Goal: Contribute content: Contribute content

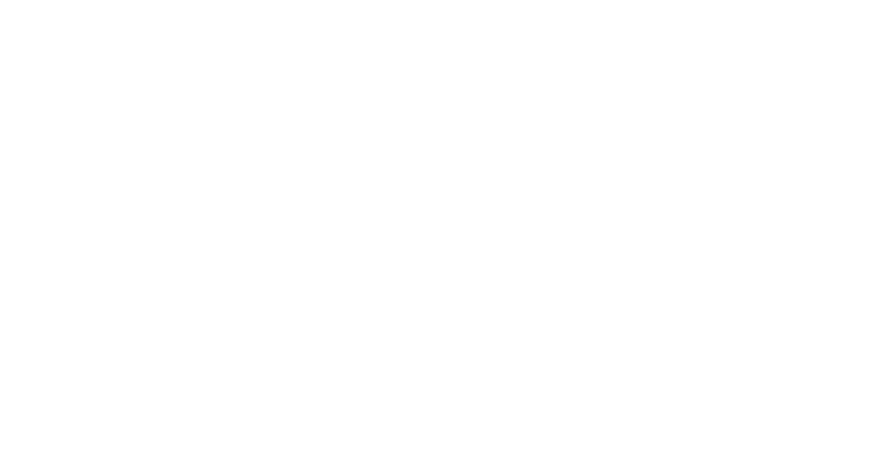
click at [82, 10] on body at bounding box center [436, 237] width 873 height 474
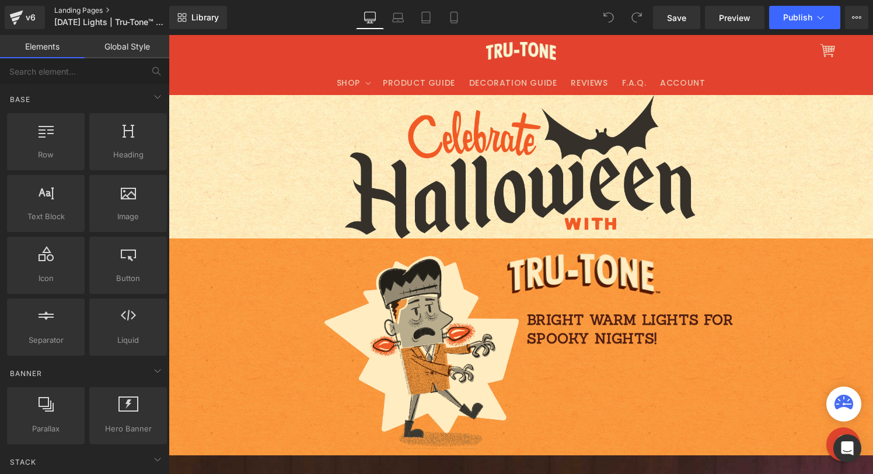
click at [83, 9] on link "Landing Pages" at bounding box center [121, 10] width 134 height 9
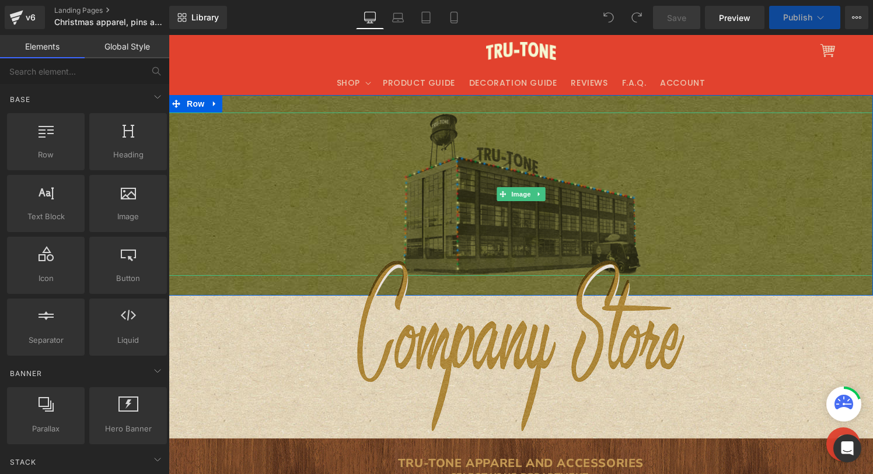
select select "S"
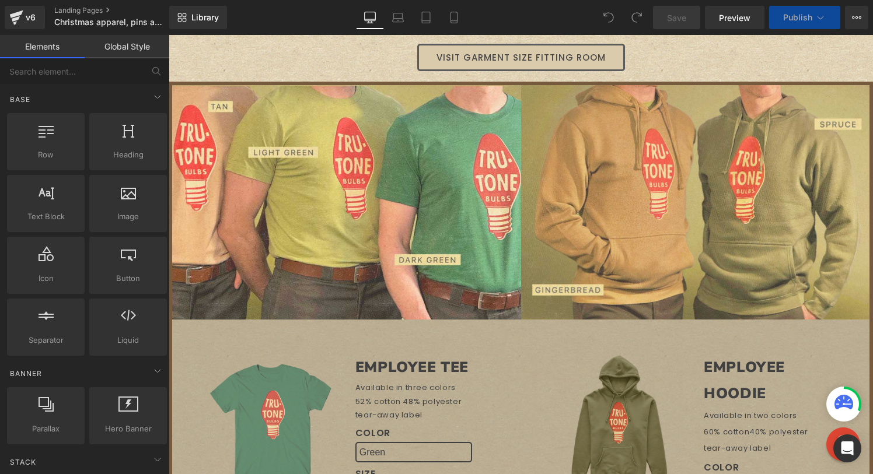
select select "M"
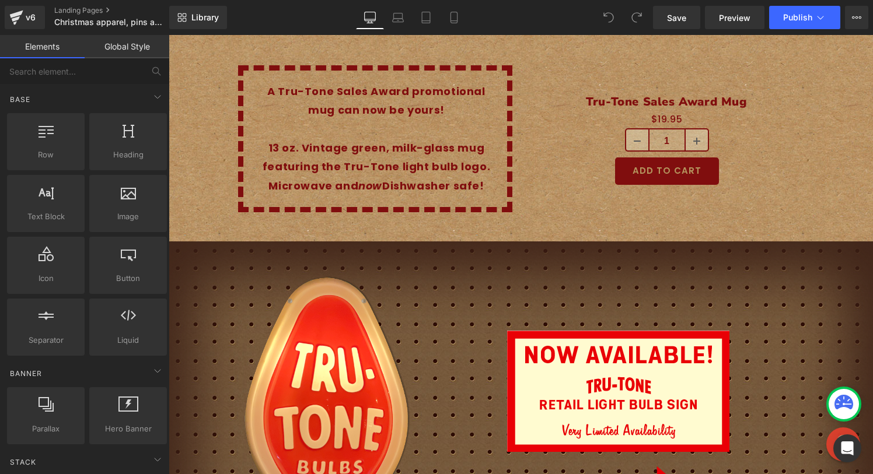
scroll to position [3753, 0]
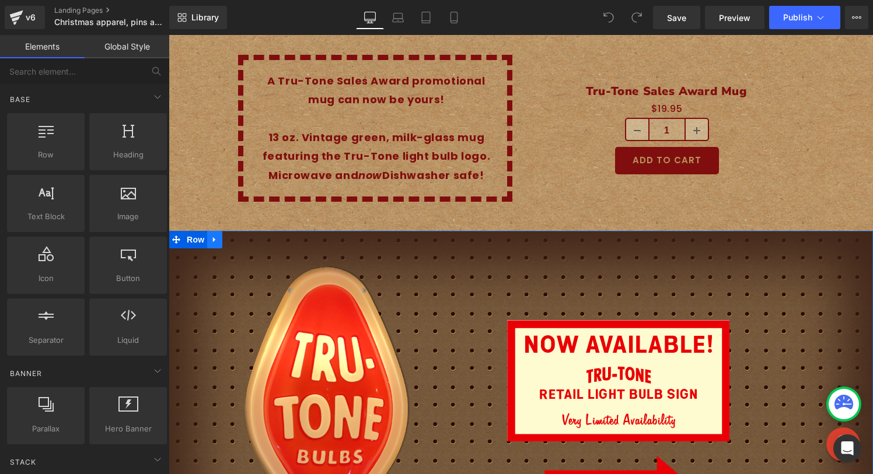
click at [212, 236] on icon at bounding box center [215, 240] width 8 height 9
click at [230, 236] on icon at bounding box center [230, 240] width 8 height 8
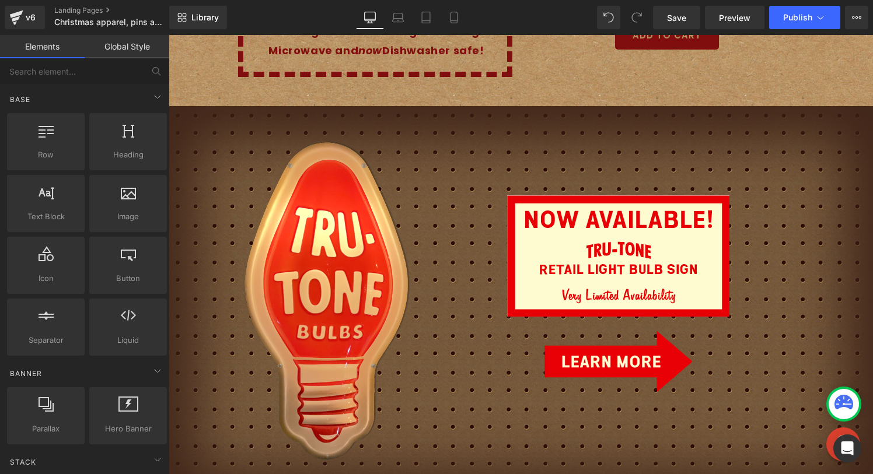
scroll to position [3876, 0]
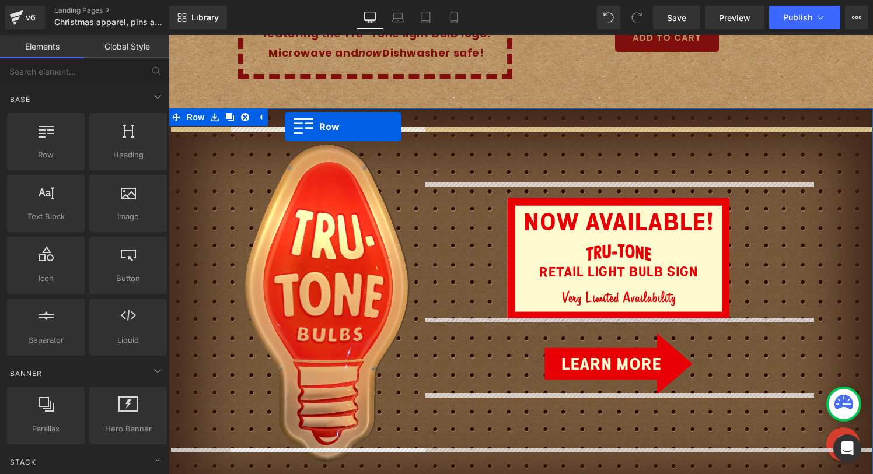
drag, startPoint x: 226, startPoint y: 175, endPoint x: 283, endPoint y: 127, distance: 75.3
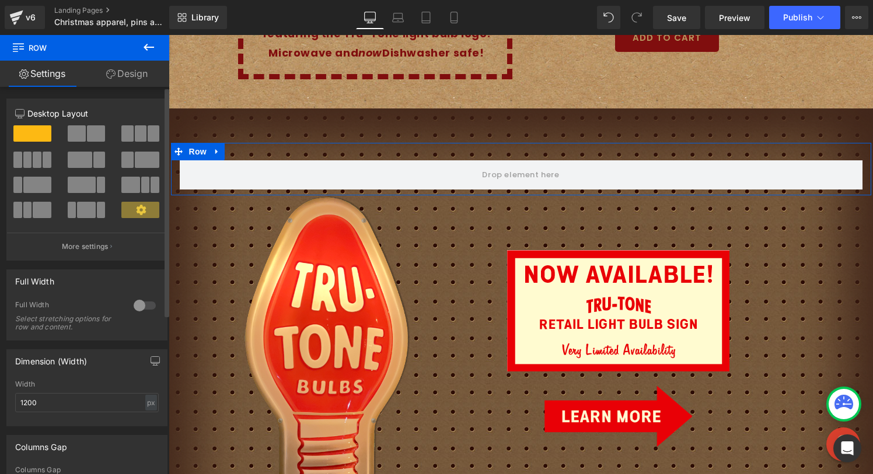
click at [137, 307] on div at bounding box center [145, 305] width 28 height 19
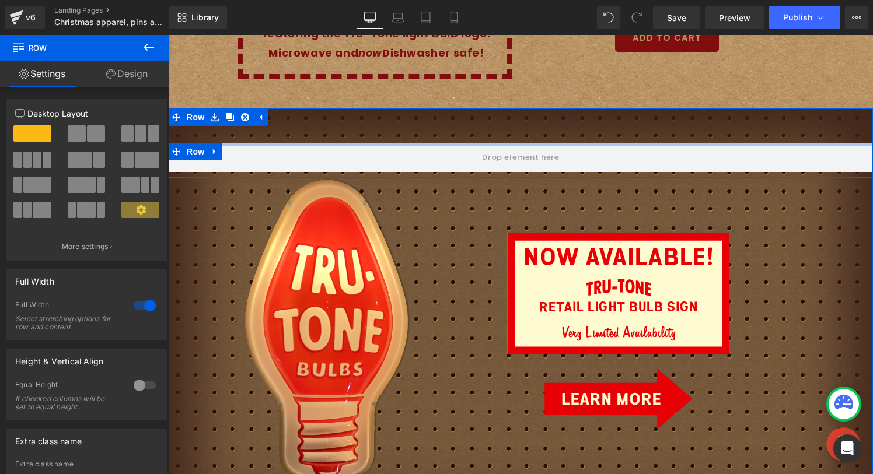
drag, startPoint x: 398, startPoint y: 144, endPoint x: 398, endPoint y: 114, distance: 29.7
click at [398, 114] on div "Row Image Image Image Row Row" at bounding box center [521, 319] width 704 height 422
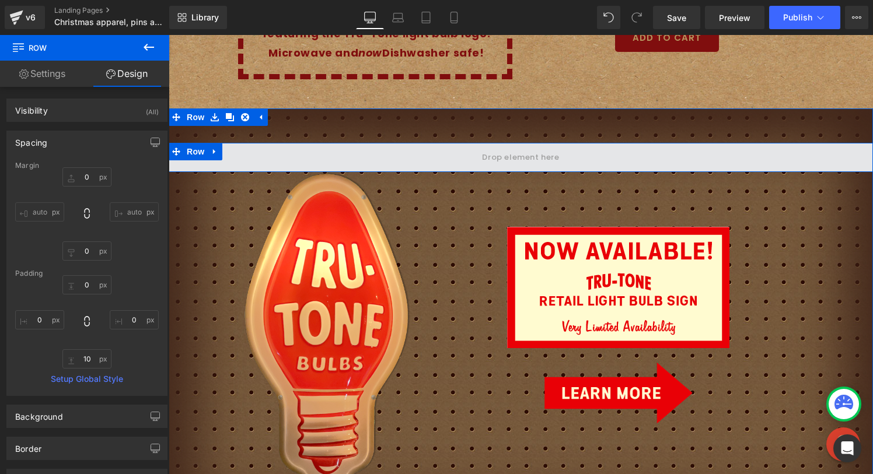
drag, startPoint x: 403, startPoint y: 160, endPoint x: 404, endPoint y: 149, distance: 10.5
click at [404, 149] on div "Row" at bounding box center [521, 157] width 704 height 29
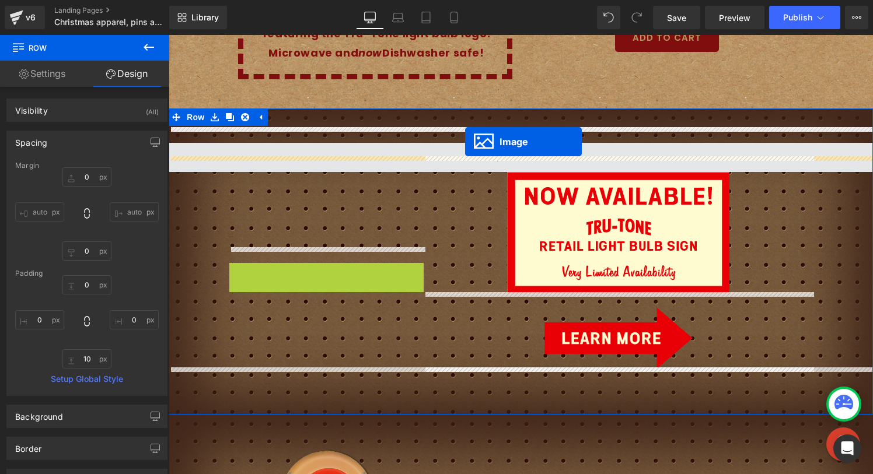
drag, startPoint x: 307, startPoint y: 319, endPoint x: 465, endPoint y: 142, distance: 237.5
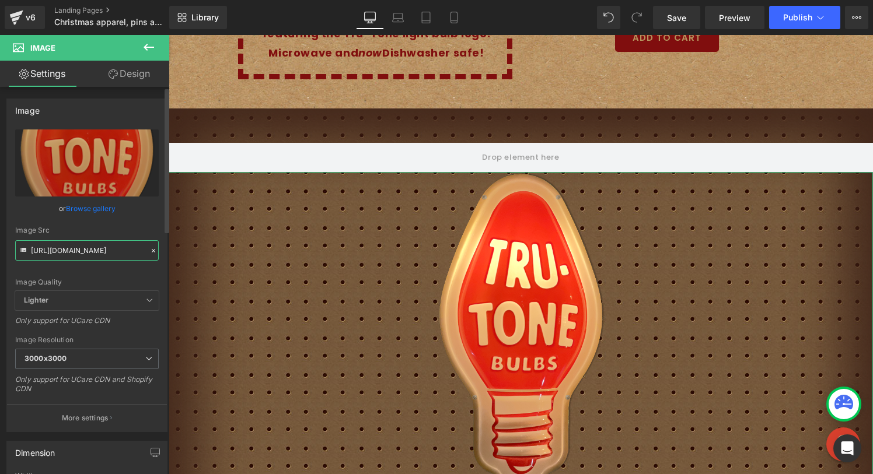
click at [114, 252] on input "https://cdn.shopify.com/s/files/1/0723/1969/7189/files/retail-sign-main-image_3…" at bounding box center [86, 250] width 143 height 20
paste input "https://cdn.shopify.com/s/files/1/0723/1969/7189/files/Novelty-bulb-sign-market…"
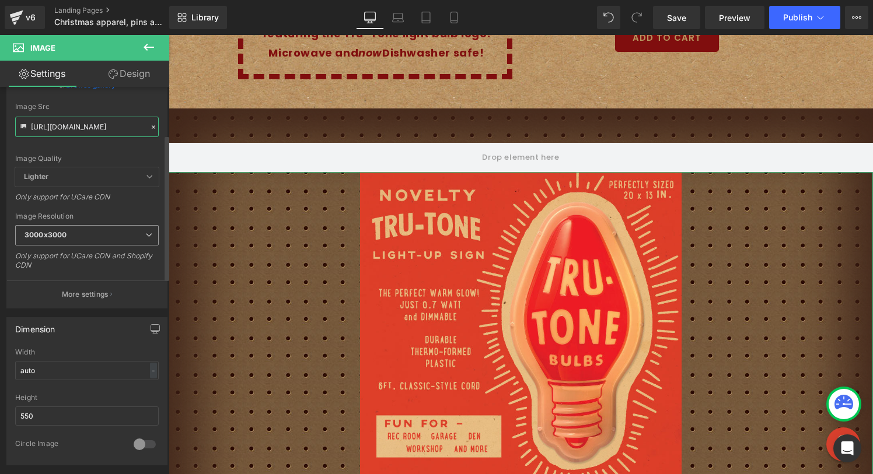
scroll to position [127, 0]
type input "[URL][DOMAIN_NAME]"
click at [80, 373] on input "auto" at bounding box center [86, 367] width 143 height 19
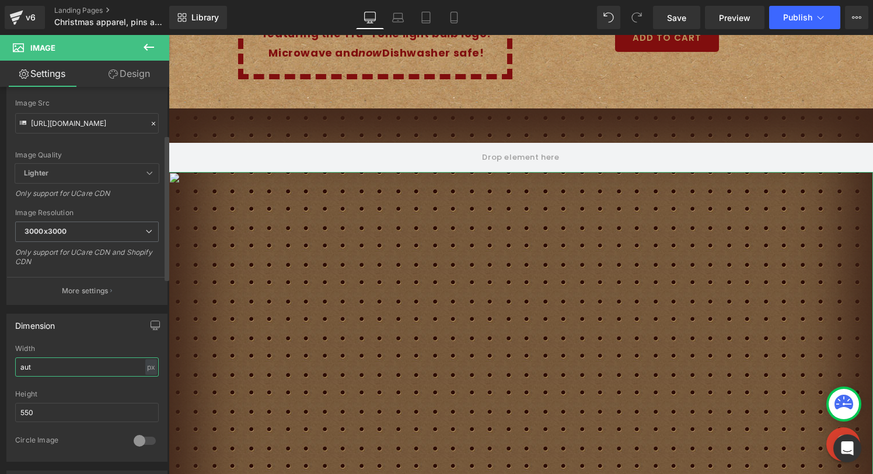
type input "auto"
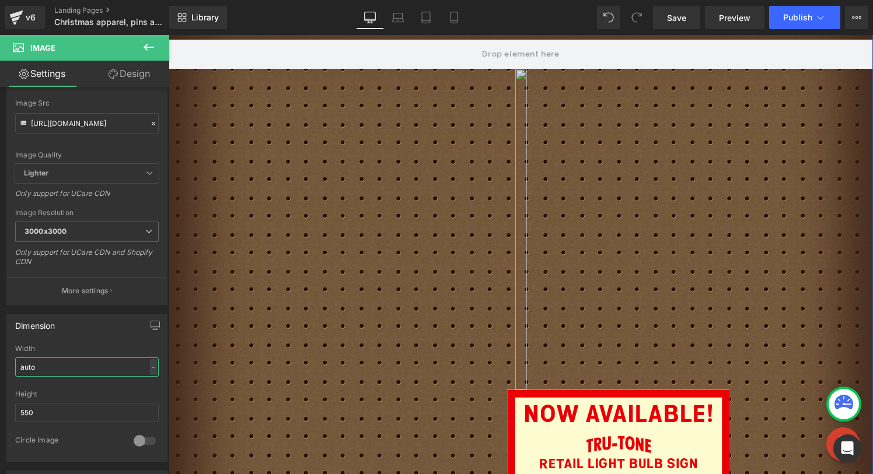
scroll to position [4233, 0]
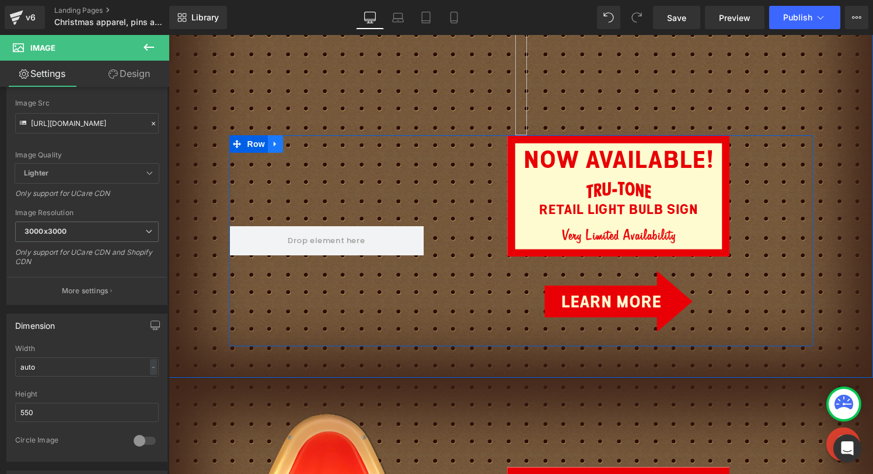
click at [275, 135] on link at bounding box center [275, 143] width 15 height 17
click at [304, 140] on icon at bounding box center [306, 144] width 8 height 8
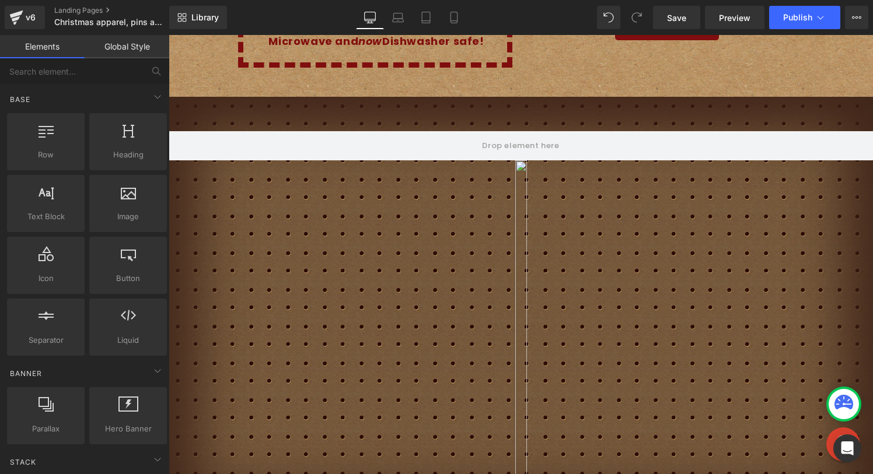
scroll to position [3786, 0]
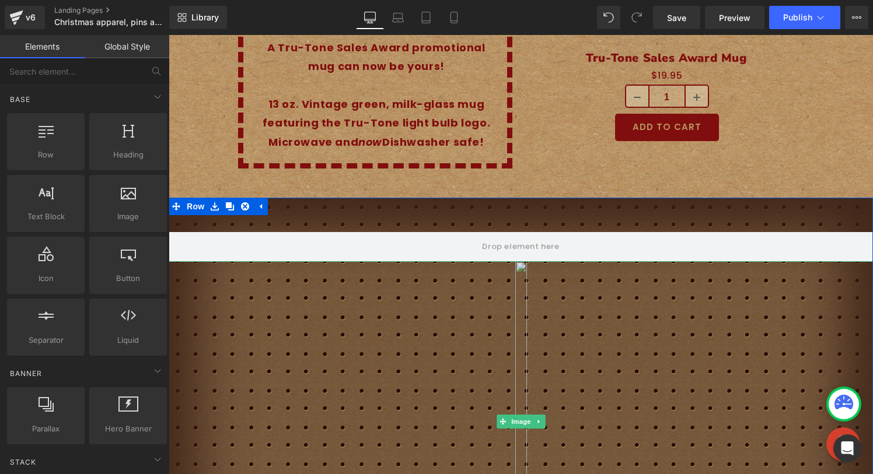
click at [523, 272] on img at bounding box center [520, 421] width 321 height 321
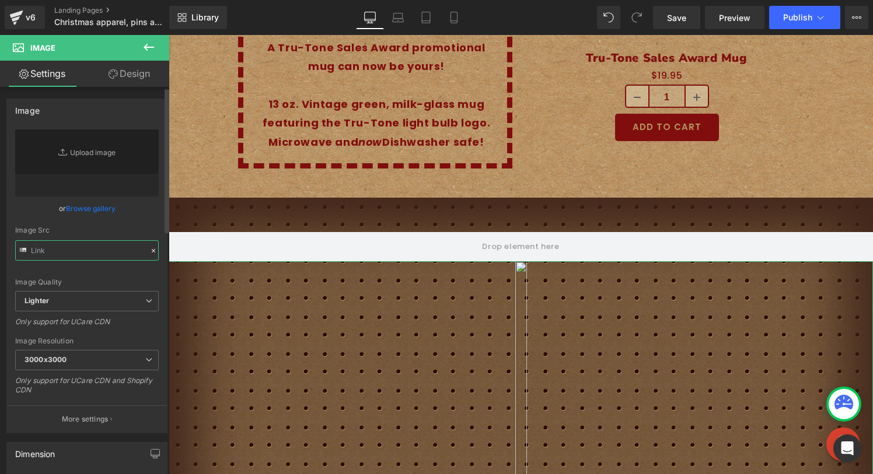
click at [76, 251] on input "text" at bounding box center [86, 250] width 143 height 20
paste input "https://cdn.shopify.com/s/files/1/0723/1969/7189/files/Novelty-bulb-sign-market…"
type input "https://cdn.shopify.com/s/files/1/0723/1969/7189/files/Novelty-bulb-sign-market…"
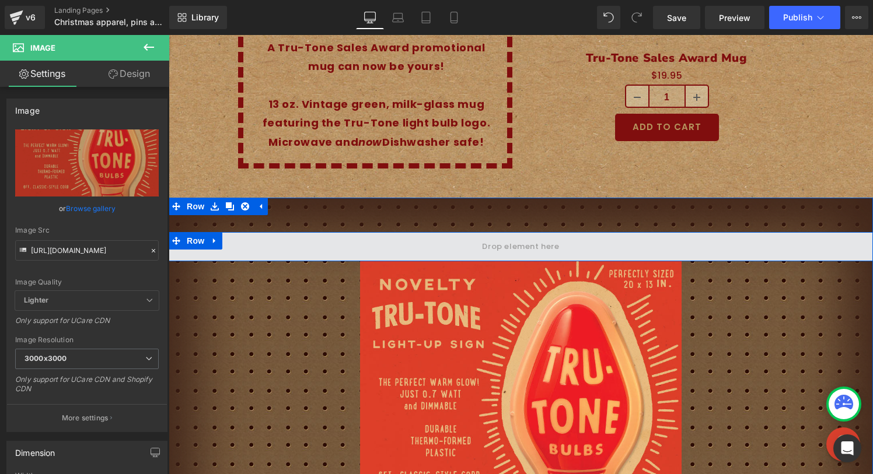
click at [338, 232] on span at bounding box center [521, 246] width 704 height 29
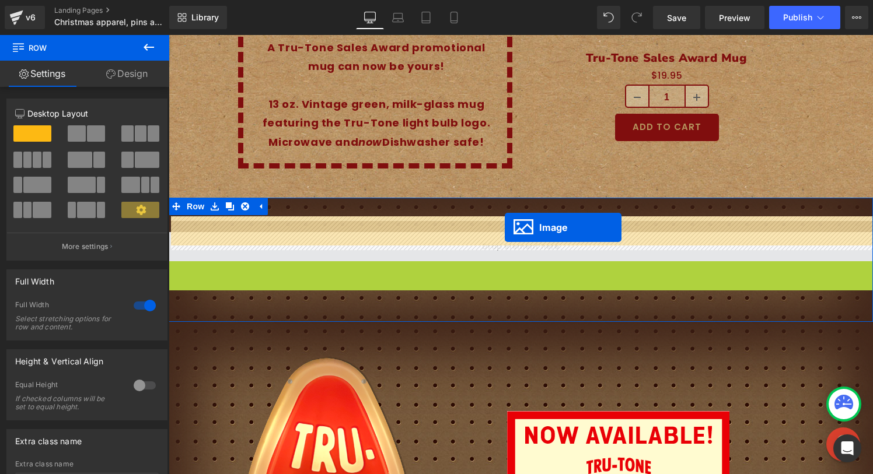
drag, startPoint x: 504, startPoint y: 403, endPoint x: 504, endPoint y: 227, distance: 175.6
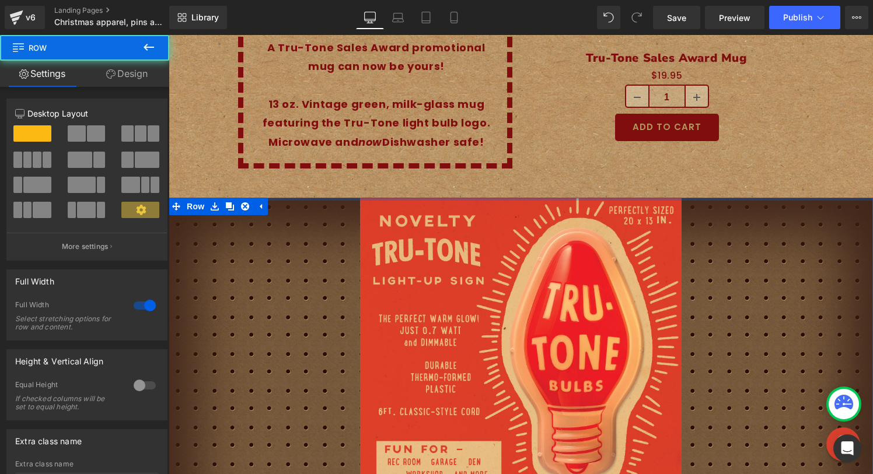
drag, startPoint x: 358, startPoint y: 207, endPoint x: 358, endPoint y: 159, distance: 48.4
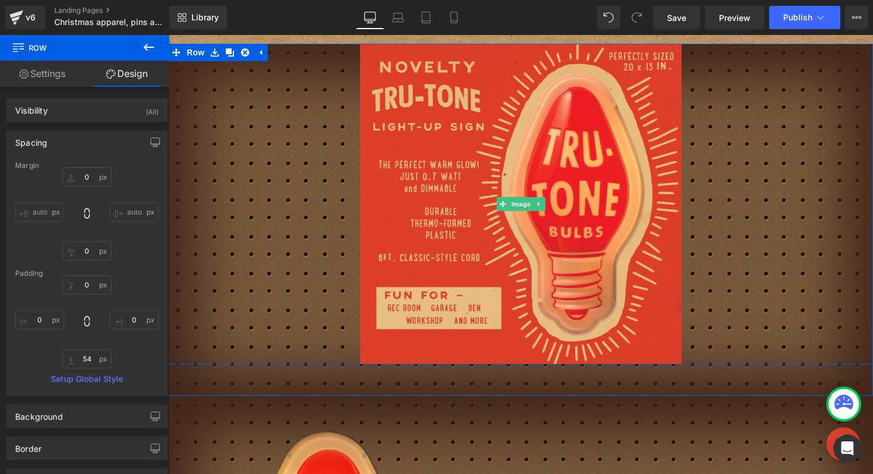
scroll to position [3953, 0]
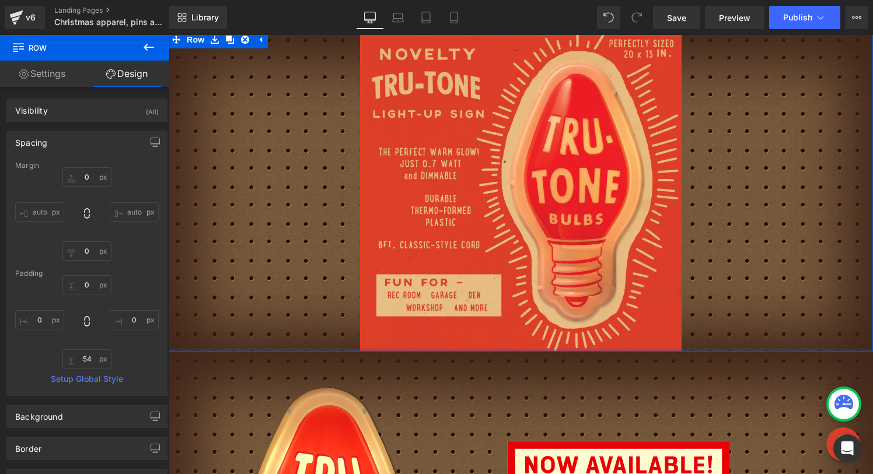
drag, startPoint x: 712, startPoint y: 353, endPoint x: 714, endPoint y: 303, distance: 50.2
click at [716, 302] on div "Image Row Row" at bounding box center [521, 191] width 704 height 321
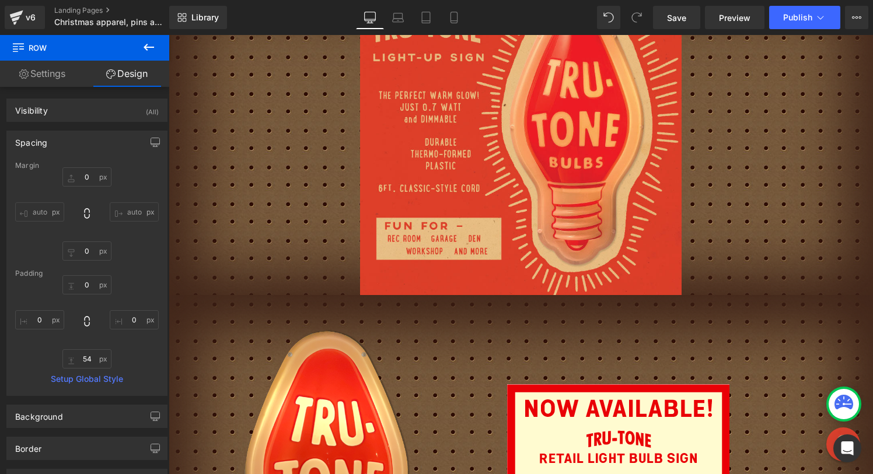
scroll to position [4010, 0]
click at [150, 45] on icon at bounding box center [149, 47] width 14 height 14
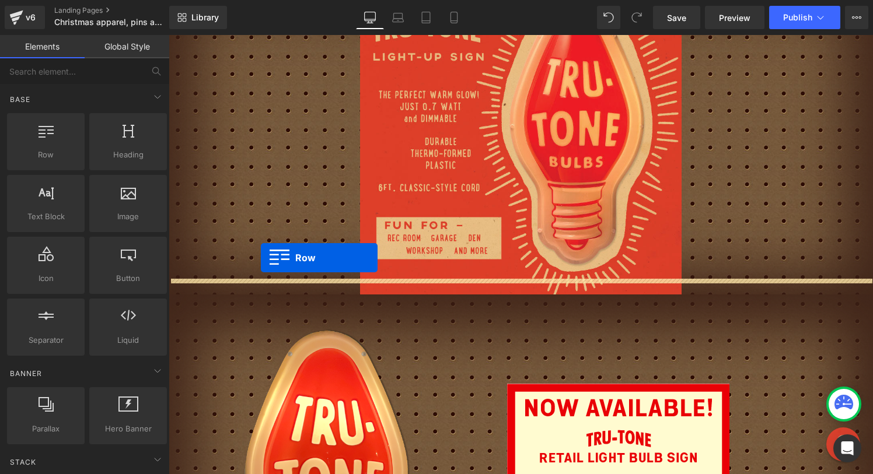
drag, startPoint x: 211, startPoint y: 176, endPoint x: 261, endPoint y: 258, distance: 96.0
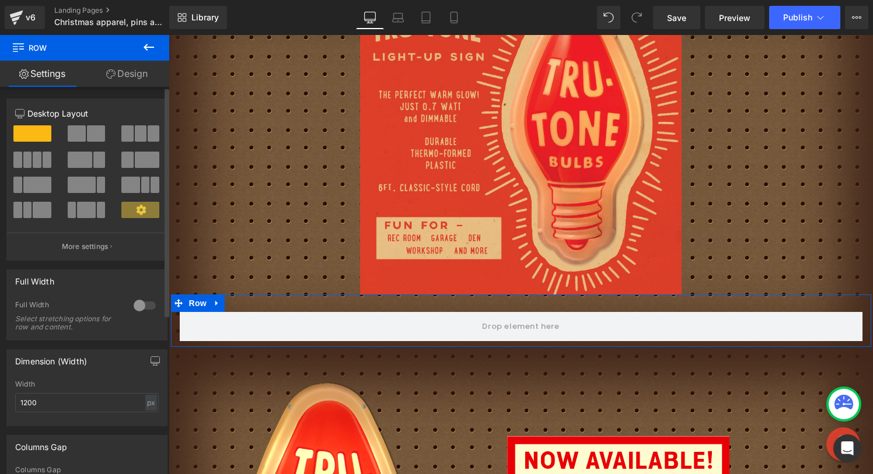
click at [142, 304] on div at bounding box center [145, 305] width 28 height 19
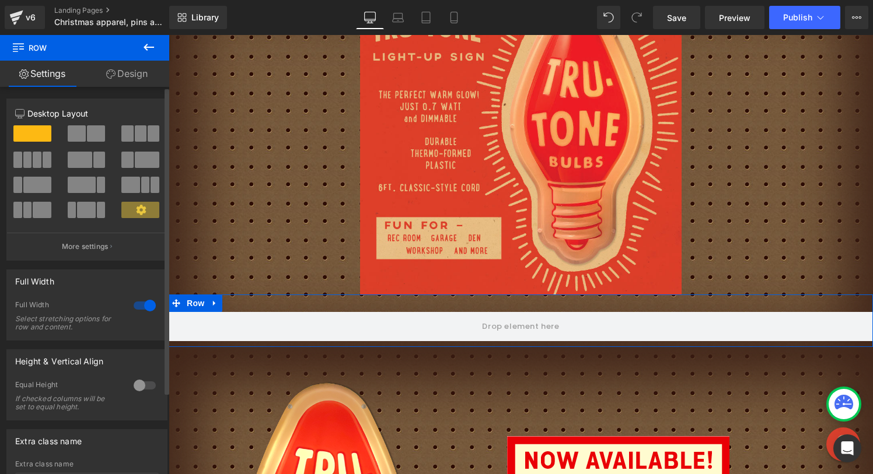
click at [93, 134] on span at bounding box center [96, 133] width 18 height 16
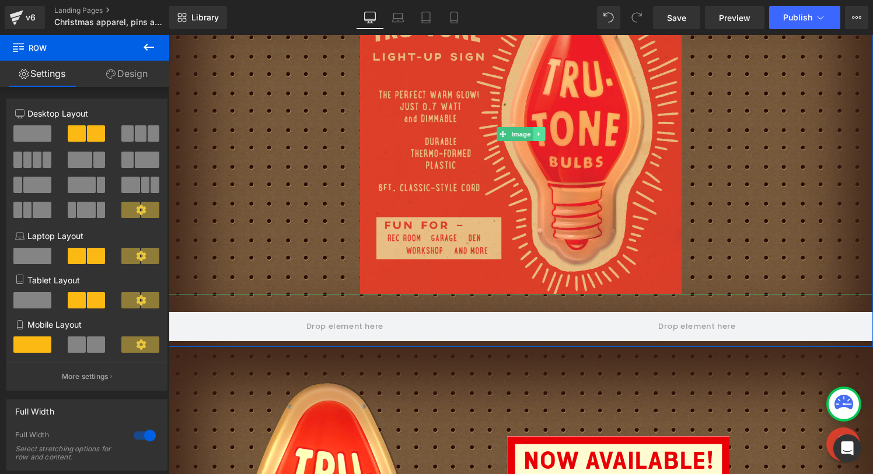
click at [537, 132] on icon at bounding box center [538, 134] width 2 height 4
click at [534, 131] on icon at bounding box center [533, 134] width 6 height 7
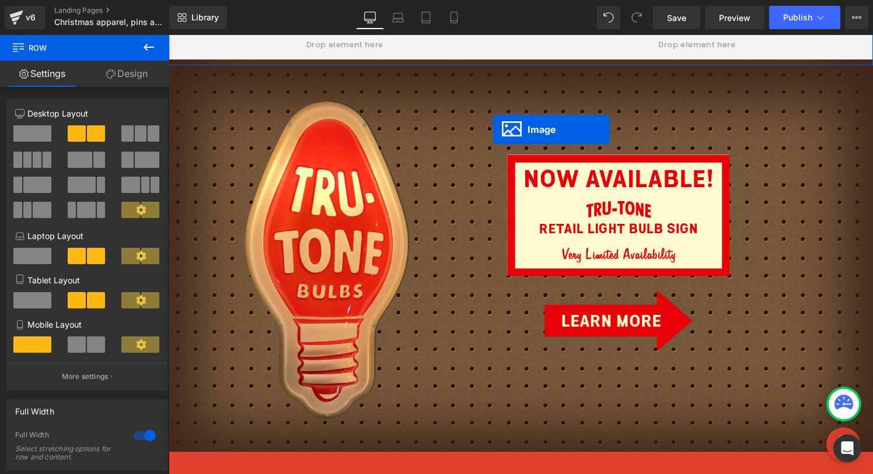
scroll to position [4030, 0]
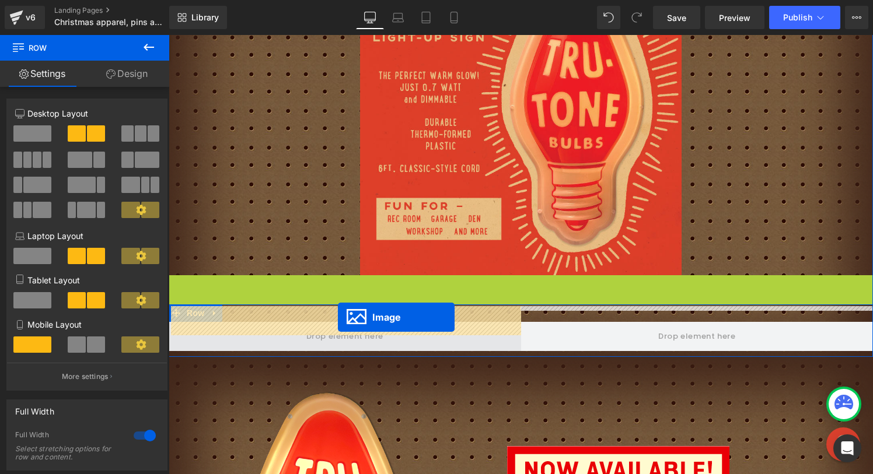
drag, startPoint x: 502, startPoint y: 128, endPoint x: 338, endPoint y: 317, distance: 250.1
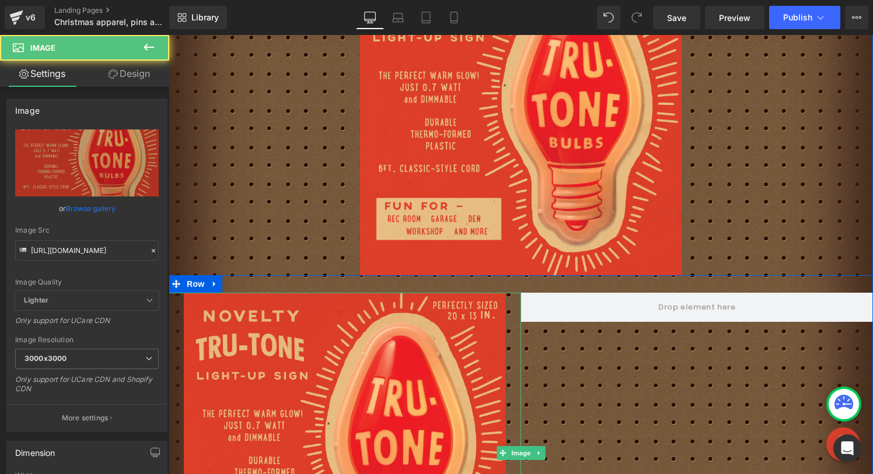
scroll to position [4000, 0]
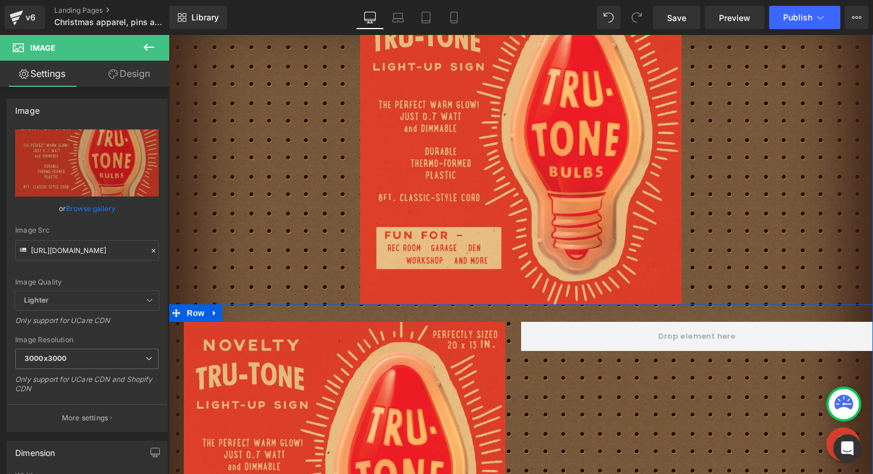
click at [373, 304] on div "Image Row" at bounding box center [521, 476] width 704 height 344
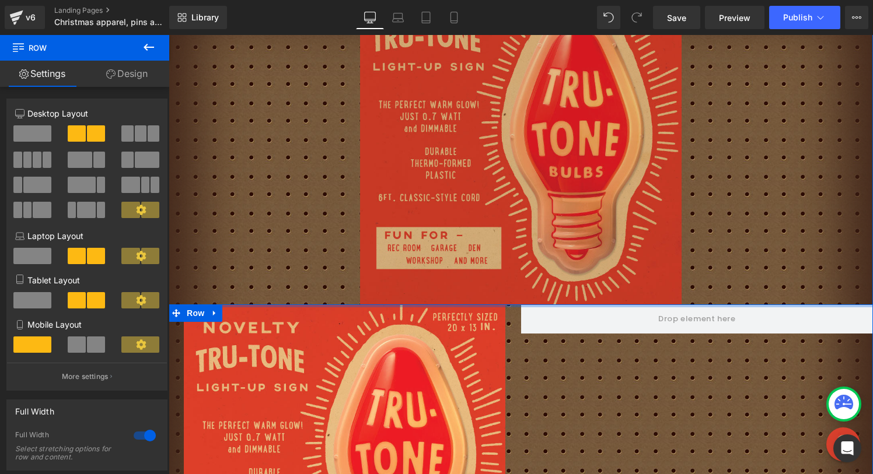
drag, startPoint x: 362, startPoint y: 295, endPoint x: 362, endPoint y: 258, distance: 36.7
click at [362, 258] on div "Image Image Row" at bounding box center [521, 307] width 704 height 647
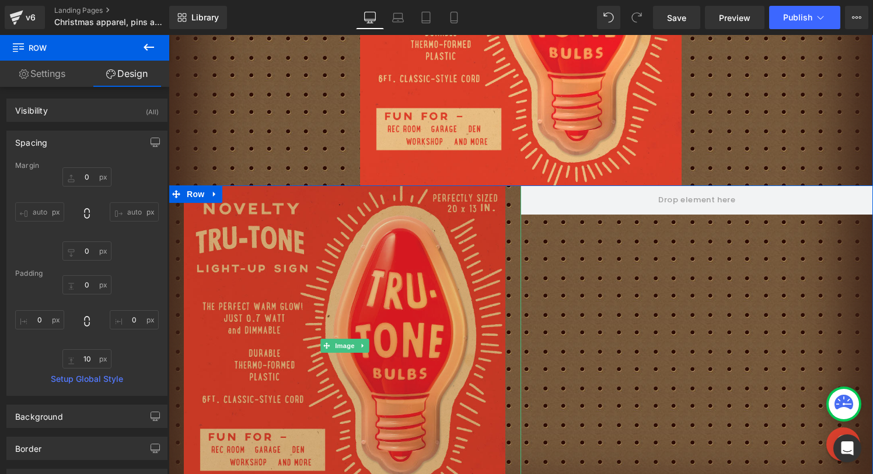
scroll to position [4125, 0]
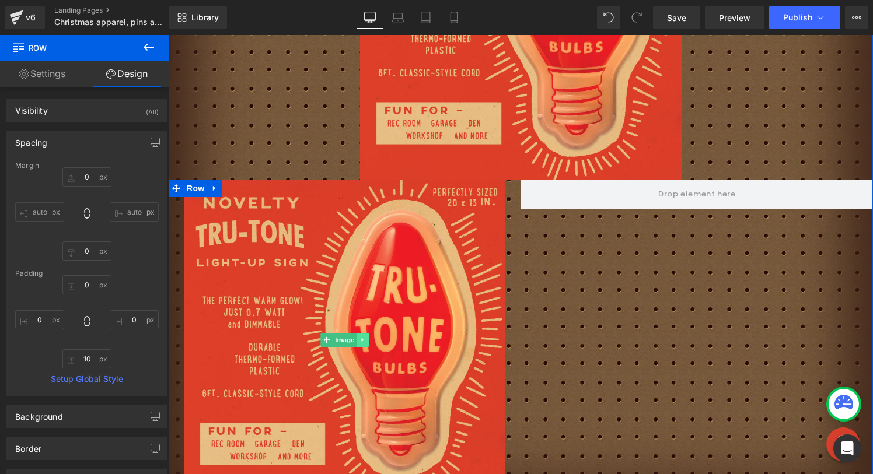
click at [361, 338] on icon at bounding box center [362, 340] width 2 height 4
click at [357, 337] on icon at bounding box center [356, 340] width 6 height 6
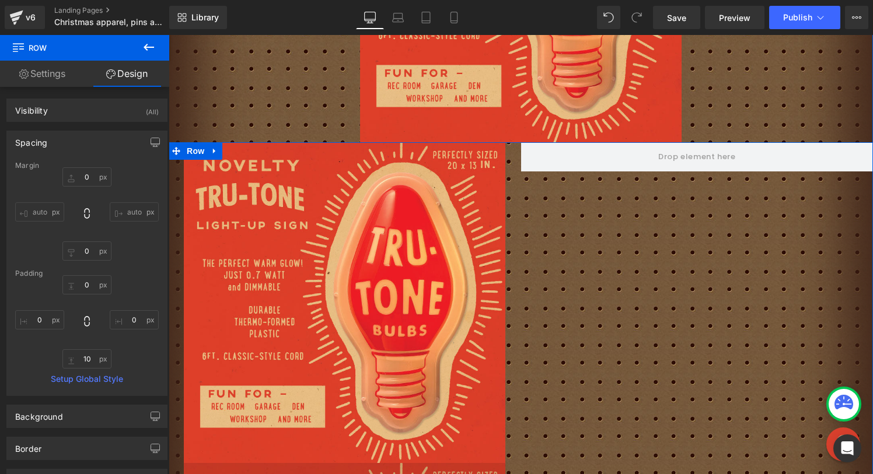
scroll to position [4104, 0]
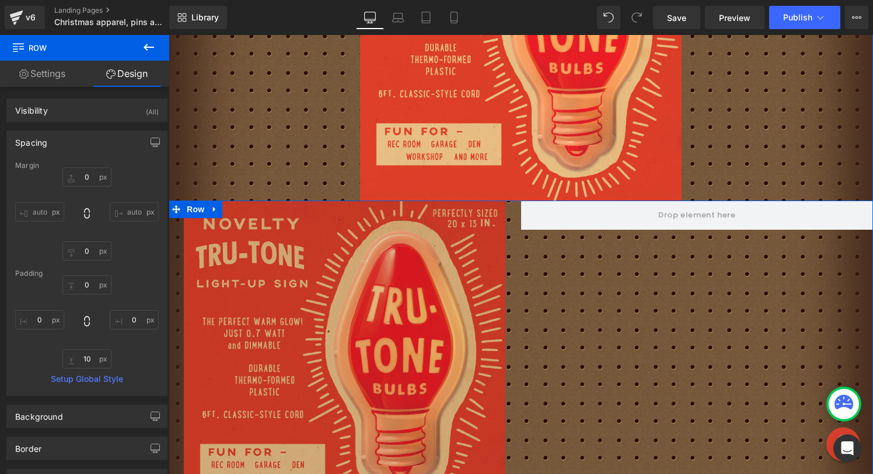
click at [272, 265] on img at bounding box center [344, 361] width 321 height 321
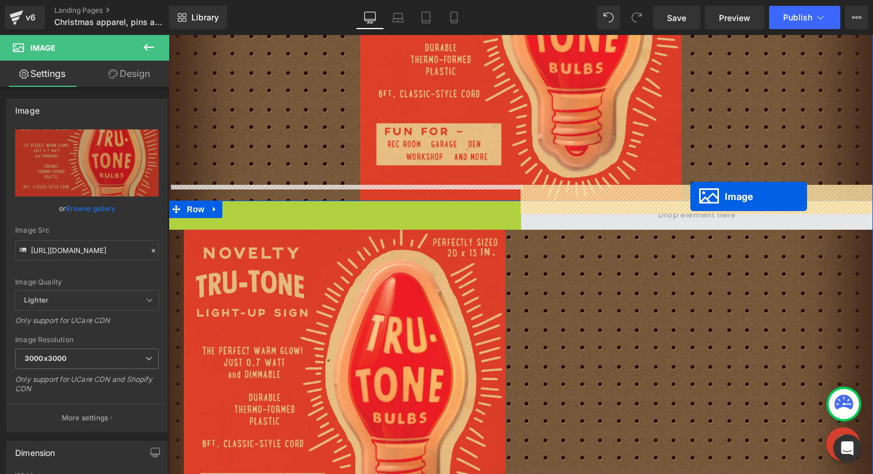
drag, startPoint x: 308, startPoint y: 346, endPoint x: 690, endPoint y: 197, distance: 410.2
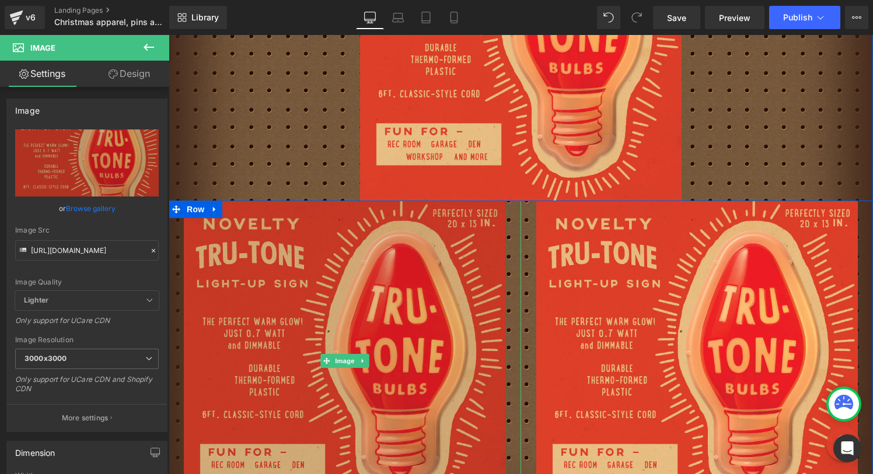
click at [252, 257] on img at bounding box center [344, 361] width 321 height 321
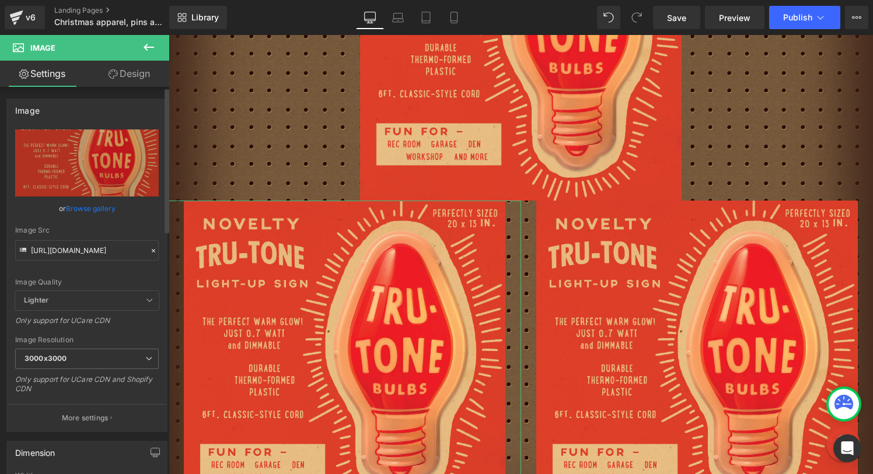
click at [152, 251] on icon at bounding box center [153, 250] width 3 height 3
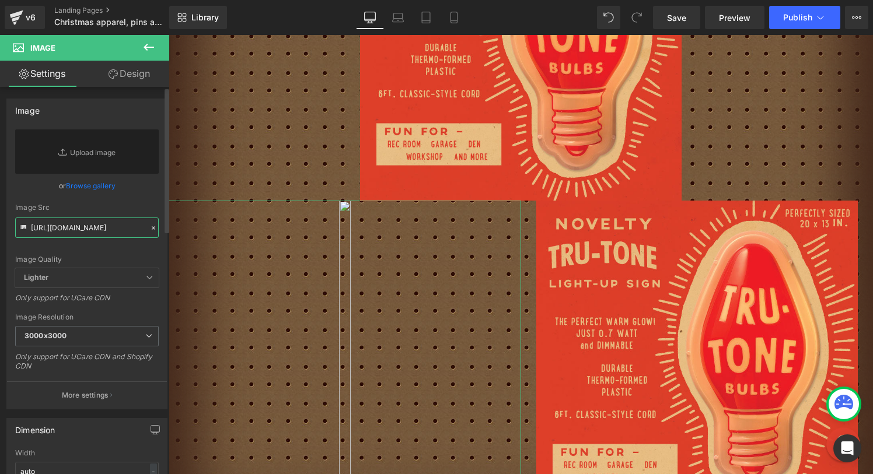
click at [113, 225] on input "[URL][DOMAIN_NAME]" at bounding box center [86, 228] width 143 height 20
paste input "[URL][DOMAIN_NAME]"
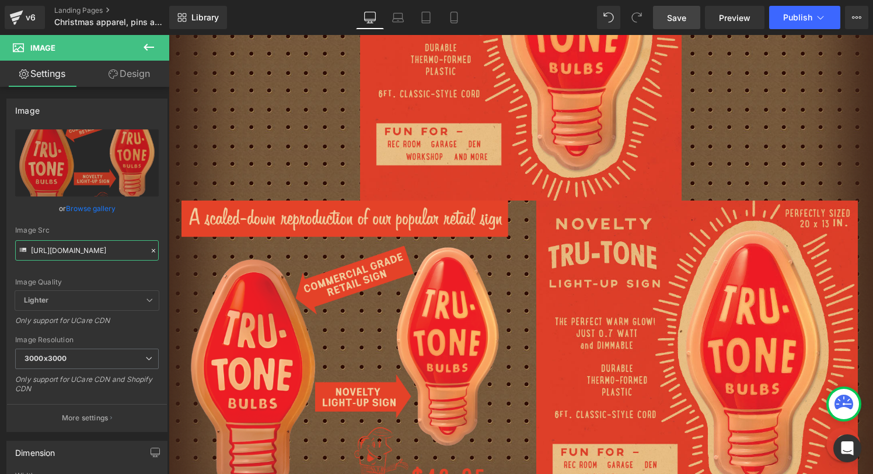
type input "[URL][DOMAIN_NAME]"
click at [683, 24] on link "Save" at bounding box center [676, 17] width 47 height 23
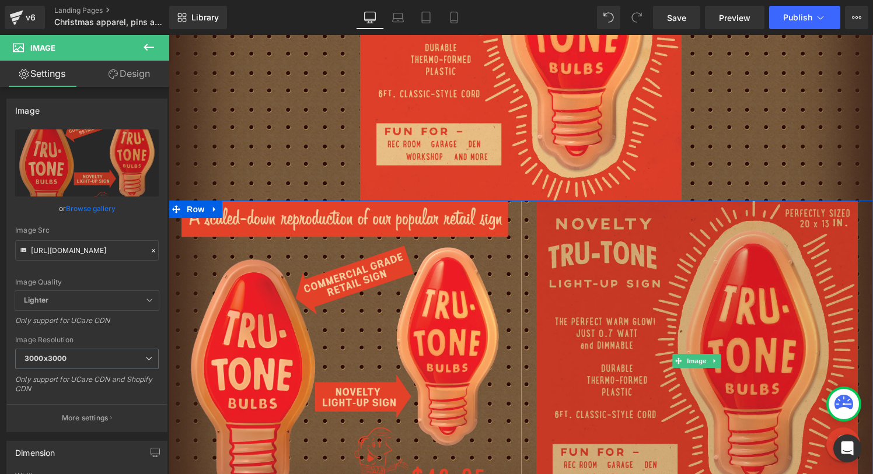
click at [618, 308] on img at bounding box center [696, 361] width 321 height 321
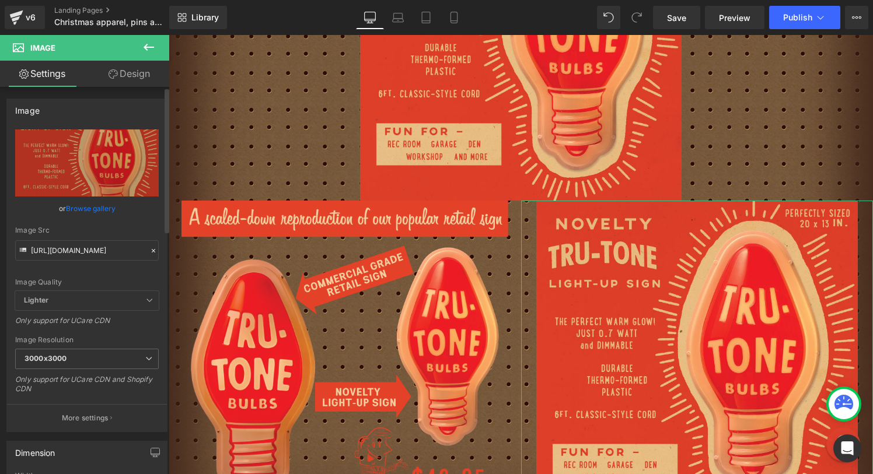
click at [150, 255] on div at bounding box center [153, 250] width 10 height 13
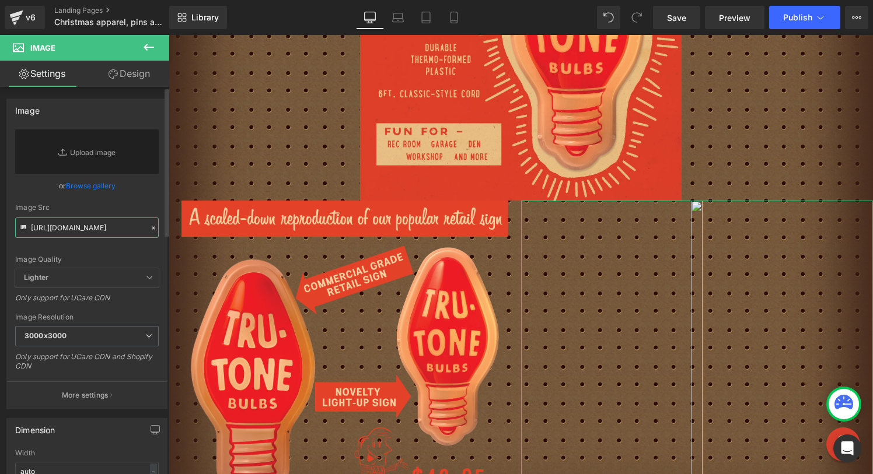
click at [116, 233] on input "[URL][DOMAIN_NAME]" at bounding box center [86, 228] width 143 height 20
paste input "https://cdn.shopify.com/s/files/1/0723/1969/7189/files/Novelty-bulb-sign-double…"
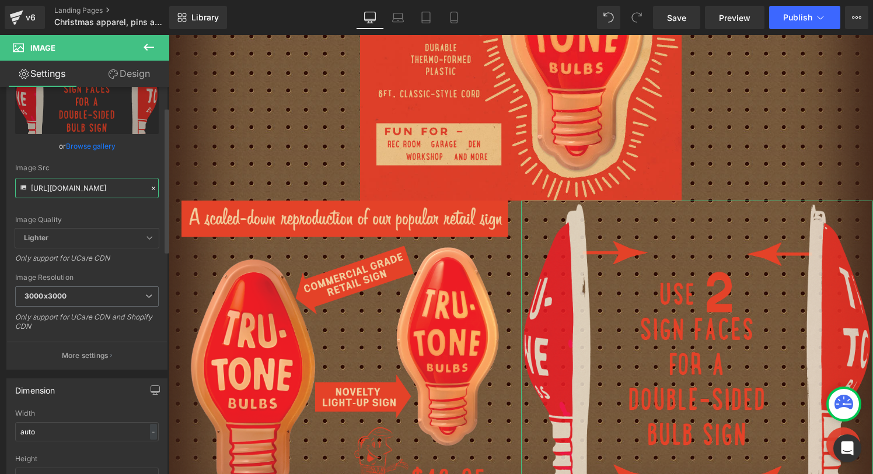
scroll to position [89, 0]
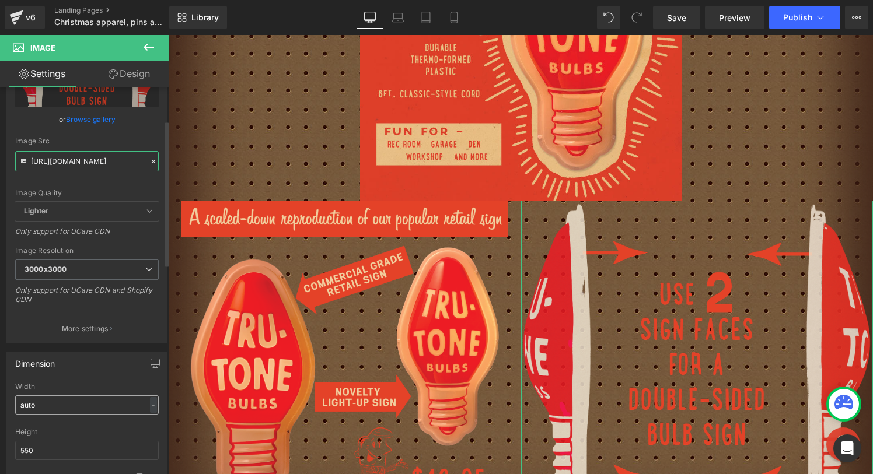
type input "[URL][DOMAIN_NAME]"
click at [63, 407] on input "auto" at bounding box center [86, 404] width 143 height 19
drag, startPoint x: 122, startPoint y: 404, endPoint x: -6, endPoint y: 404, distance: 128.3
click at [0, 404] on html "Image You are previewing how the will restyle your page. You can not edit Eleme…" at bounding box center [436, 237] width 873 height 474
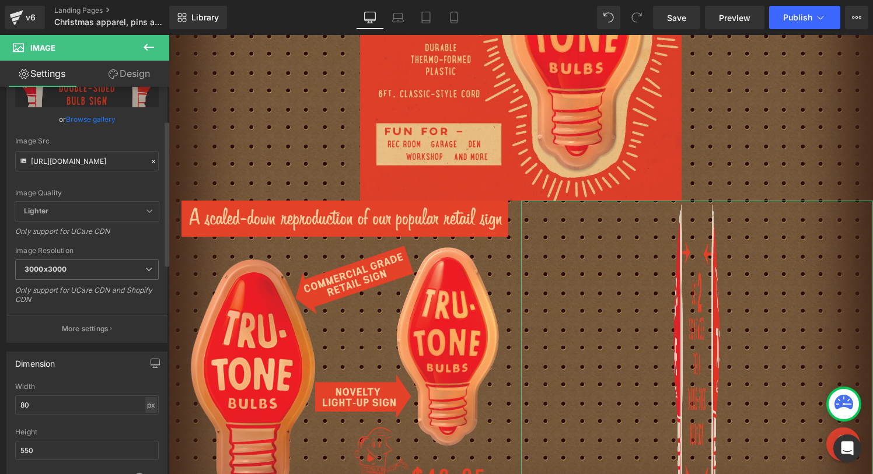
click at [149, 409] on div "px" at bounding box center [151, 405] width 12 height 16
click at [145, 422] on li "%" at bounding box center [150, 423] width 15 height 17
drag, startPoint x: 86, startPoint y: 401, endPoint x: -9, endPoint y: 397, distance: 95.2
click at [0, 397] on html "Image You are previewing how the will restyle your page. You can not edit Eleme…" at bounding box center [436, 237] width 873 height 474
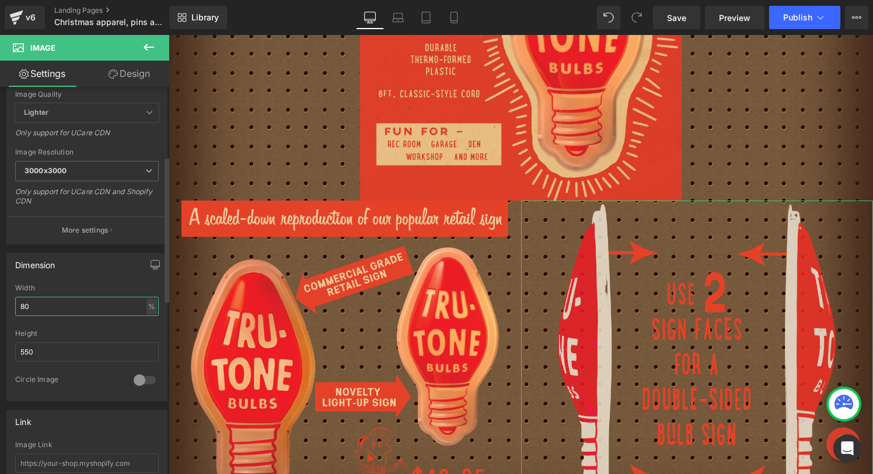
scroll to position [194, 0]
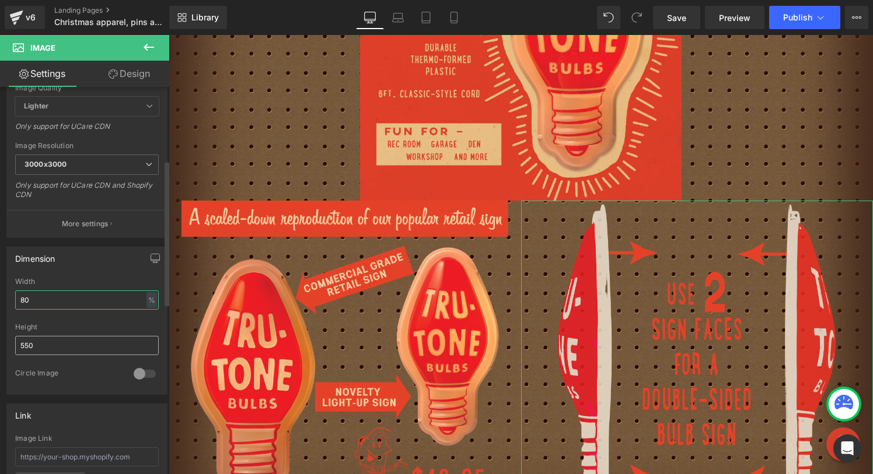
type input "80"
click at [80, 350] on input "550" at bounding box center [86, 345] width 143 height 19
drag, startPoint x: 80, startPoint y: 350, endPoint x: 0, endPoint y: 344, distance: 80.7
click at [0, 344] on div "Dimension auto Width 80 % % px 550px Height 550 0 Circle Image" at bounding box center [87, 316] width 174 height 157
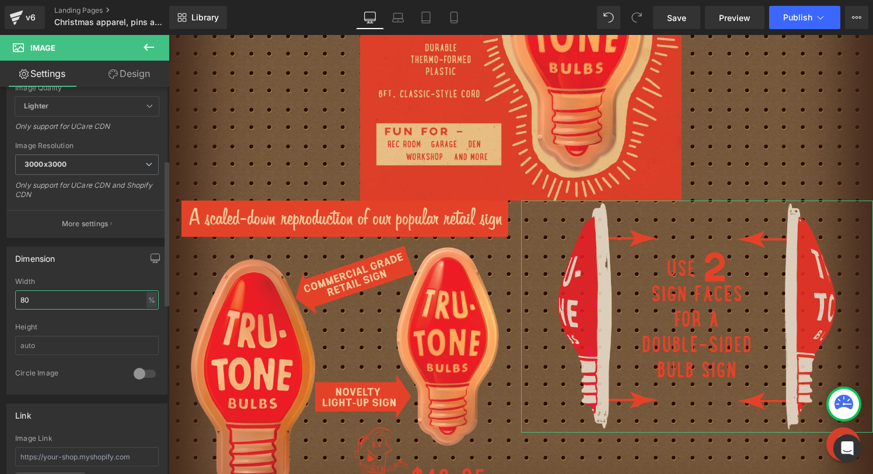
click at [86, 300] on input "80" at bounding box center [86, 299] width 143 height 19
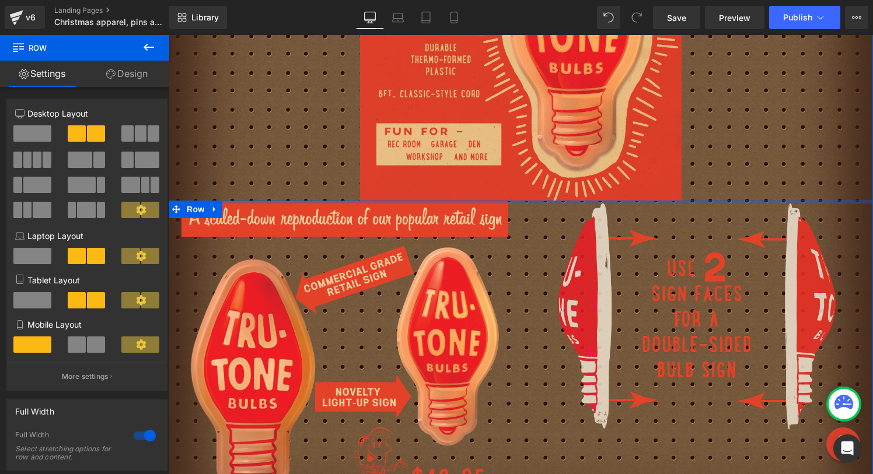
drag, startPoint x: 727, startPoint y: 185, endPoint x: 720, endPoint y: 173, distance: 14.1
click at [720, 173] on div "Image Image Image Row" at bounding box center [521, 203] width 704 height 647
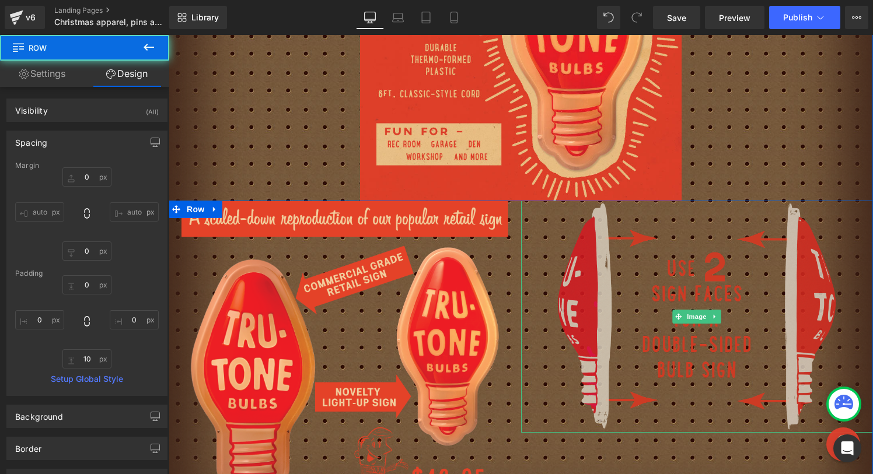
click at [713, 204] on img at bounding box center [697, 317] width 282 height 232
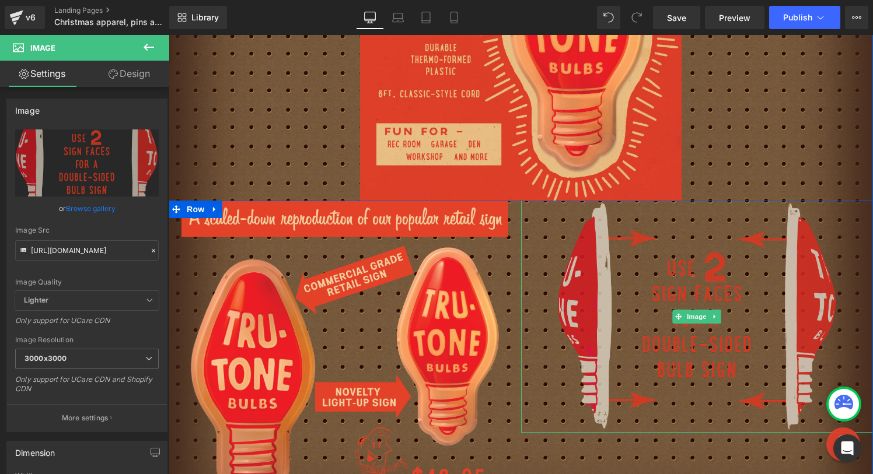
click at [660, 240] on img at bounding box center [697, 317] width 282 height 232
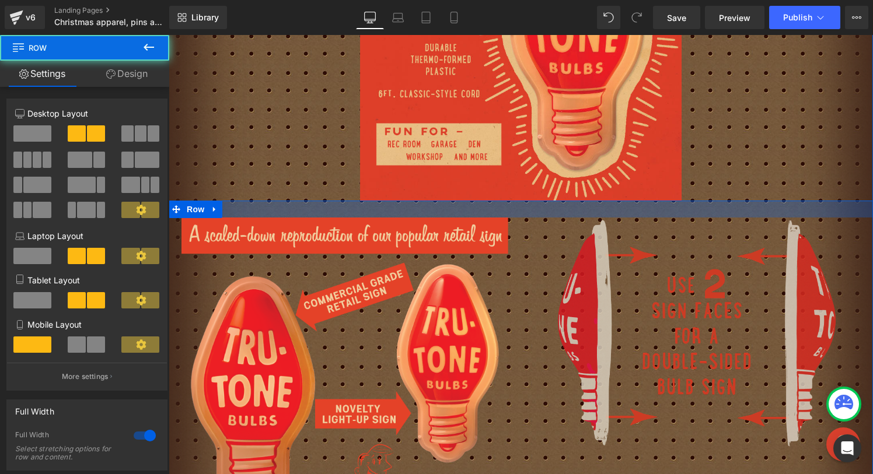
drag, startPoint x: 656, startPoint y: 187, endPoint x: 656, endPoint y: 204, distance: 16.9
click at [656, 204] on div "Image Image Row" at bounding box center [521, 373] width 704 height 344
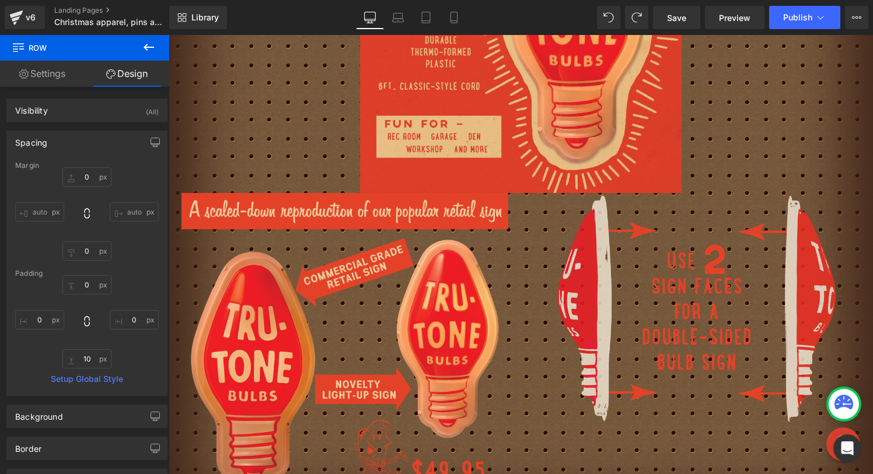
scroll to position [4107, 0]
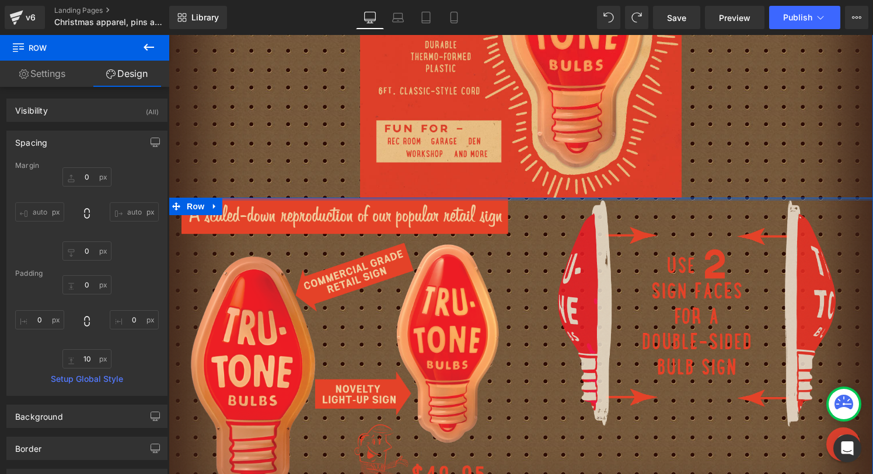
drag, startPoint x: 759, startPoint y: 182, endPoint x: 762, endPoint y: 169, distance: 13.9
click at [762, 169] on div "Image Image Image Row" at bounding box center [521, 200] width 704 height 647
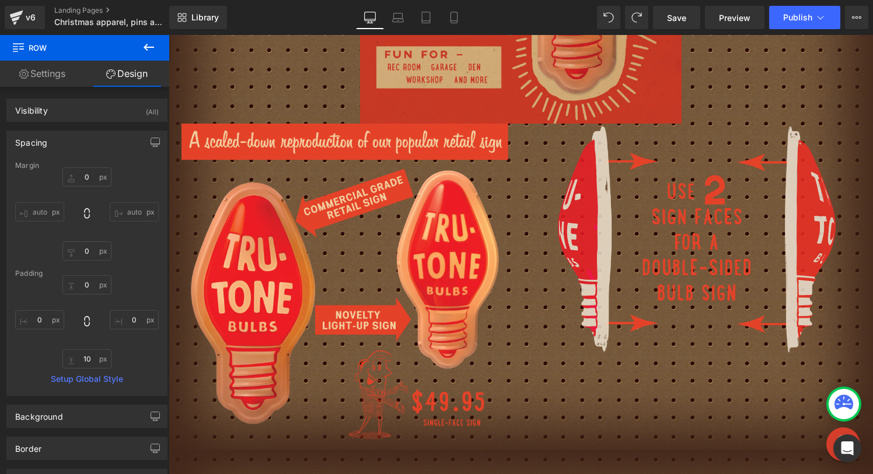
scroll to position [4188, 0]
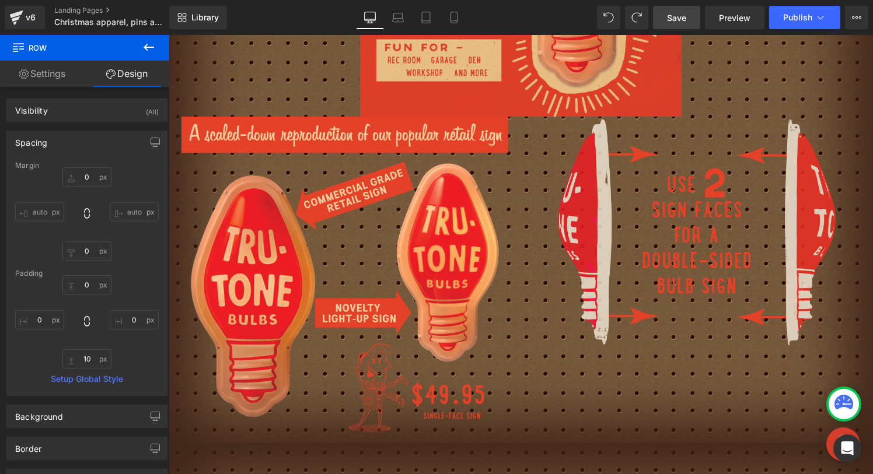
click at [677, 15] on span "Save" at bounding box center [676, 18] width 19 height 12
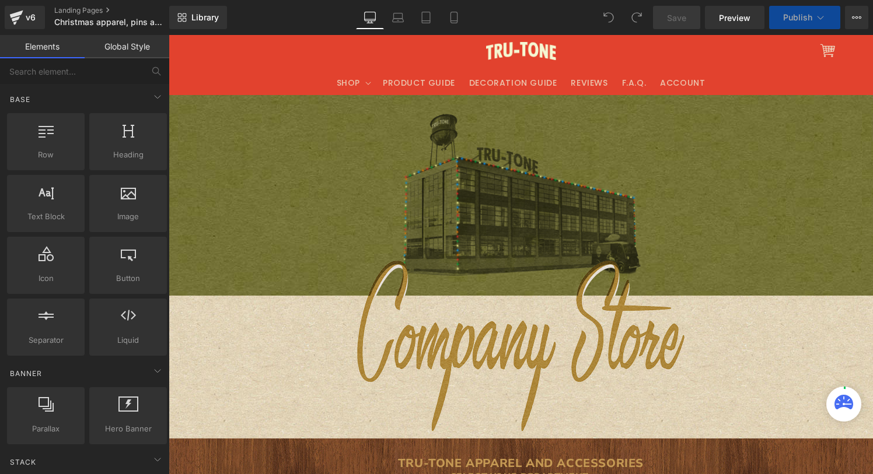
select select "S"
select select "M"
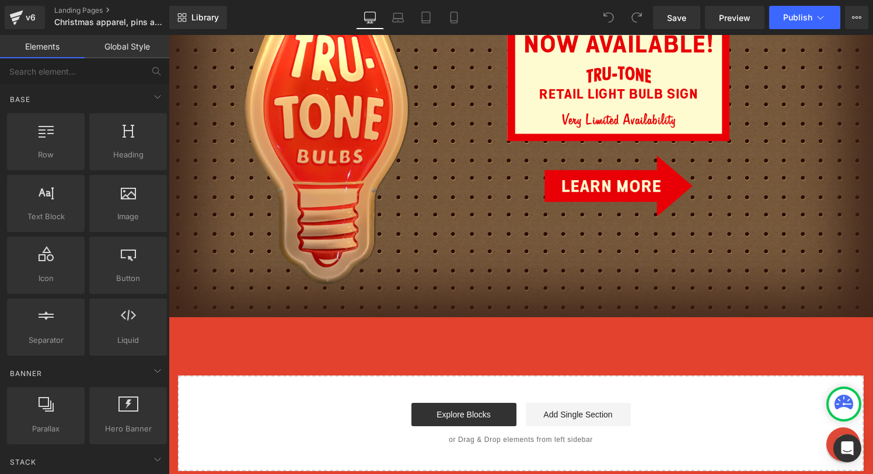
scroll to position [4055, 0]
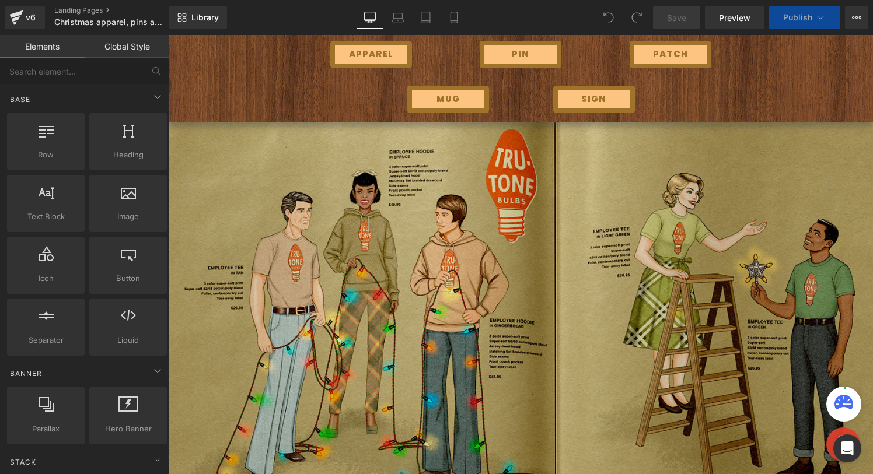
select select "S"
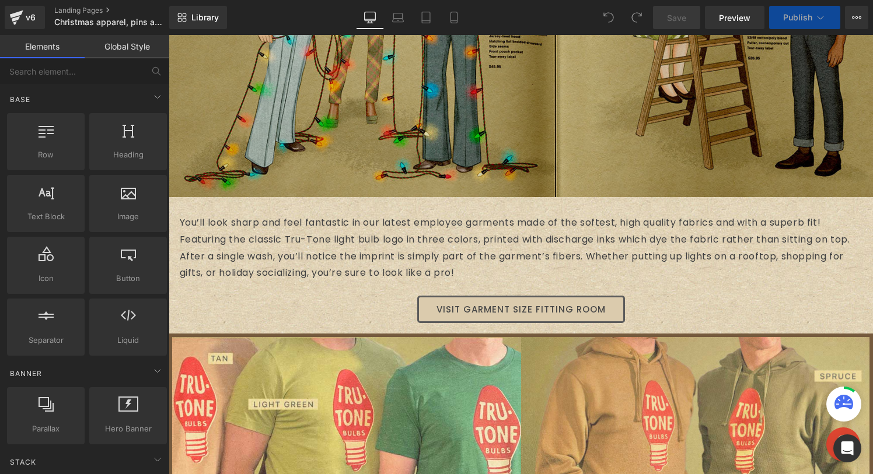
select select "M"
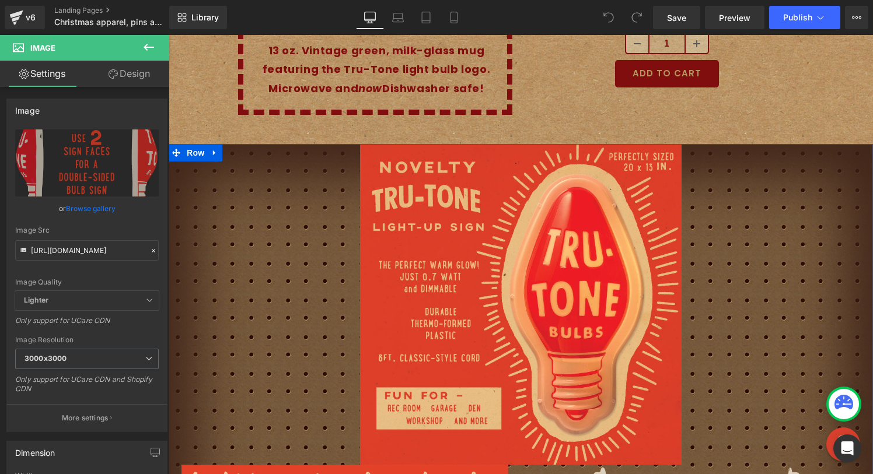
scroll to position [3842, 0]
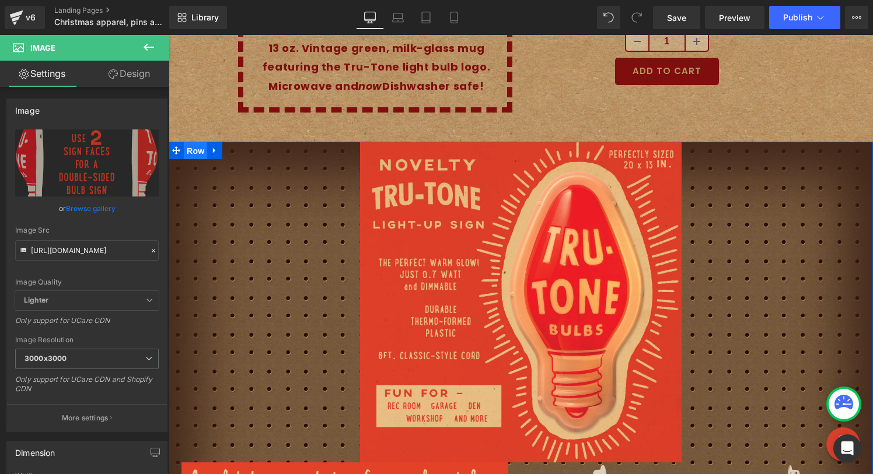
click at [199, 142] on span "Row" at bounding box center [195, 150] width 23 height 17
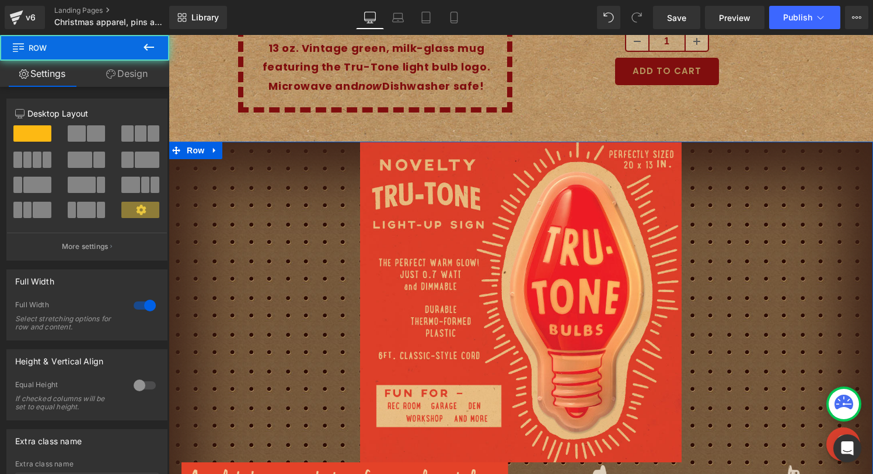
click at [141, 73] on link "Design" at bounding box center [127, 74] width 85 height 26
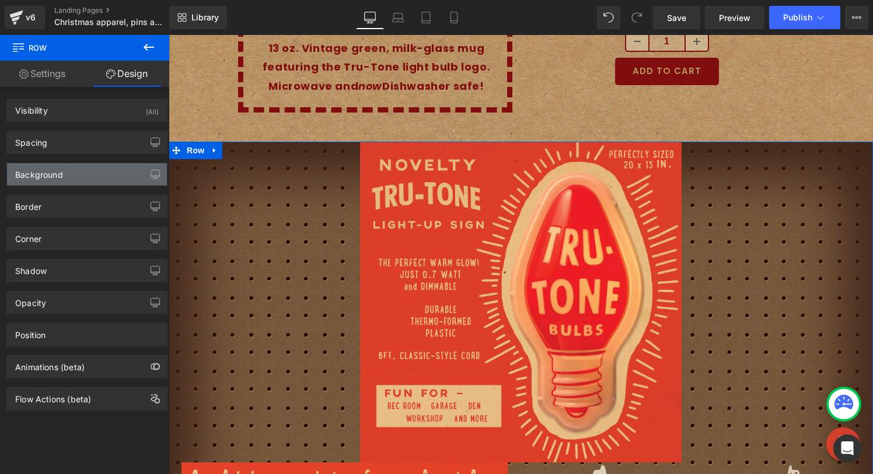
click at [104, 176] on div "Background" at bounding box center [87, 174] width 160 height 22
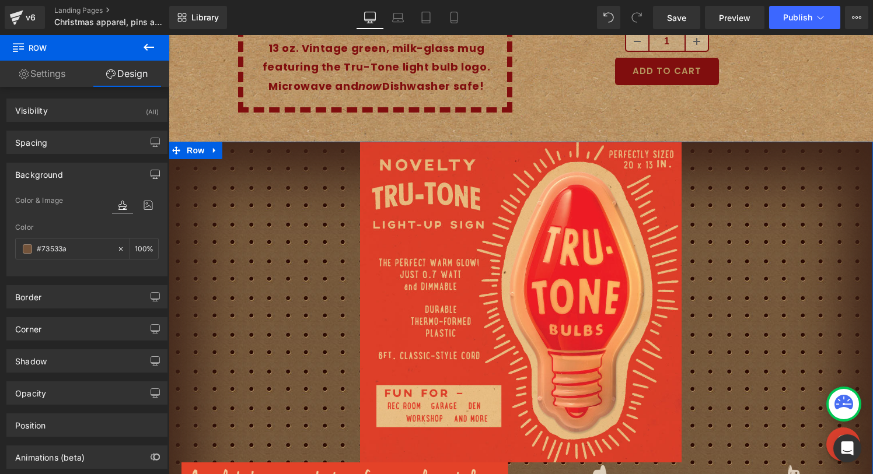
click at [153, 174] on icon "button" at bounding box center [154, 174] width 9 height 9
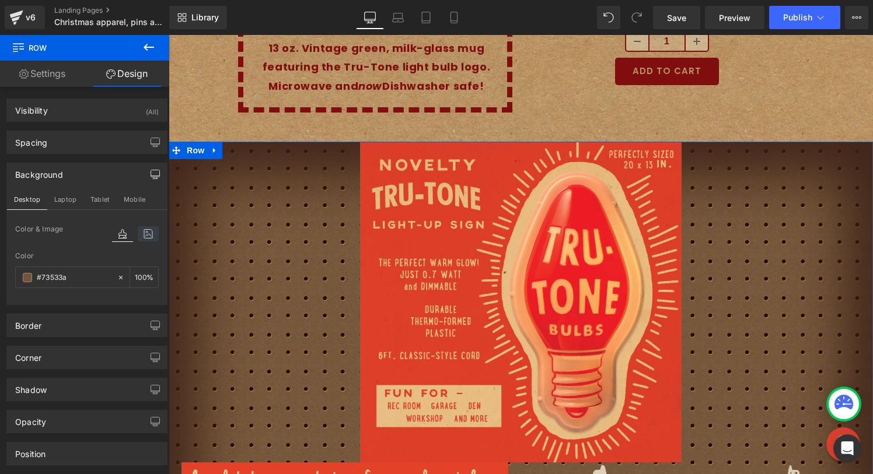
click at [148, 229] on icon at bounding box center [148, 233] width 21 height 15
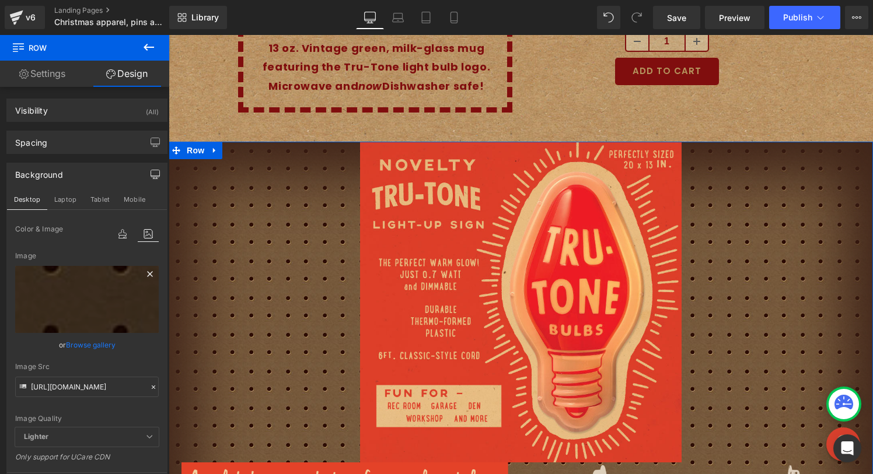
click at [147, 274] on icon at bounding box center [149, 273] width 5 height 5
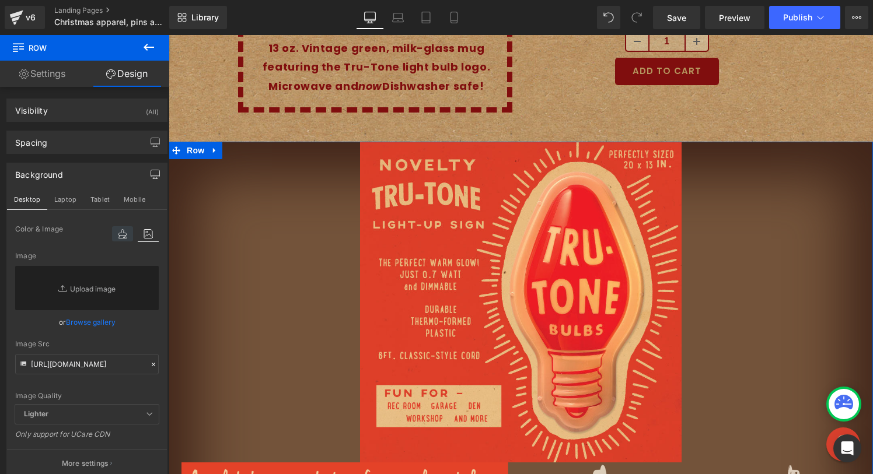
click at [114, 237] on icon at bounding box center [122, 233] width 21 height 15
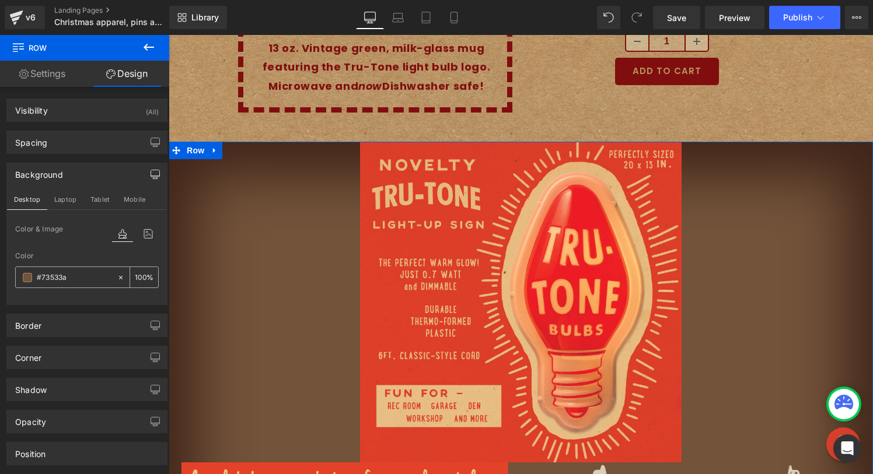
click at [48, 276] on input "#73533a" at bounding box center [74, 277] width 75 height 13
click at [30, 276] on span at bounding box center [27, 277] width 9 height 9
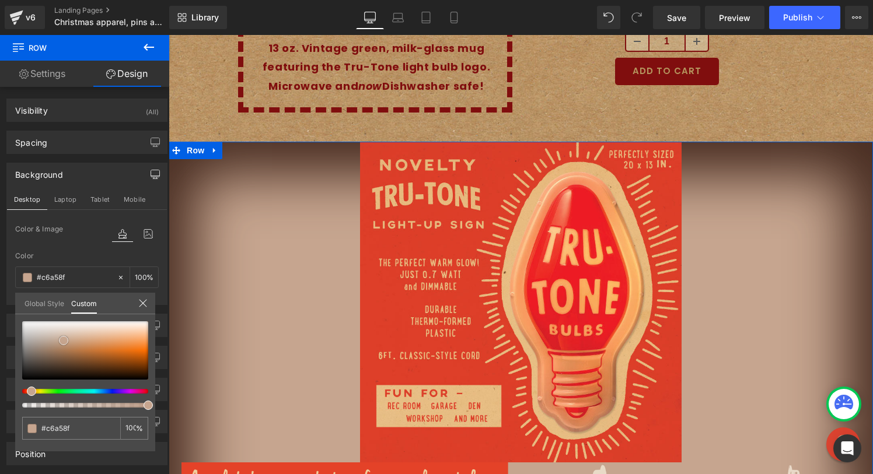
drag, startPoint x: 62, startPoint y: 356, endPoint x: 62, endPoint y: 337, distance: 19.2
click at [62, 337] on span at bounding box center [63, 340] width 9 height 9
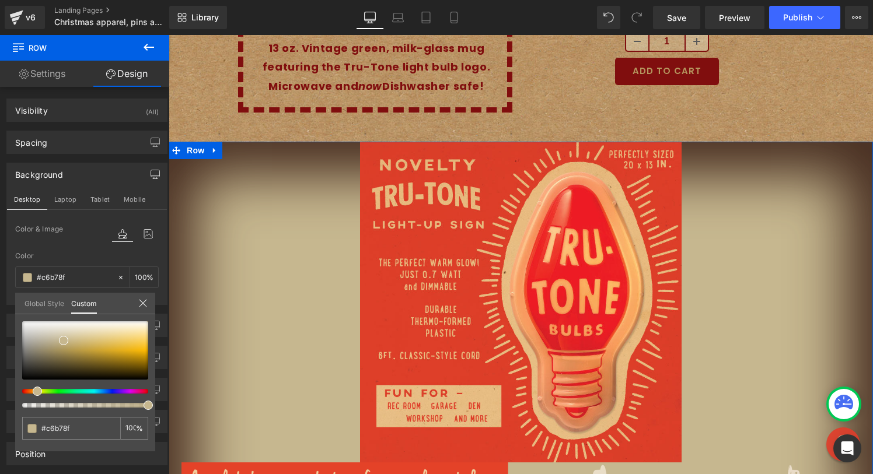
click at [36, 391] on span at bounding box center [37, 391] width 9 height 9
drag, startPoint x: 65, startPoint y: 341, endPoint x: 73, endPoint y: 341, distance: 8.2
click at [73, 341] on span at bounding box center [71, 340] width 9 height 9
click at [142, 301] on icon at bounding box center [142, 303] width 9 height 9
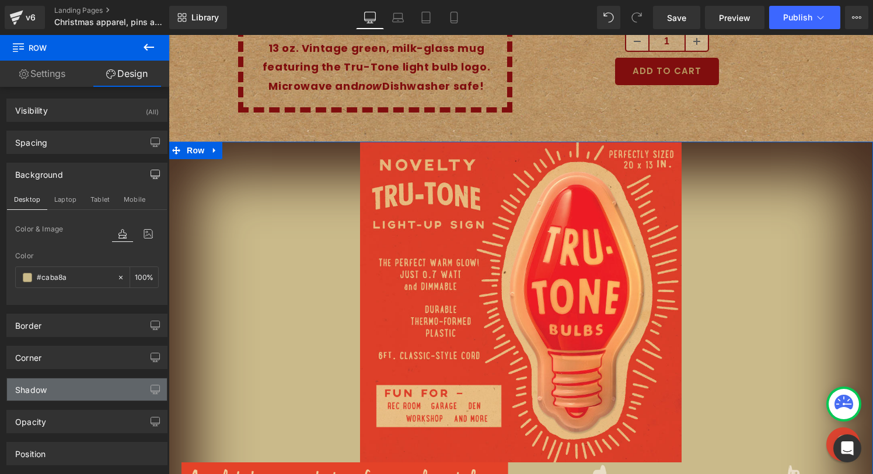
click at [66, 390] on div "Shadow" at bounding box center [87, 390] width 160 height 22
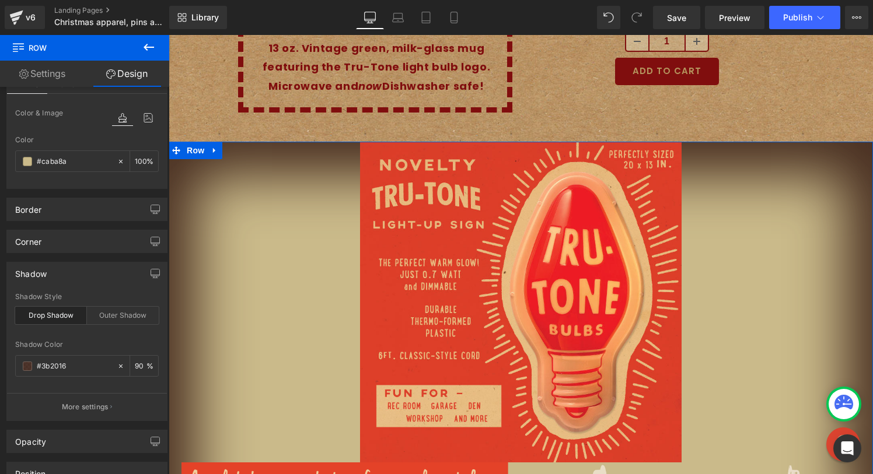
scroll to position [127, 0]
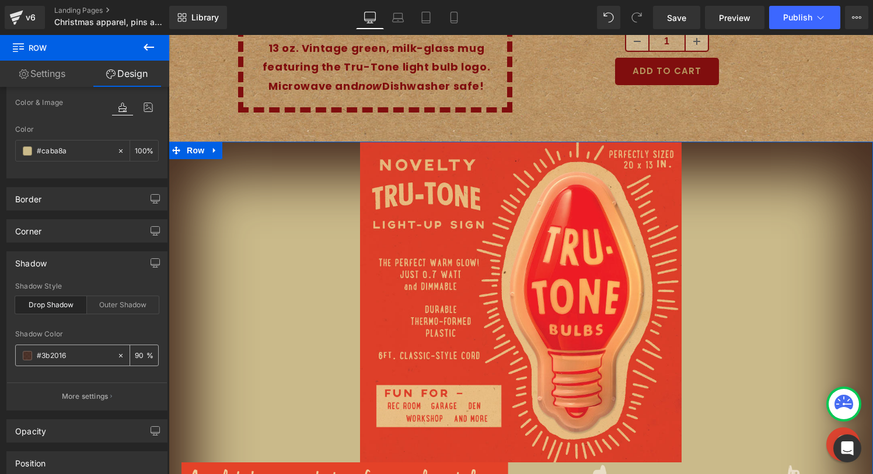
click at [117, 349] on div at bounding box center [123, 355] width 13 height 20
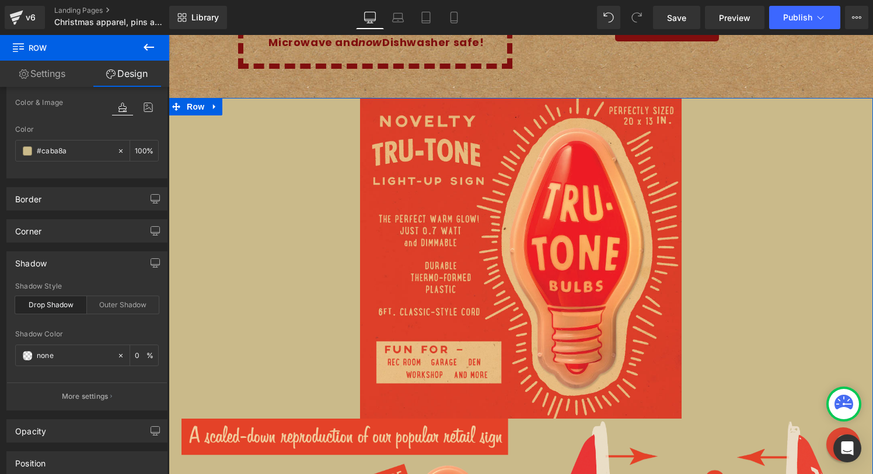
scroll to position [3851, 0]
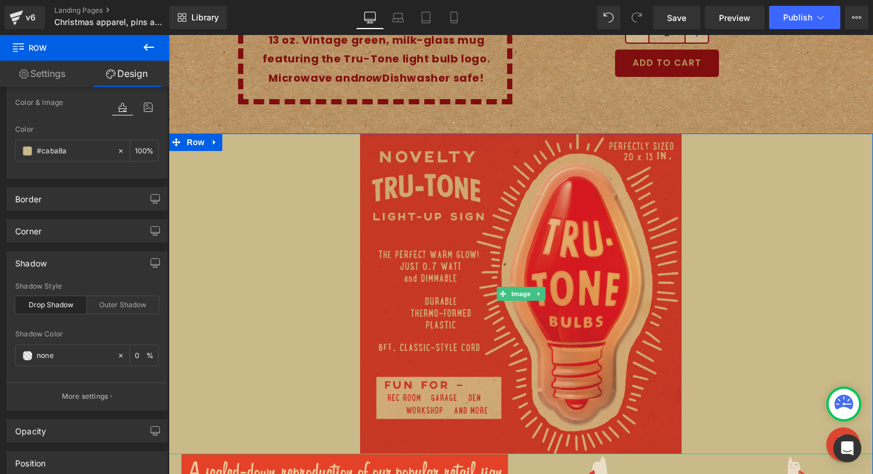
click at [533, 206] on img at bounding box center [520, 294] width 321 height 321
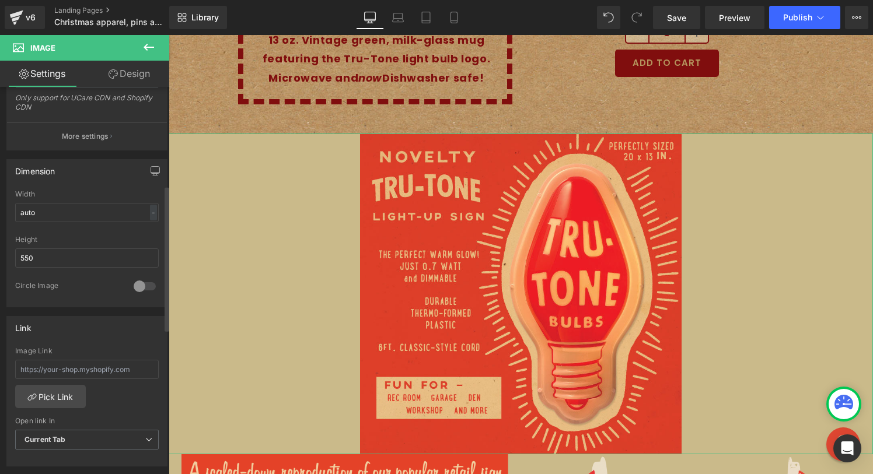
scroll to position [261, 0]
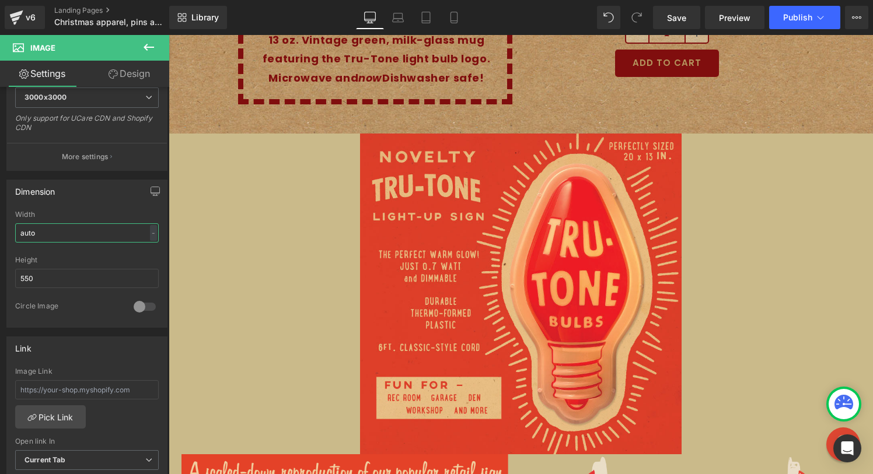
drag, startPoint x: 41, startPoint y: 234, endPoint x: -13, endPoint y: 234, distance: 54.2
click at [0, 234] on html "Row You are previewing how the will restyle your page. You can not edit Element…" at bounding box center [436, 237] width 873 height 474
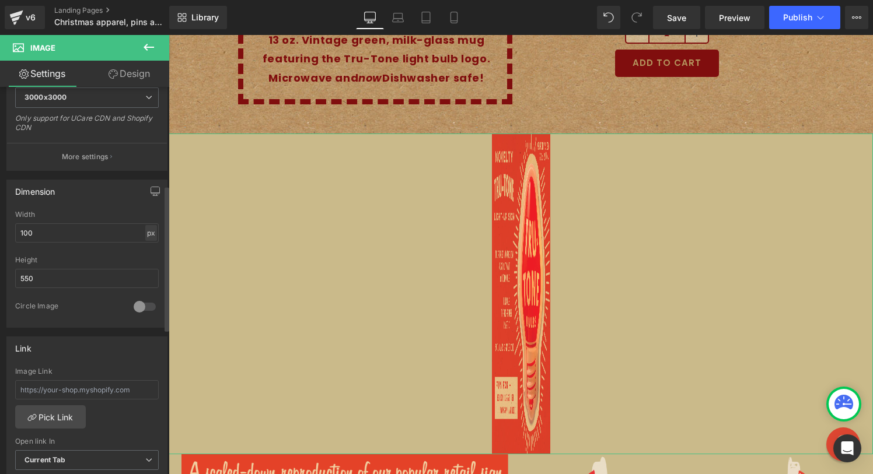
click at [147, 236] on div "px" at bounding box center [151, 233] width 12 height 16
click at [149, 255] on li "%" at bounding box center [150, 251] width 15 height 17
drag, startPoint x: 76, startPoint y: 227, endPoint x: 22, endPoint y: 231, distance: 54.4
click at [8, 231] on div "auto Width 100 % % px 550px Height 550 0 Circle Image" at bounding box center [87, 269] width 160 height 117
drag, startPoint x: 28, startPoint y: 231, endPoint x: 47, endPoint y: 232, distance: 19.3
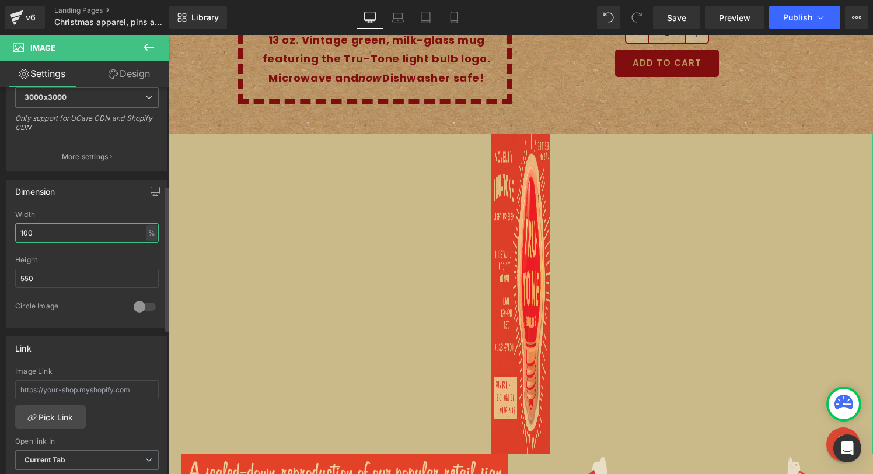
click at [39, 232] on input "100" at bounding box center [86, 232] width 143 height 19
drag, startPoint x: 48, startPoint y: 232, endPoint x: -8, endPoint y: 232, distance: 56.0
click at [0, 232] on html "Row You are previewing how the will restyle your page. You can not edit Element…" at bounding box center [436, 237] width 873 height 474
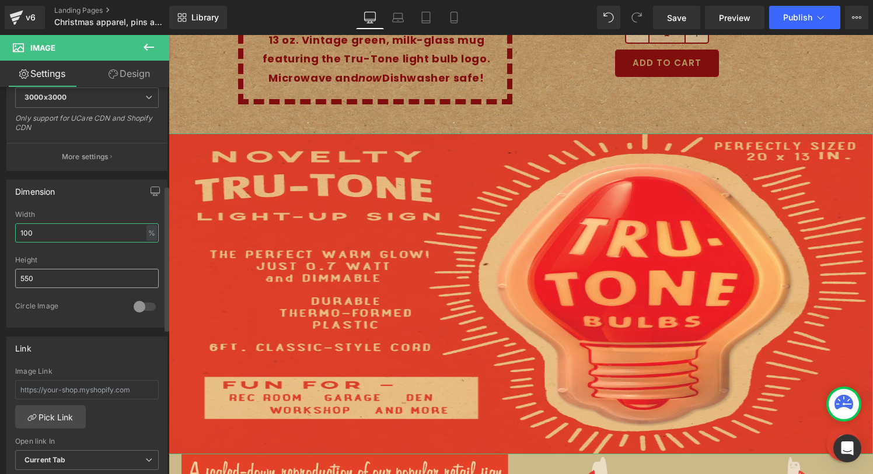
type input "100"
drag, startPoint x: 44, startPoint y: 278, endPoint x: -3, endPoint y: 278, distance: 47.8
click at [0, 278] on html "Row You are previewing how the will restyle your page. You can not edit Element…" at bounding box center [436, 237] width 873 height 474
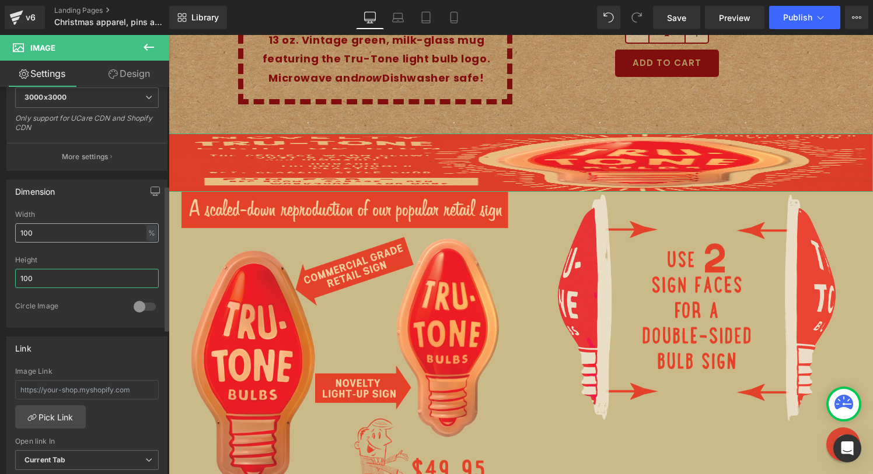
type input "100"
drag, startPoint x: 78, startPoint y: 231, endPoint x: -13, endPoint y: 227, distance: 91.1
click at [0, 227] on html "Row You are previewing how the will restyle your page. You can not edit Element…" at bounding box center [436, 237] width 873 height 474
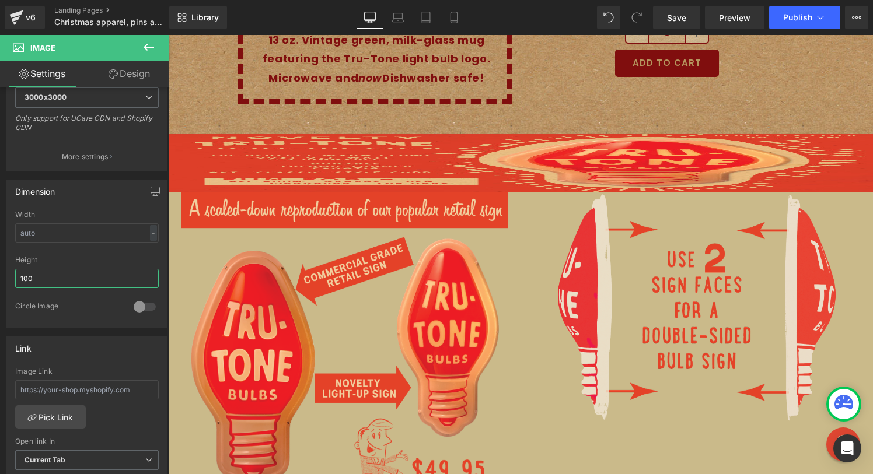
drag, startPoint x: 50, startPoint y: 274, endPoint x: -4, endPoint y: 275, distance: 54.2
click at [0, 275] on html "Row You are previewing how the will restyle your page. You can not edit Element…" at bounding box center [436, 237] width 873 height 474
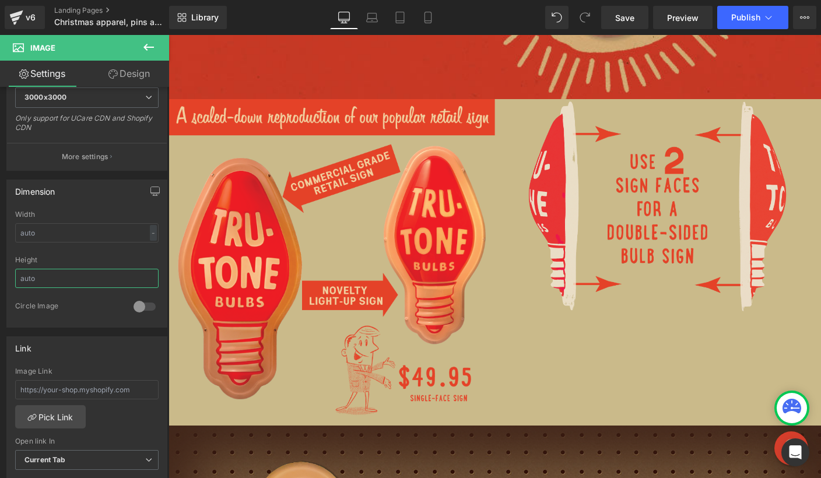
scroll to position [4371, 0]
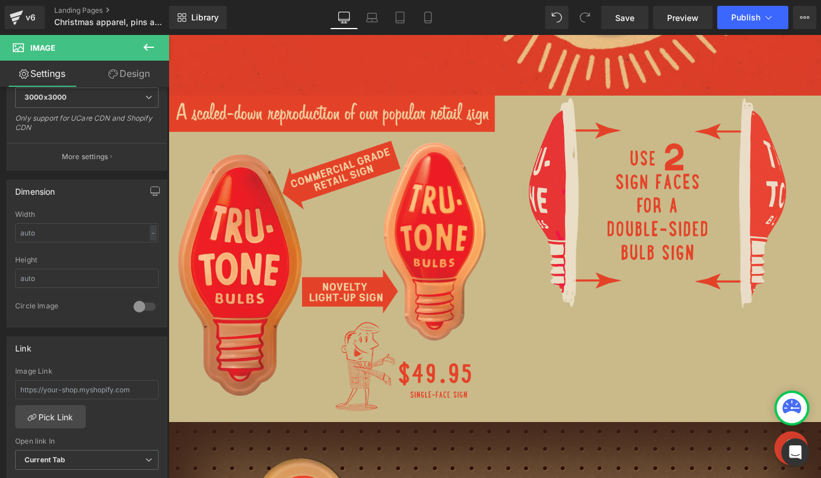
click at [146, 40] on button at bounding box center [148, 48] width 41 height 26
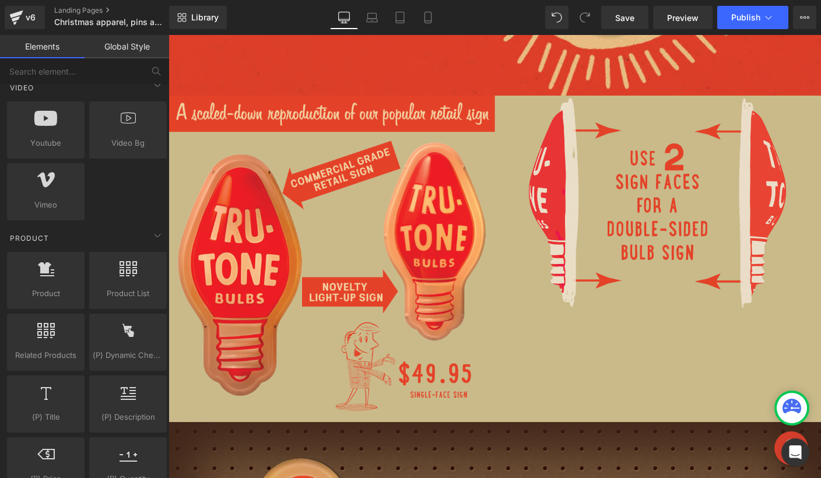
scroll to position [850, 0]
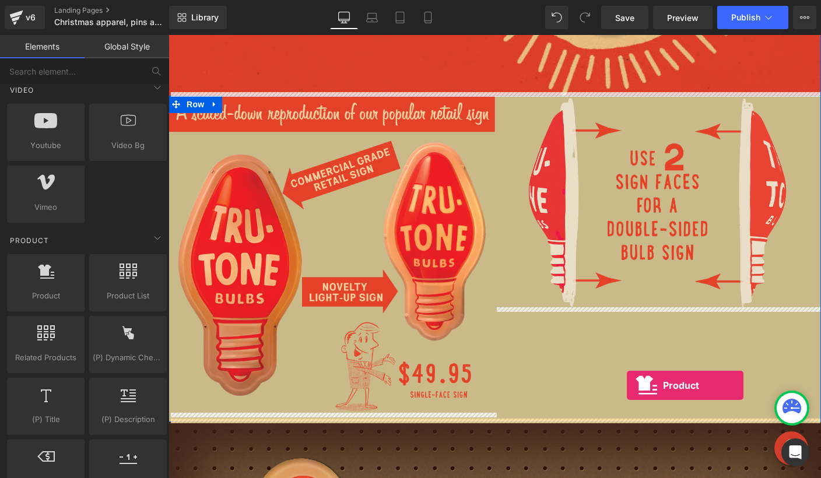
drag, startPoint x: 229, startPoint y: 310, endPoint x: 627, endPoint y: 386, distance: 405.5
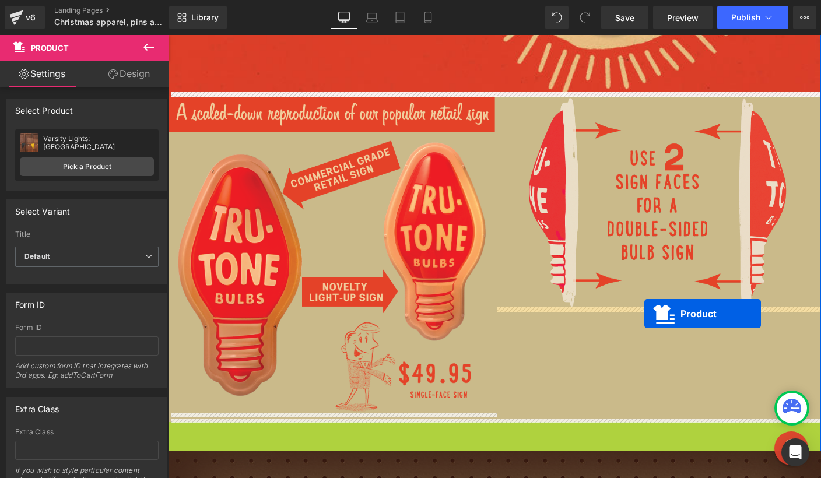
drag, startPoint x: 470, startPoint y: 428, endPoint x: 644, endPoint y: 314, distance: 208.7
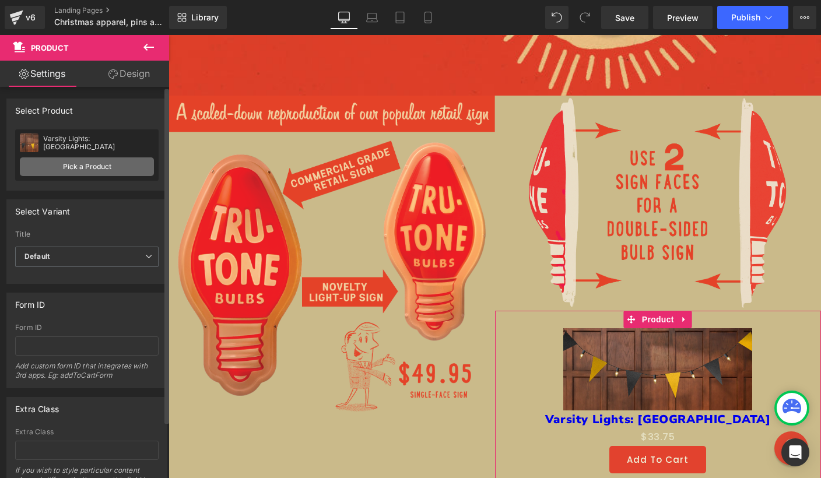
click at [96, 169] on link "Pick a Product" at bounding box center [87, 166] width 134 height 19
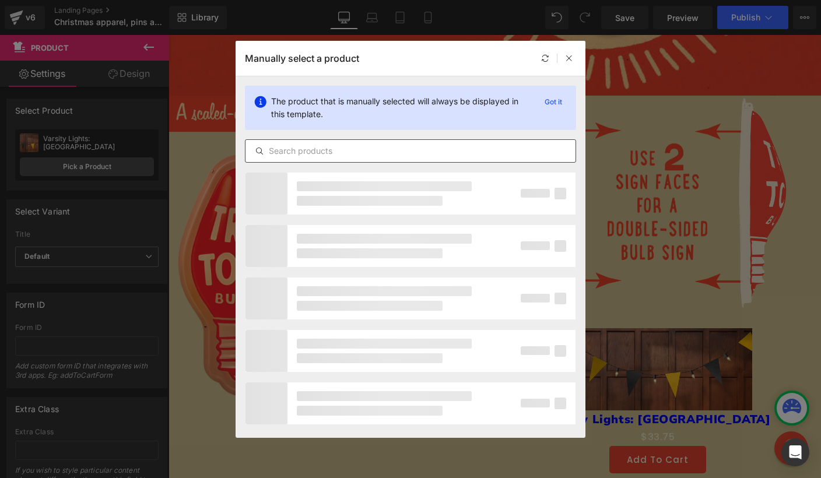
click at [365, 154] on input "text" at bounding box center [411, 151] width 330 height 14
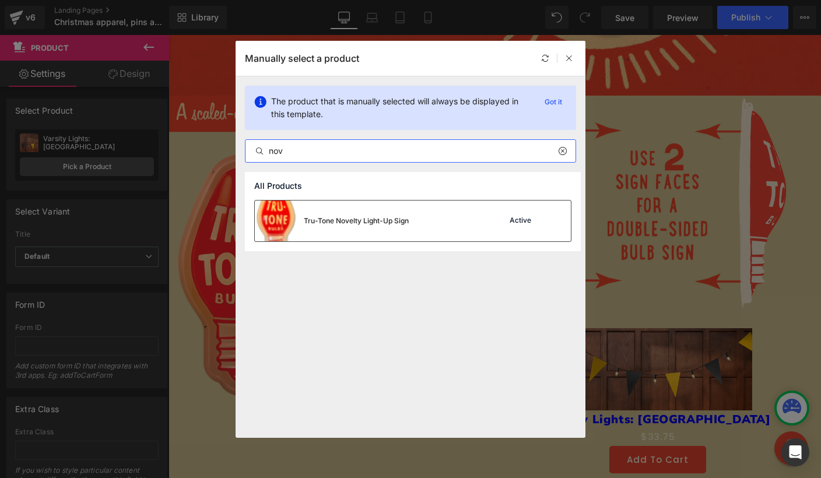
type input "nov"
click at [365, 232] on div "Tru-Tone Novelty Light-Up Sign" at bounding box center [332, 221] width 154 height 41
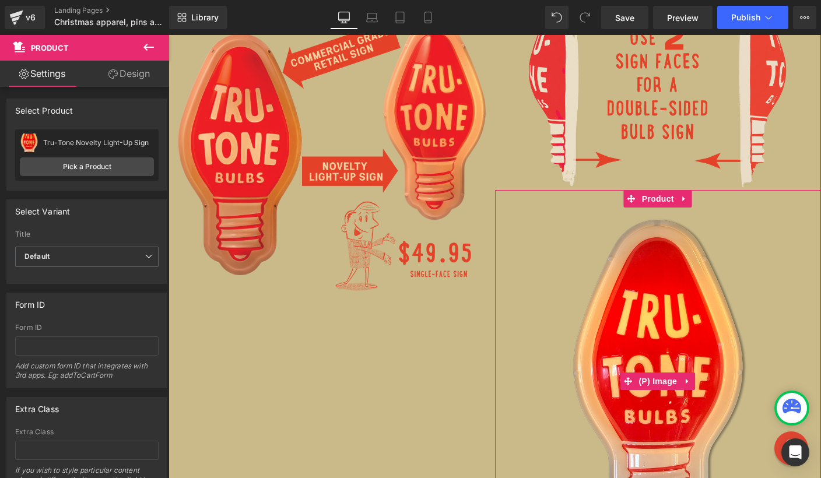
scroll to position [4493, 0]
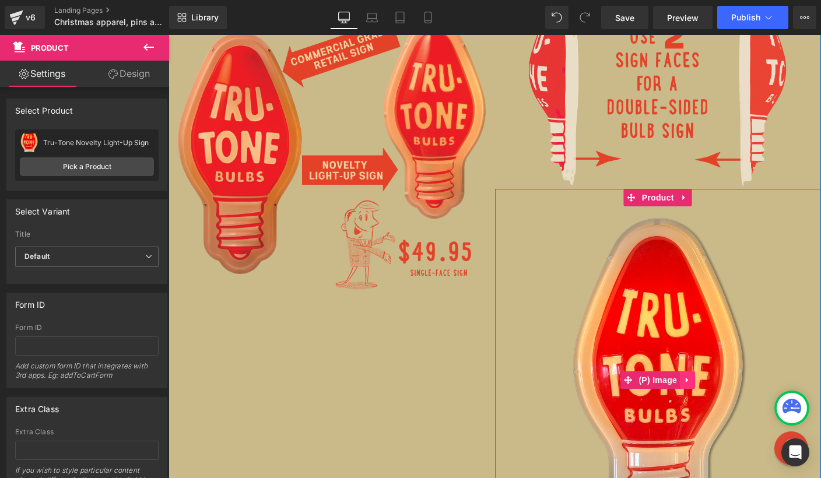
click at [690, 376] on icon at bounding box center [688, 380] width 8 height 9
click at [695, 376] on icon at bounding box center [695, 380] width 8 height 8
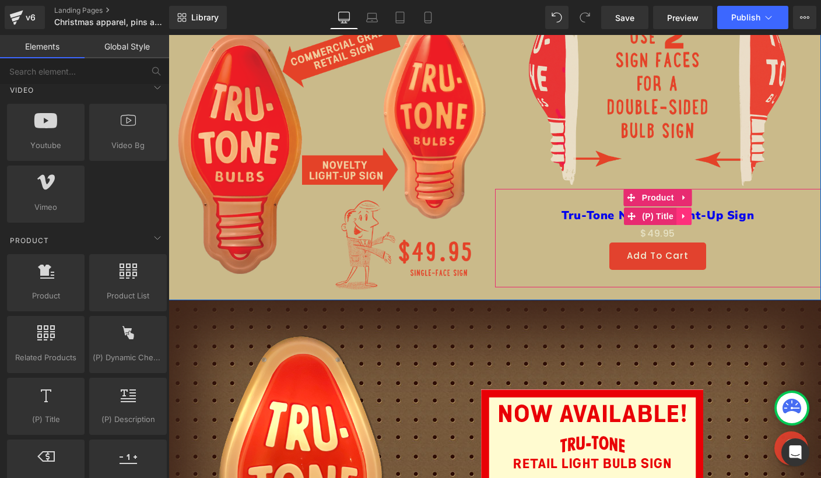
click at [685, 212] on icon at bounding box center [684, 216] width 8 height 9
click at [689, 212] on icon at bounding box center [692, 216] width 8 height 8
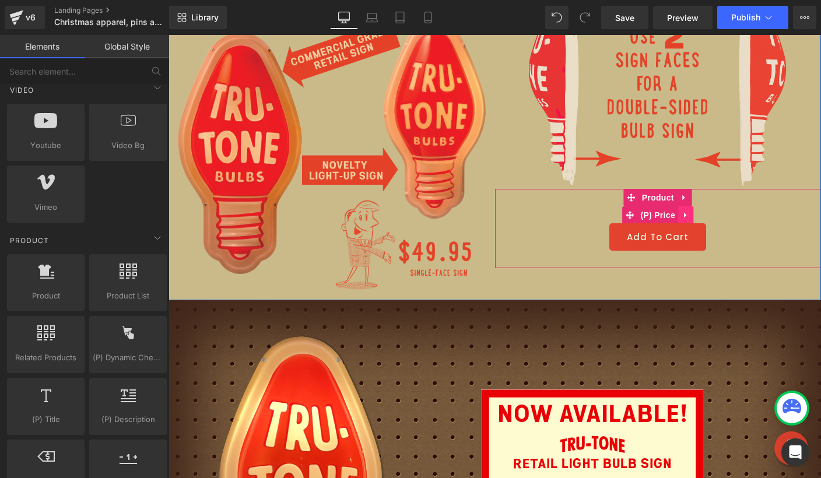
click at [688, 211] on icon at bounding box center [686, 215] width 8 height 9
click at [688, 210] on link at bounding box center [693, 214] width 15 height 17
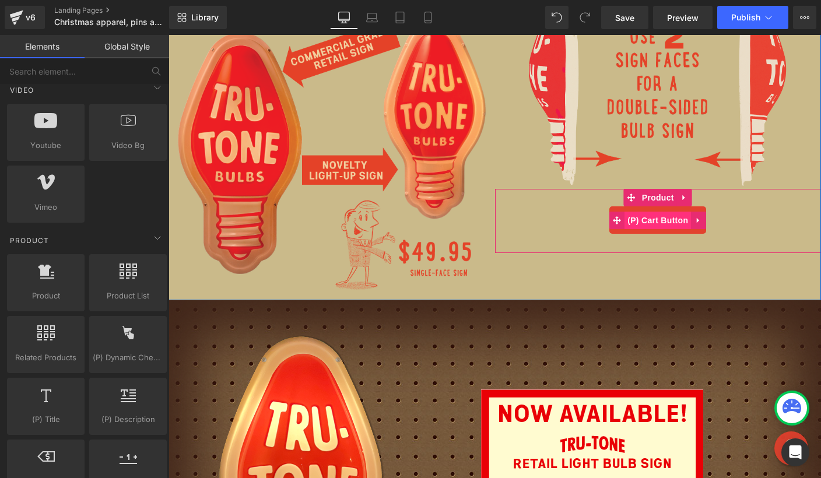
click at [647, 214] on span "(P) Cart Button" at bounding box center [658, 220] width 66 height 17
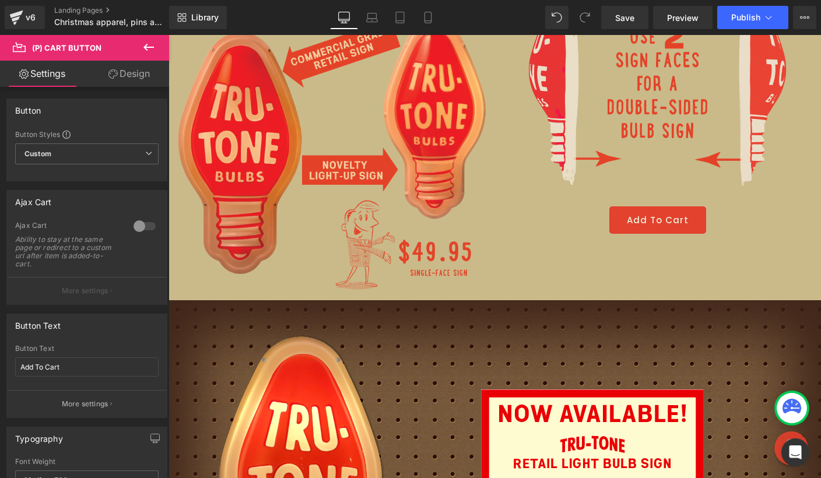
drag, startPoint x: 73, startPoint y: 365, endPoint x: -13, endPoint y: 364, distance: 86.9
click at [0, 364] on html "(P) Cart Button You are previewing how the will restyle your page. You can not …" at bounding box center [410, 239] width 821 height 478
type input "ADD TO CART"
click at [155, 41] on icon at bounding box center [149, 47] width 14 height 14
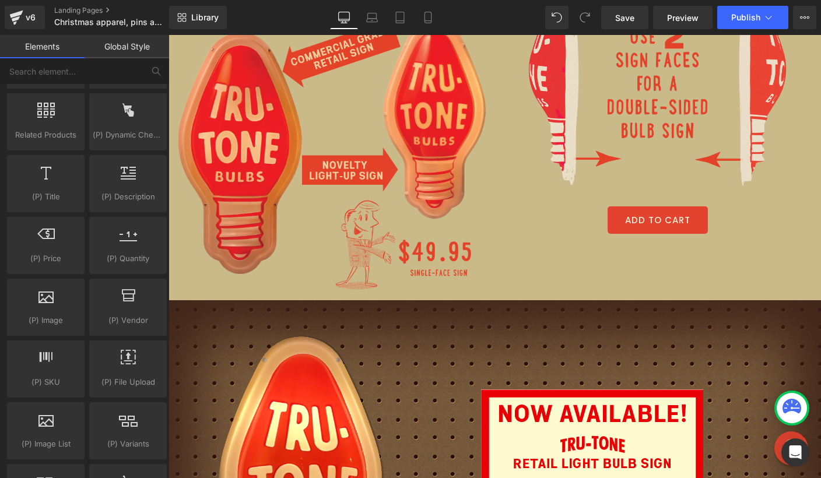
scroll to position [1072, 0]
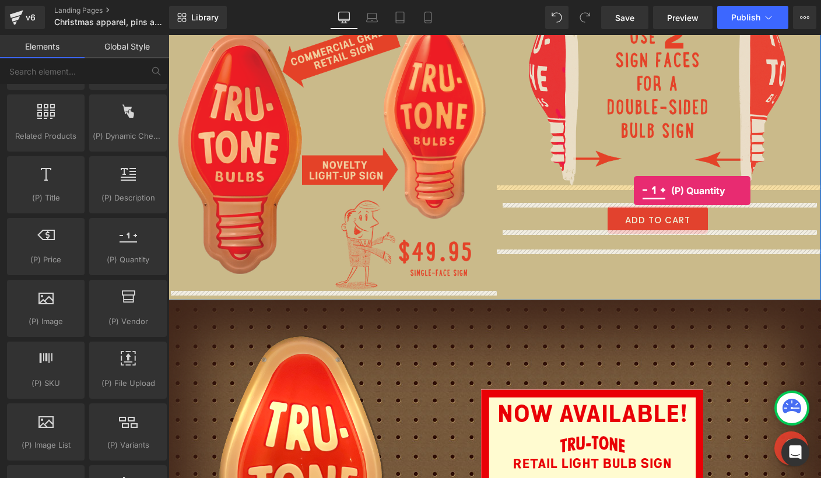
drag, startPoint x: 292, startPoint y: 296, endPoint x: 634, endPoint y: 191, distance: 358.3
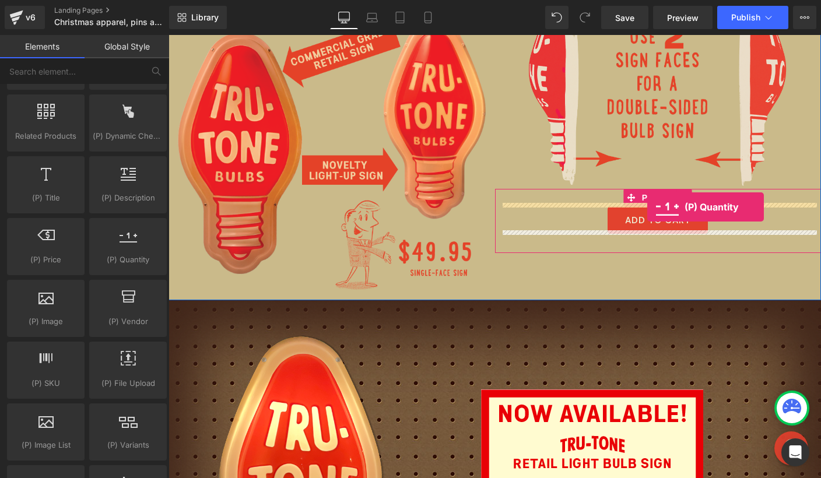
drag, startPoint x: 293, startPoint y: 288, endPoint x: 647, endPoint y: 208, distance: 363.1
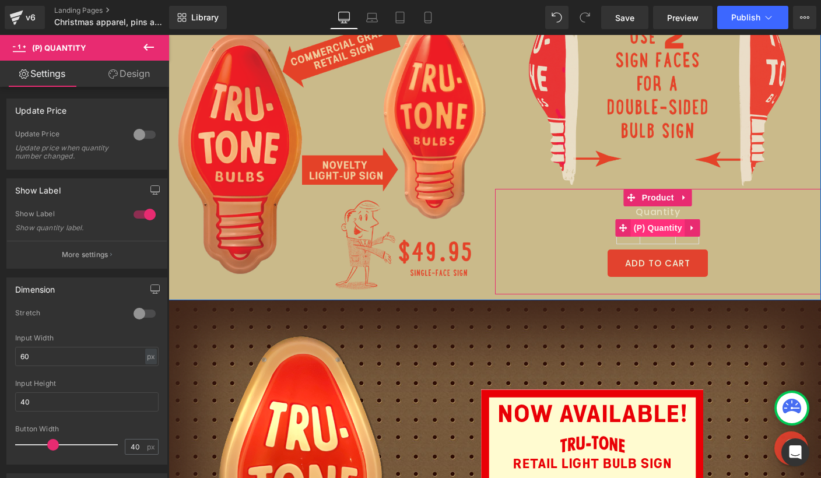
click at [668, 222] on span "(P) Quantity" at bounding box center [658, 227] width 54 height 17
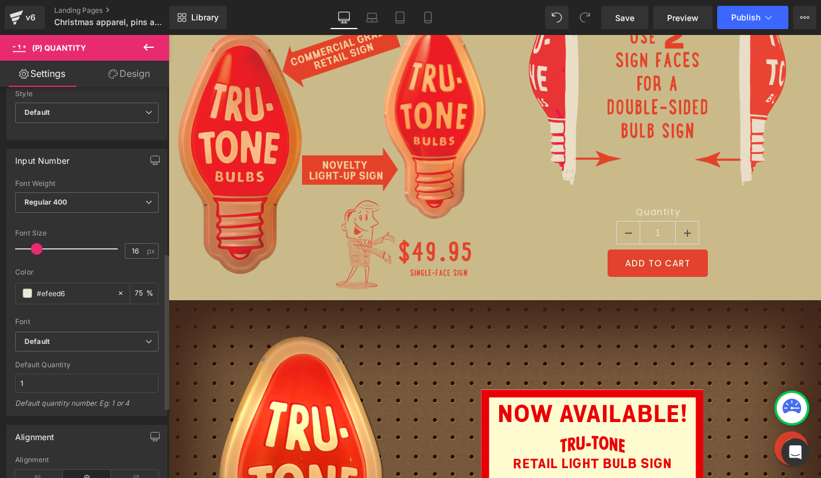
scroll to position [416, 0]
click at [29, 293] on span at bounding box center [27, 291] width 9 height 9
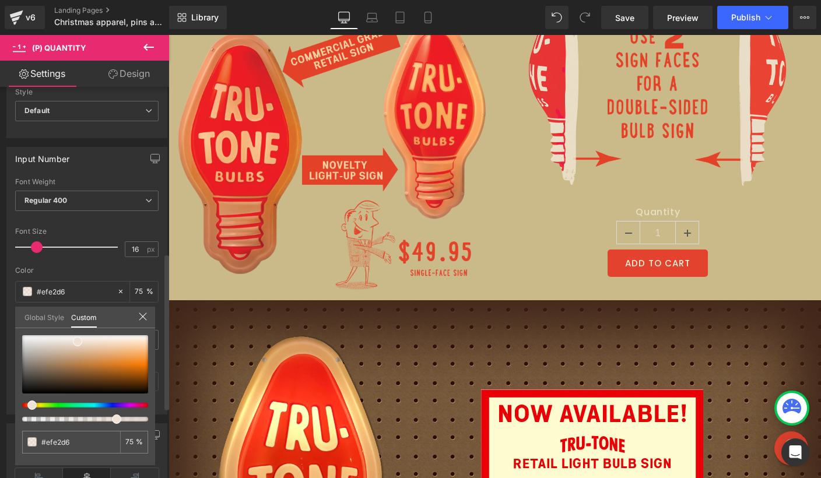
drag, startPoint x: 38, startPoint y: 404, endPoint x: 23, endPoint y: 402, distance: 14.7
click at [23, 403] on div at bounding box center [80, 405] width 126 height 5
drag, startPoint x: 79, startPoint y: 360, endPoint x: 149, endPoint y: 363, distance: 70.7
click at [148, 363] on div at bounding box center [85, 364] width 126 height 58
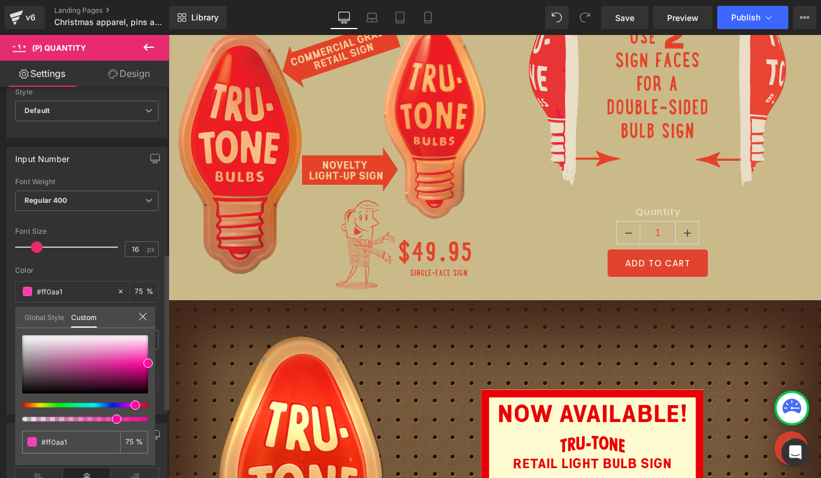
click at [135, 405] on div at bounding box center [80, 405] width 126 height 5
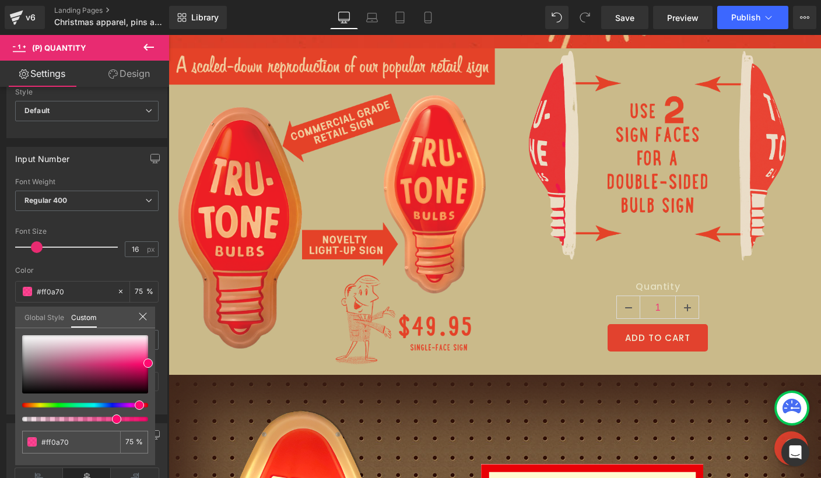
scroll to position [4423, 0]
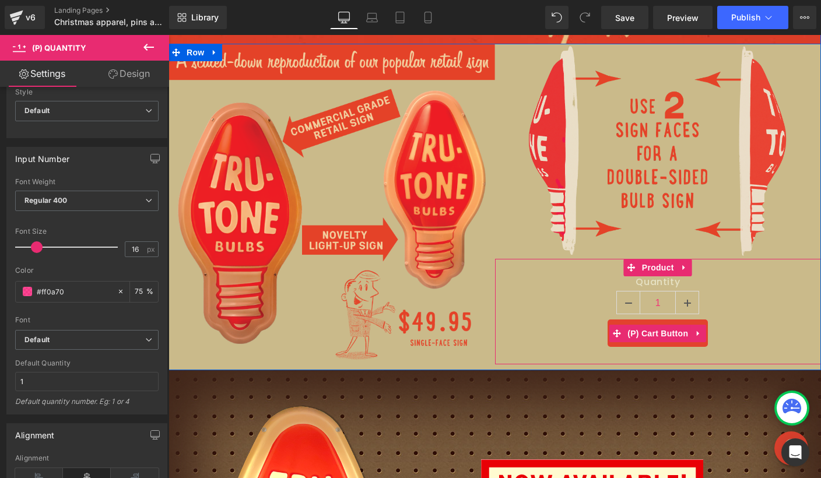
click at [667, 331] on span "(P) Cart Button" at bounding box center [658, 333] width 66 height 17
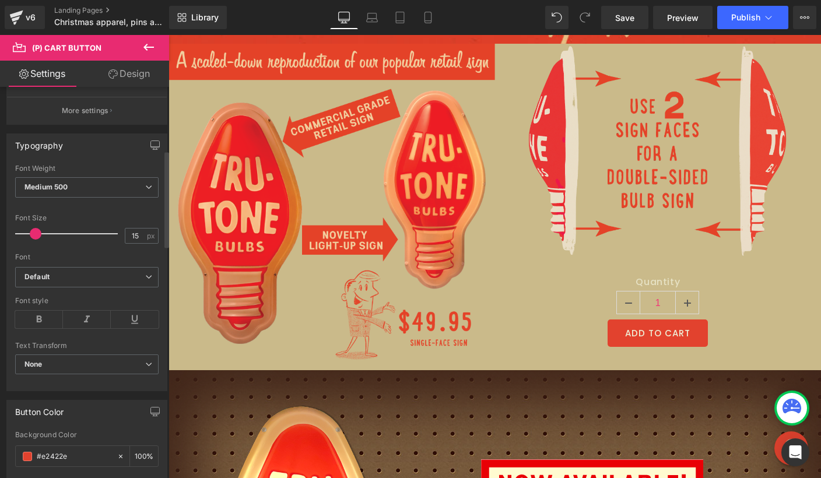
scroll to position [351, 0]
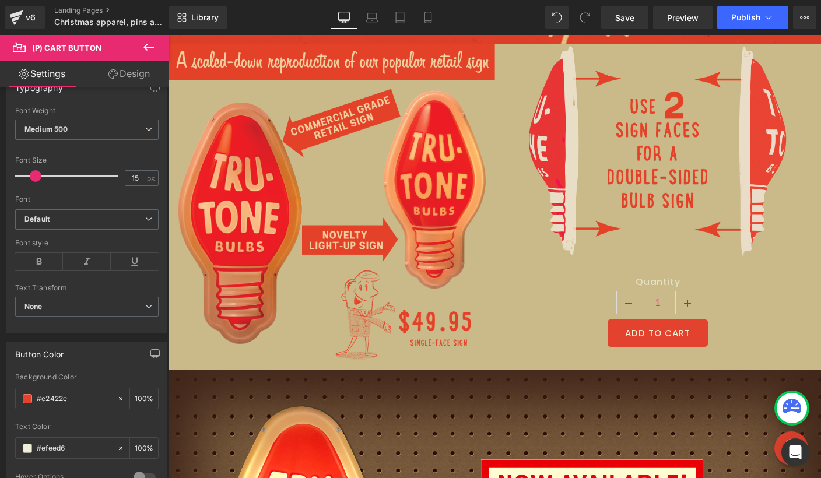
drag, startPoint x: 75, startPoint y: 401, endPoint x: -1, endPoint y: 393, distance: 76.2
click at [0, 393] on html "(P) Cart Button You are previewing how the will restyle your page. You can not …" at bounding box center [410, 239] width 821 height 478
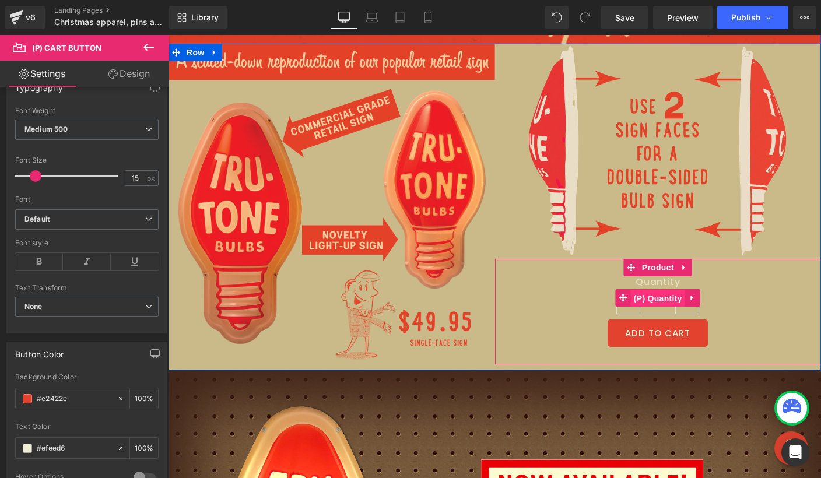
click at [661, 299] on span "(P) Quantity" at bounding box center [658, 298] width 54 height 17
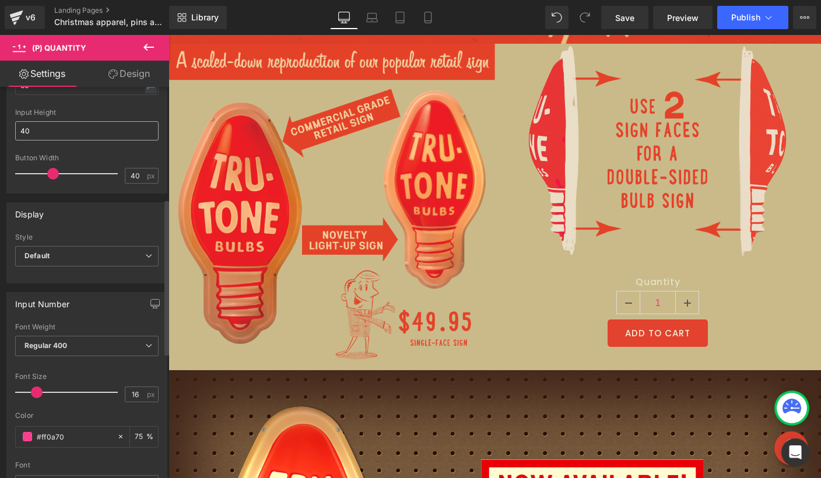
scroll to position [312, 0]
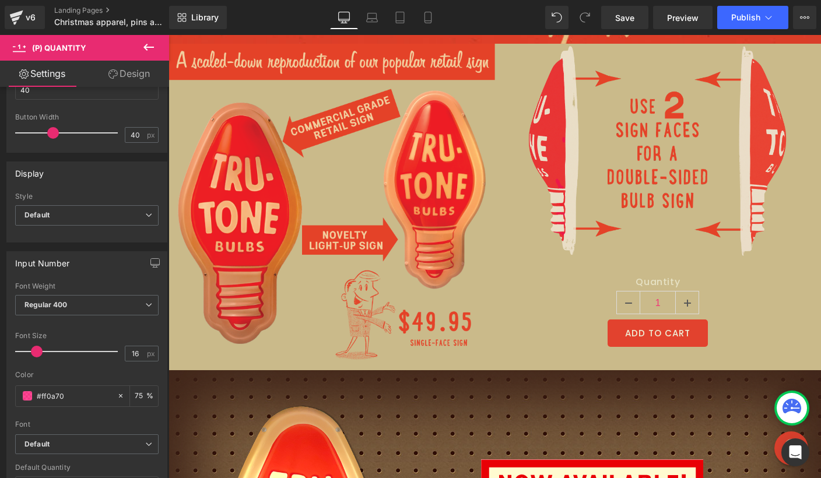
drag, startPoint x: 61, startPoint y: 398, endPoint x: -4, endPoint y: 394, distance: 65.5
click at [0, 394] on html "(P) Quantity You are previewing how the will restyle your page. You can not edi…" at bounding box center [410, 239] width 821 height 478
paste input "e2422e"
type input "#e2422e"
click at [59, 310] on span "Regular 400" at bounding box center [86, 305] width 143 height 20
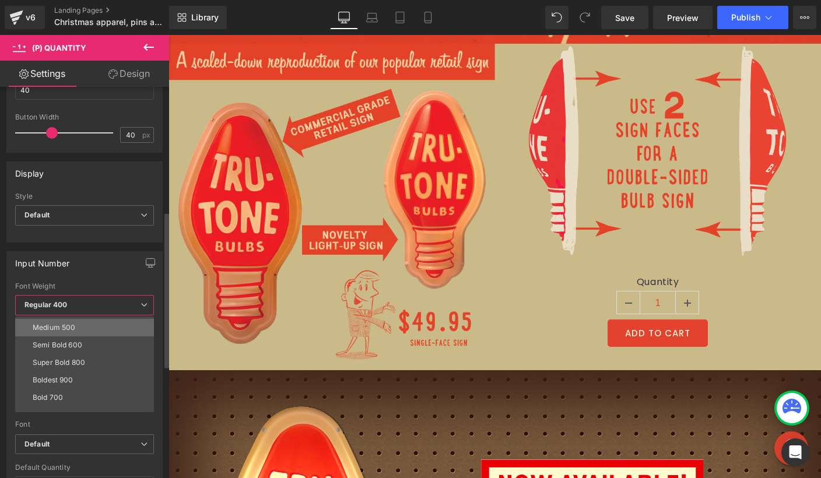
scroll to position [71, 0]
click at [70, 390] on li "Bold 700" at bounding box center [87, 394] width 144 height 17
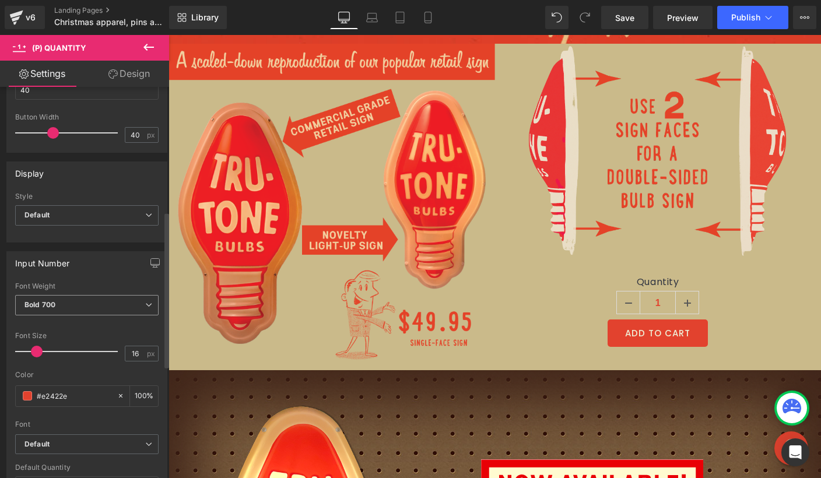
click at [68, 303] on span "Bold 700" at bounding box center [86, 305] width 143 height 20
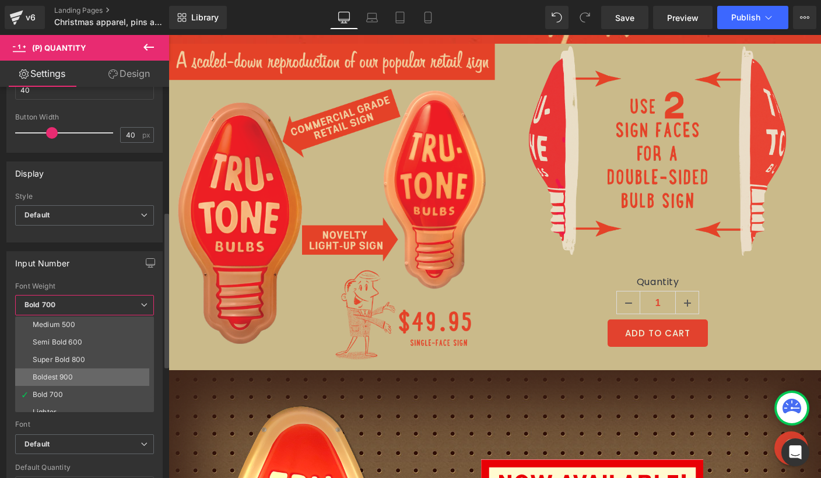
click at [65, 371] on li "Boldest 900" at bounding box center [87, 377] width 144 height 17
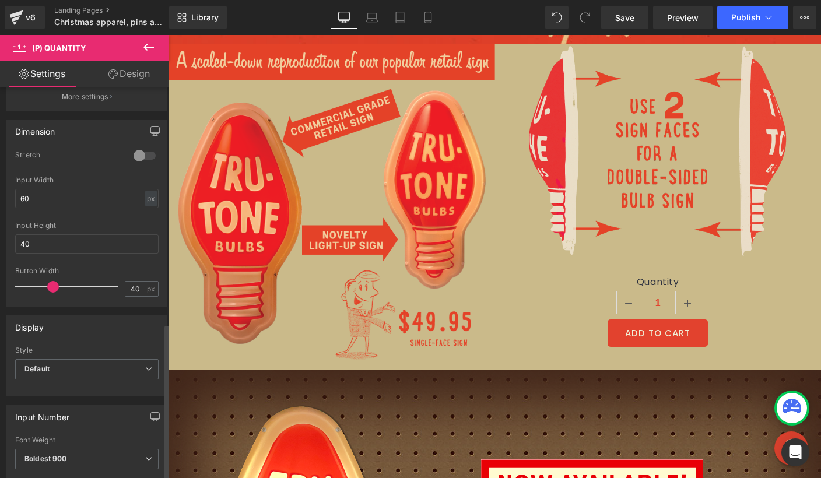
scroll to position [0, 0]
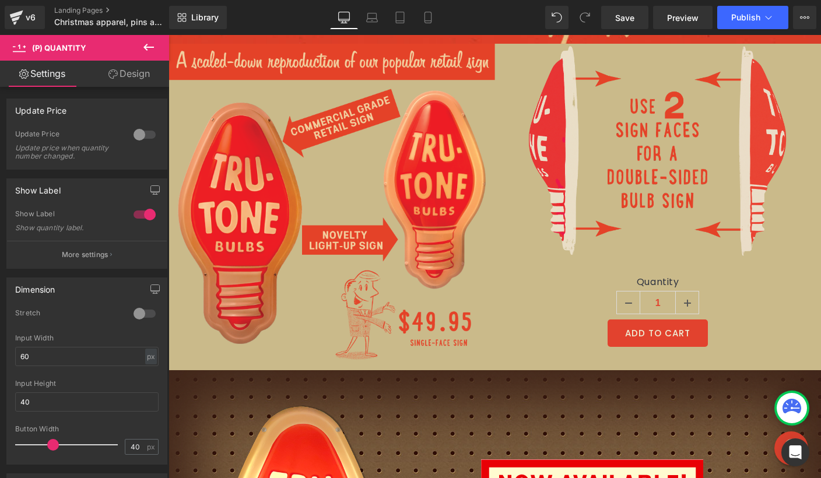
click at [138, 73] on link "Design" at bounding box center [129, 74] width 85 height 26
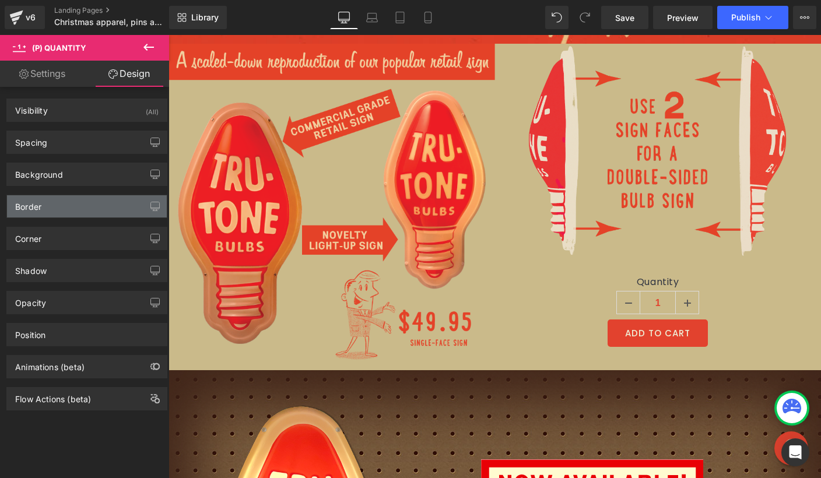
click at [67, 203] on div "Border" at bounding box center [87, 206] width 160 height 22
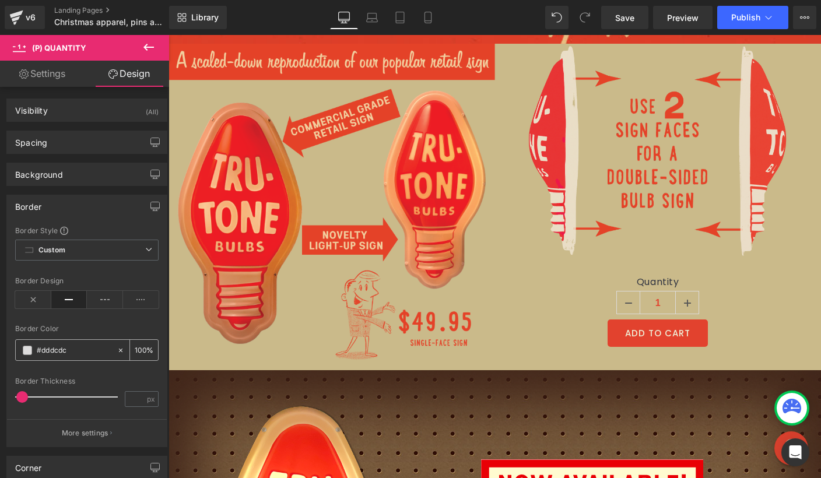
drag, startPoint x: 85, startPoint y: 353, endPoint x: 23, endPoint y: 348, distance: 62.0
click at [23, 348] on div at bounding box center [66, 350] width 101 height 20
drag, startPoint x: 73, startPoint y: 358, endPoint x: 31, endPoint y: 351, distance: 42.6
click at [31, 351] on div at bounding box center [66, 350] width 101 height 20
click at [82, 351] on input "text" at bounding box center [74, 350] width 75 height 13
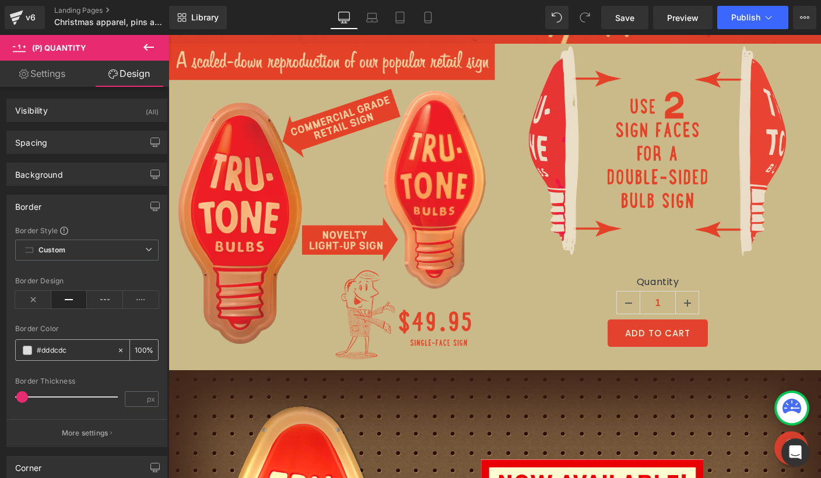
click at [83, 352] on input "text" at bounding box center [74, 350] width 75 height 13
drag, startPoint x: 83, startPoint y: 352, endPoint x: 19, endPoint y: 351, distance: 63.6
click at [20, 351] on div at bounding box center [66, 350] width 101 height 20
paste input "e2422e"
type input "#e2422e"
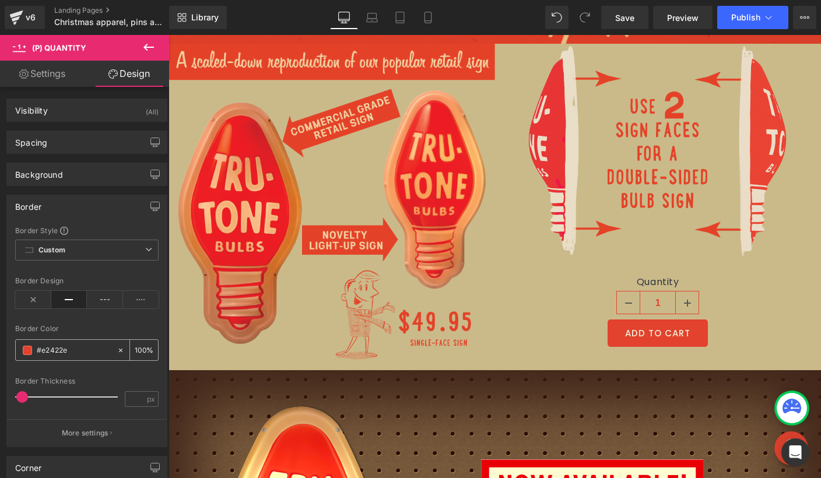
type input "100"
click at [22, 396] on span at bounding box center [24, 397] width 12 height 12
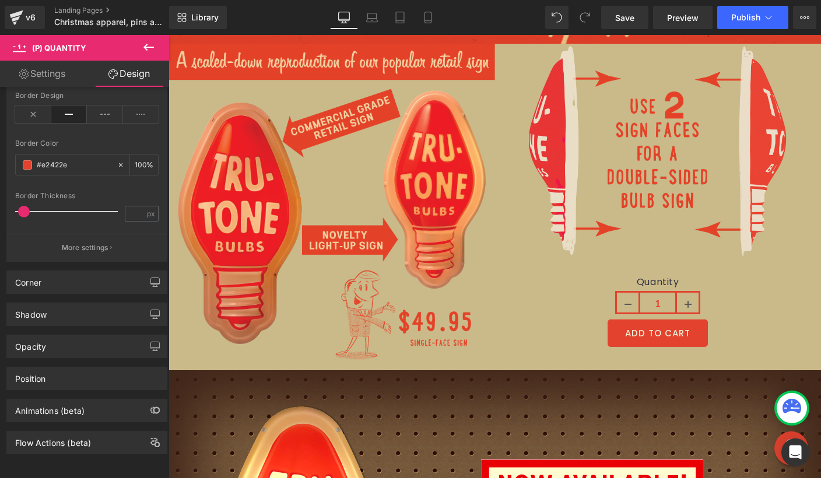
scroll to position [195, 0]
click at [60, 76] on link "Settings" at bounding box center [42, 74] width 85 height 26
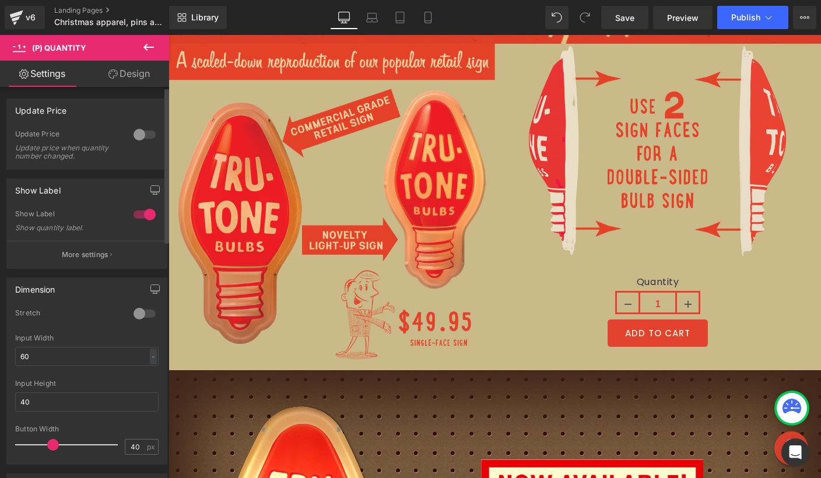
click at [94, 261] on button "More settings" at bounding box center [87, 254] width 160 height 27
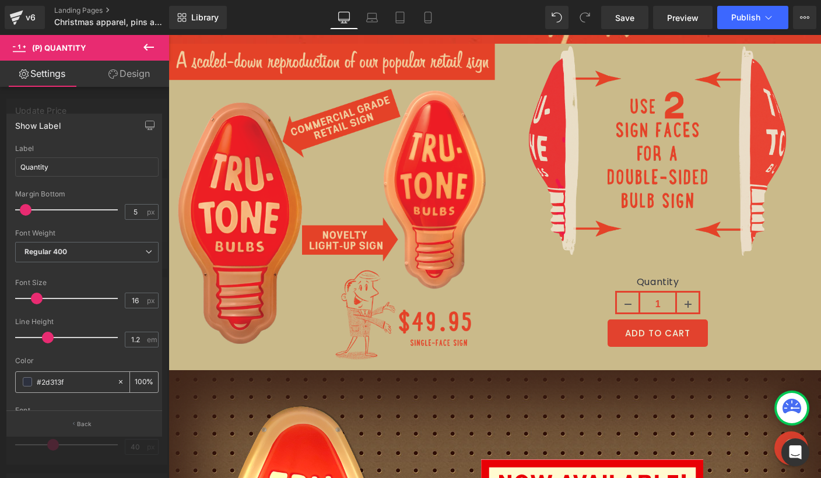
drag, startPoint x: 73, startPoint y: 385, endPoint x: 19, endPoint y: 379, distance: 54.6
click at [19, 378] on div "#2d313f" at bounding box center [66, 382] width 101 height 20
paste input "e2422e"
type input "#e2422e"
click at [74, 251] on span "Regular 400" at bounding box center [86, 252] width 143 height 20
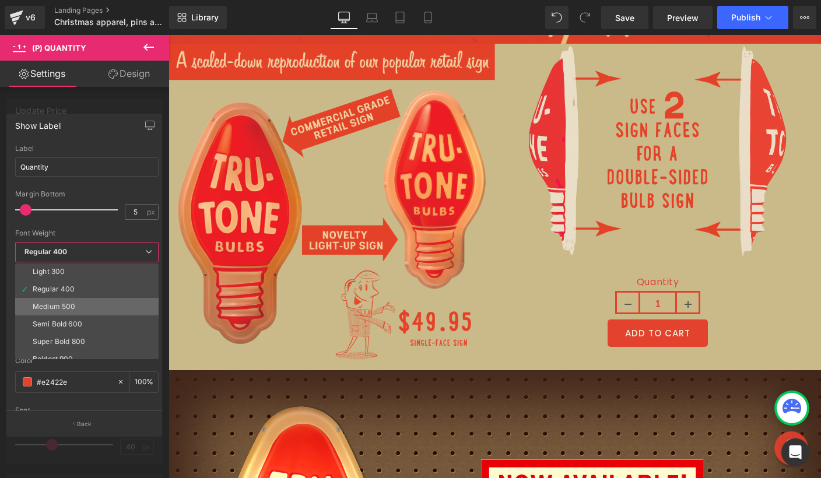
scroll to position [36, 0]
click at [70, 325] on div "Semi Bold 600" at bounding box center [58, 324] width 50 height 8
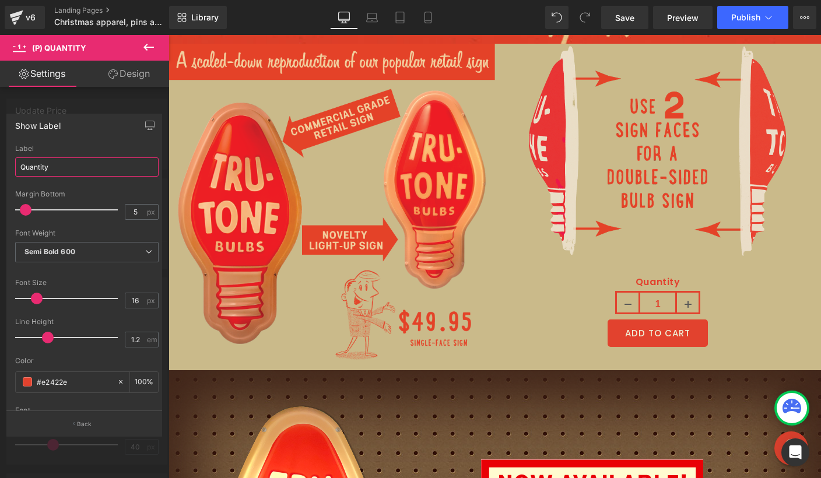
drag, startPoint x: 64, startPoint y: 165, endPoint x: -13, endPoint y: 163, distance: 77.0
click at [0, 163] on html "(P) Quantity You are previewing how the will restyle your page. You can not edi…" at bounding box center [410, 239] width 821 height 478
type input "QUANTITY"
click at [628, 15] on span "Save" at bounding box center [624, 18] width 19 height 12
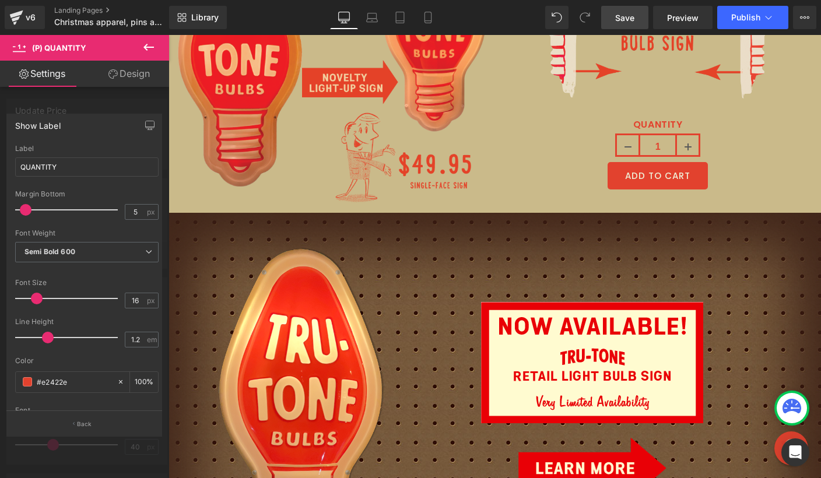
scroll to position [4582, 0]
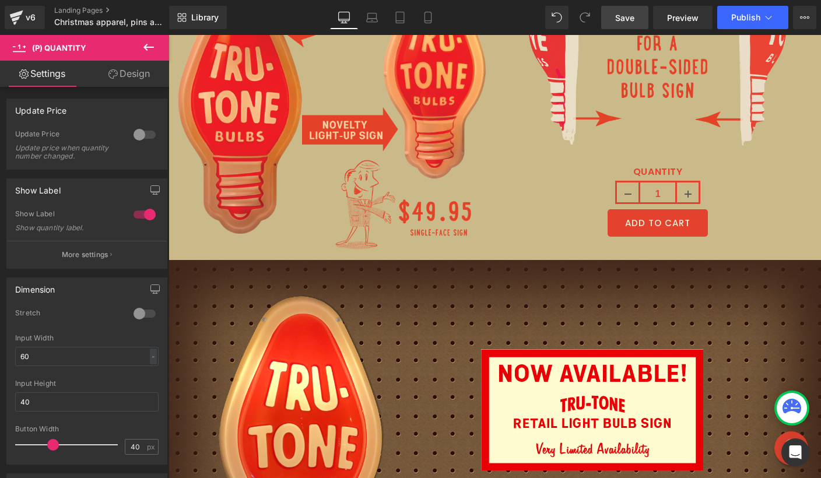
scroll to position [4542, 0]
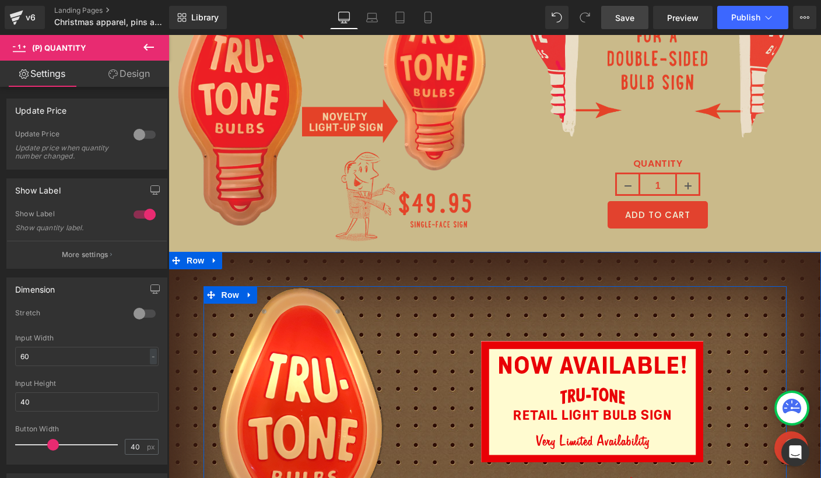
click at [414, 307] on div "Image Image" at bounding box center [592, 446] width 389 height 321
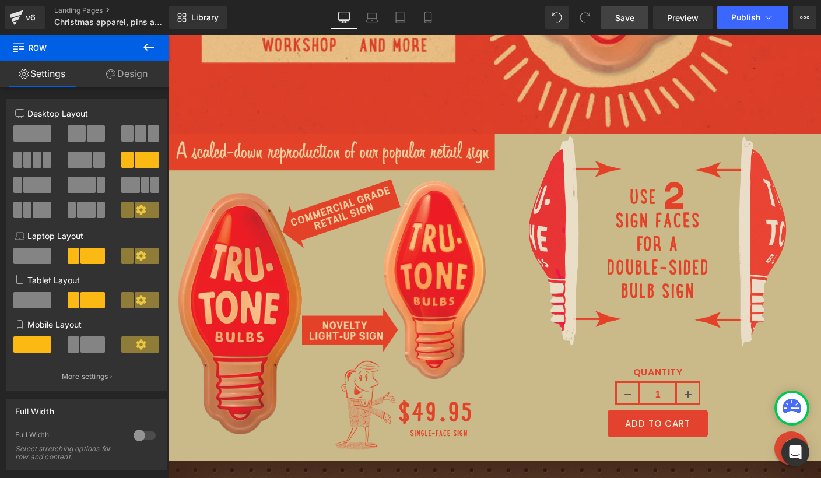
scroll to position [4332, 0]
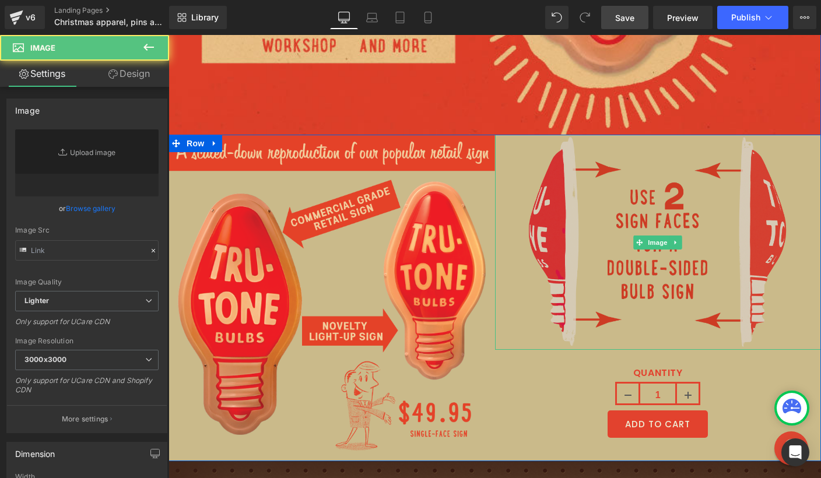
click at [581, 156] on img at bounding box center [657, 242] width 261 height 215
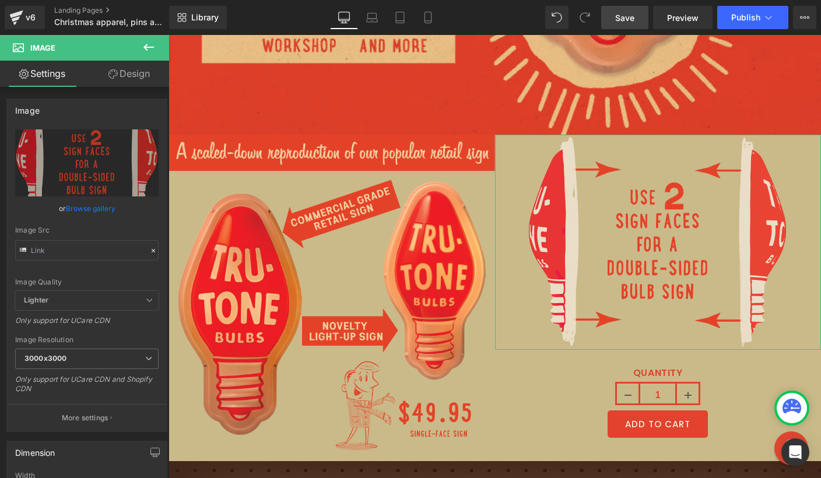
click at [135, 73] on link "Design" at bounding box center [129, 74] width 85 height 26
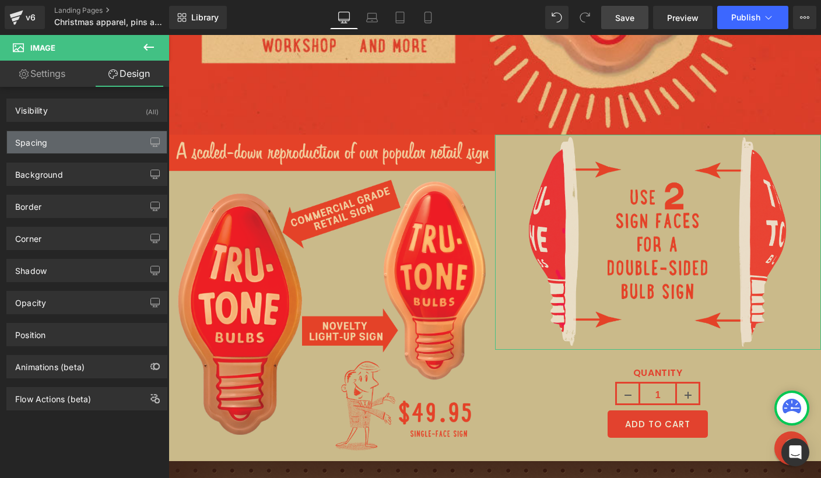
click at [66, 142] on div "Spacing" at bounding box center [87, 142] width 160 height 22
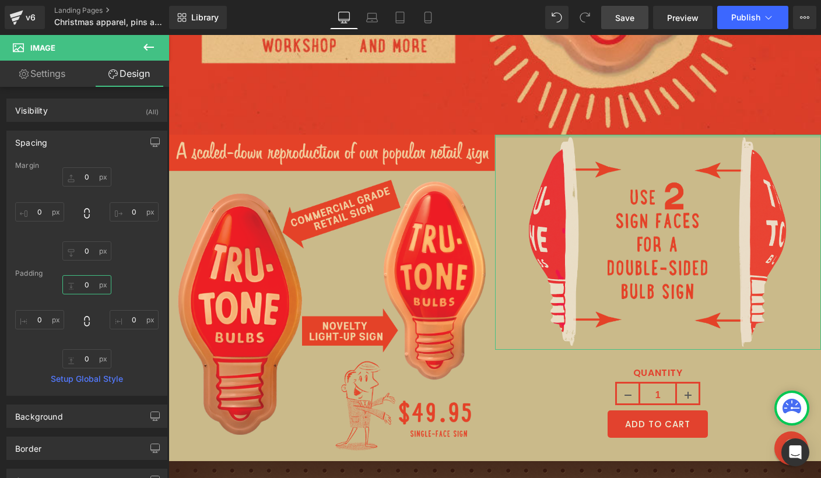
click at [90, 283] on input "0" at bounding box center [86, 284] width 49 height 19
click at [86, 177] on input "0" at bounding box center [86, 176] width 49 height 19
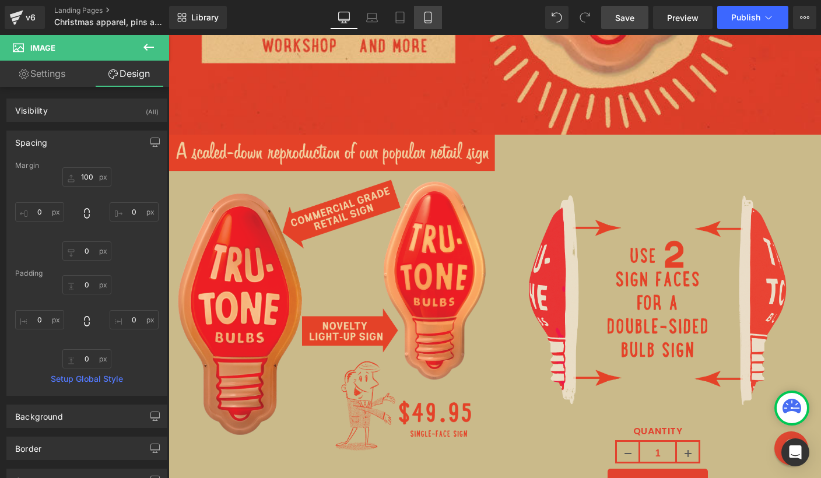
click at [424, 17] on icon at bounding box center [428, 18] width 12 height 12
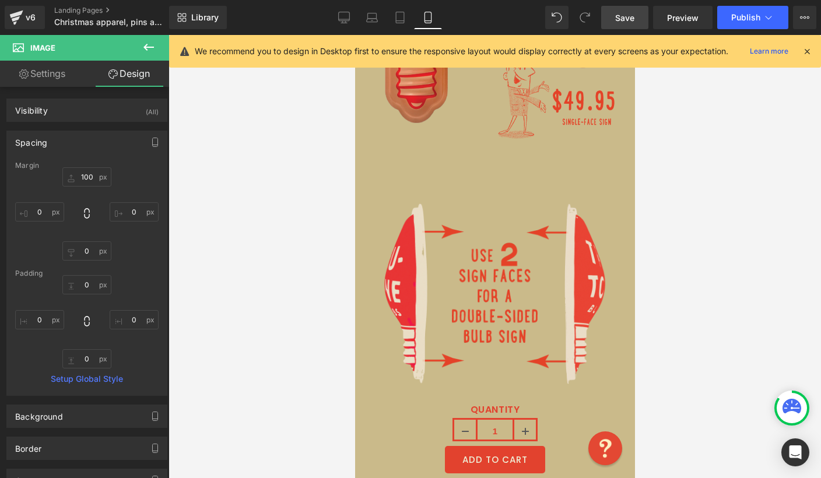
scroll to position [5213, 0]
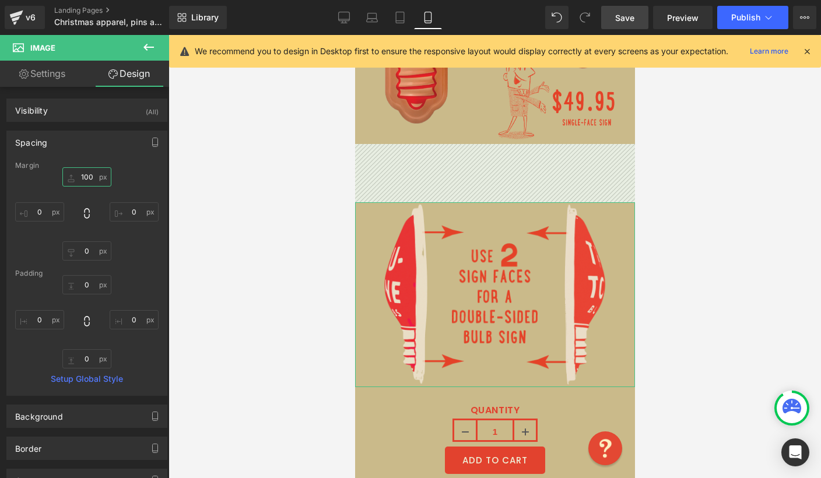
click at [90, 173] on input "100" at bounding box center [86, 176] width 49 height 19
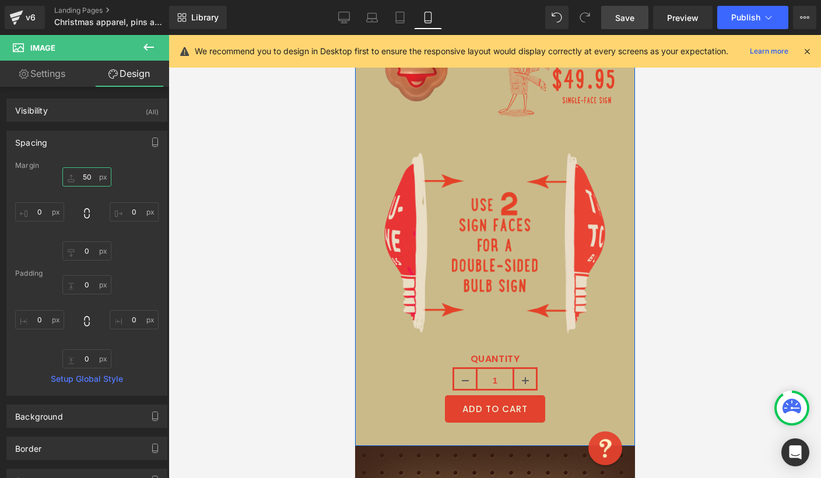
scroll to position [5209, 0]
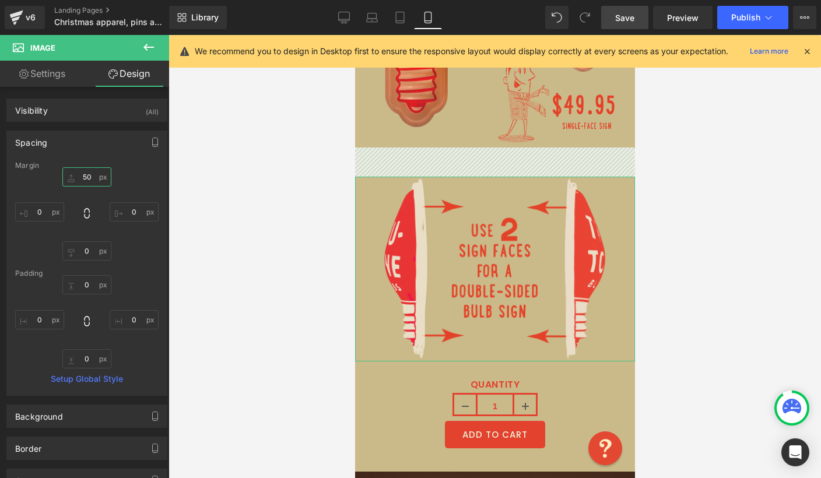
drag, startPoint x: 90, startPoint y: 178, endPoint x: 77, endPoint y: 177, distance: 13.4
click at [77, 177] on input "50" at bounding box center [86, 176] width 49 height 19
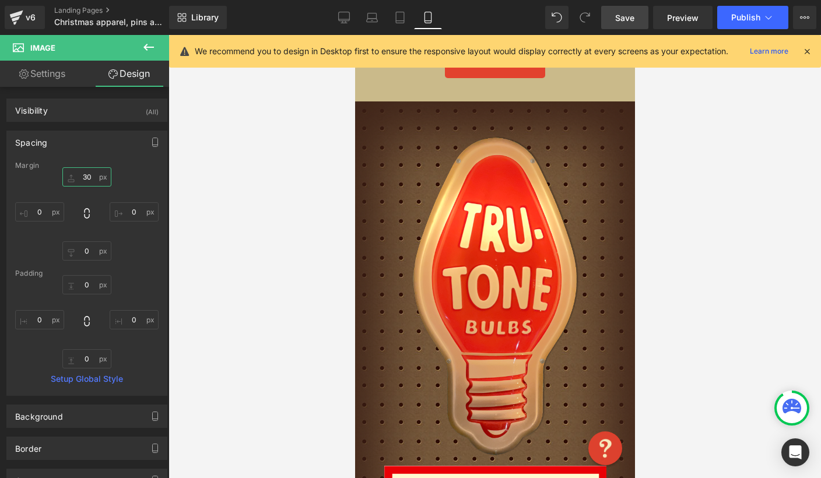
scroll to position [5569, 0]
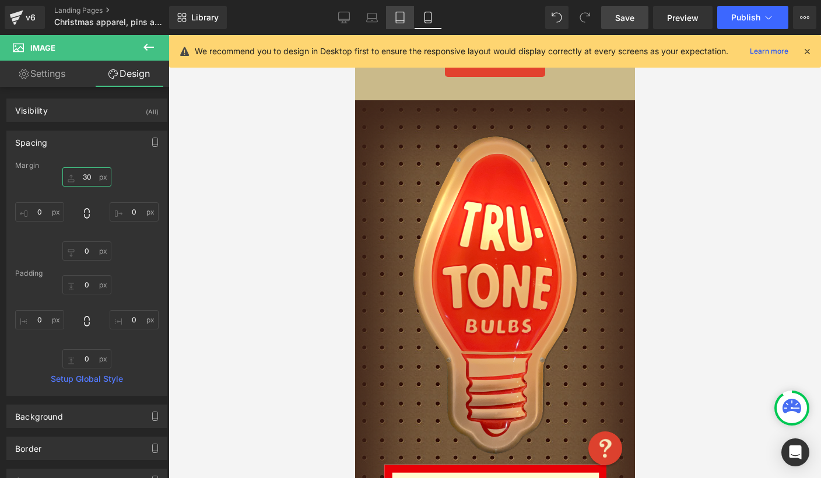
type input "30"
click at [406, 10] on link "Tablet" at bounding box center [400, 17] width 28 height 23
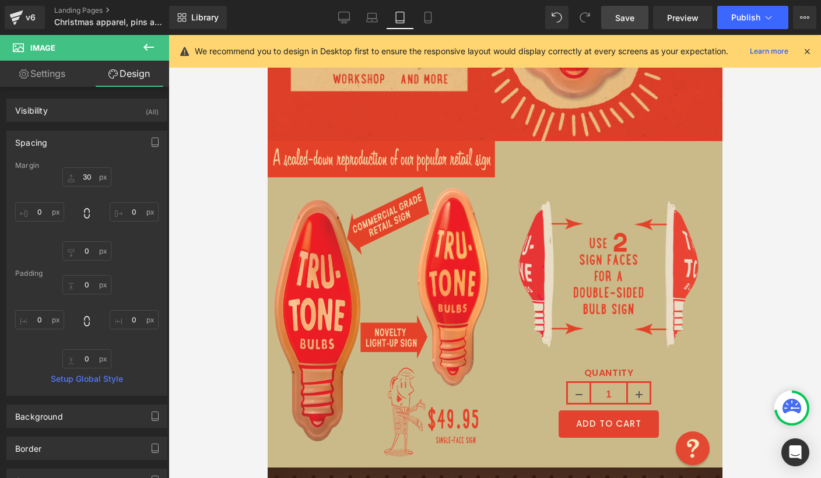
scroll to position [3930, 0]
click at [342, 15] on icon at bounding box center [344, 18] width 12 height 12
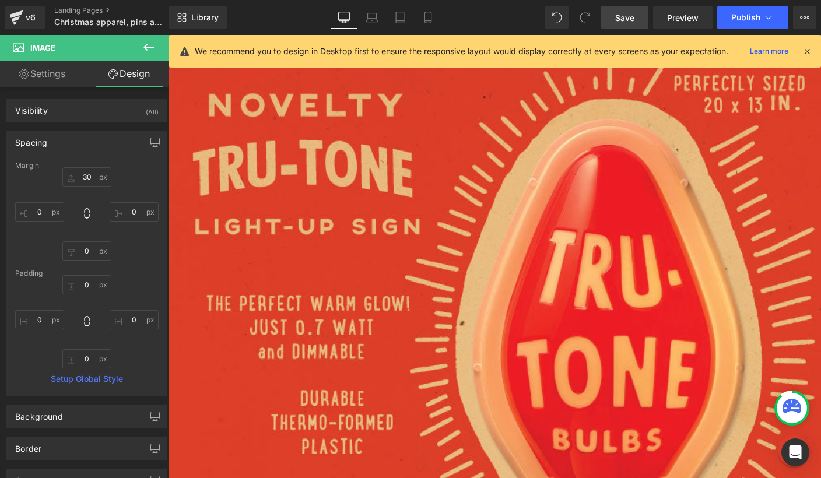
scroll to position [4552, 0]
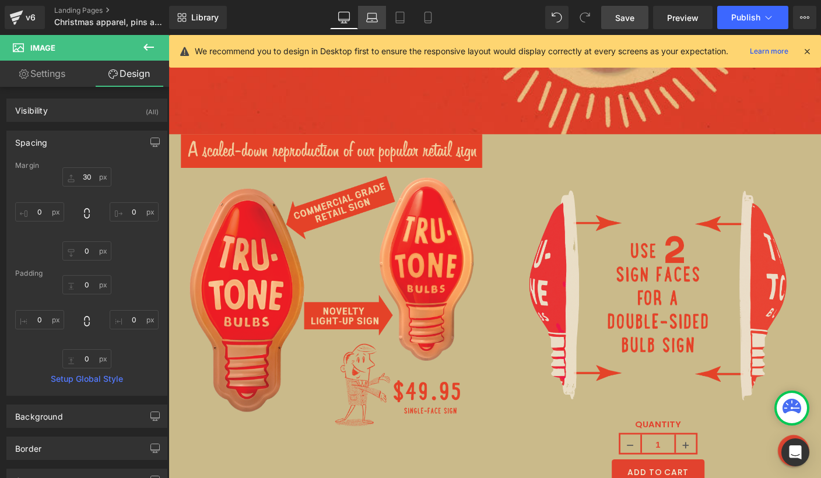
click at [374, 20] on icon at bounding box center [372, 18] width 12 height 12
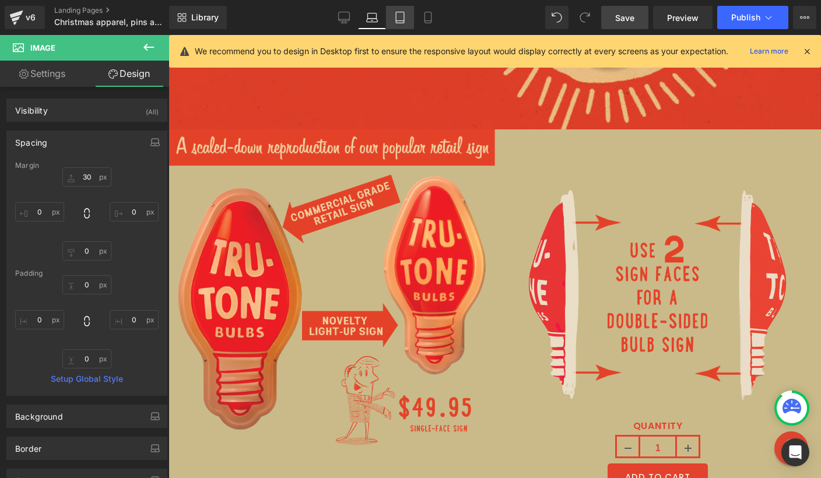
click at [398, 19] on icon at bounding box center [400, 18] width 12 height 12
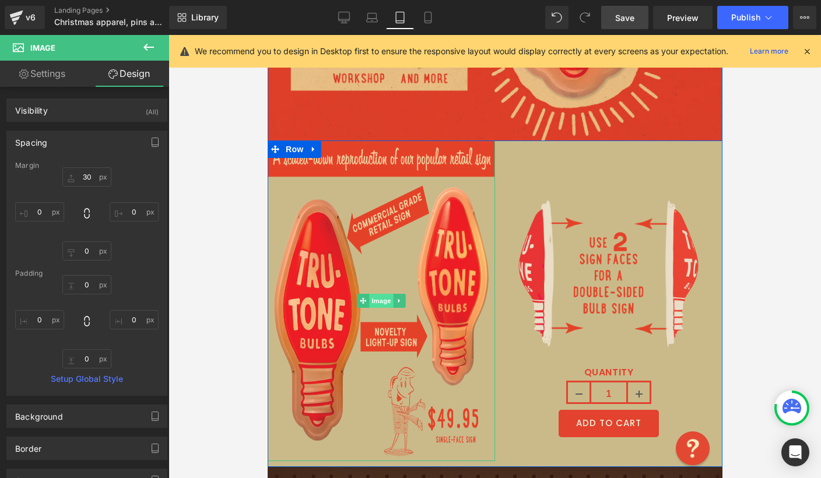
click at [377, 294] on span "Image" at bounding box center [381, 301] width 24 height 14
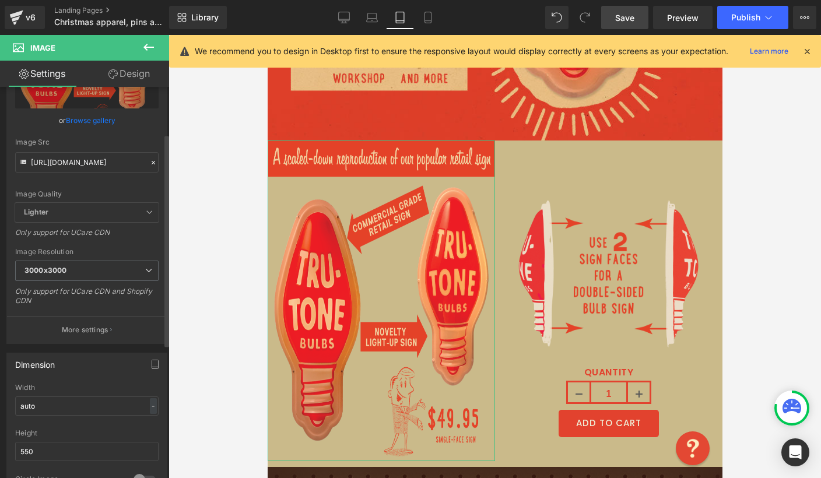
scroll to position [94, 0]
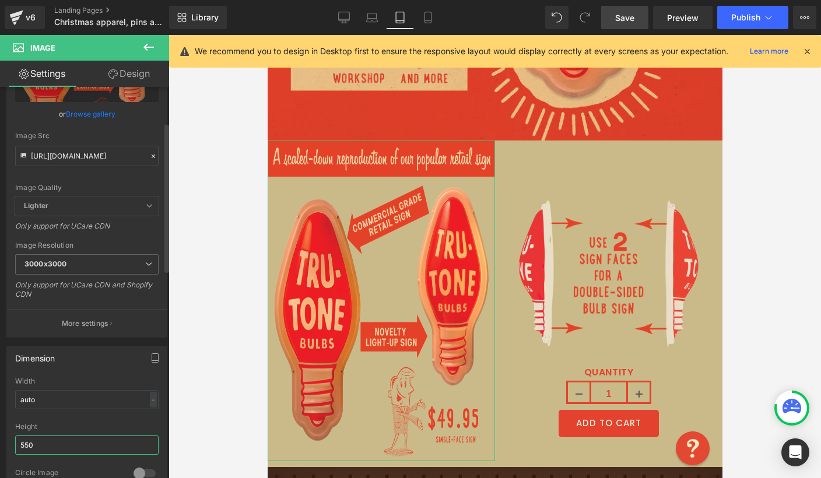
drag, startPoint x: 45, startPoint y: 445, endPoint x: 2, endPoint y: 436, distance: 44.0
click at [2, 436] on div "Dimension auto Width auto - % px 550px Height 550 0 Circle Image" at bounding box center [87, 416] width 174 height 157
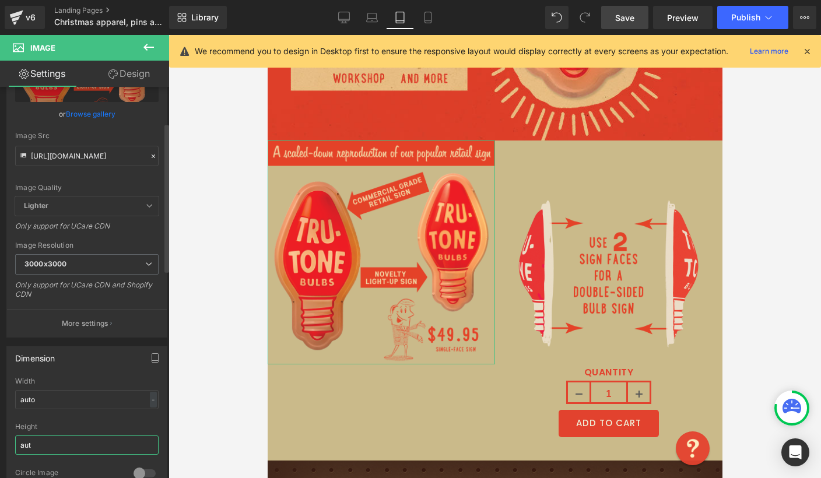
type input "auto"
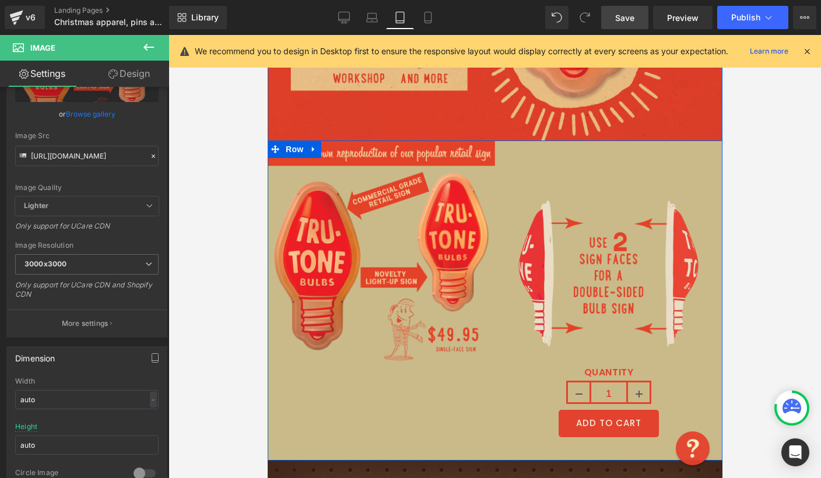
click at [549, 160] on div "Image QUANTITY 1 (P) Quantity ADD TO CART (P) Cart Button Product" at bounding box center [608, 298] width 227 height 314
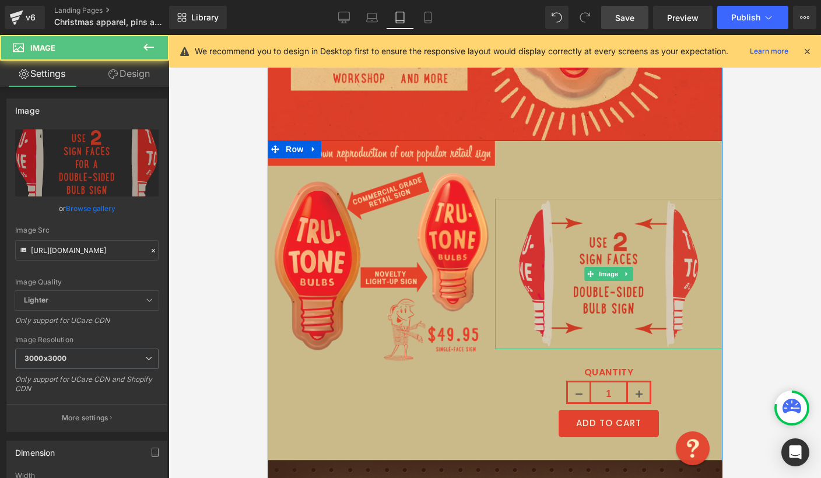
drag, startPoint x: 576, startPoint y: 187, endPoint x: 571, endPoint y: 216, distance: 30.2
click at [571, 216] on div "Image" at bounding box center [608, 274] width 227 height 150
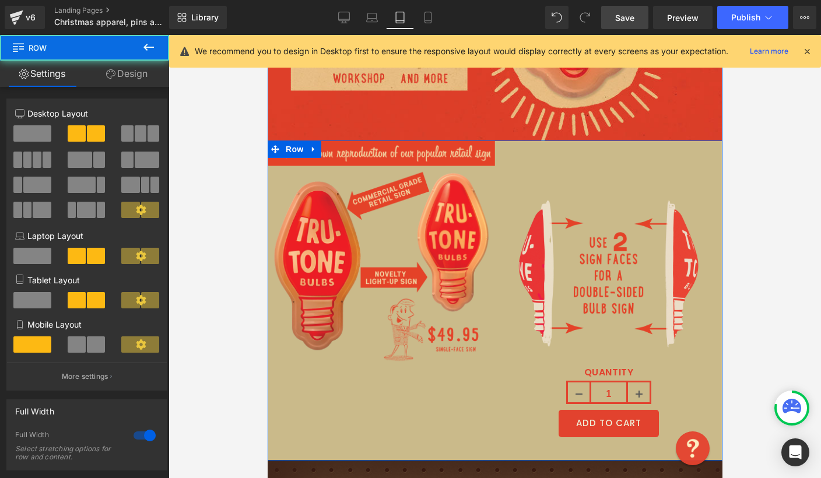
click at [577, 157] on div "Image QUANTITY 1 (P) Quantity ADD TO CART (P) Cart Button Product" at bounding box center [608, 298] width 227 height 314
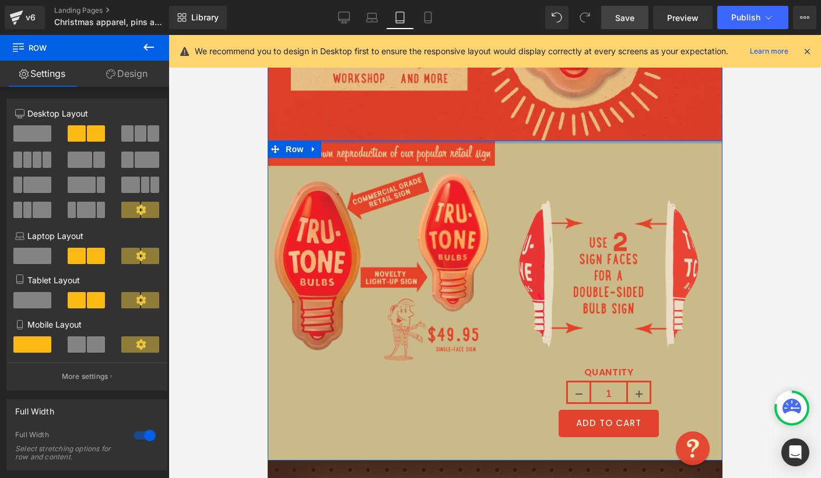
click at [583, 141] on div at bounding box center [494, 142] width 455 height 3
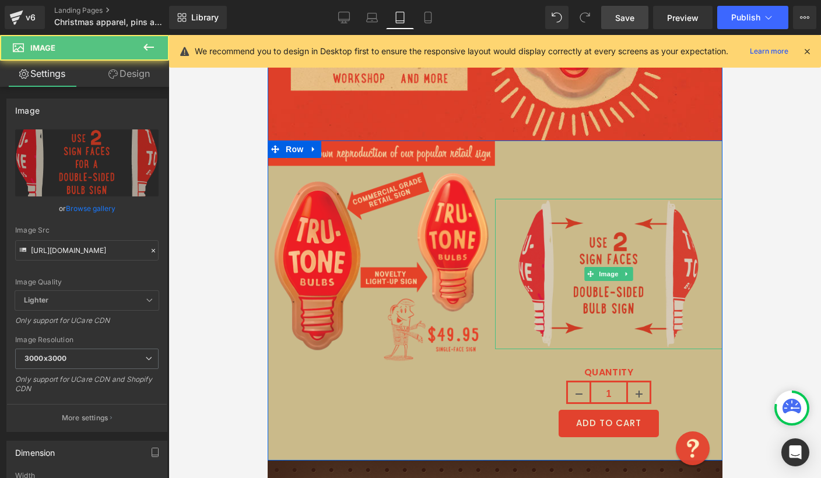
click at [569, 226] on img at bounding box center [608, 274] width 182 height 150
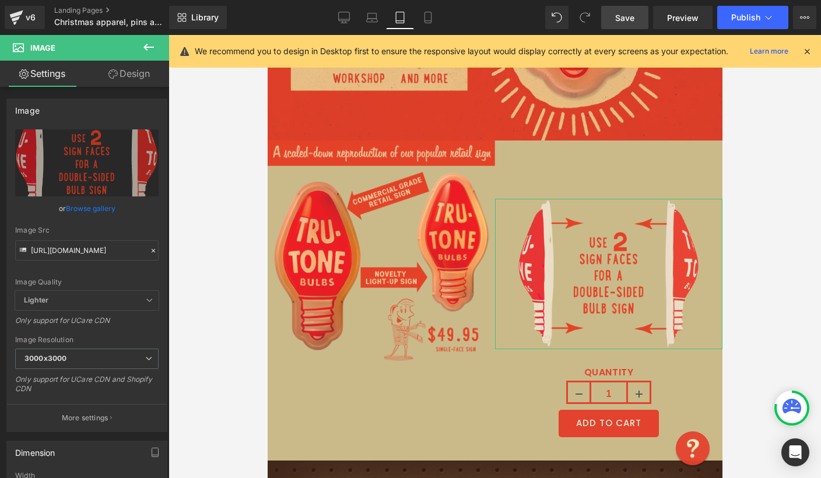
click at [139, 68] on link "Design" at bounding box center [129, 74] width 85 height 26
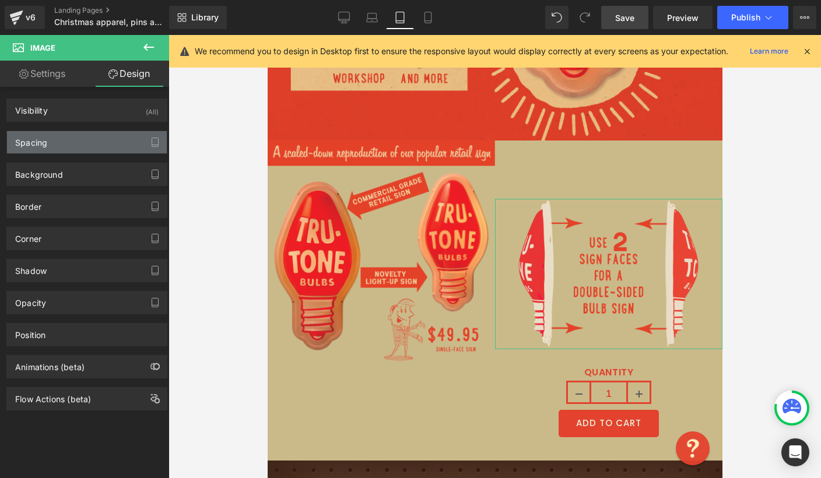
click at [75, 139] on div "Spacing" at bounding box center [87, 142] width 160 height 22
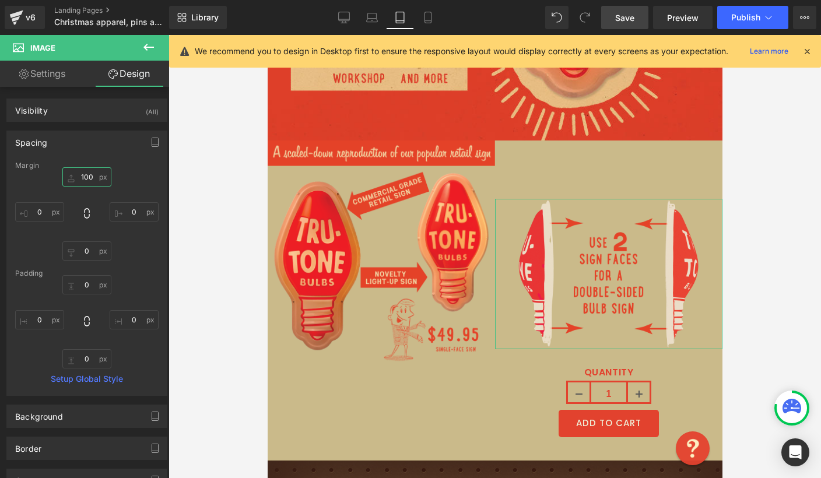
click at [90, 179] on input "100" at bounding box center [86, 176] width 49 height 19
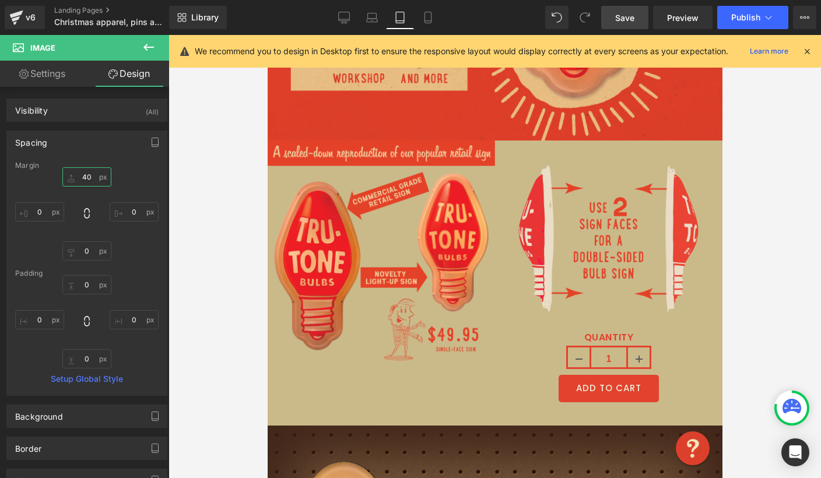
type input "4"
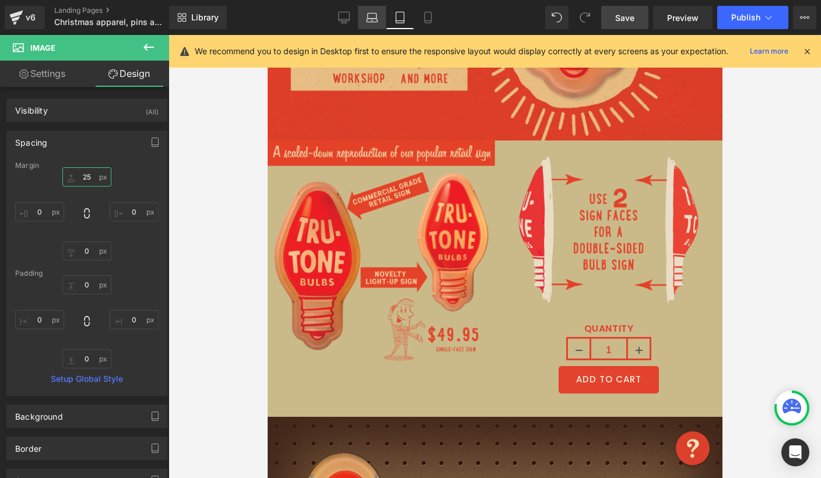
type input "25"
click at [382, 21] on link "Laptop" at bounding box center [372, 17] width 28 height 23
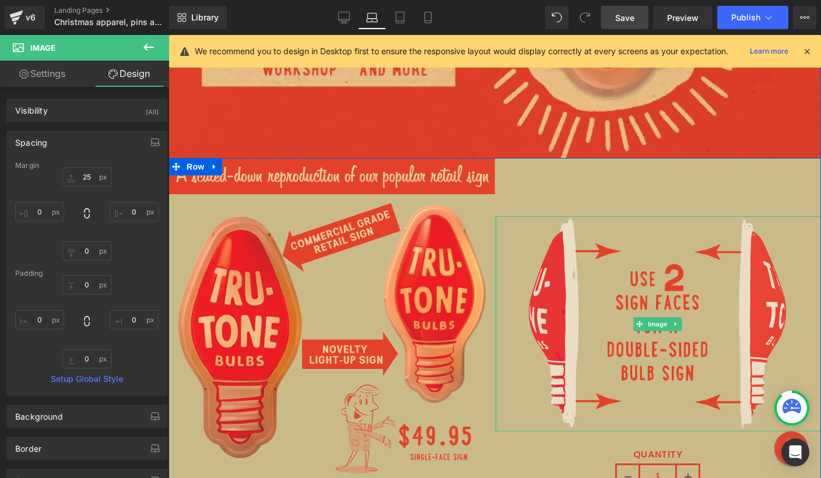
scroll to position [4308, 0]
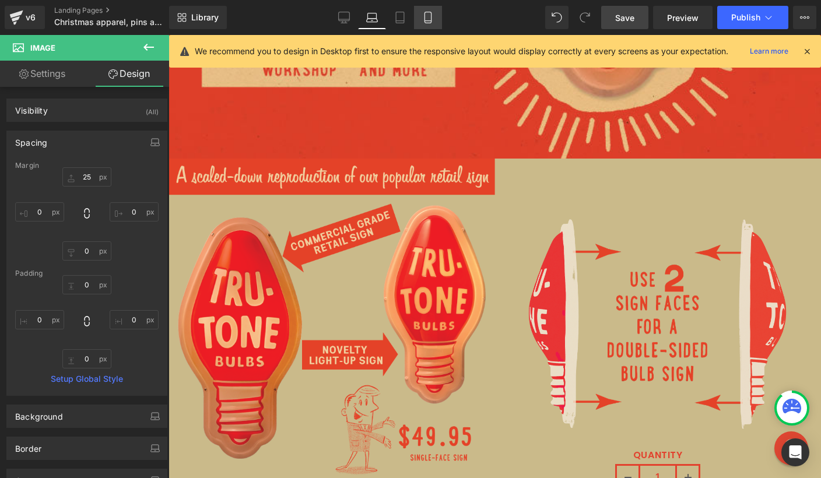
click at [435, 23] on link "Mobile" at bounding box center [428, 17] width 28 height 23
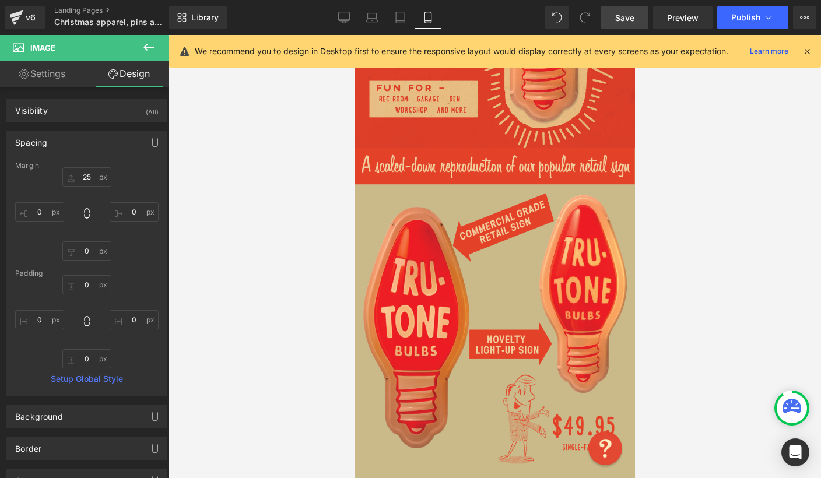
scroll to position [4885, 0]
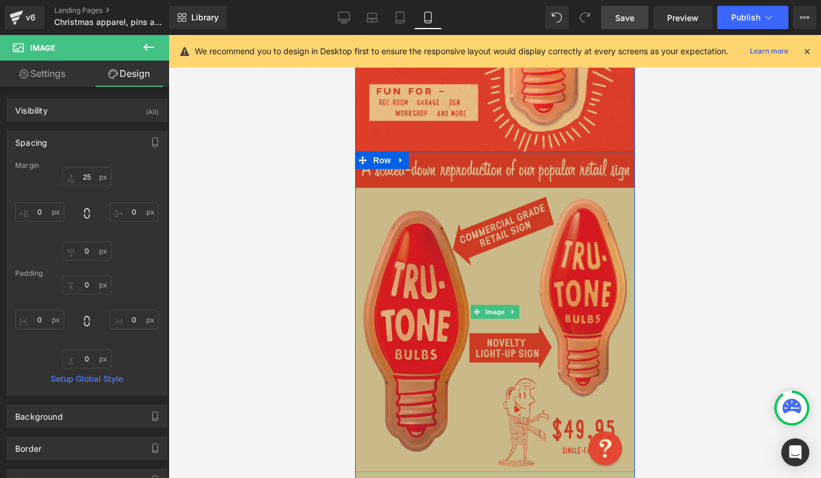
click at [506, 222] on img at bounding box center [495, 312] width 280 height 321
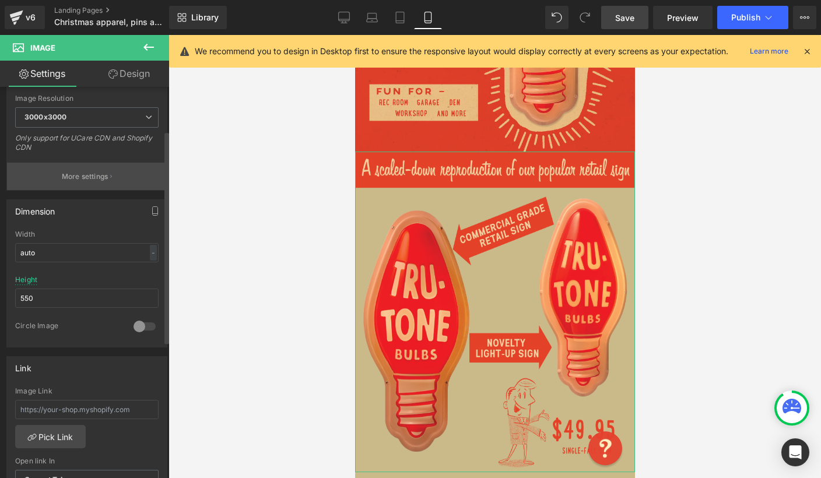
scroll to position [289, 0]
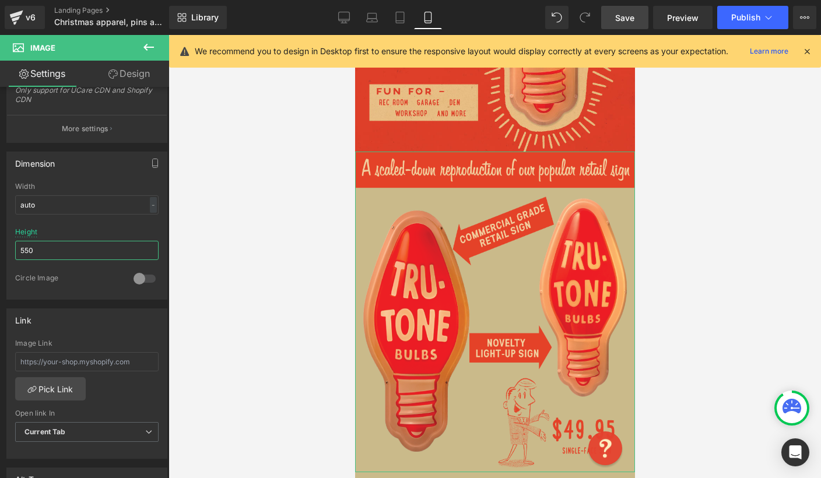
drag, startPoint x: 37, startPoint y: 248, endPoint x: -5, endPoint y: 247, distance: 42.6
click at [0, 247] on html "Image You are previewing how the will restyle your page. You can not edit Eleme…" at bounding box center [410, 239] width 821 height 478
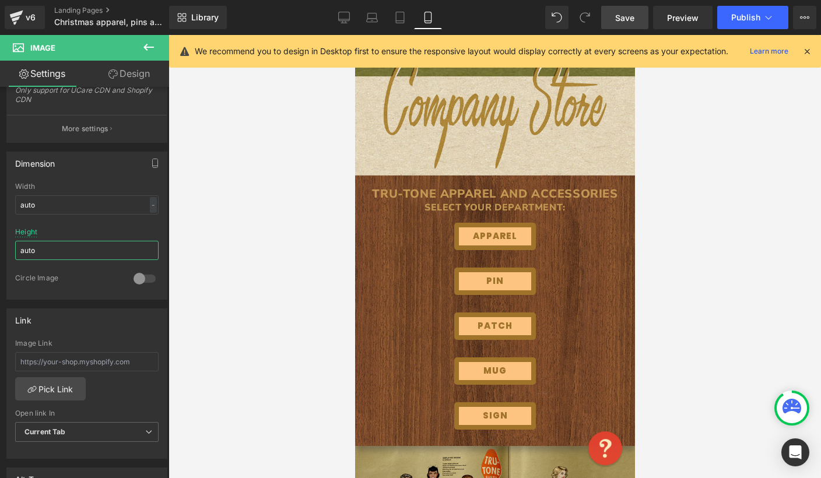
scroll to position [380, 0]
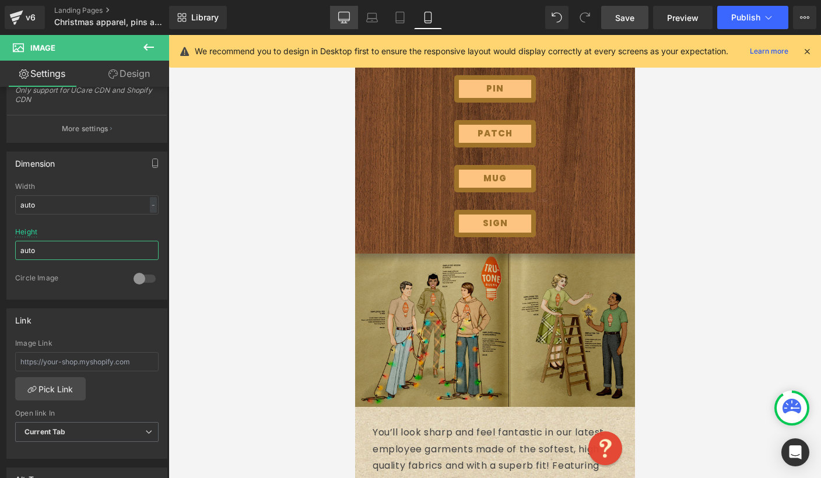
type input "auto"
click at [342, 20] on icon at bounding box center [344, 16] width 11 height 9
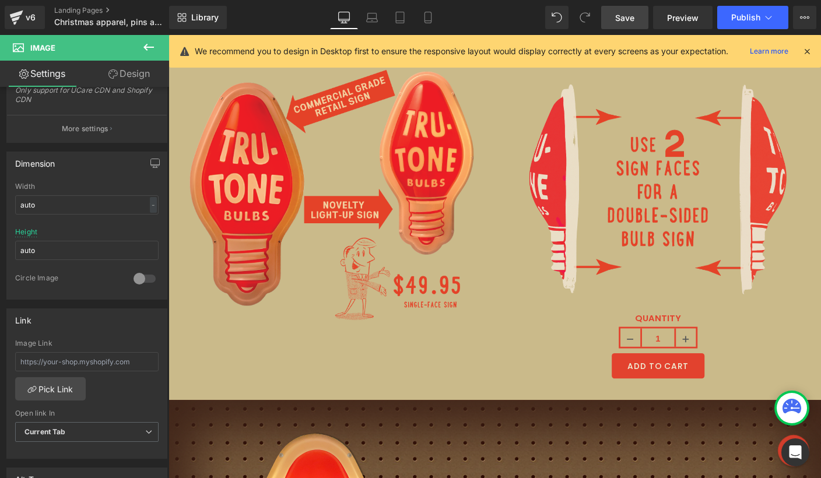
scroll to position [4892, 0]
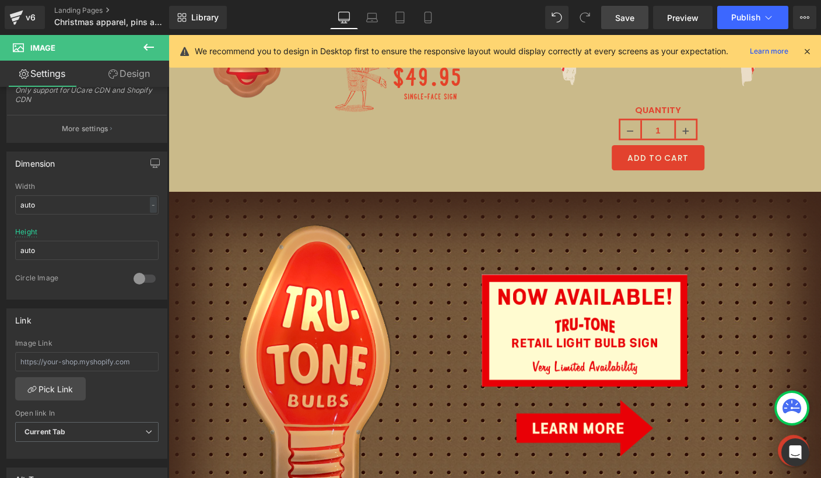
click at [149, 47] on icon at bounding box center [148, 47] width 10 height 7
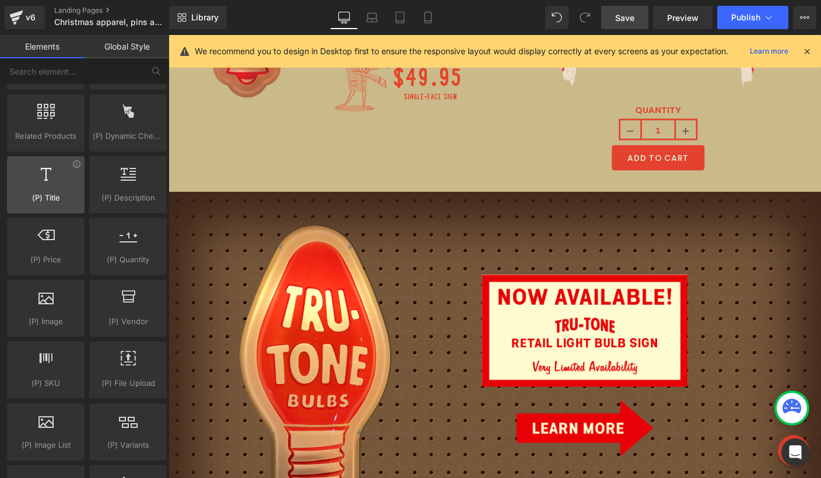
drag, startPoint x: 58, startPoint y: 186, endPoint x: 37, endPoint y: 174, distance: 24.0
click at [37, 174] on div at bounding box center [45, 179] width 71 height 26
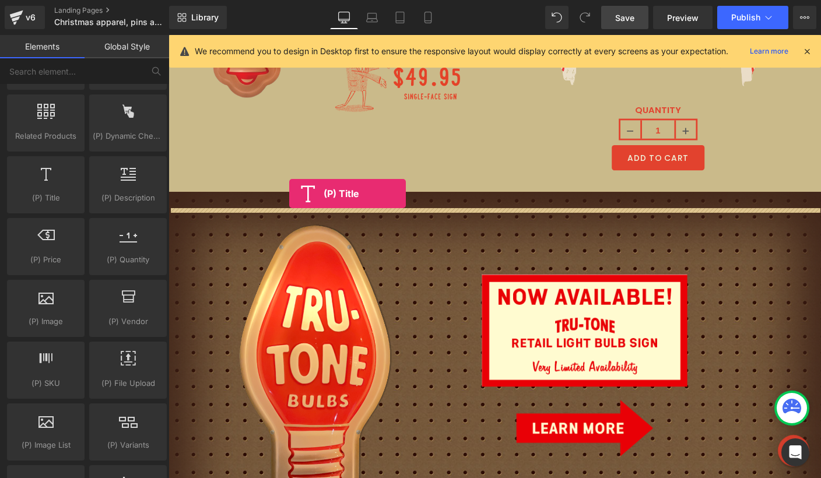
drag, startPoint x: 226, startPoint y: 218, endPoint x: 299, endPoint y: 207, distance: 74.2
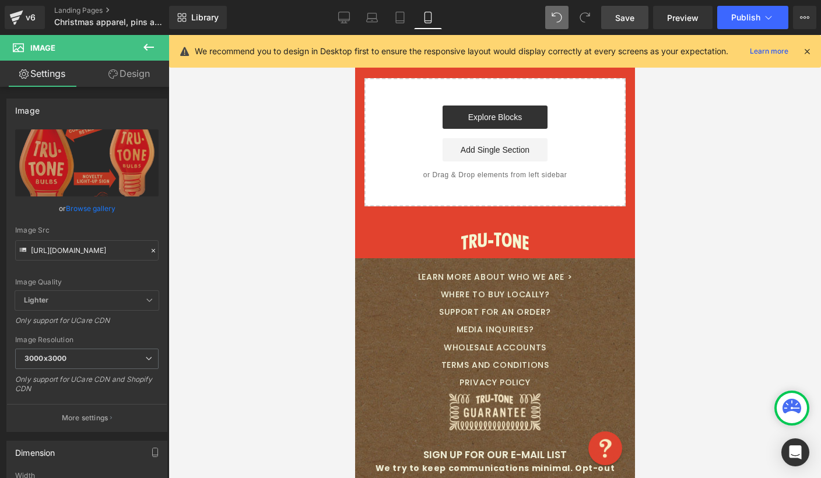
scroll to position [6385, 0]
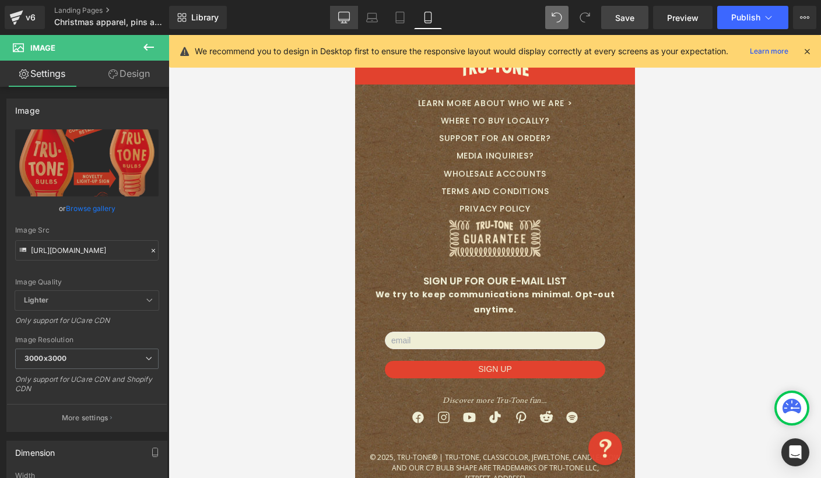
click at [349, 19] on icon at bounding box center [344, 16] width 11 height 9
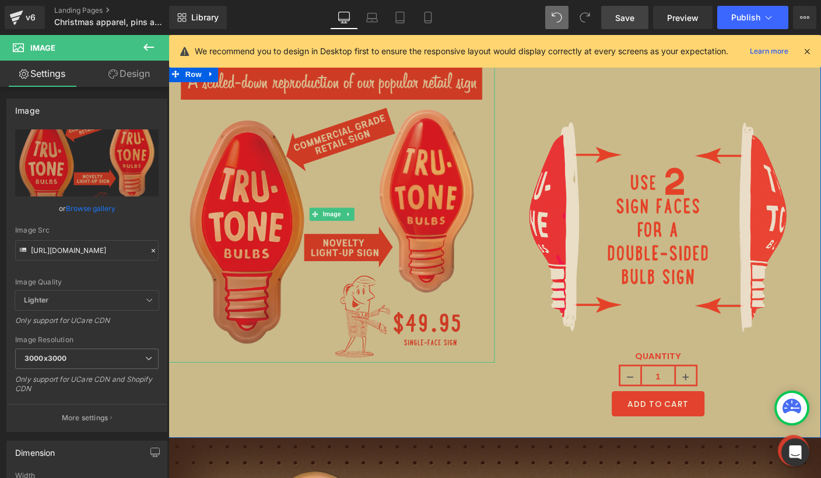
scroll to position [4739, 0]
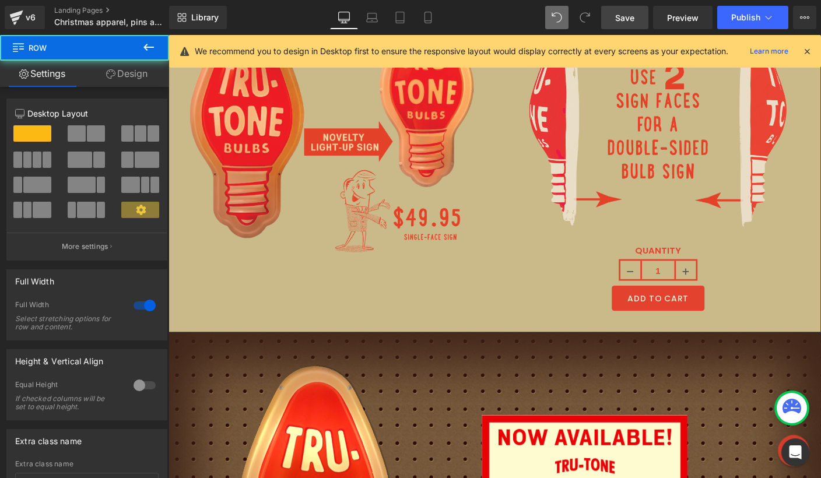
drag, startPoint x: 447, startPoint y: 340, endPoint x: 447, endPoint y: 313, distance: 26.8
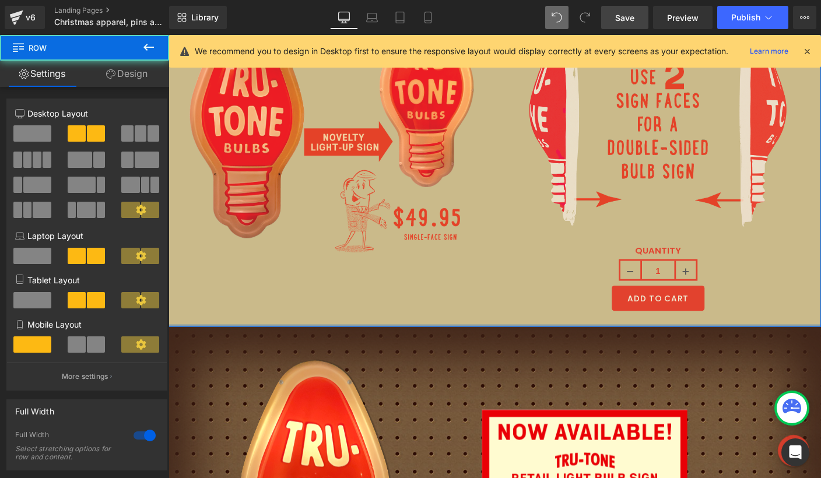
drag, startPoint x: 468, startPoint y: 335, endPoint x: 468, endPoint y: 313, distance: 22.2
click at [468, 313] on div "Image Image QUANTITY 1 (P) Quantity ADD TO CART (P) Cart Button Product Row" at bounding box center [522, 153] width 706 height 397
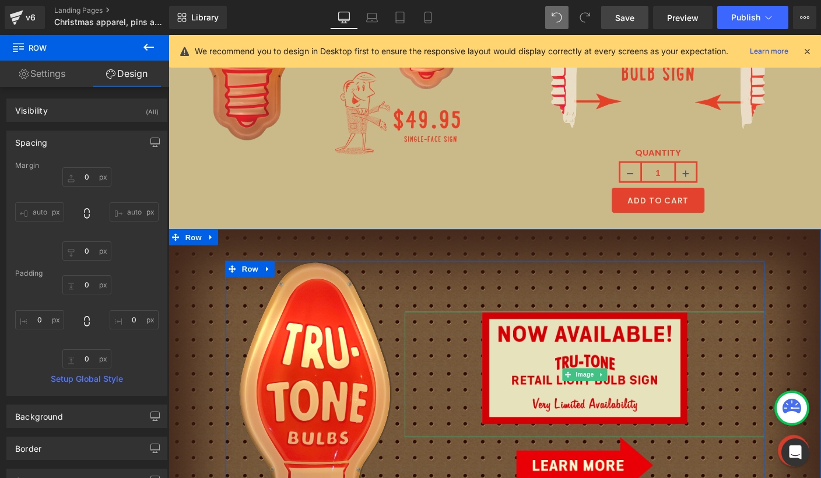
scroll to position [4847, 0]
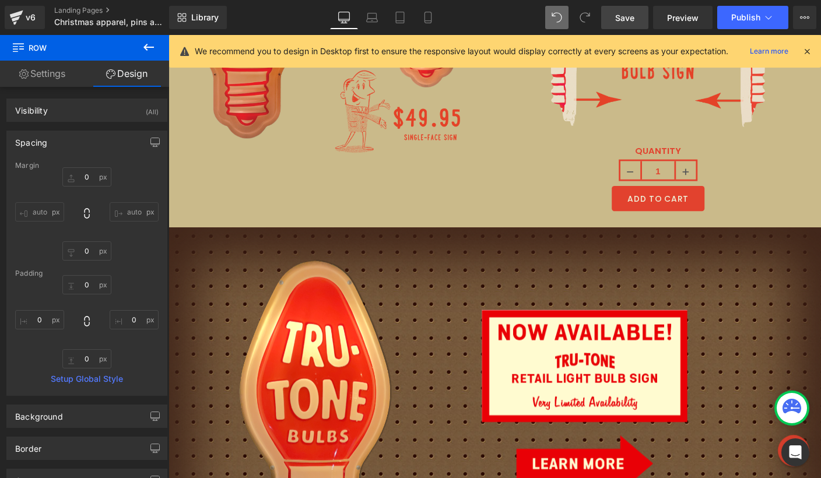
click at [149, 44] on icon at bounding box center [149, 47] width 14 height 14
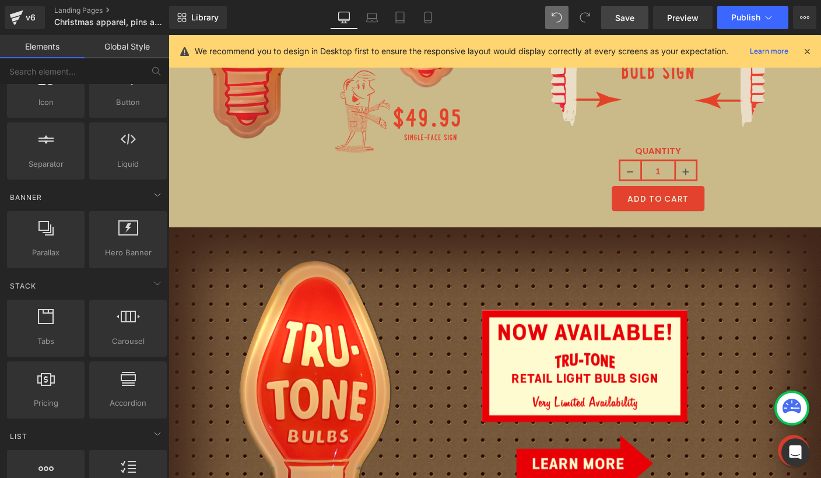
scroll to position [0, 0]
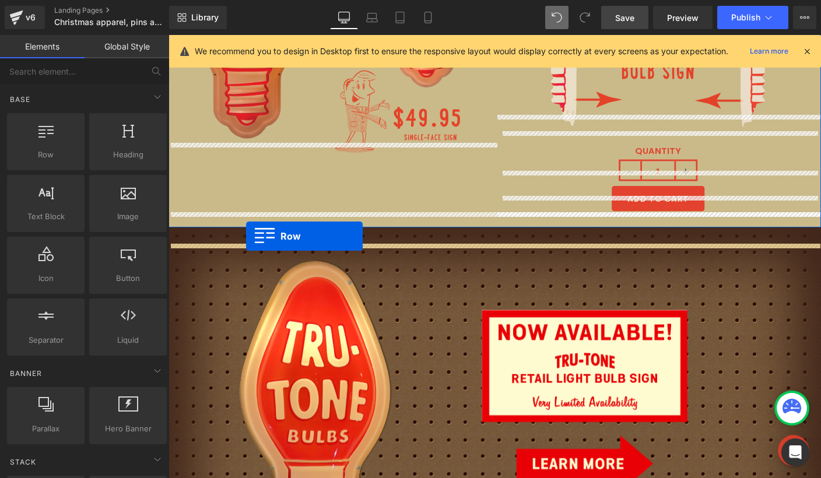
drag, startPoint x: 232, startPoint y: 174, endPoint x: 253, endPoint y: 253, distance: 80.8
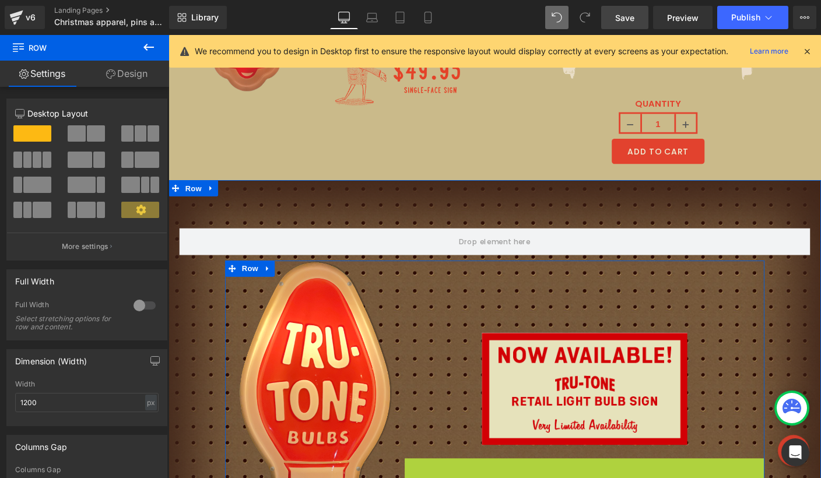
scroll to position [4945, 0]
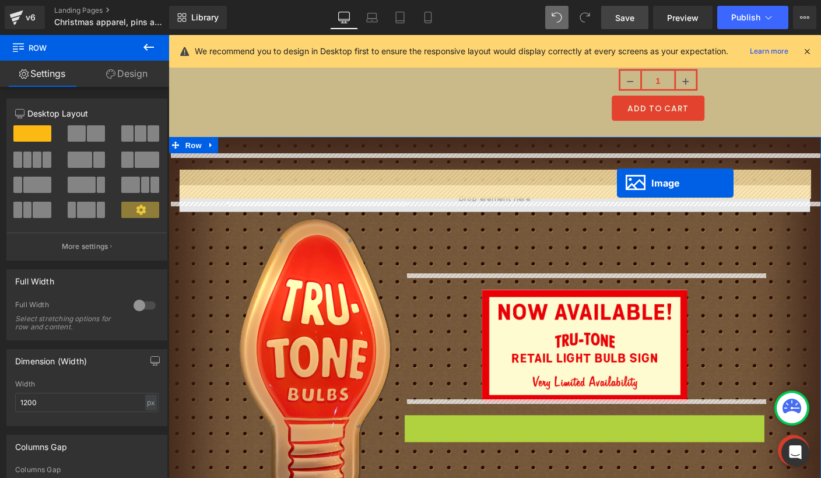
drag, startPoint x: 600, startPoint y: 488, endPoint x: 654, endPoint y: 195, distance: 298.2
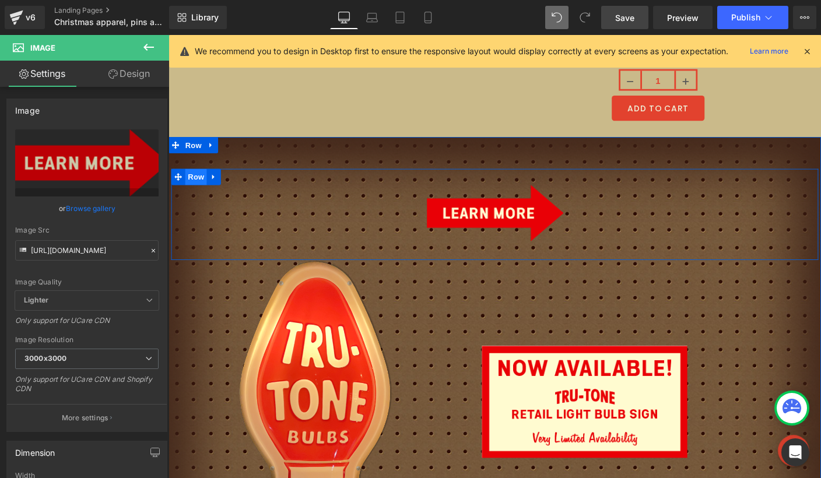
click at [197, 180] on span "Row" at bounding box center [198, 188] width 23 height 17
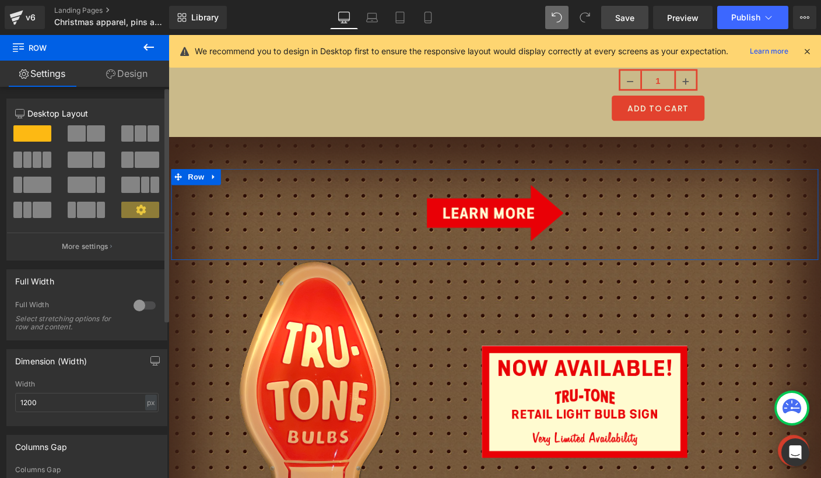
click at [84, 181] on span at bounding box center [82, 185] width 28 height 16
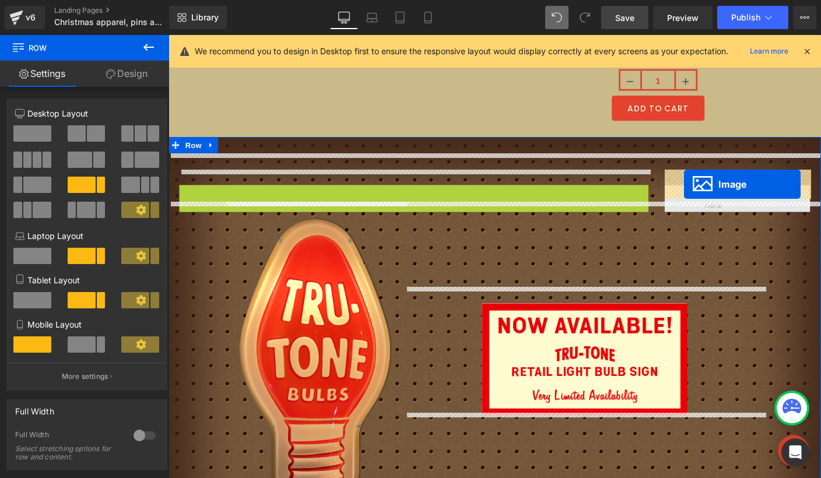
drag, startPoint x: 413, startPoint y: 215, endPoint x: 726, endPoint y: 197, distance: 313.7
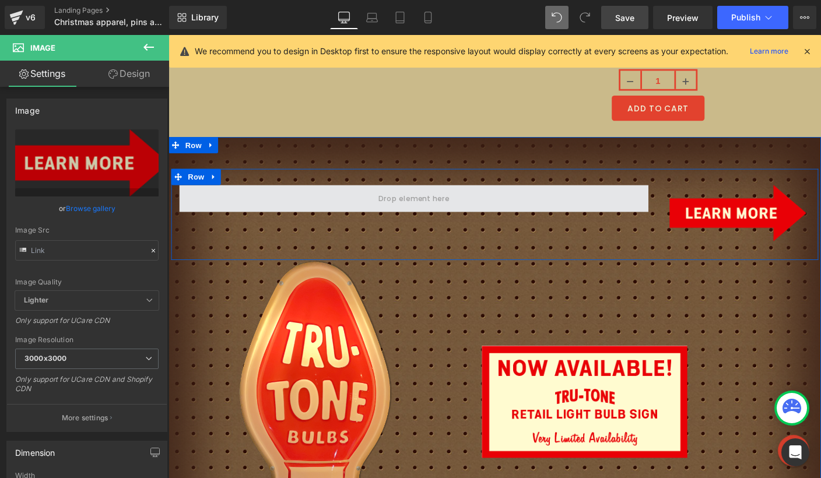
click at [500, 197] on span at bounding box center [433, 211] width 507 height 29
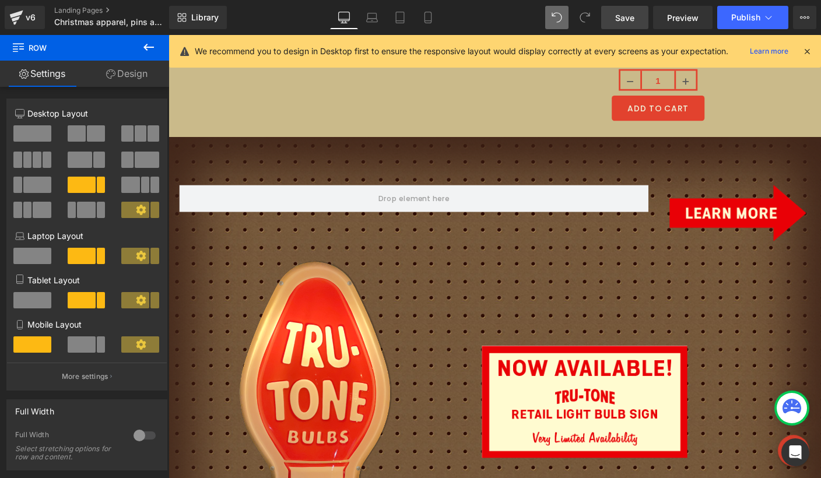
click at [145, 49] on icon at bounding box center [148, 47] width 10 height 7
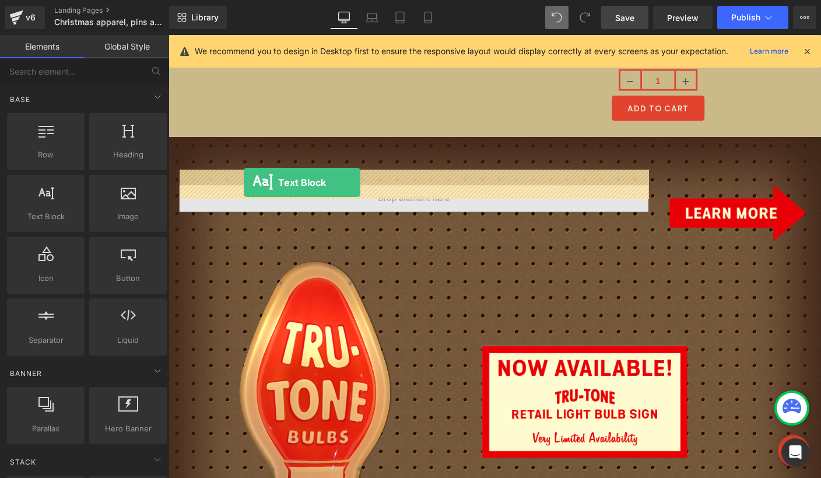
drag, startPoint x: 227, startPoint y: 248, endPoint x: 250, endPoint y: 194, distance: 59.0
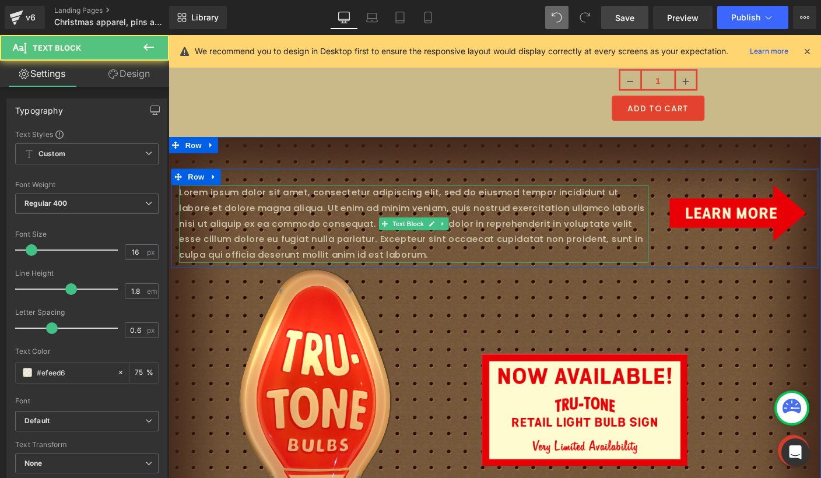
click at [373, 210] on p "Lorem ipsum dolor sit amet, consectetur adipiscing elit, sed do eiusmod tempor …" at bounding box center [433, 239] width 507 height 84
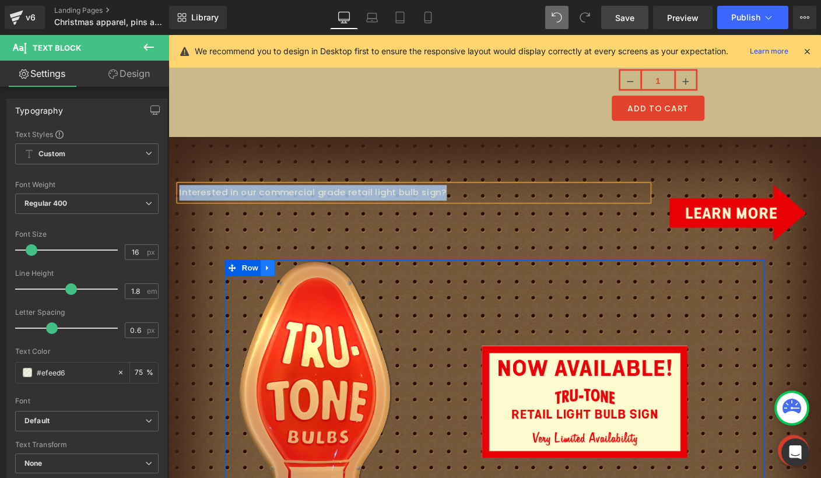
click at [274, 283] on icon at bounding box center [276, 287] width 8 height 9
click at [306, 283] on icon at bounding box center [306, 287] width 8 height 8
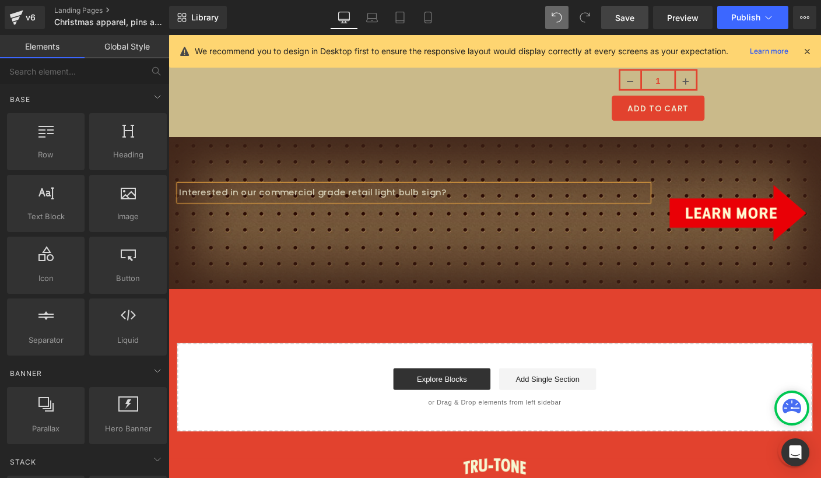
click at [496, 197] on p "Interested in our commercial grade retail light bulb sign?" at bounding box center [433, 205] width 507 height 17
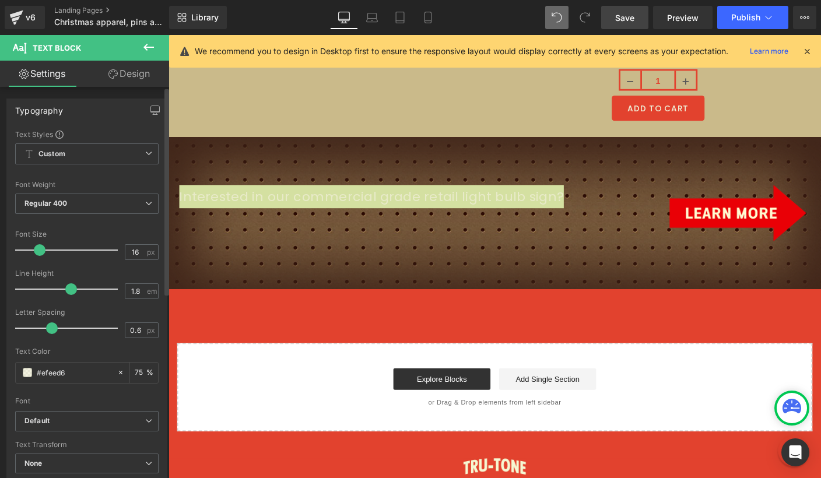
drag, startPoint x: 36, startPoint y: 249, endPoint x: 43, endPoint y: 250, distance: 7.0
click at [43, 250] on span at bounding box center [40, 250] width 12 height 12
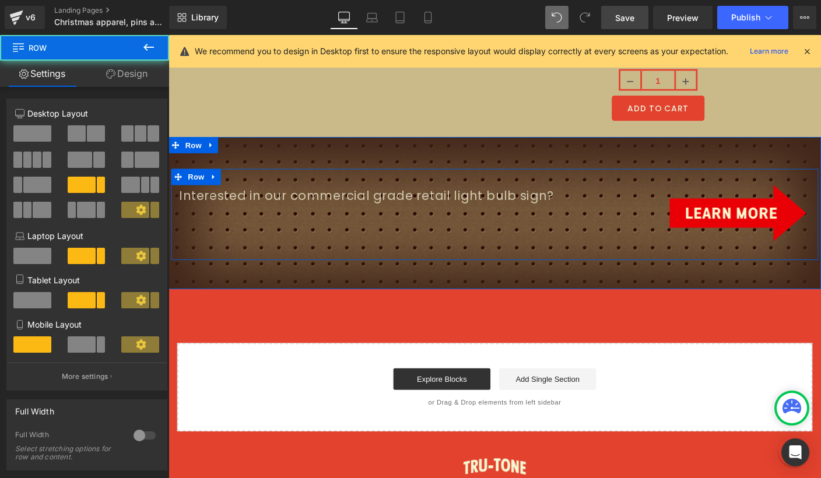
click at [270, 223] on div "Interested in our commercial grade retail light bulb sign? Text Block Image Row" at bounding box center [521, 229] width 700 height 99
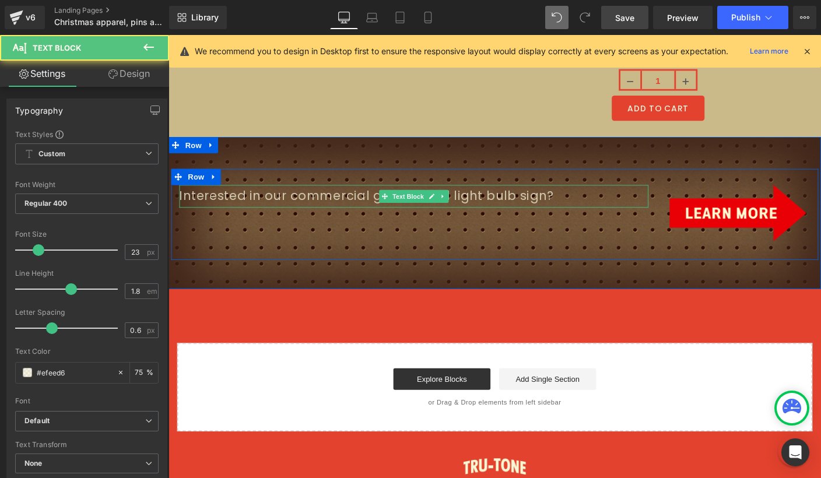
click at [315, 197] on p "Interested in our commercial grade retail light bulb sign?" at bounding box center [433, 209] width 507 height 24
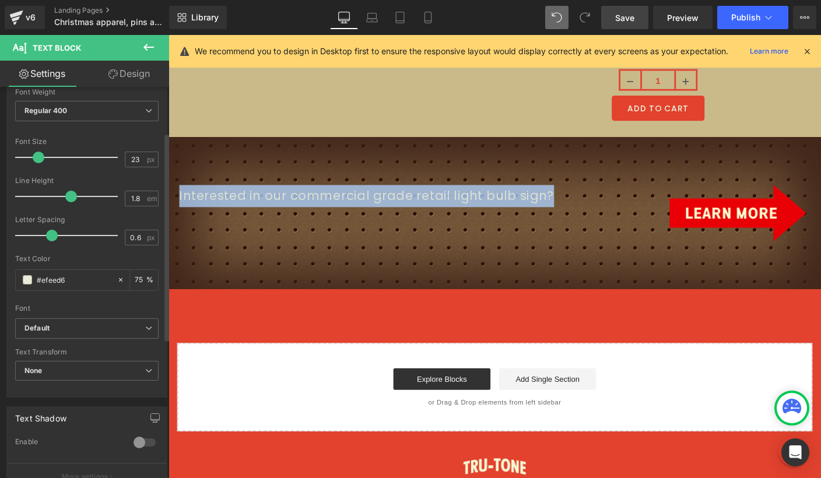
scroll to position [120, 0]
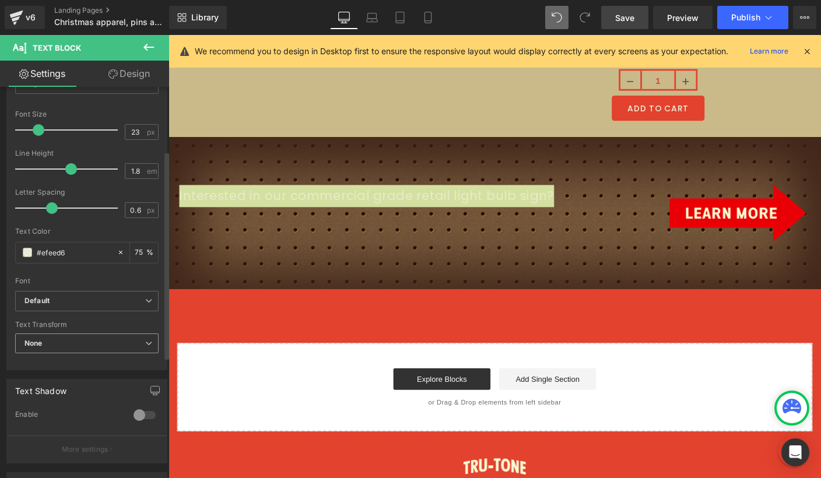
click at [74, 342] on span "None" at bounding box center [86, 344] width 143 height 20
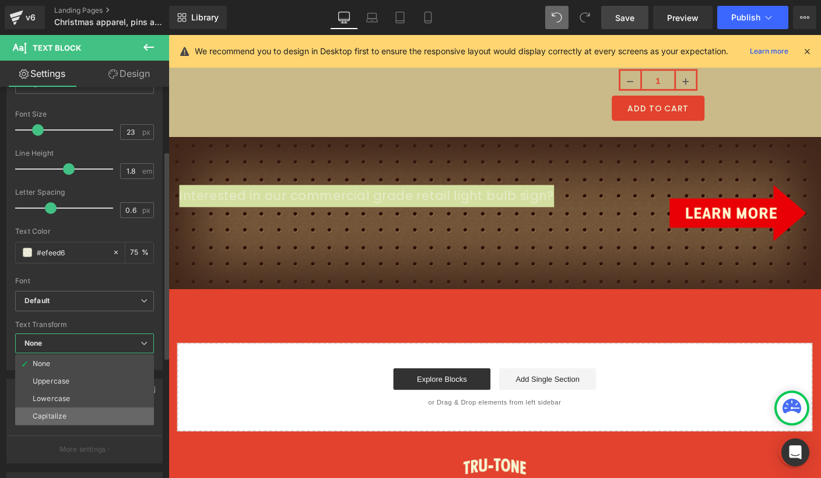
click at [60, 411] on li "Capitalize" at bounding box center [84, 416] width 139 height 17
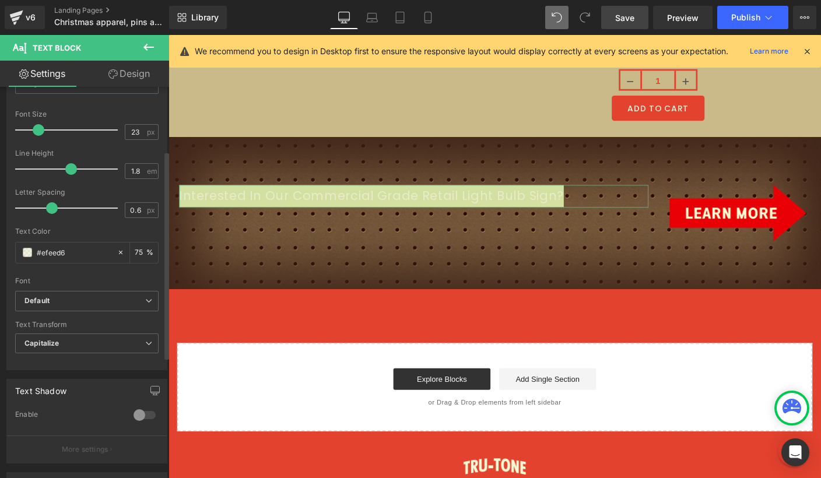
scroll to position [102, 0]
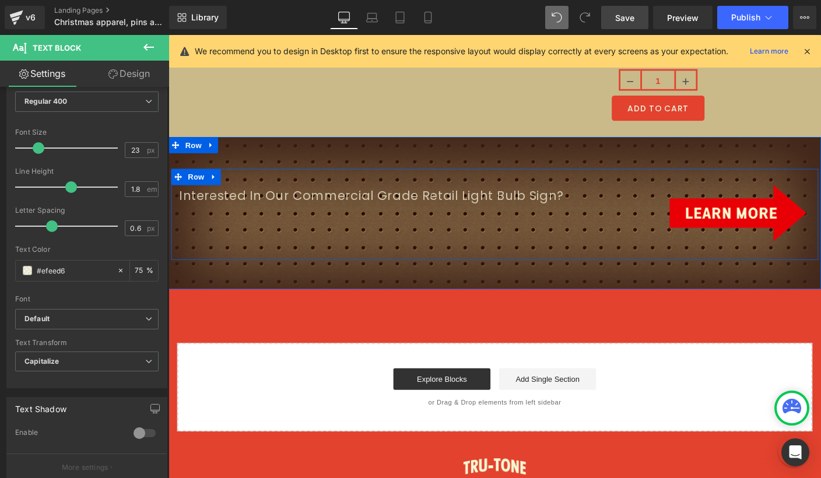
click at [240, 208] on div "Interested in our commercial grade retail light bulb sign? Text Block Image Row" at bounding box center [521, 229] width 700 height 99
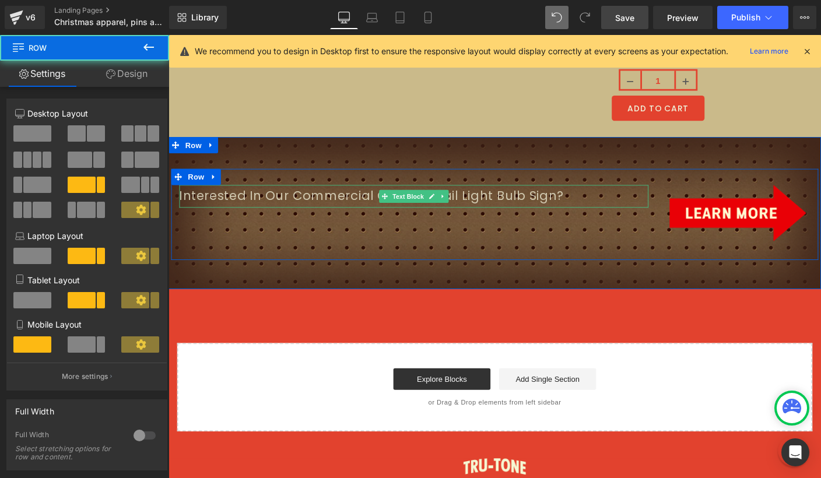
click at [283, 197] on p "Interested in our commercial grade retail light bulb sign?" at bounding box center [433, 209] width 507 height 24
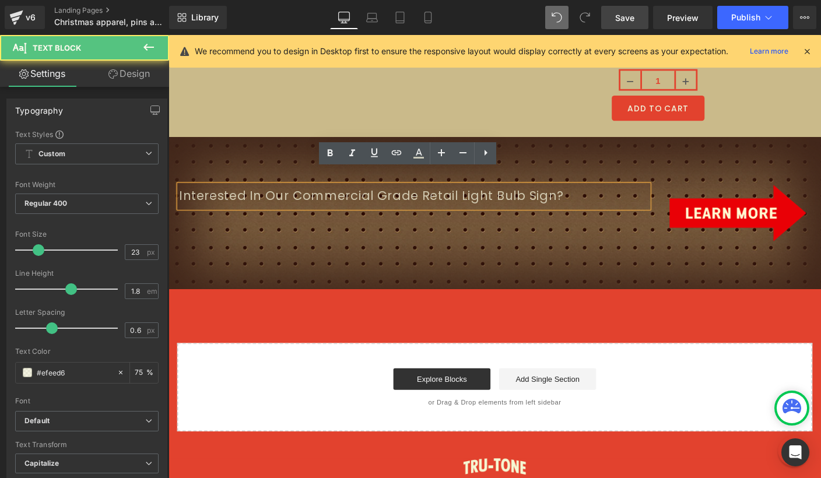
click at [296, 225] on div "Interested in our commercial grade retail light bulb sign? Text Block Image Row" at bounding box center [521, 229] width 700 height 99
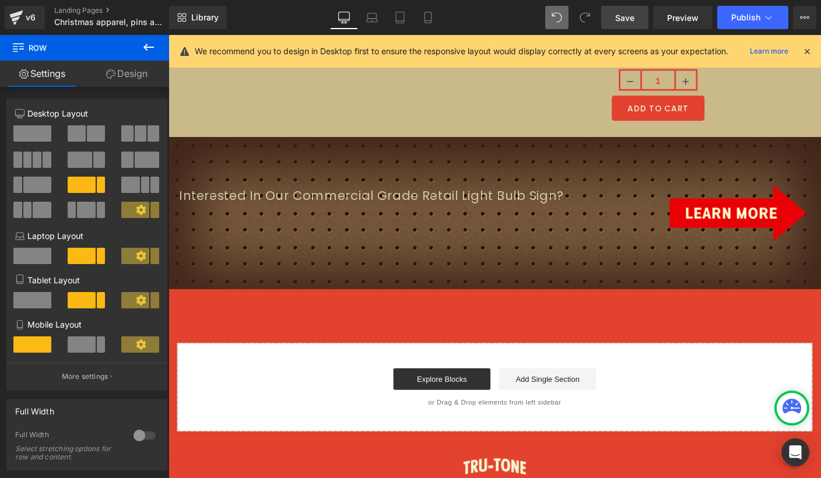
click at [301, 211] on div "Interested in our commercial grade retail light bulb sign? Text Block Image Row" at bounding box center [521, 229] width 700 height 99
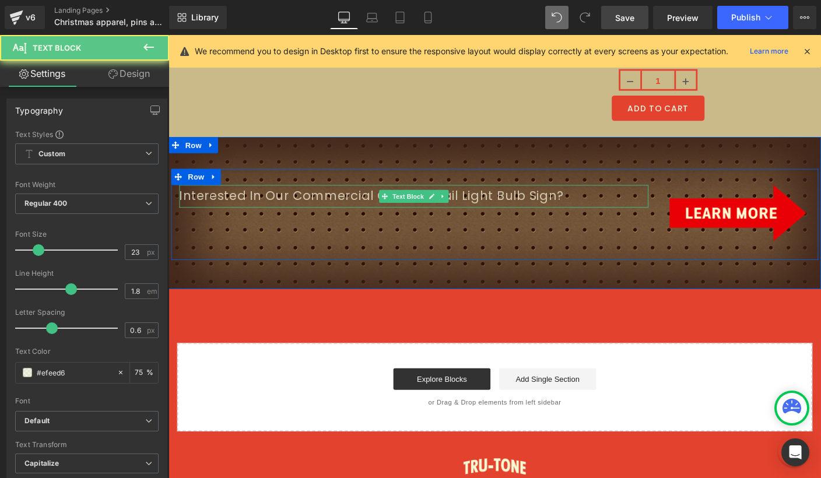
click at [307, 199] on p "Interested in our commercial grade retail light bulb sign?" at bounding box center [433, 209] width 507 height 24
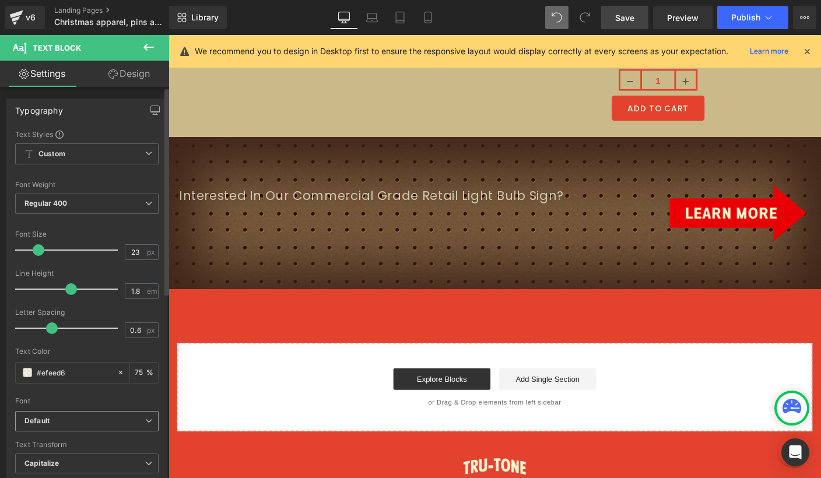
click at [54, 419] on b "Default" at bounding box center [84, 421] width 121 height 10
click at [65, 404] on div "Font" at bounding box center [86, 401] width 143 height 8
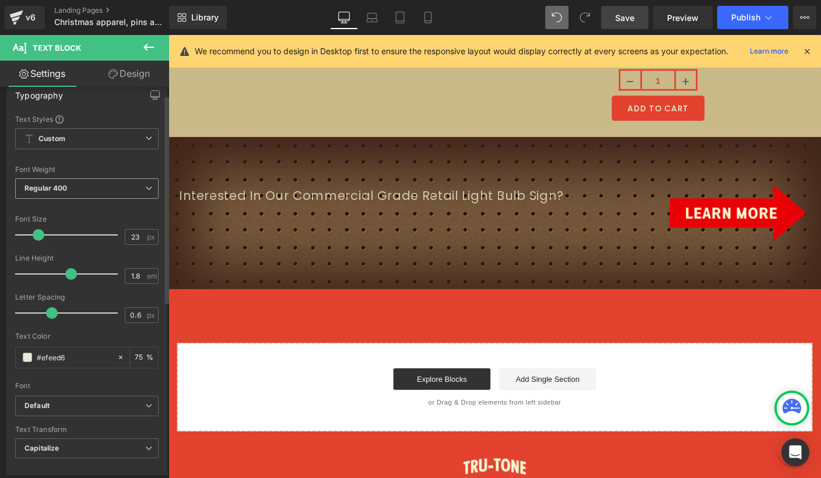
click at [69, 187] on span "Regular 400" at bounding box center [86, 188] width 143 height 20
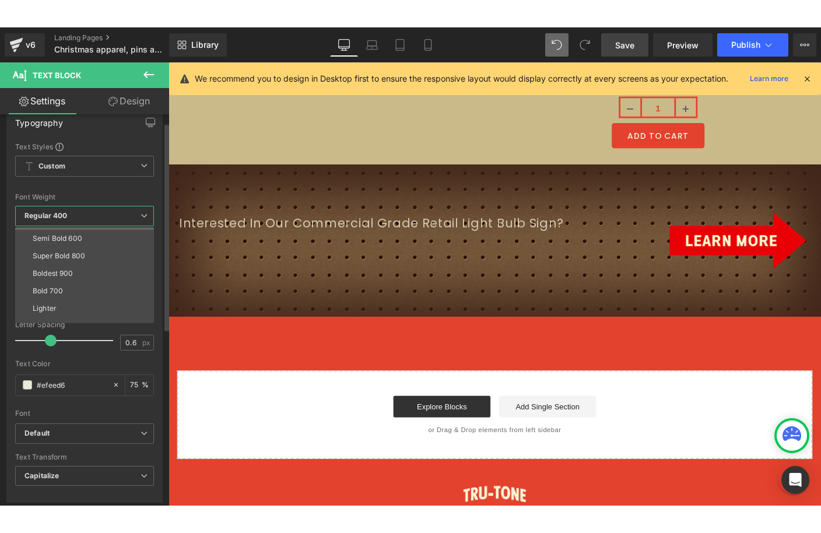
scroll to position [97, 0]
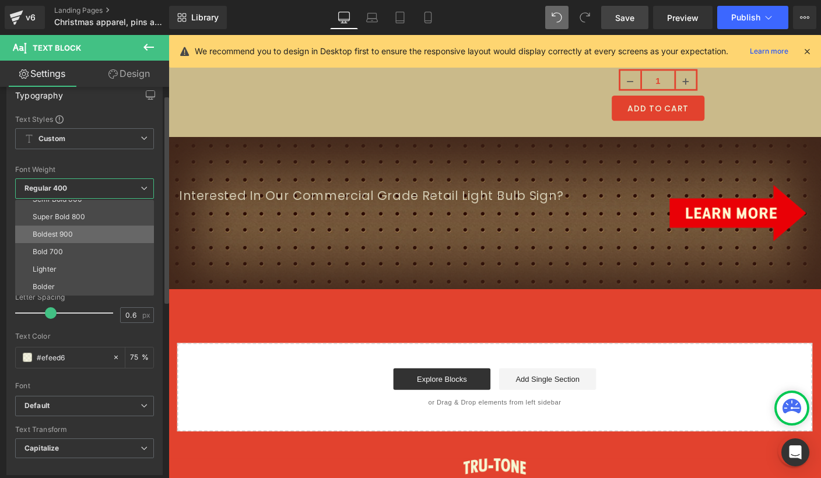
click at [68, 233] on div "Boldest 900" at bounding box center [53, 234] width 41 height 8
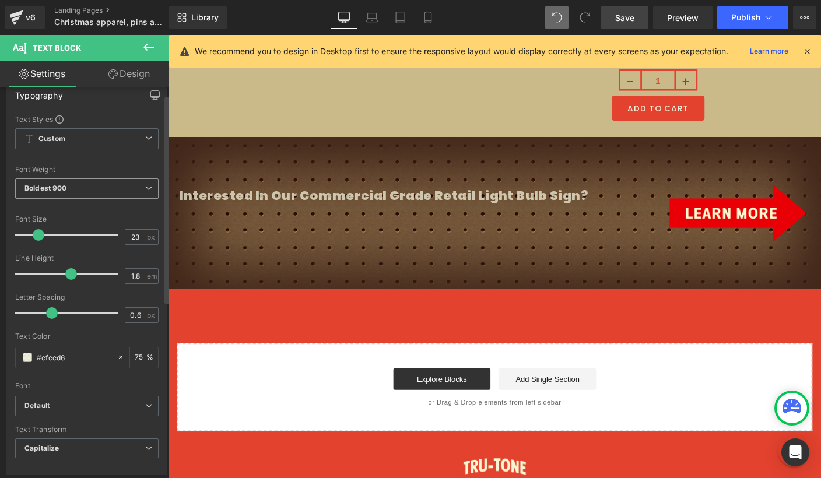
click at [86, 192] on span "Boldest 900" at bounding box center [86, 188] width 143 height 20
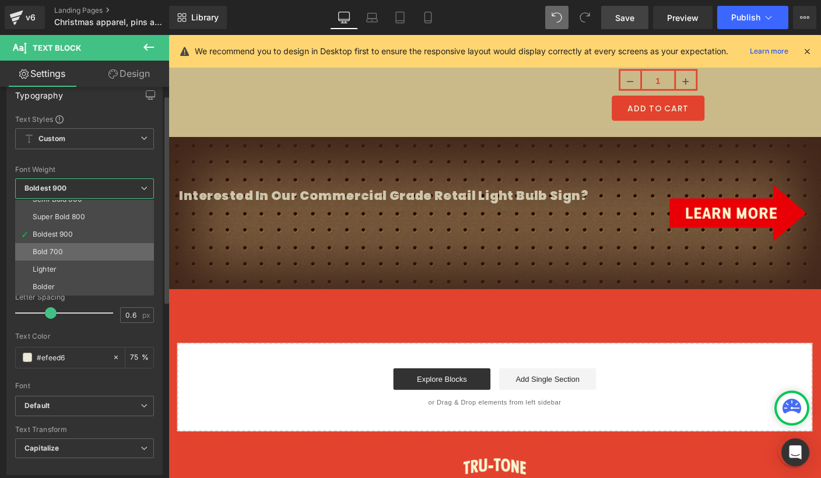
click at [80, 255] on li "Bold 700" at bounding box center [87, 251] width 144 height 17
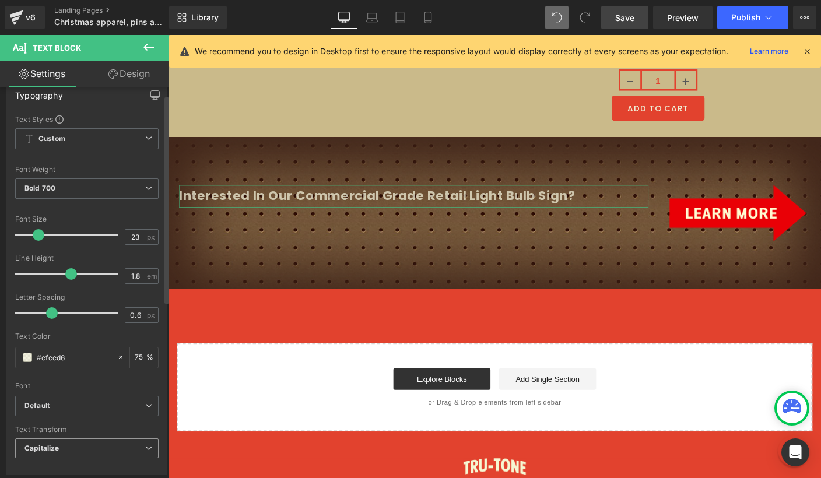
click at [62, 445] on span "Capitalize" at bounding box center [86, 449] width 143 height 20
click at [58, 461] on li "None" at bounding box center [84, 468] width 139 height 17
click at [61, 450] on span "None" at bounding box center [86, 449] width 143 height 20
click at [155, 406] on div "Text Styles Custom Custom Setup Global Style Custom Setup Global Style Thin 100…" at bounding box center [87, 294] width 160 height 360
click at [117, 446] on span "None" at bounding box center [86, 449] width 143 height 20
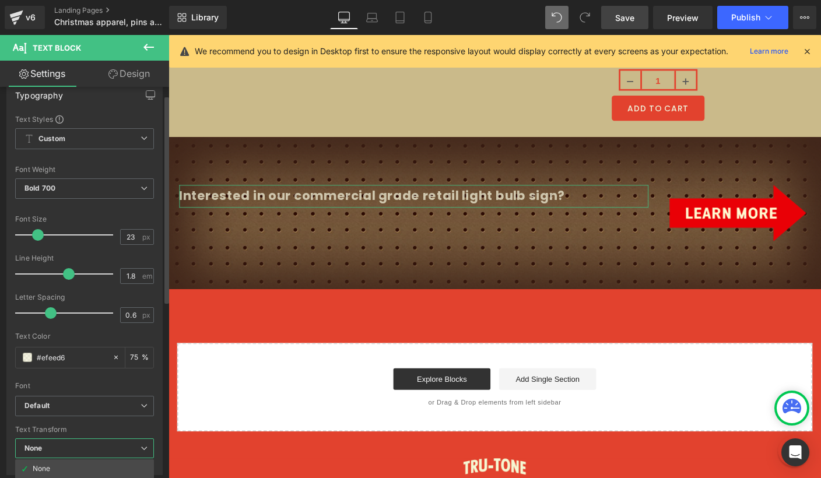
click at [117, 446] on span "None" at bounding box center [84, 449] width 139 height 20
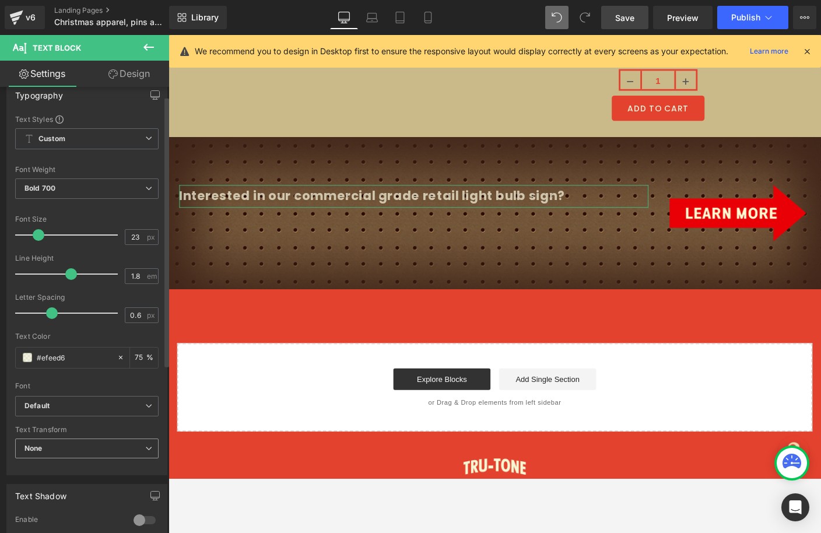
click at [83, 450] on span "None" at bounding box center [86, 449] width 143 height 20
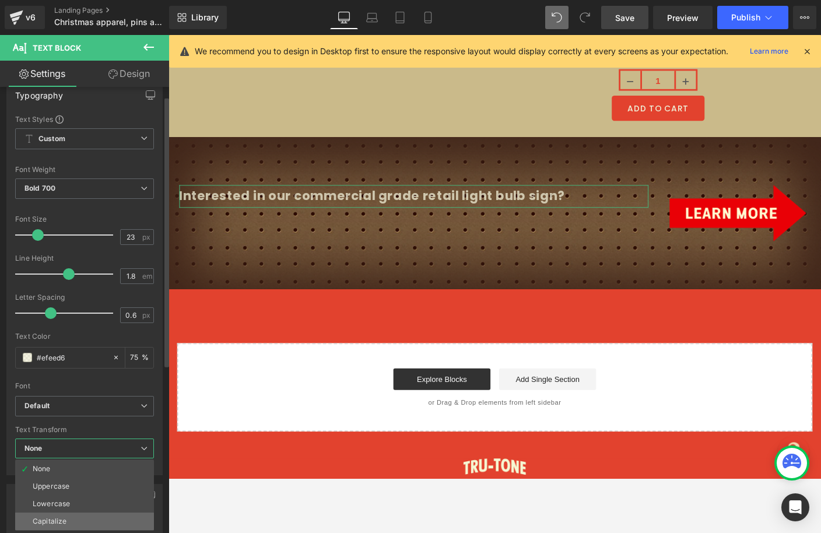
click at [74, 474] on li "Capitalize" at bounding box center [84, 521] width 139 height 17
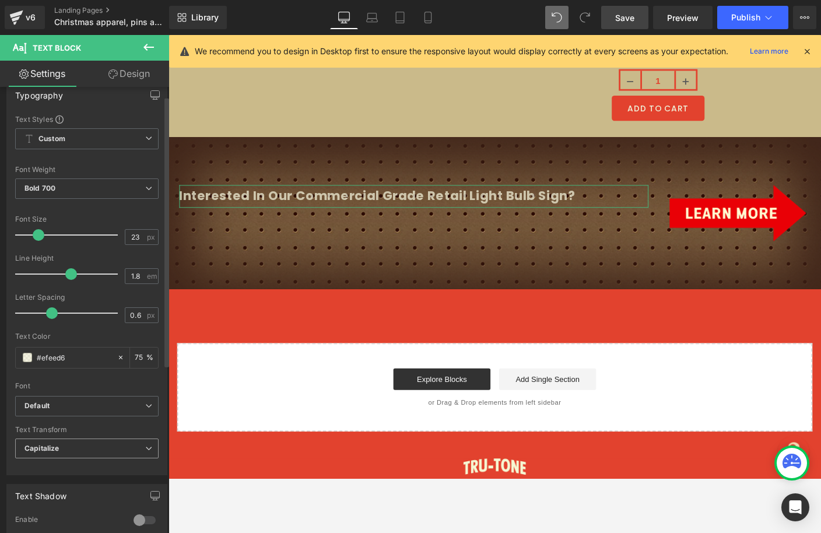
click at [108, 451] on span "Capitalize" at bounding box center [86, 449] width 143 height 20
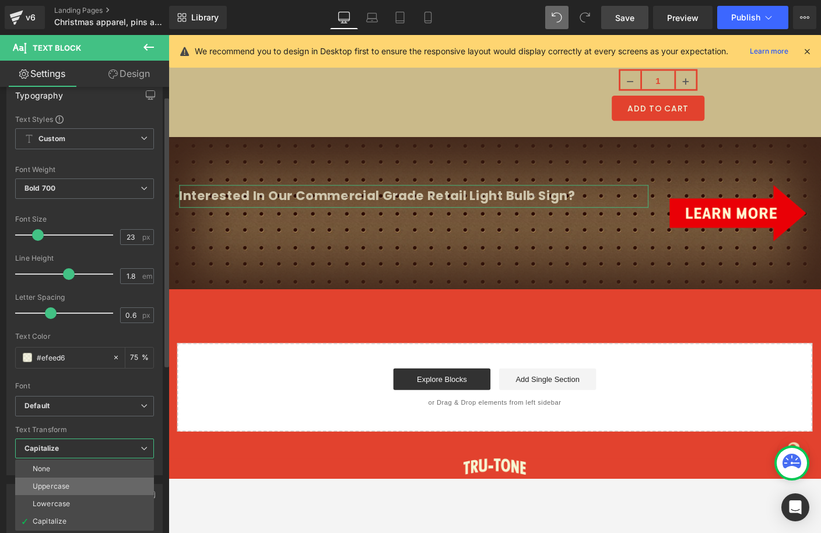
click at [86, 474] on li "Uppercase" at bounding box center [84, 486] width 139 height 17
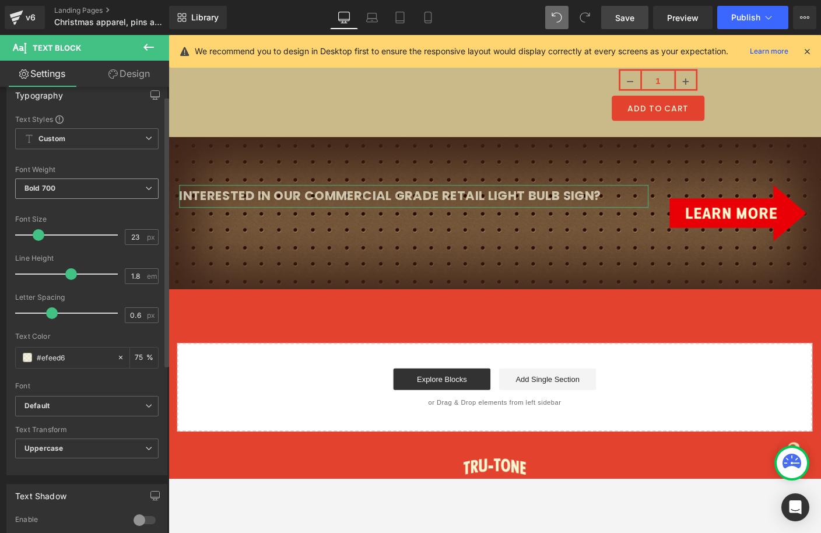
click at [90, 188] on span "Bold 700" at bounding box center [86, 188] width 143 height 20
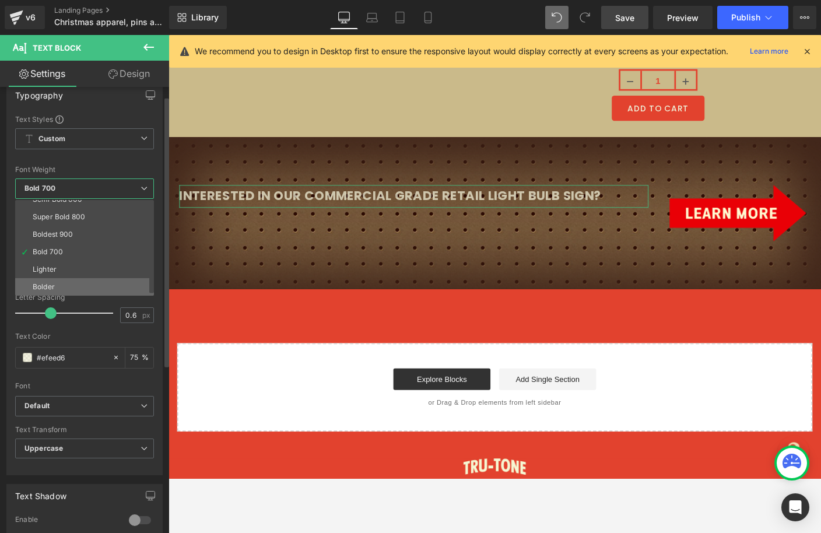
click at [65, 282] on li "Bolder" at bounding box center [87, 286] width 144 height 17
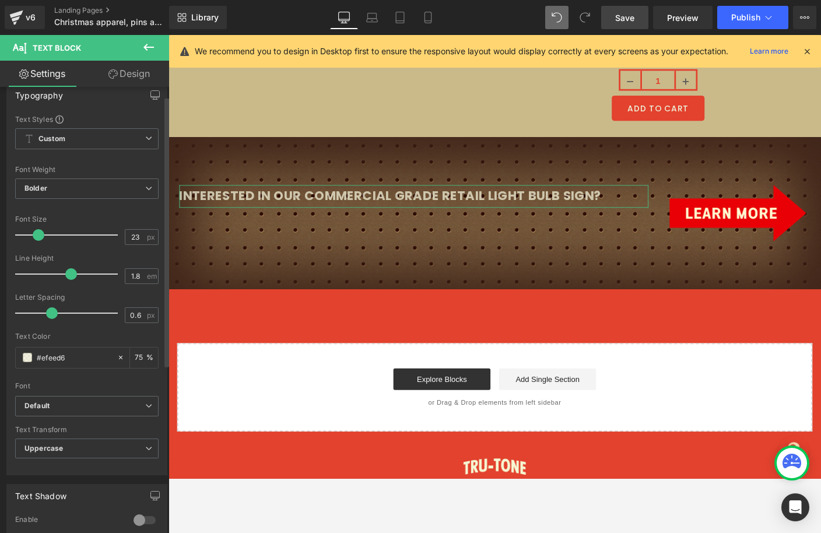
scroll to position [0, 0]
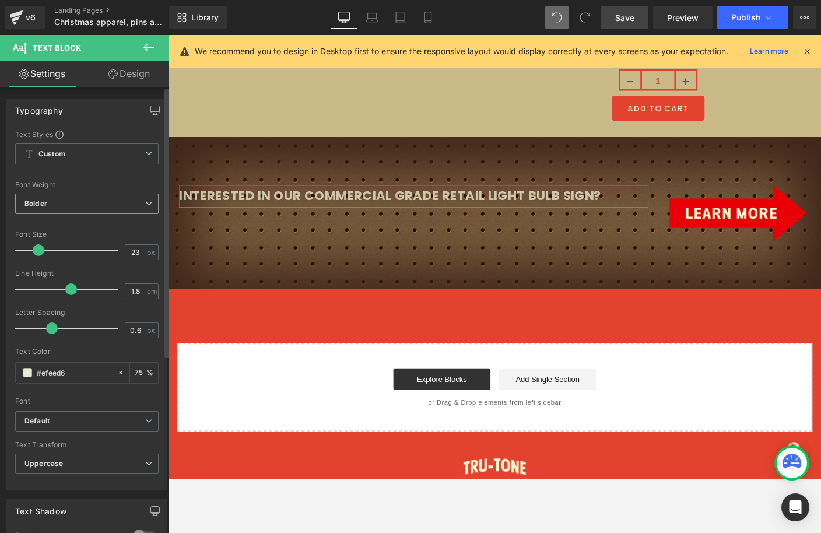
click at [82, 200] on span "Bolder" at bounding box center [86, 204] width 143 height 20
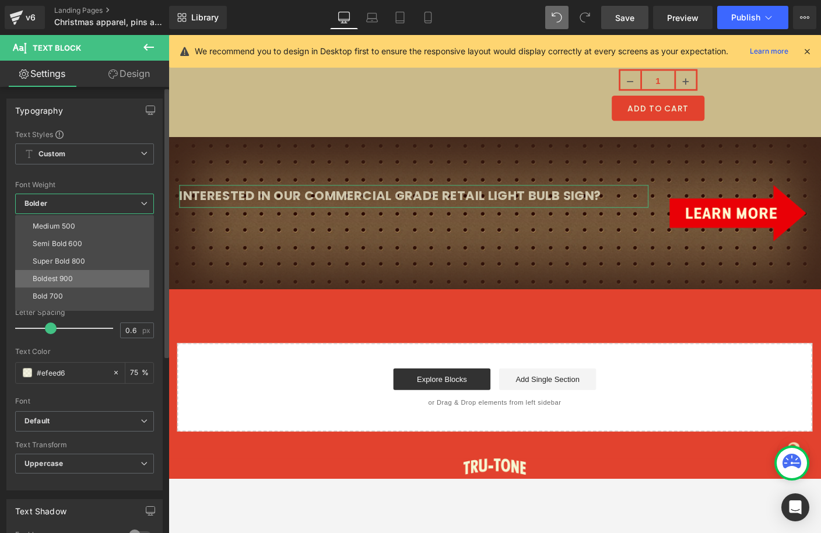
scroll to position [66, 0]
click at [65, 241] on div "Semi Bold 600" at bounding box center [58, 245] width 50 height 8
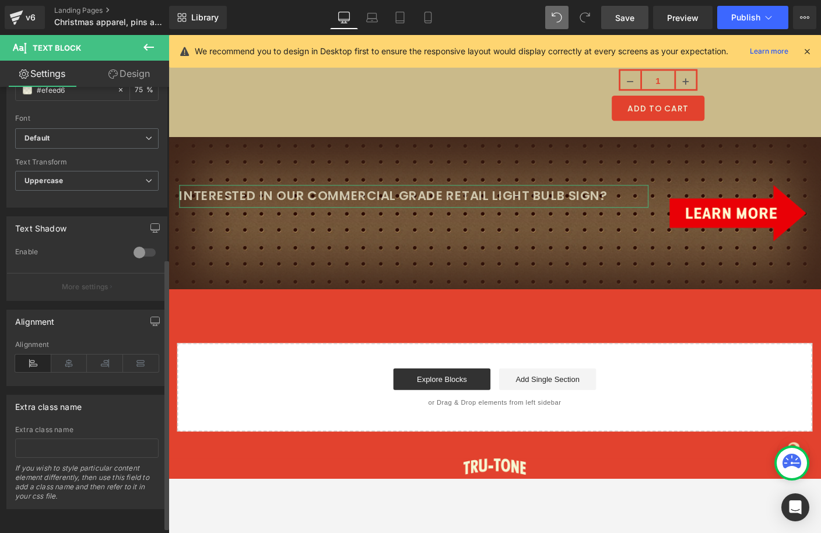
scroll to position [283, 0]
click at [73, 360] on icon at bounding box center [69, 363] width 36 height 17
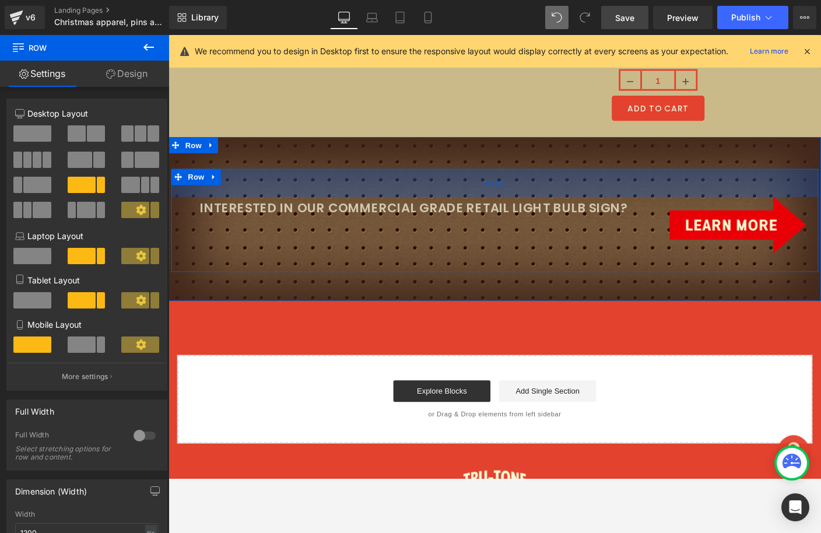
drag, startPoint x: 317, startPoint y: 178, endPoint x: 316, endPoint y: 192, distance: 13.5
click at [316, 192] on div "52px" at bounding box center [521, 195] width 700 height 30
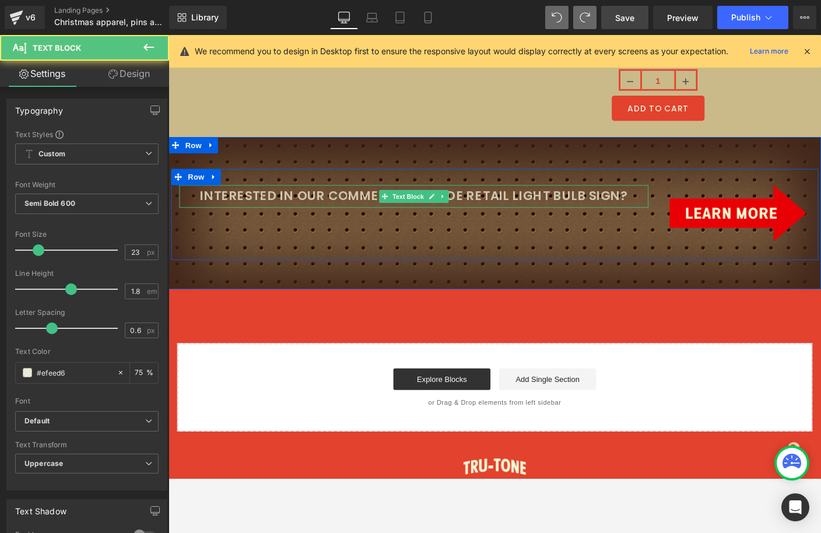
click at [310, 197] on p "Interested in our commercial grade retail light bulb sign?" at bounding box center [433, 209] width 507 height 24
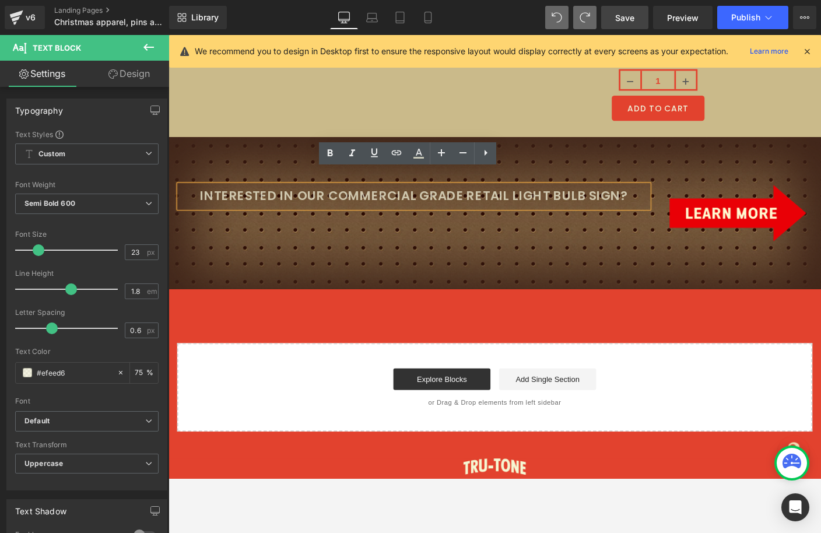
click at [310, 197] on div "Interested in our commercial grade retail light bulb sign?" at bounding box center [433, 209] width 507 height 24
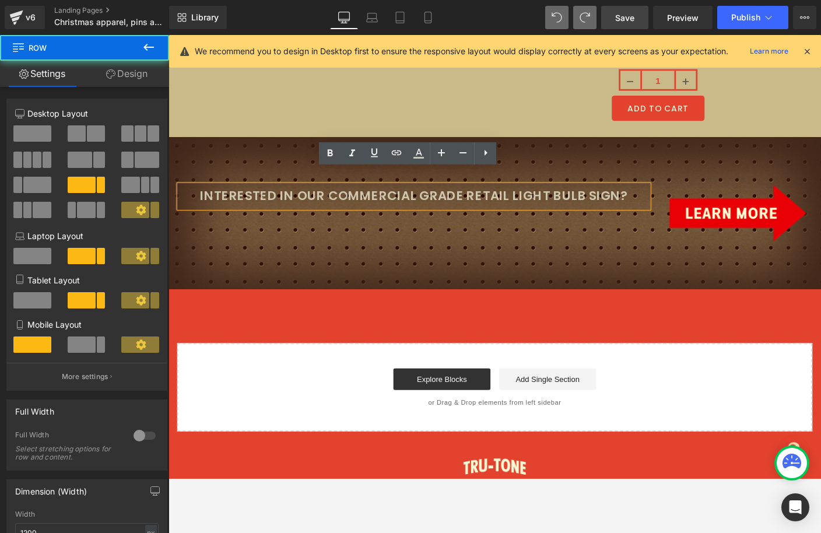
click at [306, 180] on div "Interested in our commercial grade retail light bulb sign? Text Block Image Row" at bounding box center [521, 229] width 700 height 99
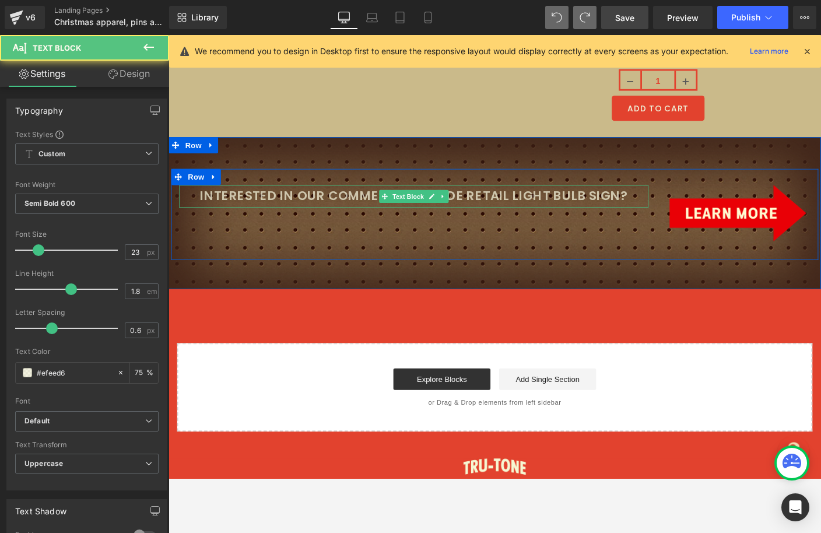
click at [307, 197] on p "Interested in our commercial grade retail light bulb sign?" at bounding box center [433, 209] width 507 height 24
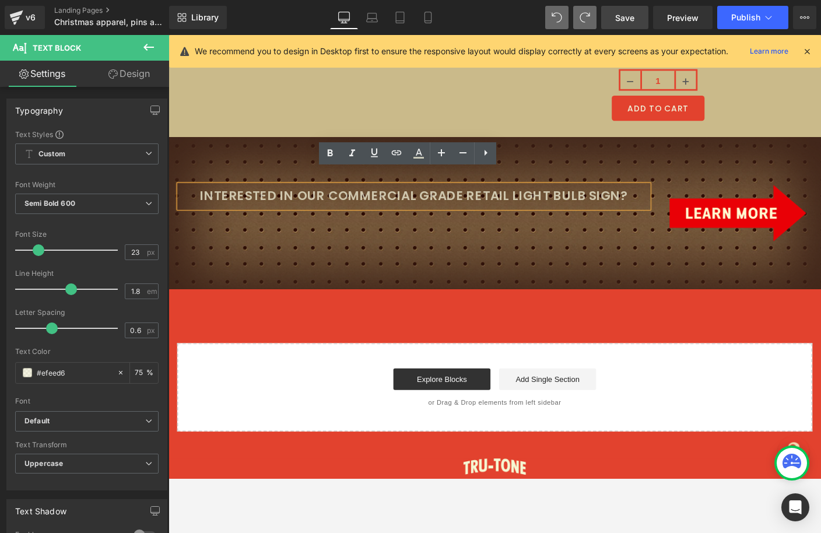
click at [307, 212] on div "Interested in our commercial grade retail light bulb sign? Text Block Image Row" at bounding box center [521, 229] width 700 height 99
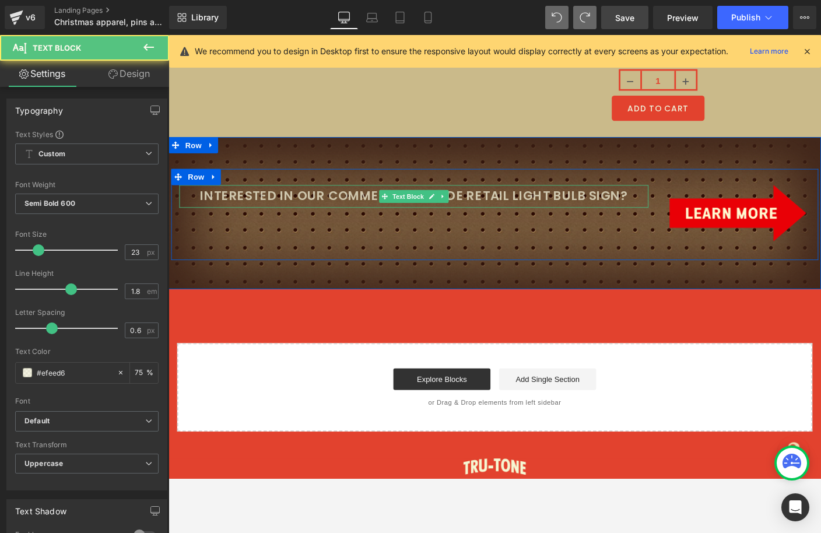
click at [300, 200] on p "Interested in our commercial grade retail light bulb sign?" at bounding box center [433, 209] width 507 height 24
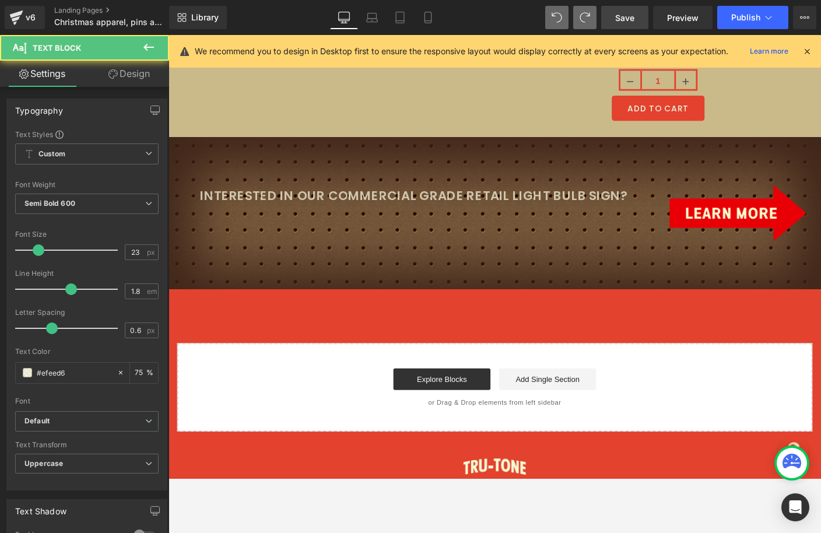
click at [138, 73] on link "Design" at bounding box center [129, 74] width 85 height 26
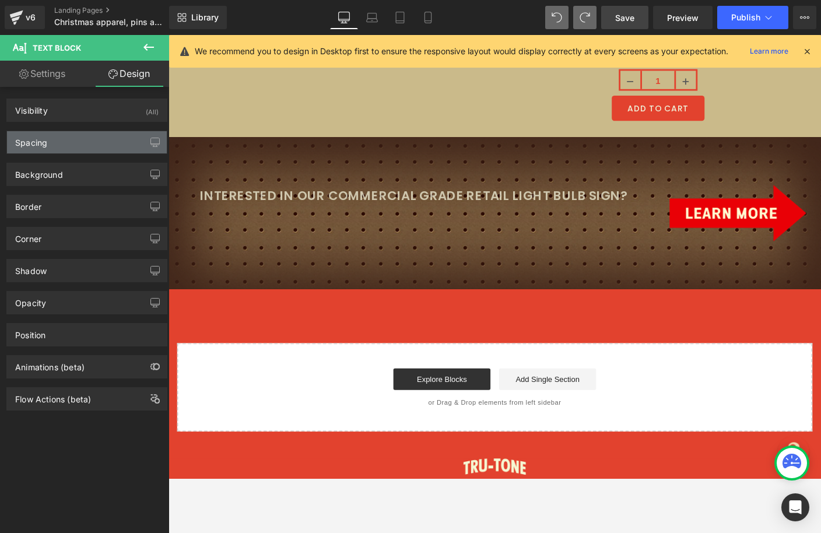
click at [117, 137] on div "Spacing" at bounding box center [87, 142] width 160 height 22
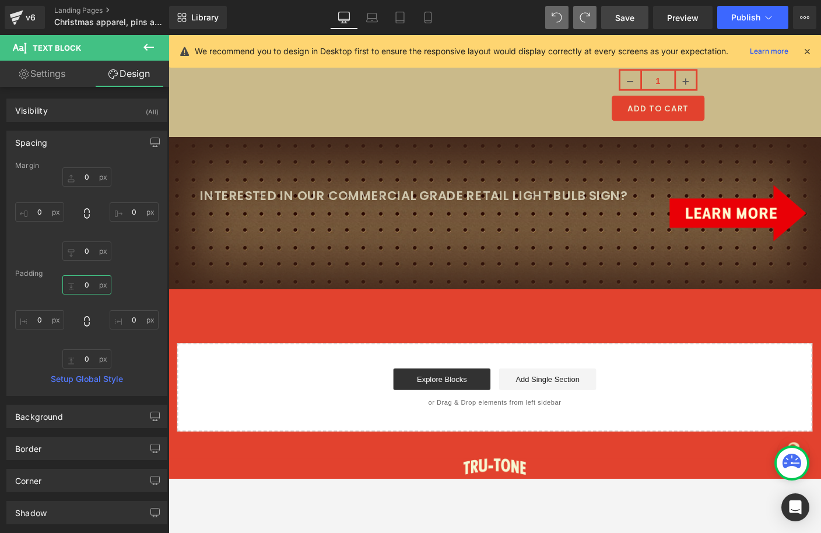
drag, startPoint x: 86, startPoint y: 286, endPoint x: 43, endPoint y: 280, distance: 43.1
click at [43, 280] on div "0 0 0 0" at bounding box center [86, 321] width 143 height 93
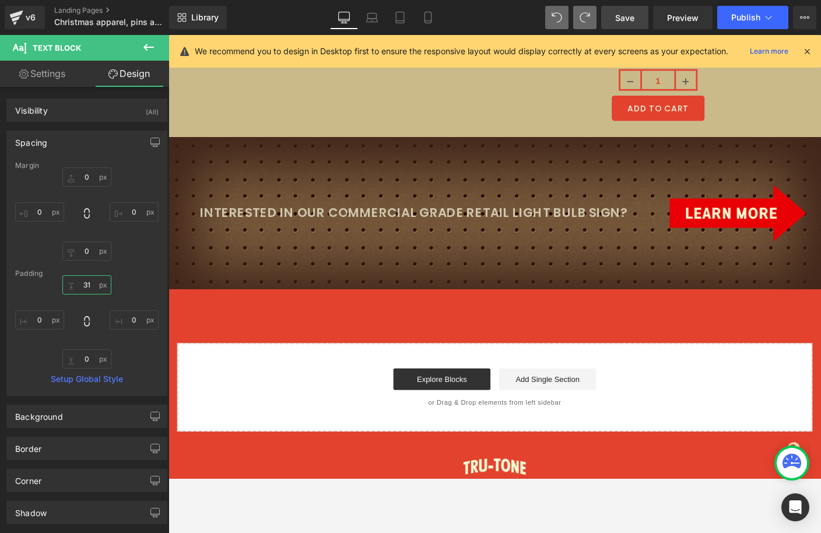
drag, startPoint x: 67, startPoint y: 285, endPoint x: 67, endPoint y: 267, distance: 18.1
click at [67, 267] on div "Margin 0 0 0 0 [GEOGRAPHIC_DATA] 0 0 0 0 Setup Global Style" at bounding box center [87, 279] width 160 height 234
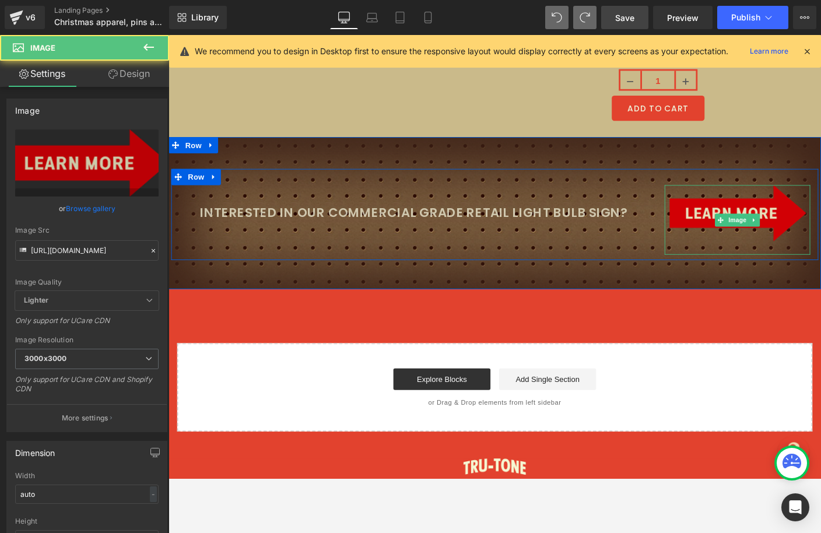
click at [727, 203] on img at bounding box center [784, 234] width 148 height 75
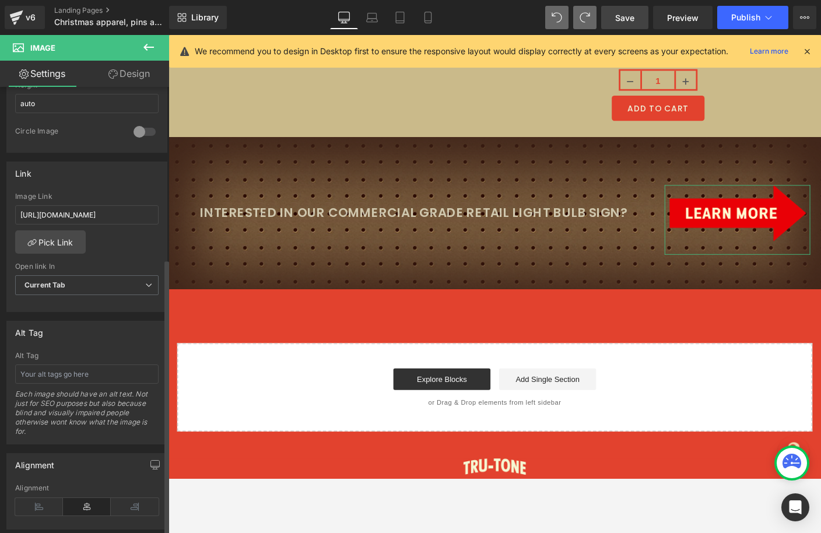
scroll to position [484, 0]
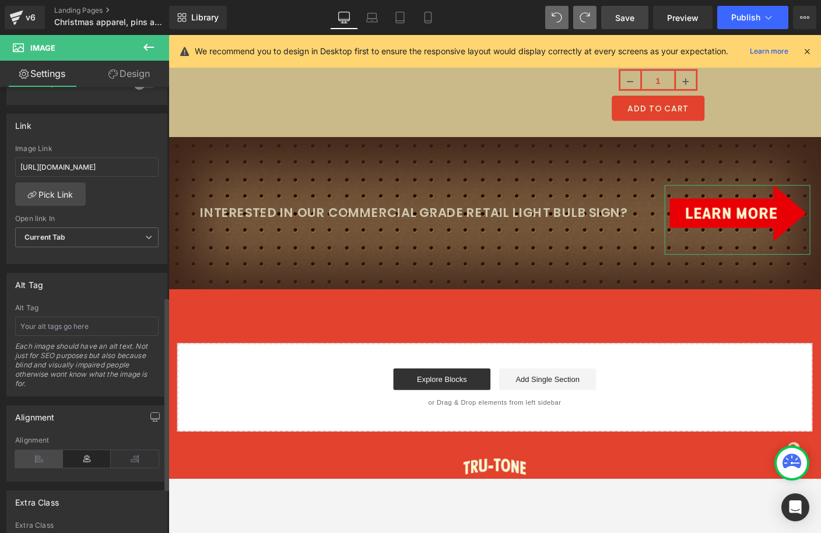
click at [42, 457] on icon at bounding box center [39, 458] width 48 height 17
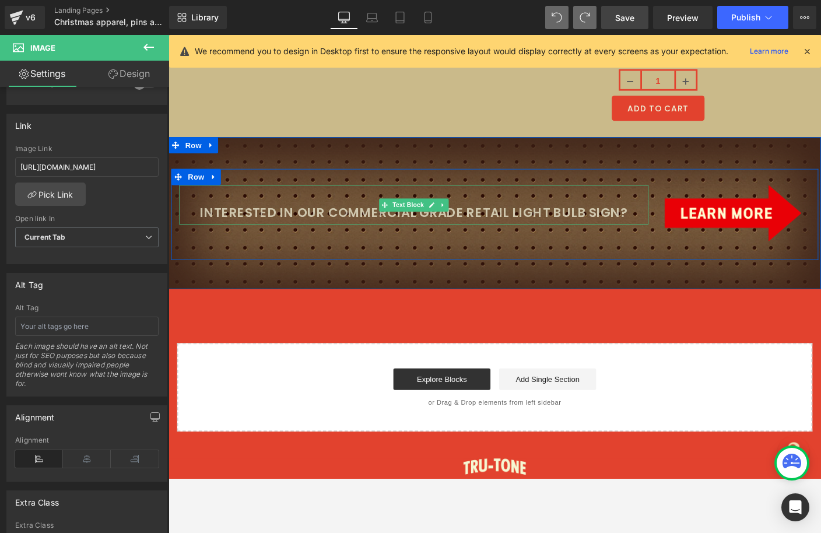
click at [405, 215] on p "Interested in our commercial grade retail light bulb sign?" at bounding box center [433, 227] width 507 height 24
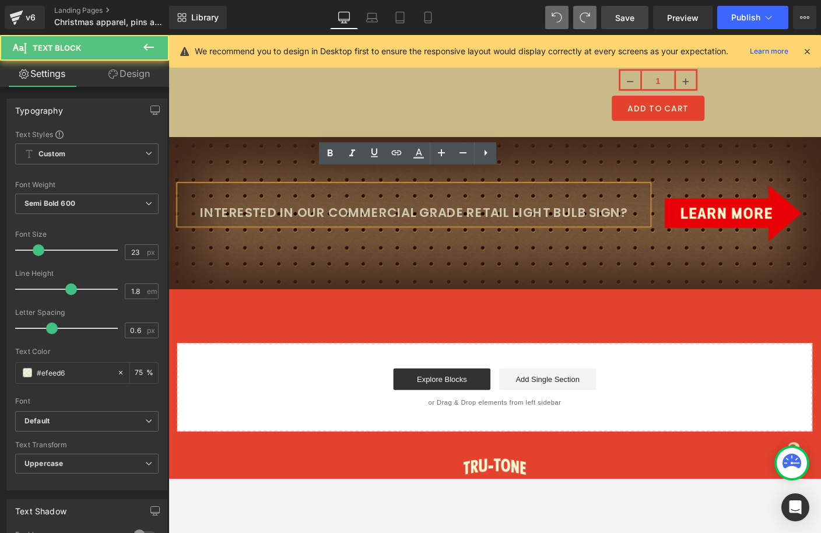
click at [321, 159] on div "Interested in our commercial grade retail light bulb sign? Text Block 31px Imag…" at bounding box center [522, 227] width 706 height 164
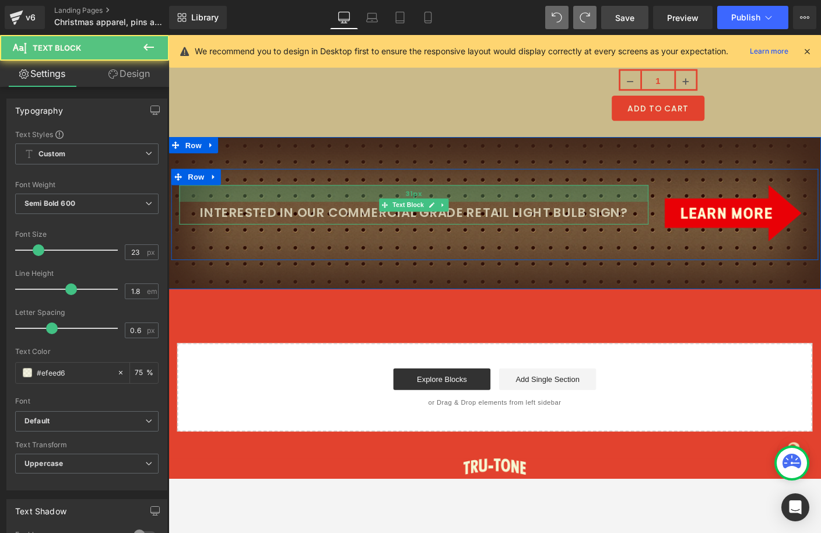
click at [316, 197] on div "31px" at bounding box center [433, 206] width 507 height 18
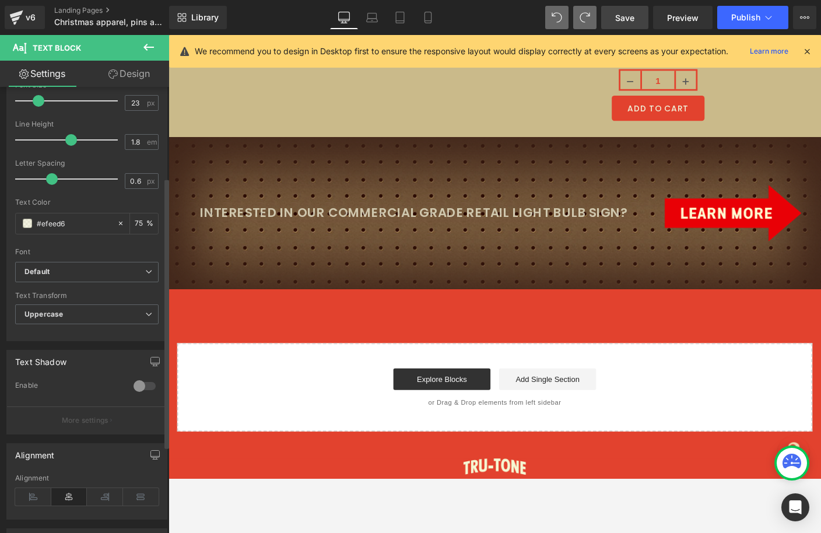
scroll to position [292, 0]
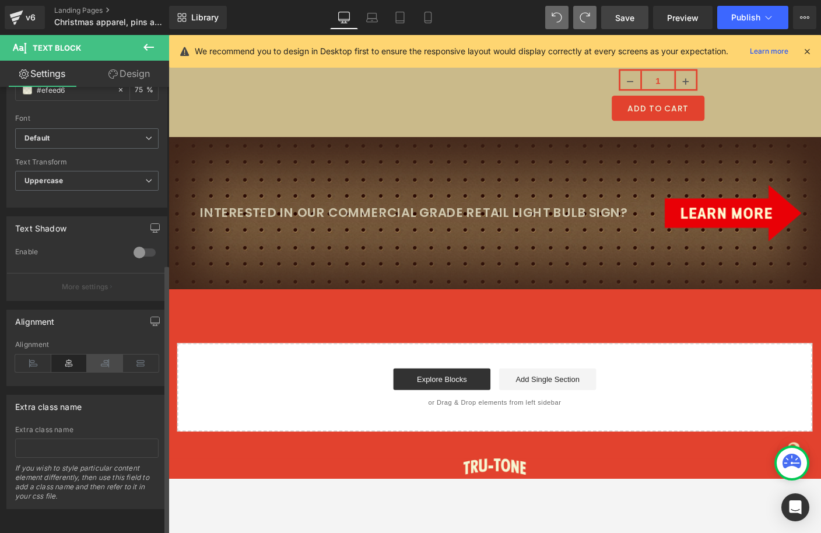
click at [106, 358] on icon at bounding box center [105, 363] width 36 height 17
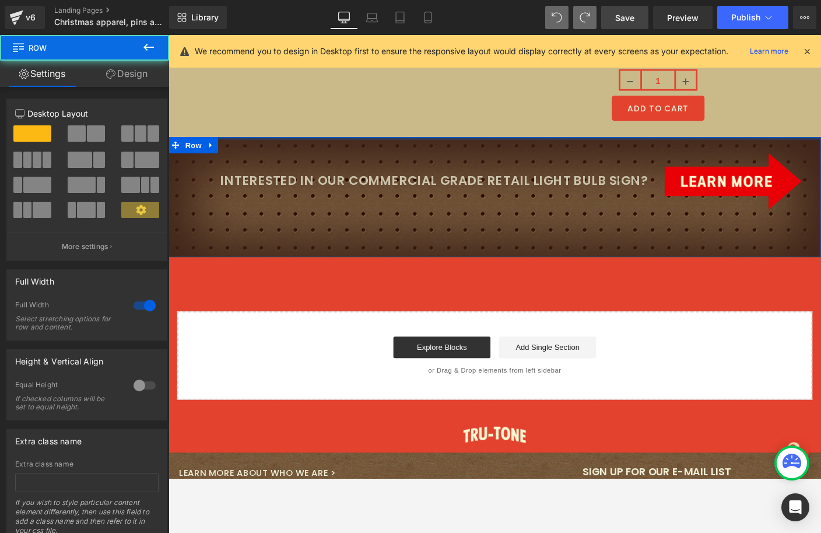
drag, startPoint x: 685, startPoint y: 143, endPoint x: 680, endPoint y: 101, distance: 42.9
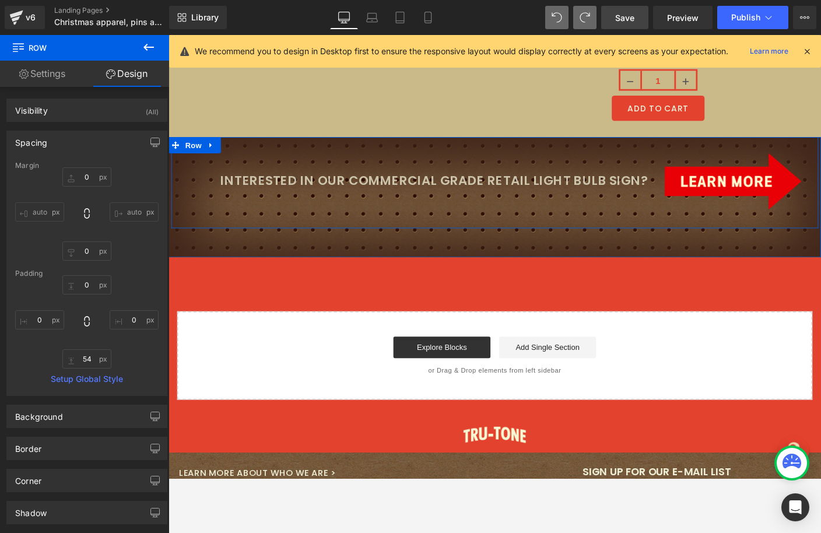
click at [653, 209] on div "Interested in our commercial grade retail light bulb sign? Text Block 31px Imag…" at bounding box center [521, 194] width 700 height 99
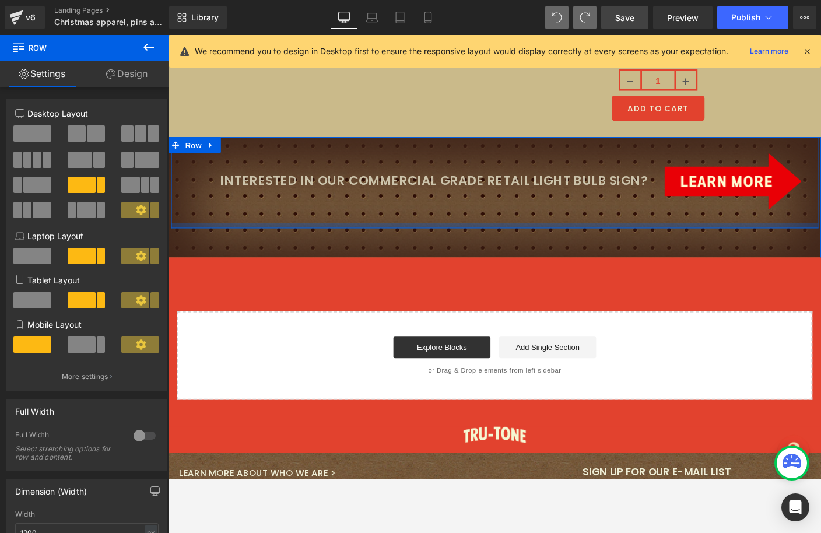
click at [652, 238] on div at bounding box center [521, 241] width 700 height 6
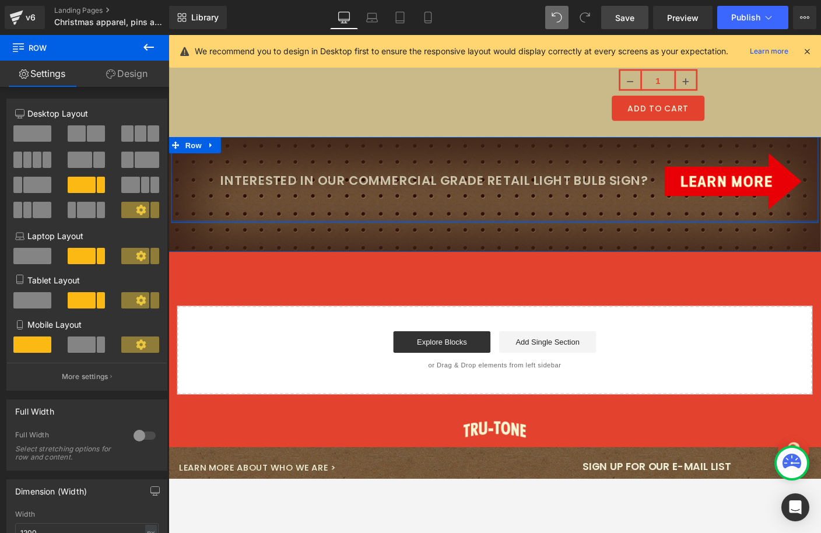
drag, startPoint x: 652, startPoint y: 221, endPoint x: 651, endPoint y: 198, distance: 22.8
click at [651, 198] on div "Interested in our commercial grade retail light bulb sign? Text Block 31px Imag…" at bounding box center [521, 191] width 700 height 93
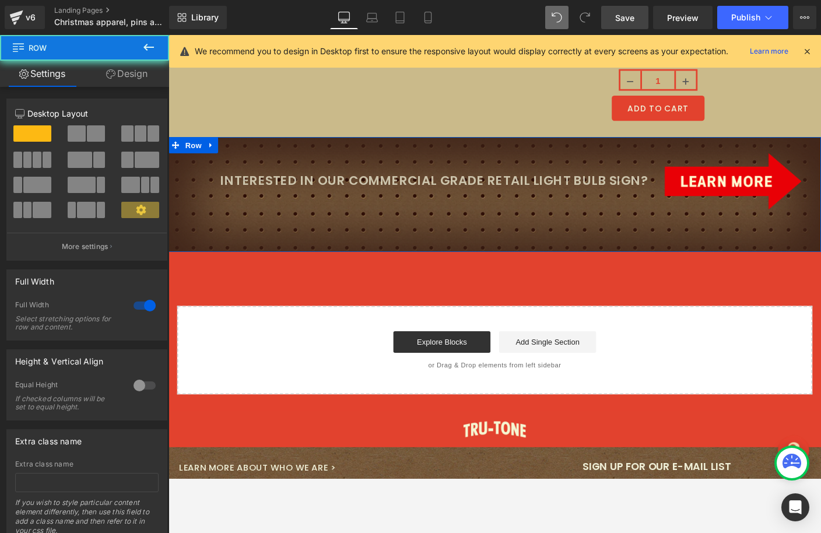
click at [647, 238] on div "Interested in our commercial grade retail light bulb sign? Text Block 31px Imag…" at bounding box center [522, 207] width 706 height 124
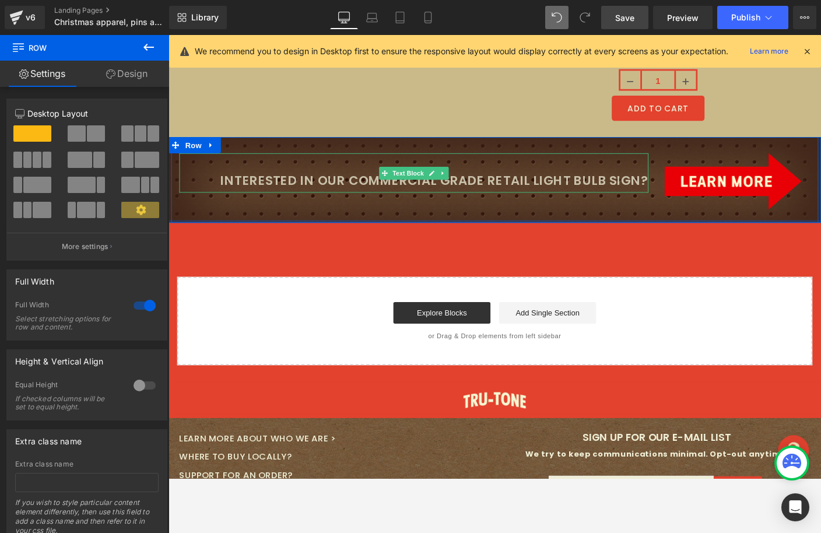
drag, startPoint x: 648, startPoint y: 229, endPoint x: 643, endPoint y: 185, distance: 44.6
click at [643, 185] on div "Interested in our commercial grade retail light bulb sign? Text Block 31px Imag…" at bounding box center [522, 191] width 706 height 93
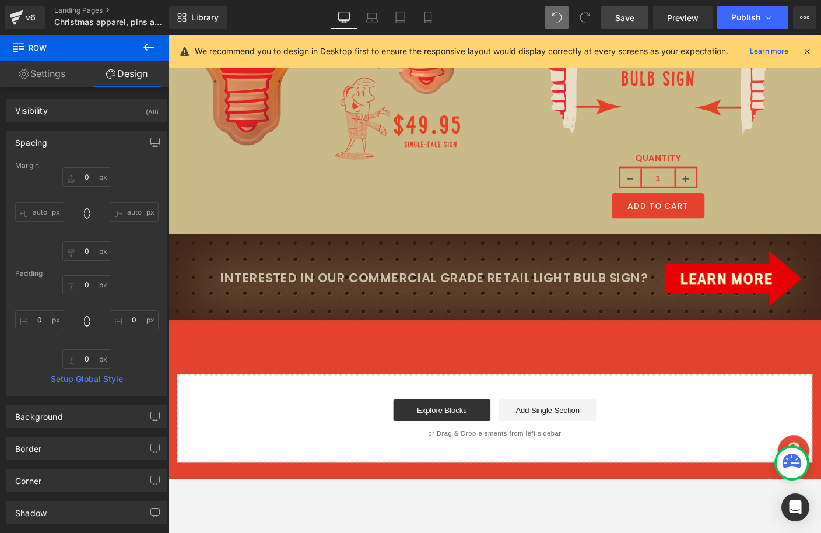
scroll to position [4827, 0]
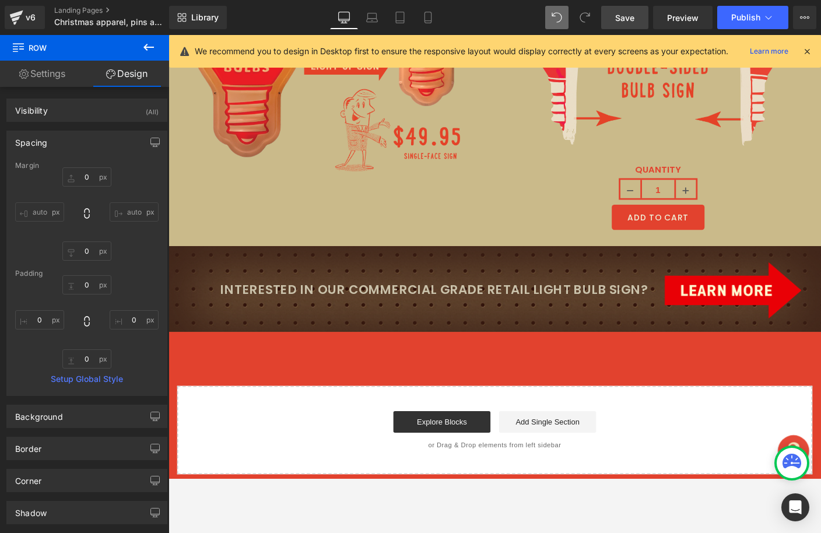
click at [629, 23] on span "Save" at bounding box center [624, 18] width 19 height 12
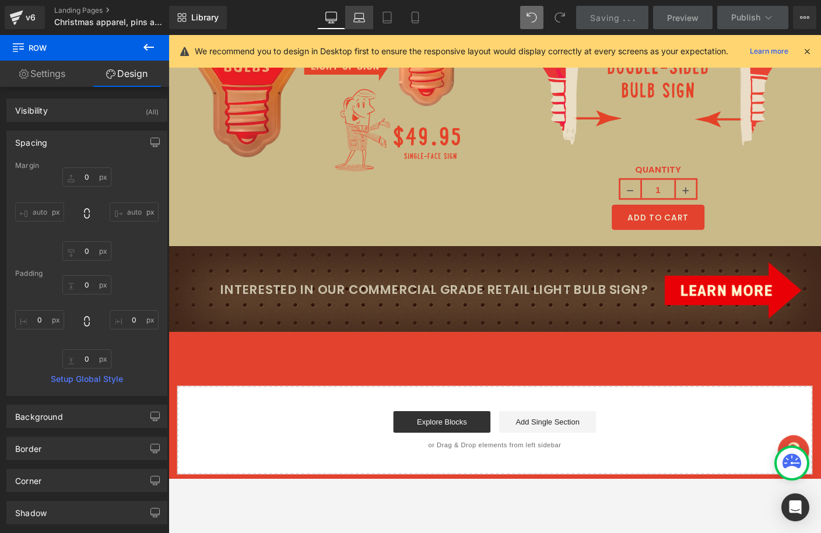
click at [361, 22] on link "Laptop" at bounding box center [359, 17] width 28 height 23
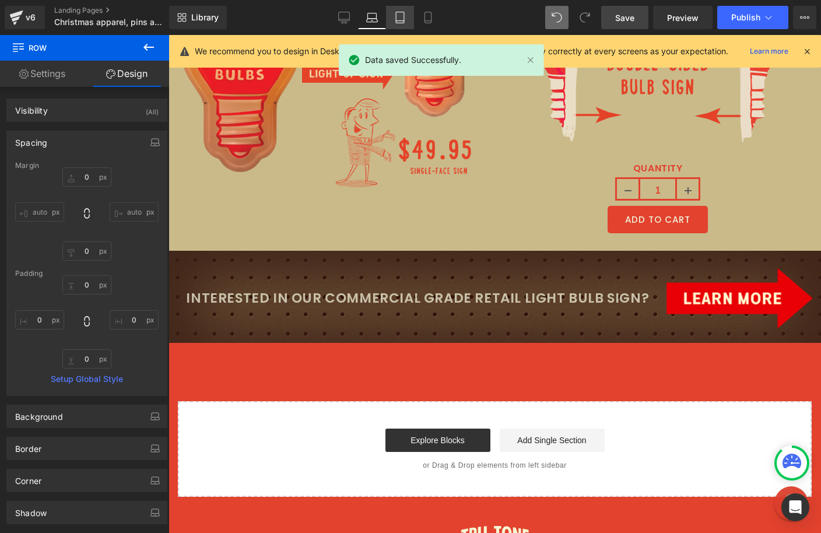
click at [403, 24] on link "Tablet" at bounding box center [400, 17] width 28 height 23
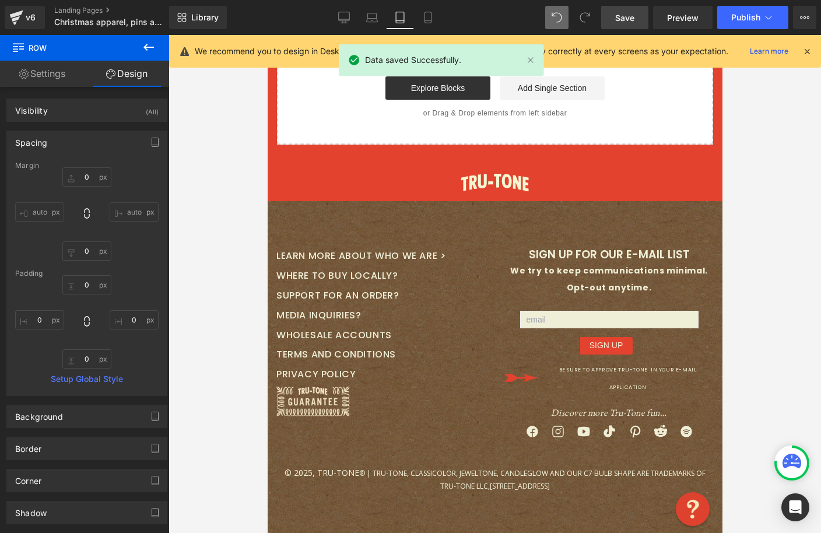
scroll to position [4079, 0]
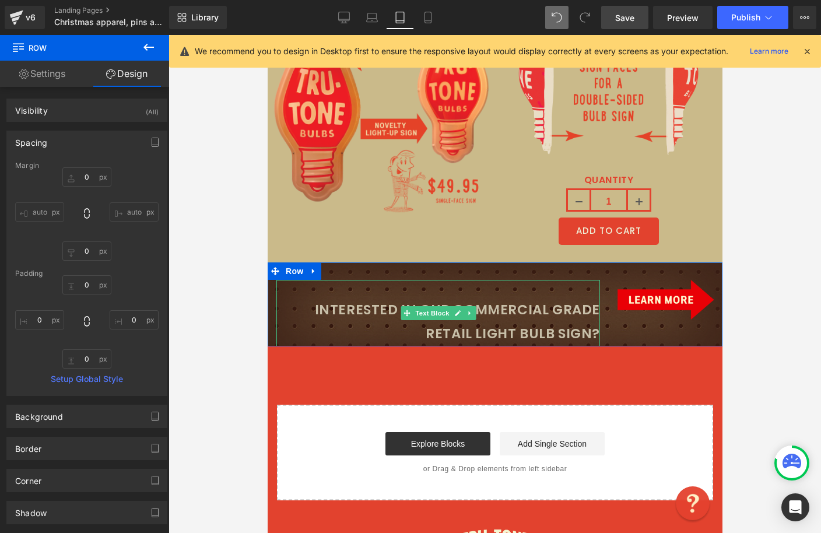
click at [469, 298] on p "Interested in our commercial grade retail light bulb sign?" at bounding box center [438, 322] width 324 height 48
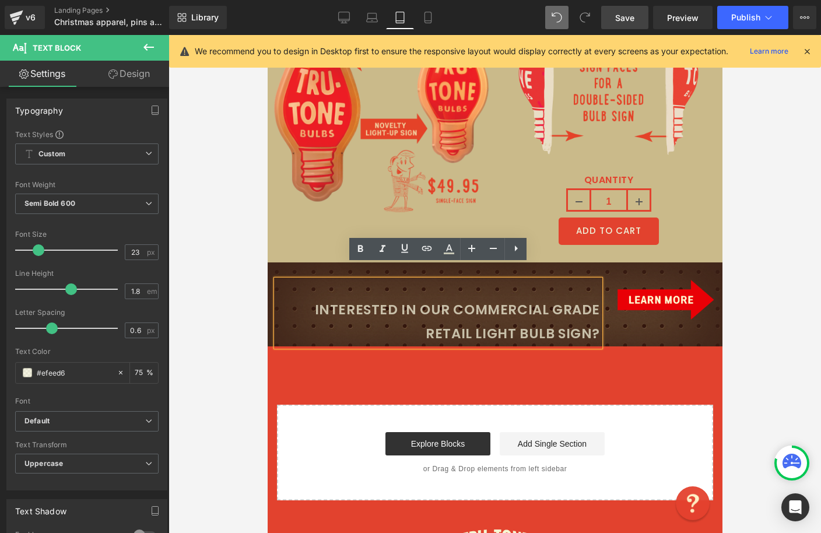
click at [321, 298] on p "Interested in our commercial grade retail light bulb sign?" at bounding box center [438, 322] width 324 height 48
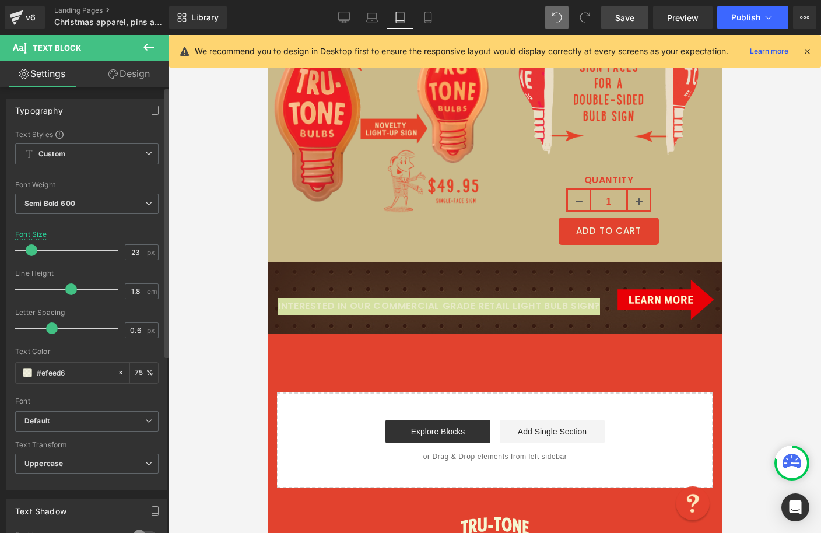
drag, startPoint x: 40, startPoint y: 250, endPoint x: 33, endPoint y: 248, distance: 7.2
click at [33, 248] on span at bounding box center [32, 250] width 12 height 12
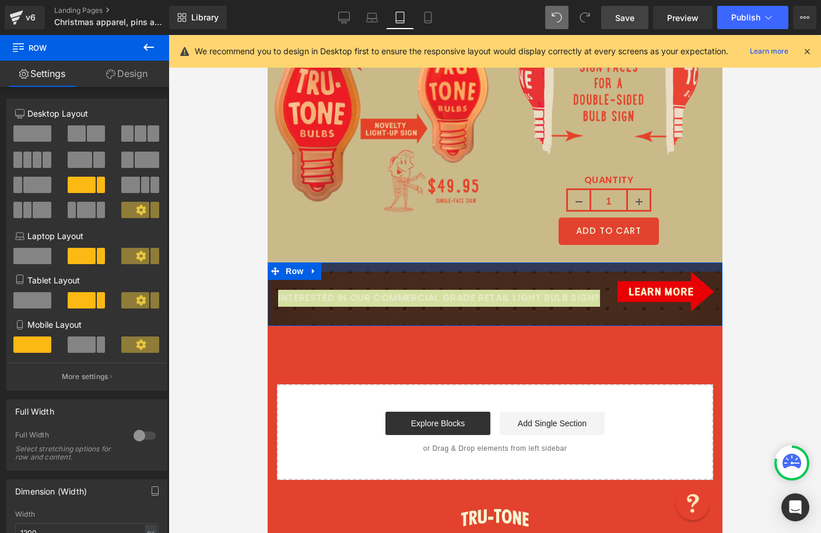
drag, startPoint x: 403, startPoint y: 261, endPoint x: 401, endPoint y: 253, distance: 8.5
click at [401, 262] on div at bounding box center [494, 266] width 455 height 9
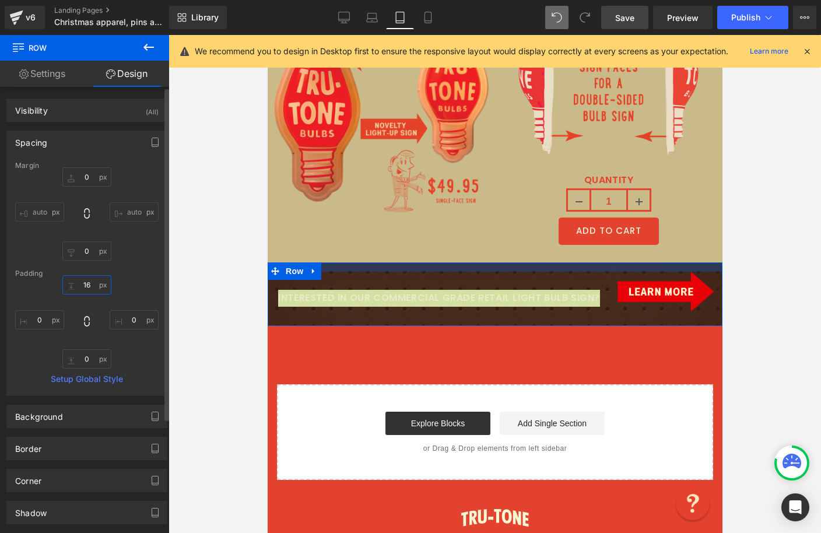
click at [88, 283] on input "16" at bounding box center [86, 284] width 49 height 19
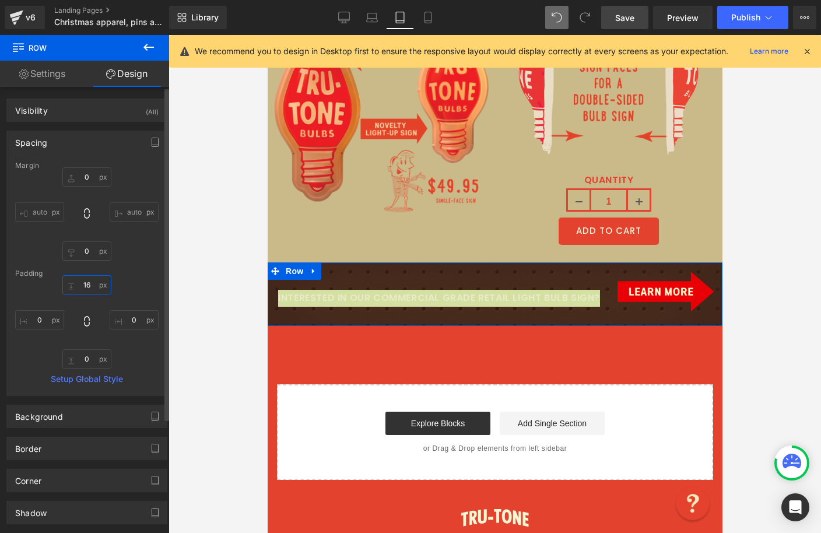
drag, startPoint x: 88, startPoint y: 283, endPoint x: 70, endPoint y: 283, distance: 18.1
click at [70, 283] on input "16" at bounding box center [86, 284] width 49 height 19
click at [76, 284] on input "16" at bounding box center [86, 284] width 49 height 19
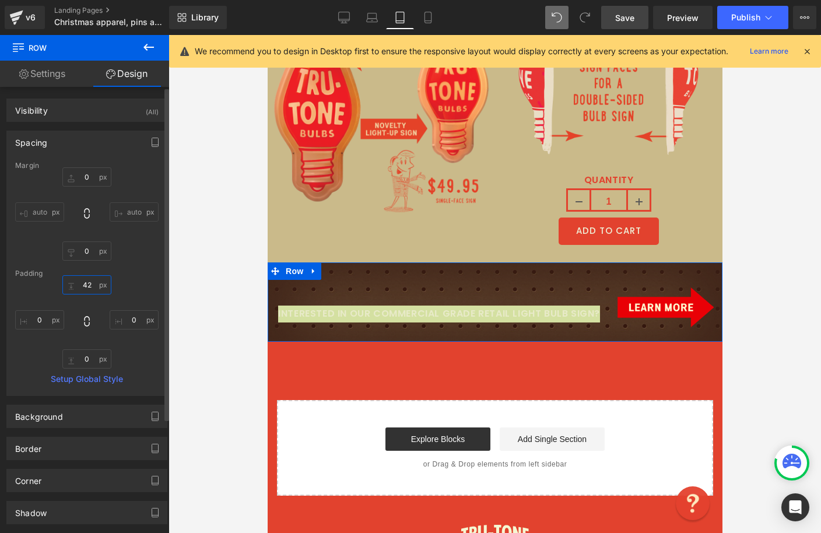
drag, startPoint x: 76, startPoint y: 284, endPoint x: 80, endPoint y: 268, distance: 16.4
click at [80, 268] on div "Margin 0px 0 auto auto 0px 0 auto auto [GEOGRAPHIC_DATA] 16px 16 0px 0 0px 0 0p…" at bounding box center [87, 279] width 160 height 234
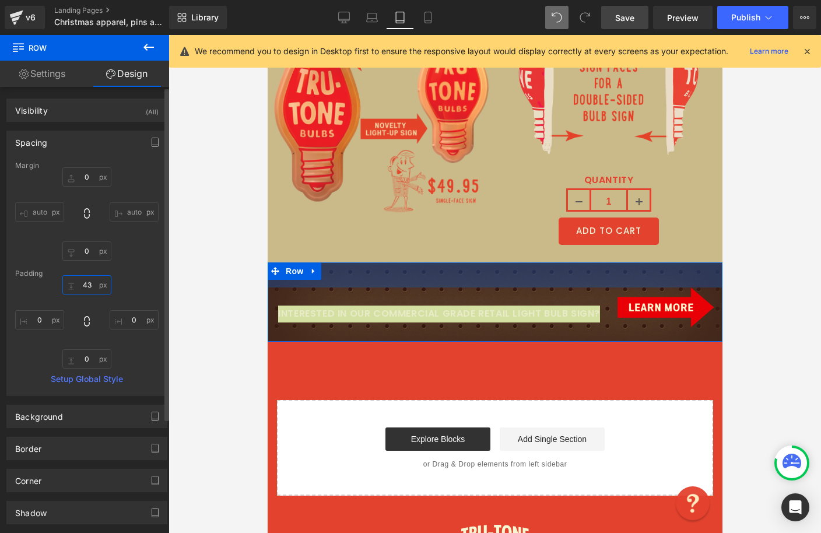
drag, startPoint x: 83, startPoint y: 283, endPoint x: 94, endPoint y: 286, distance: 10.9
click at [94, 286] on input "16" at bounding box center [86, 284] width 49 height 19
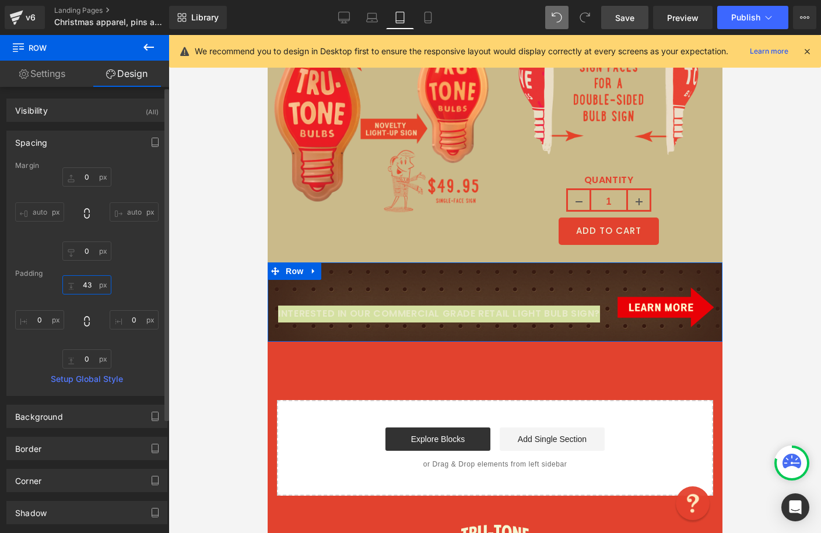
click at [93, 285] on input "16" at bounding box center [86, 284] width 49 height 19
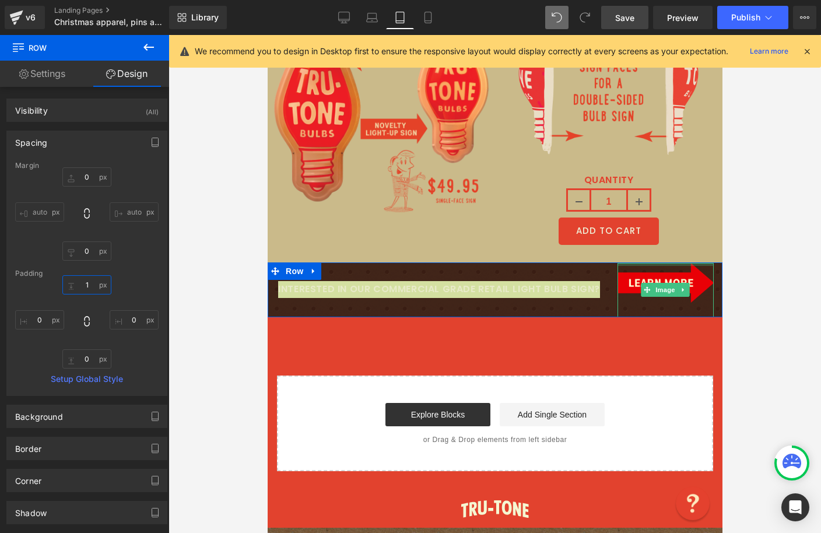
type input "43"
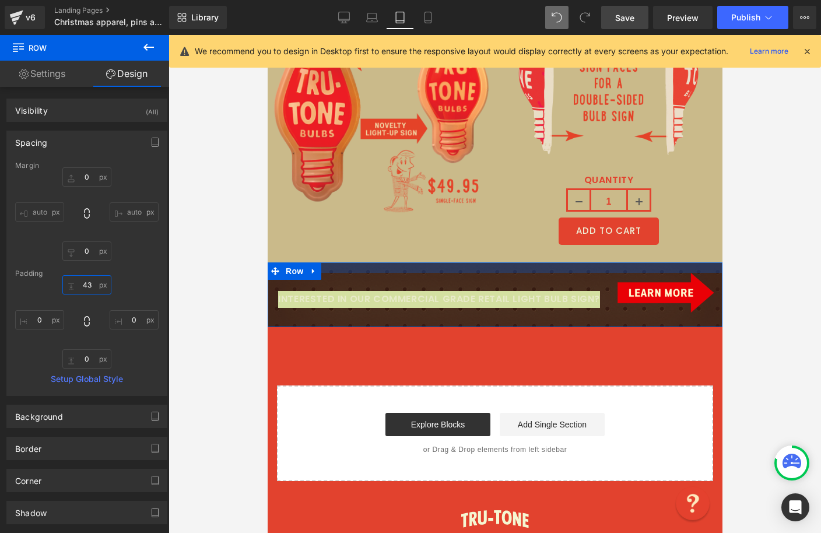
drag, startPoint x: 605, startPoint y: 260, endPoint x: 605, endPoint y: 245, distance: 14.6
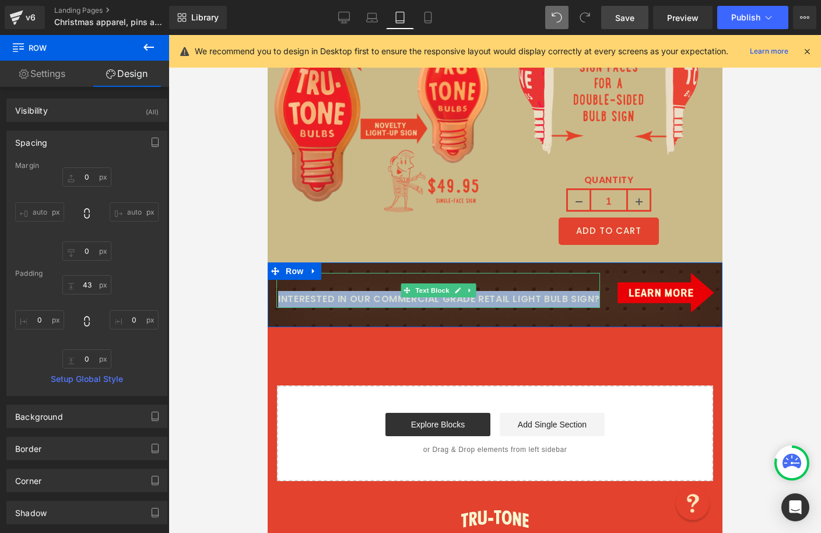
click at [577, 273] on div "Interested in our commercial grade retail light bulb sign?" at bounding box center [438, 290] width 324 height 35
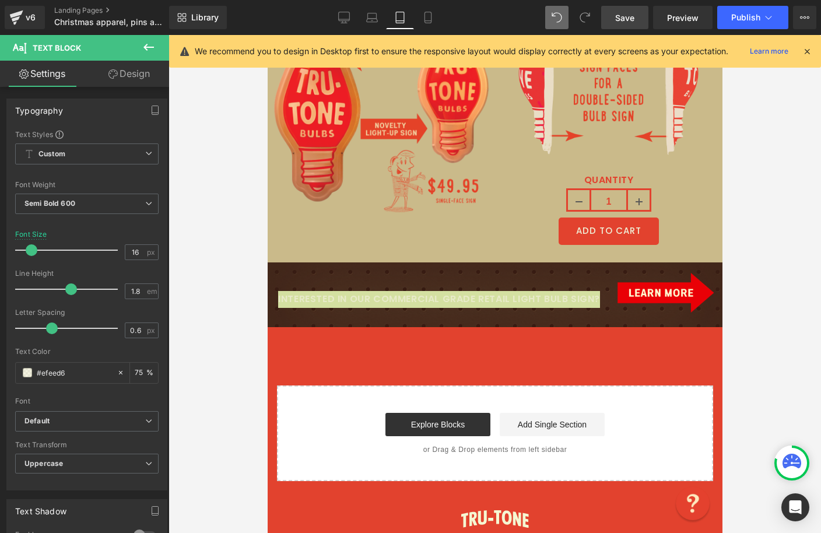
click at [120, 68] on link "Design" at bounding box center [129, 74] width 85 height 26
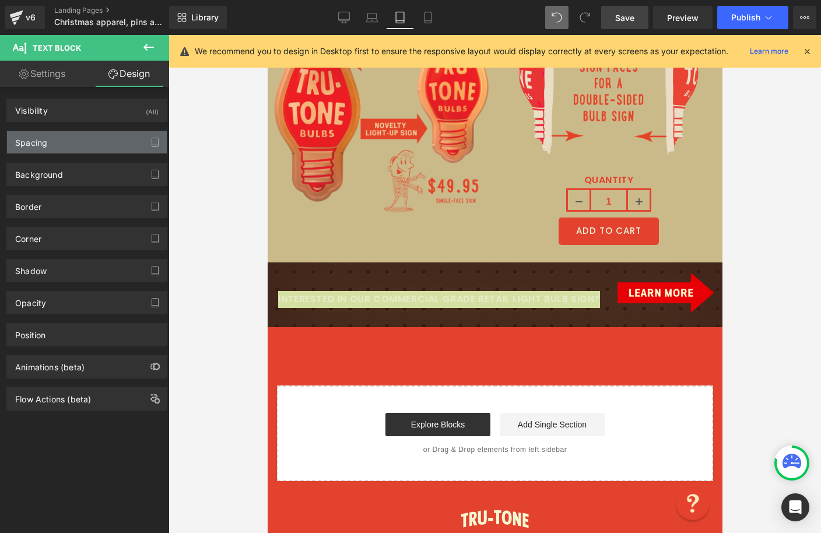
click at [65, 143] on div "Spacing" at bounding box center [87, 142] width 160 height 22
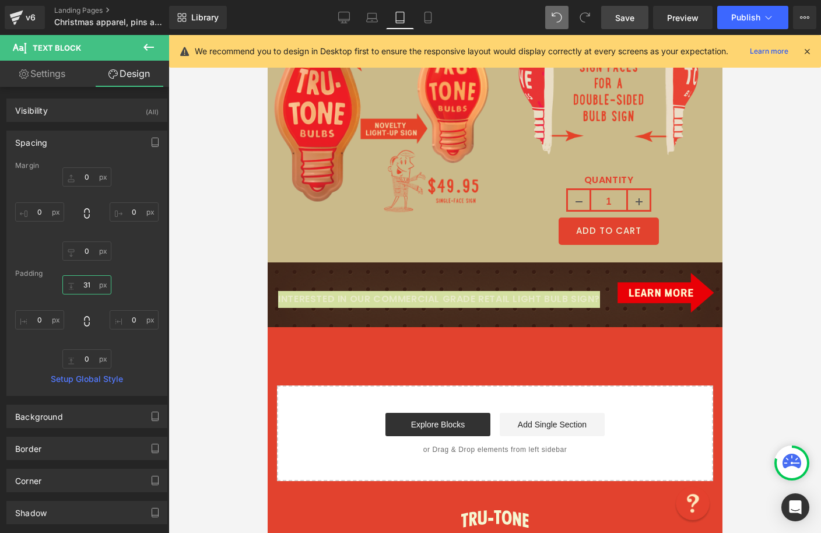
click at [89, 285] on input "31" at bounding box center [86, 284] width 49 height 19
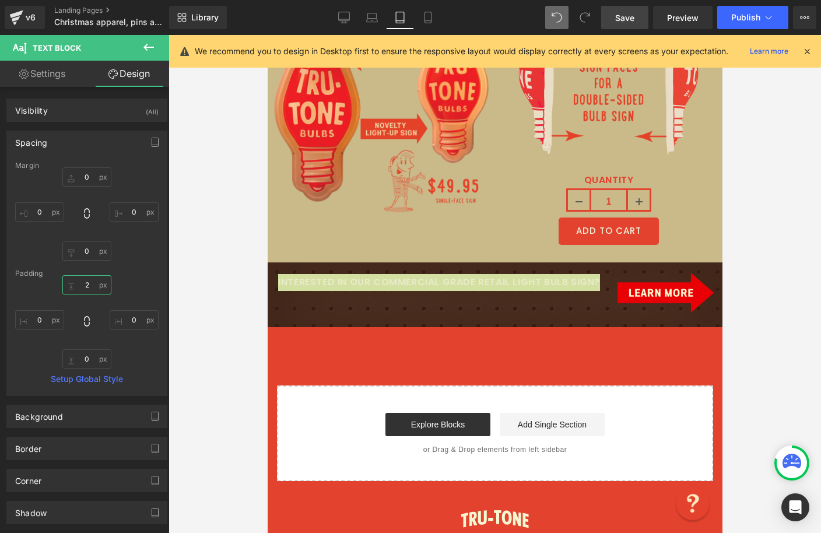
type input "20"
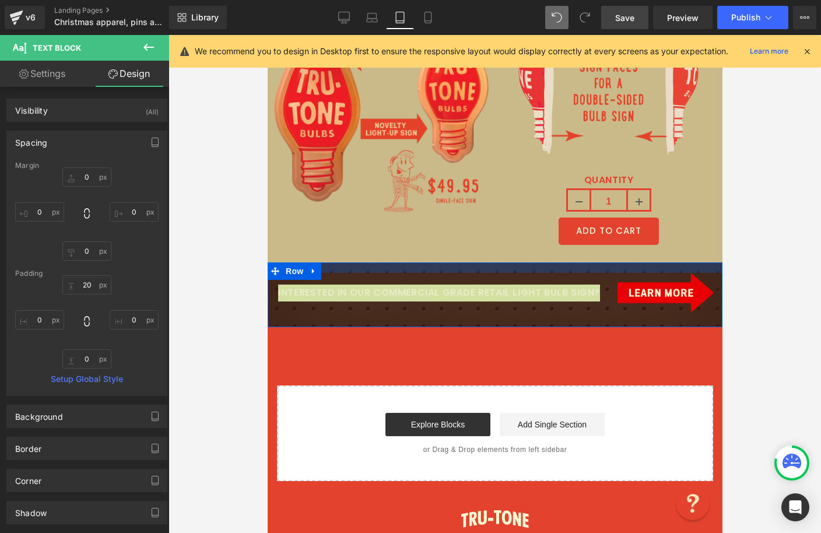
click at [418, 262] on div at bounding box center [494, 267] width 455 height 10
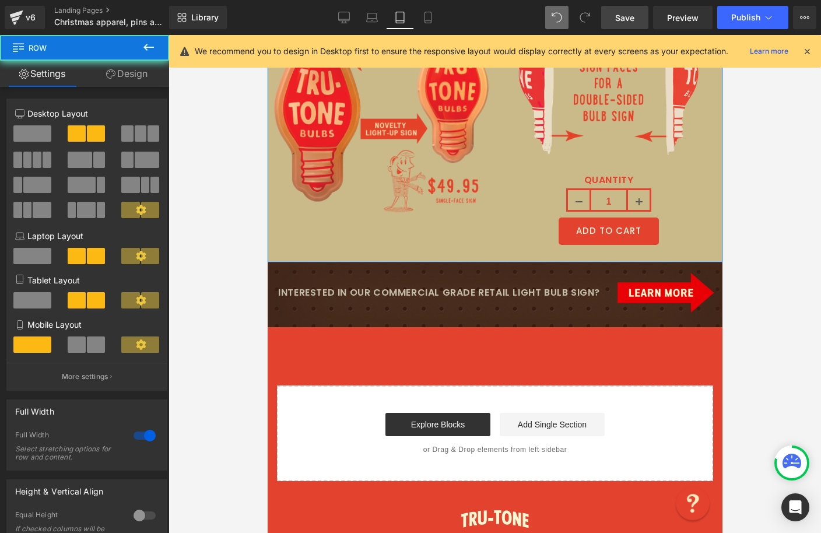
click at [419, 235] on div "Image Image QUANTITY 1 (P) Quantity ADD TO CART (P) Cart Button Product Row" at bounding box center [494, 127] width 455 height 270
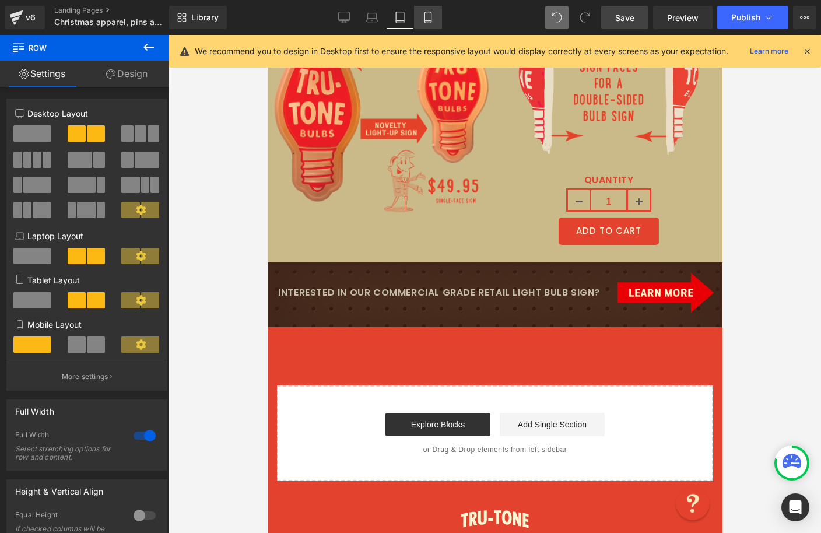
click at [434, 11] on link "Mobile" at bounding box center [428, 17] width 28 height 23
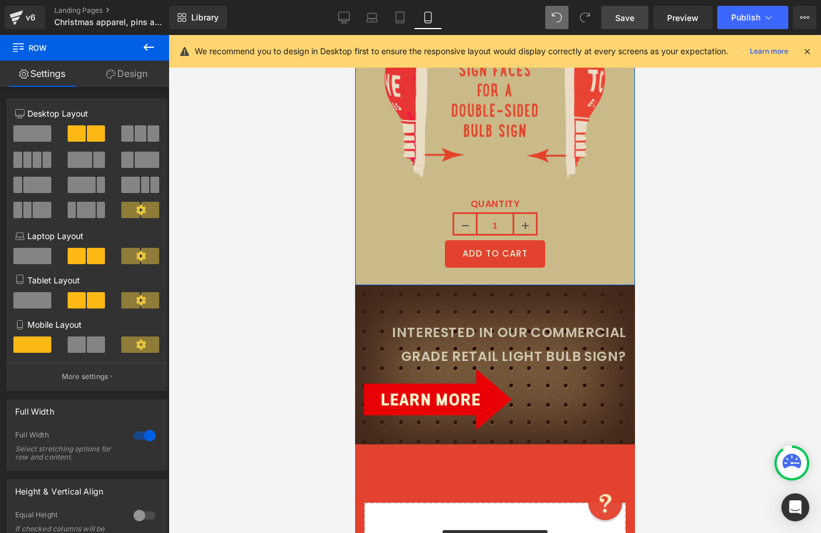
scroll to position [5453, 0]
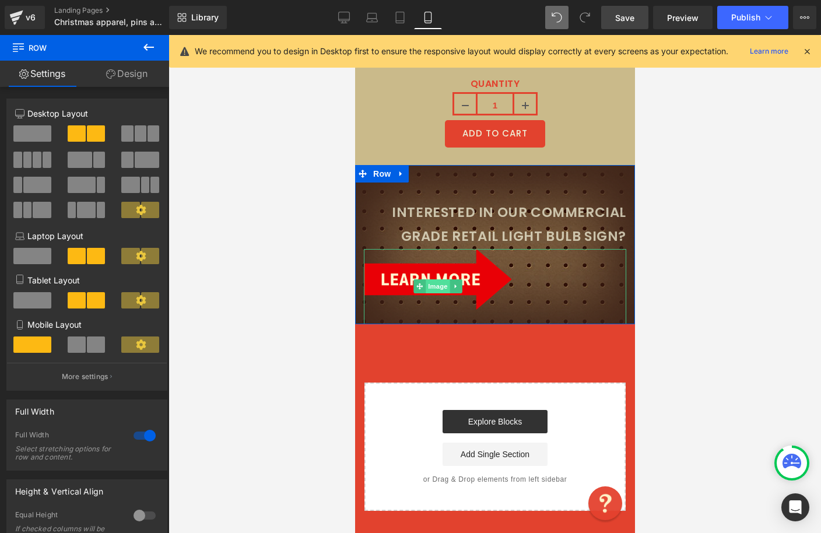
click at [443, 279] on span "Image" at bounding box center [437, 286] width 24 height 14
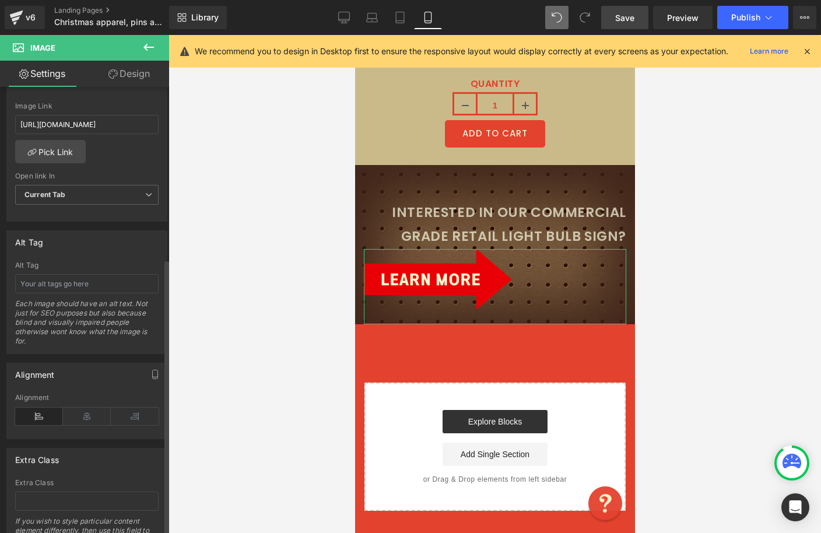
scroll to position [588, 0]
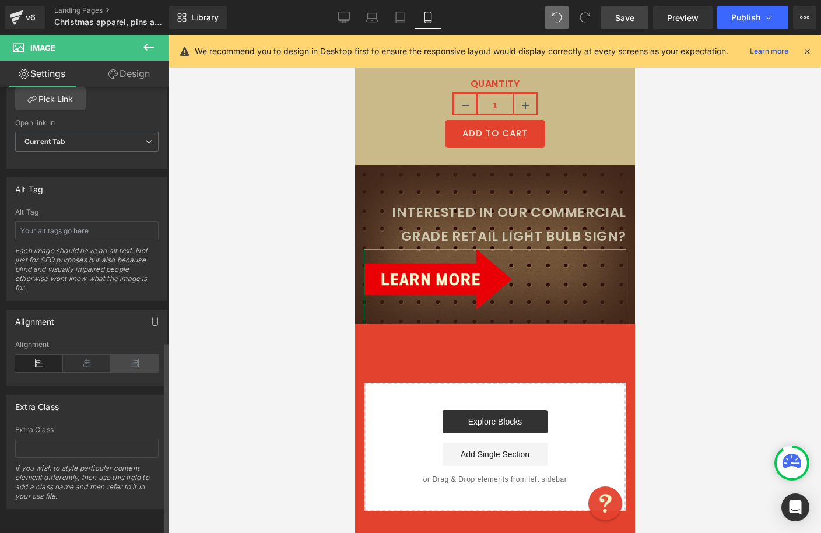
click at [128, 362] on icon at bounding box center [135, 363] width 48 height 17
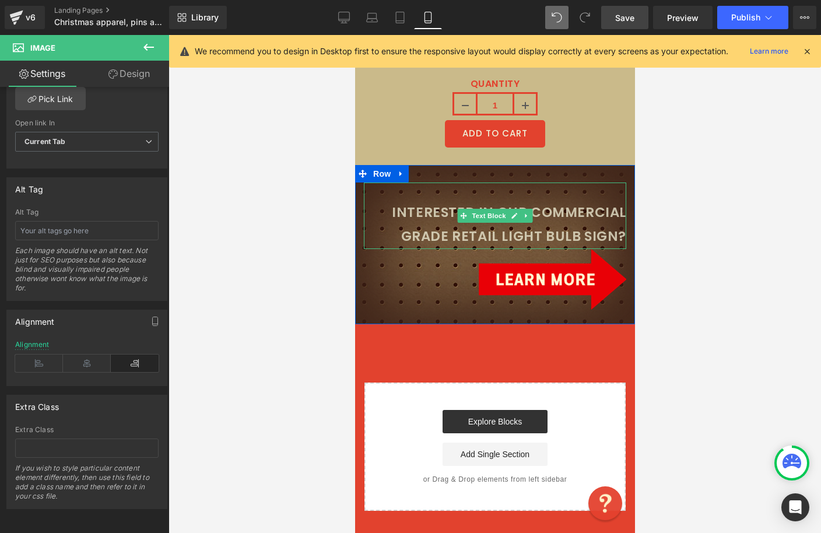
click at [440, 210] on p "Interested in our commercial grade retail light bulb sign?" at bounding box center [494, 225] width 262 height 48
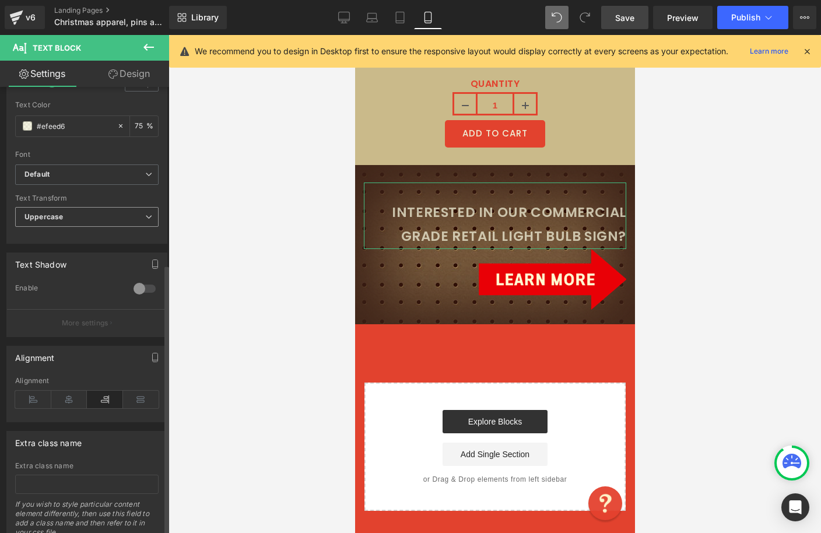
scroll to position [292, 0]
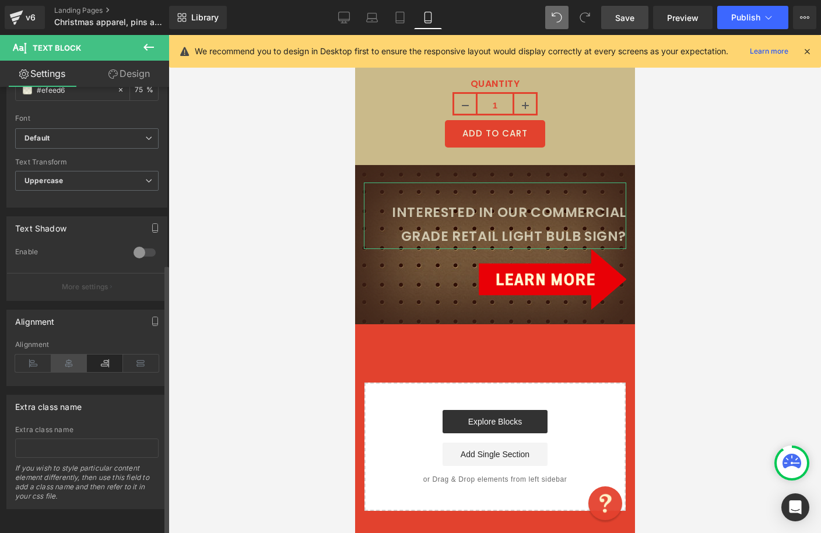
click at [65, 357] on icon at bounding box center [69, 363] width 36 height 17
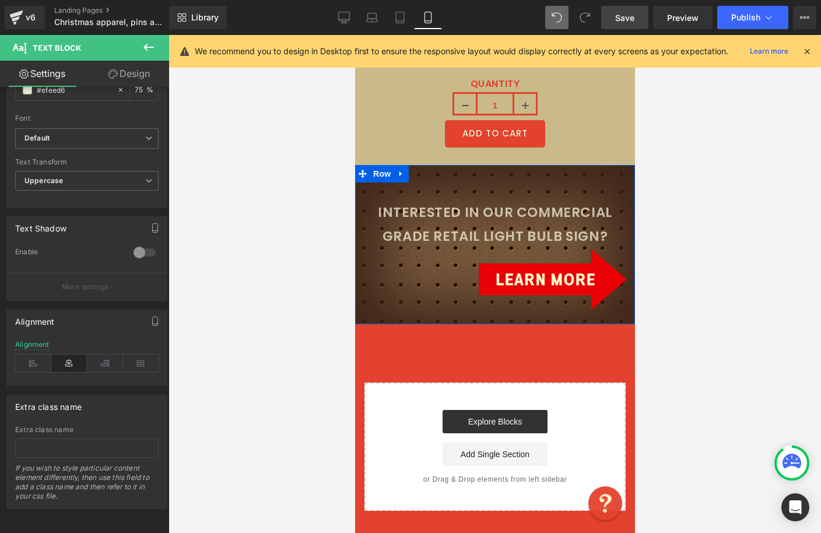
click at [507, 165] on div "Interested in our commercial grade retail light bulb sign? Text Block Image Row" at bounding box center [495, 244] width 280 height 159
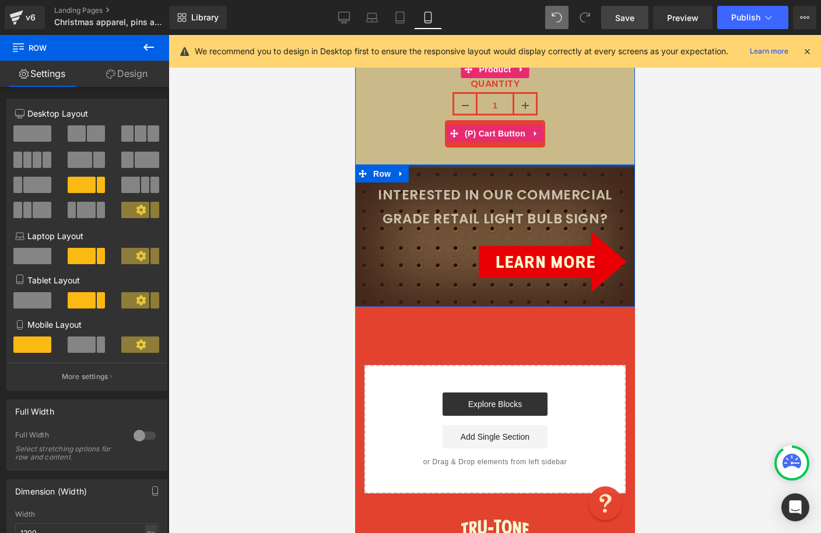
drag, startPoint x: 507, startPoint y: 152, endPoint x: 511, endPoint y: 127, distance: 25.9
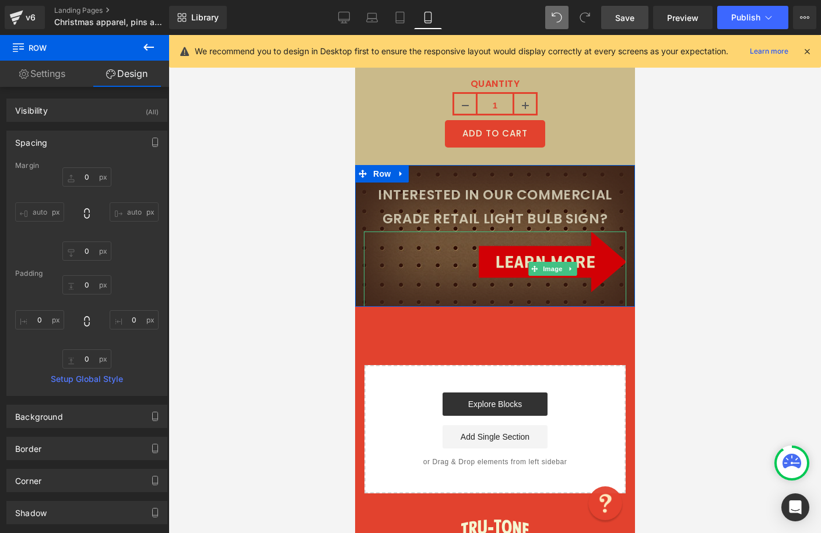
click at [485, 281] on img at bounding box center [552, 269] width 148 height 75
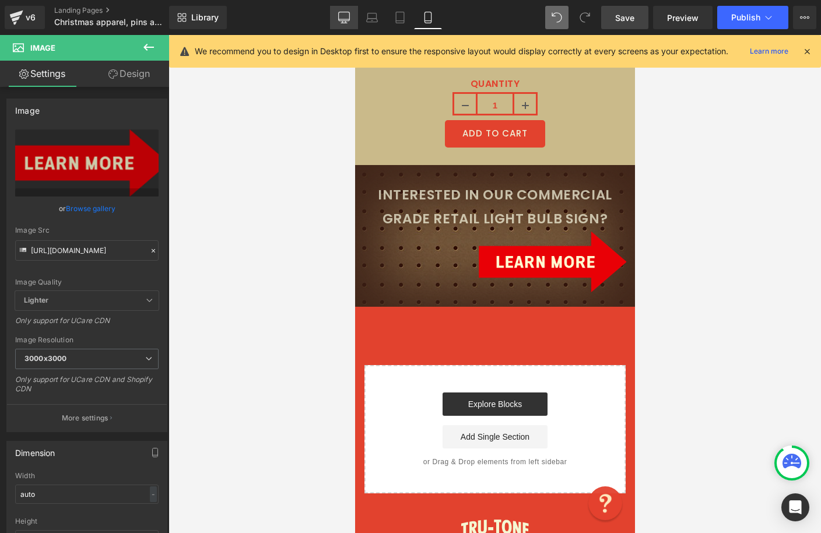
click at [345, 20] on icon at bounding box center [344, 18] width 12 height 12
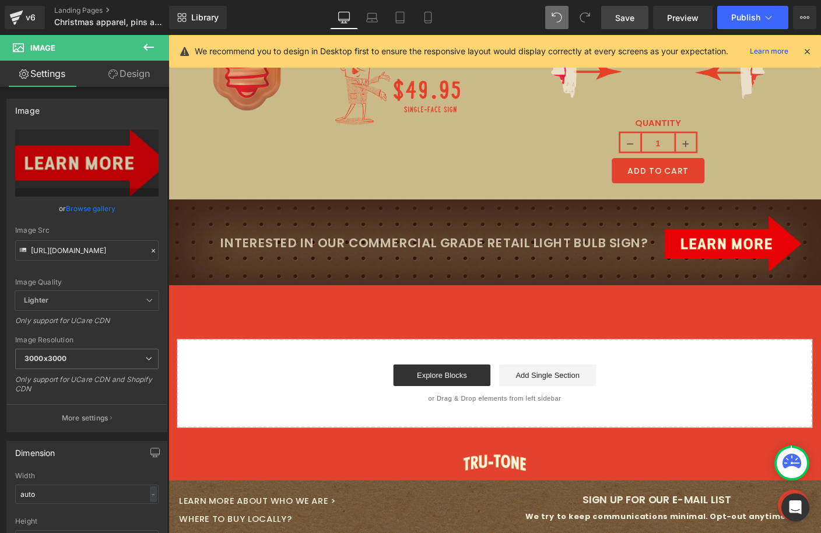
scroll to position [4878, 0]
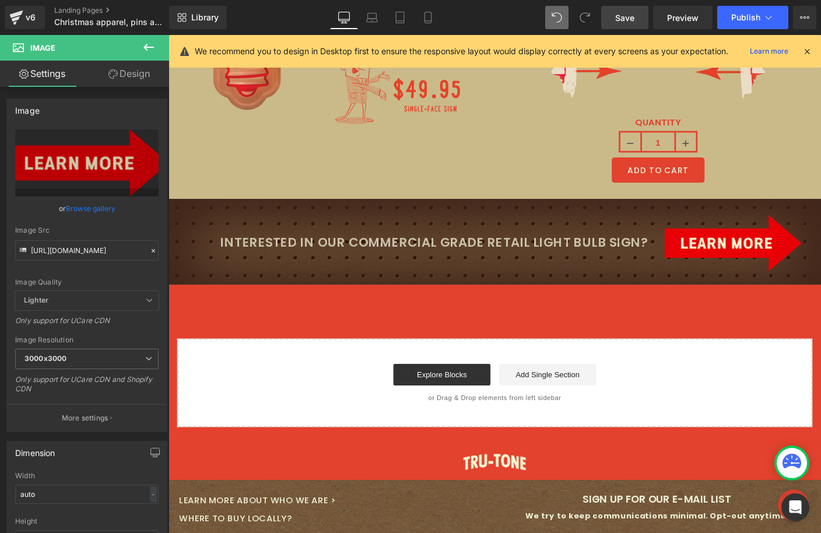
click at [622, 18] on span "Save" at bounding box center [624, 18] width 19 height 12
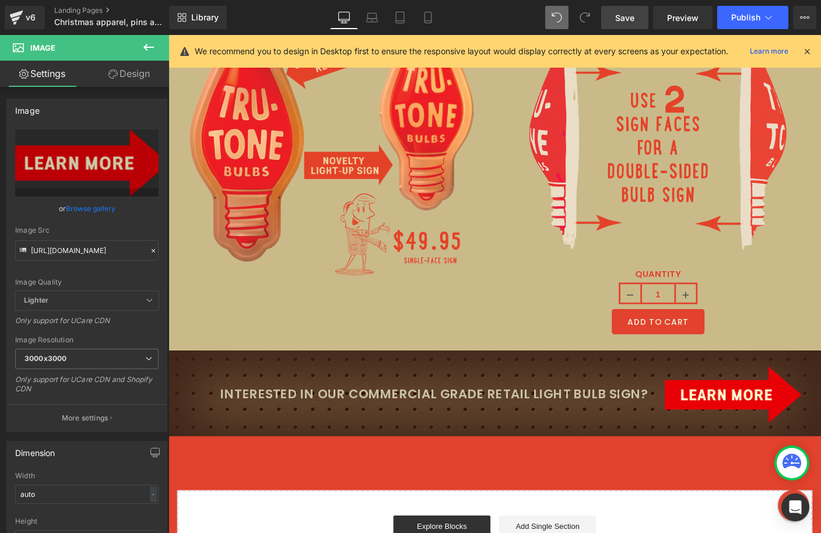
scroll to position [4729, 0]
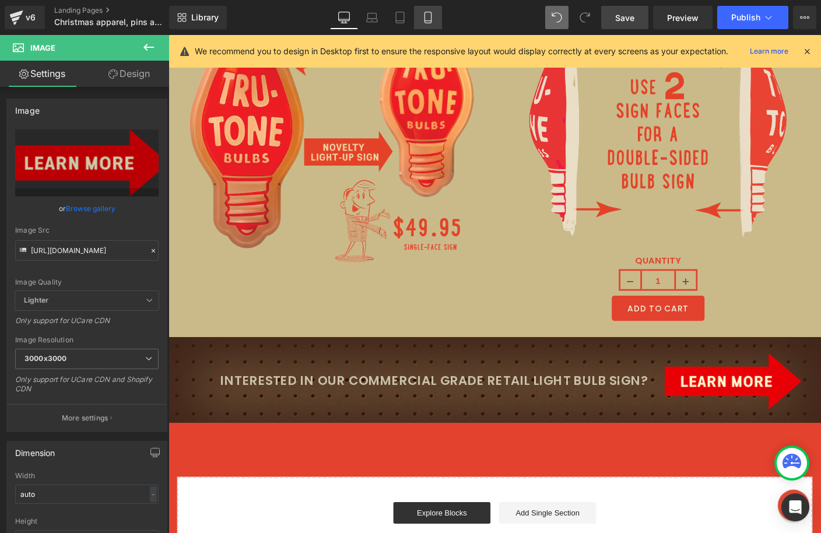
click at [433, 12] on icon at bounding box center [428, 18] width 12 height 12
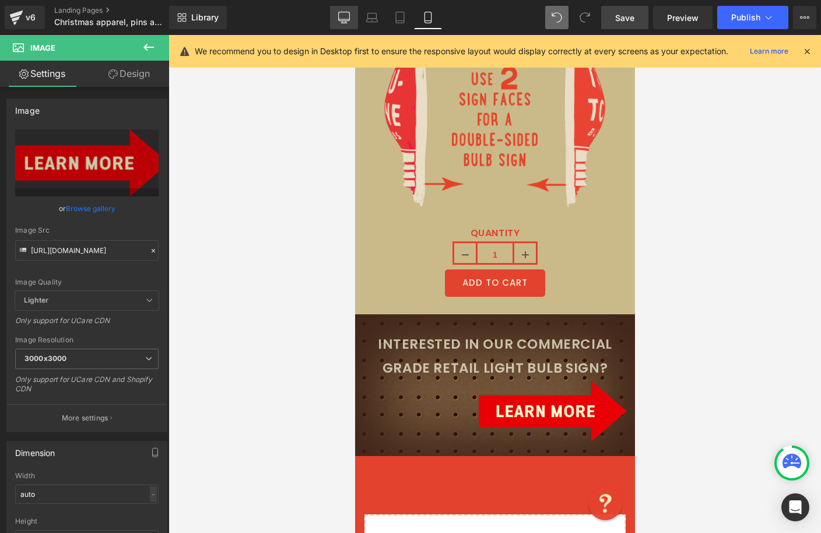
drag, startPoint x: 346, startPoint y: 24, endPoint x: 352, endPoint y: 21, distance: 6.5
click at [346, 24] on link "Desktop" at bounding box center [344, 17] width 28 height 23
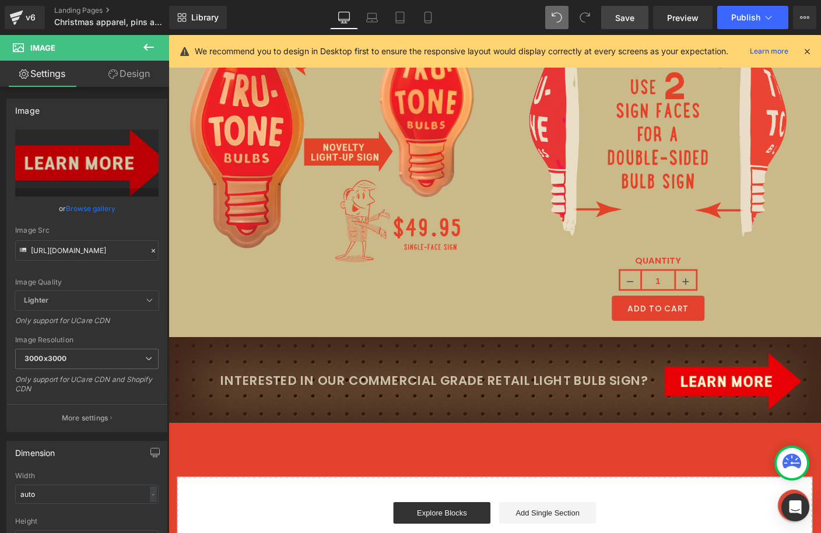
click at [633, 12] on span "Save" at bounding box center [624, 18] width 19 height 12
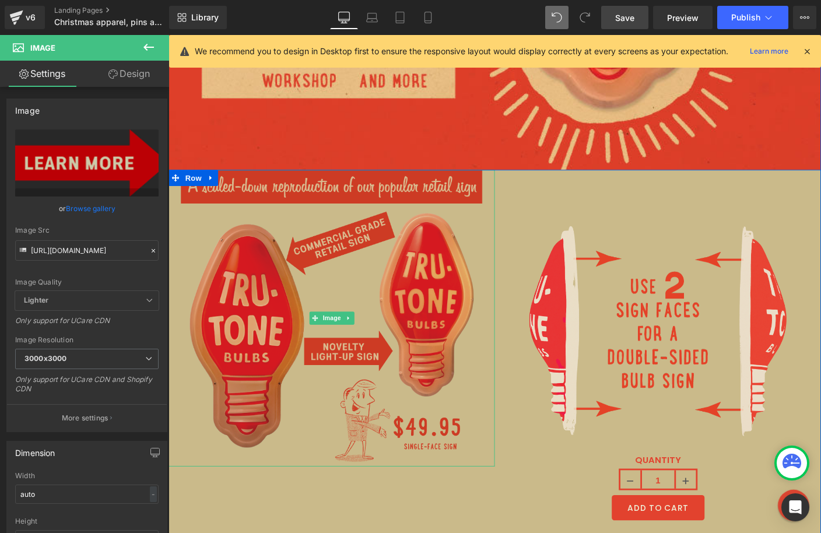
scroll to position [4504, 0]
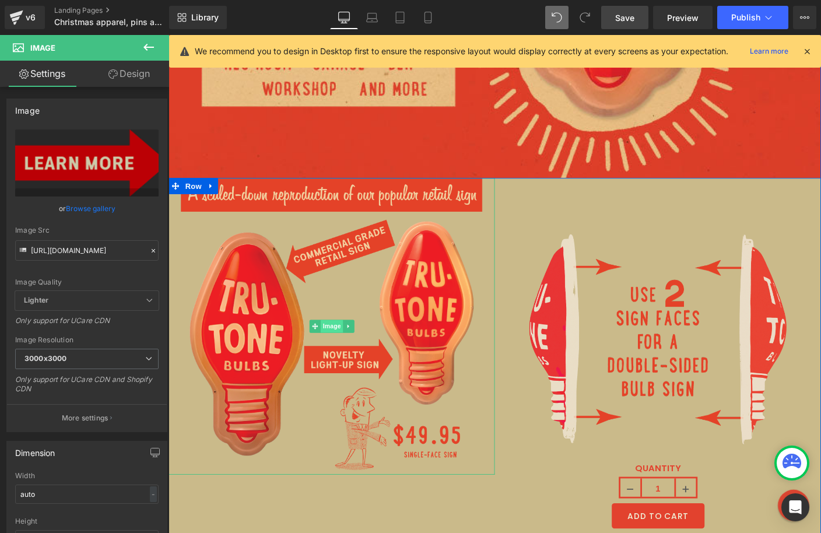
click at [341, 343] on span "Image" at bounding box center [345, 350] width 24 height 14
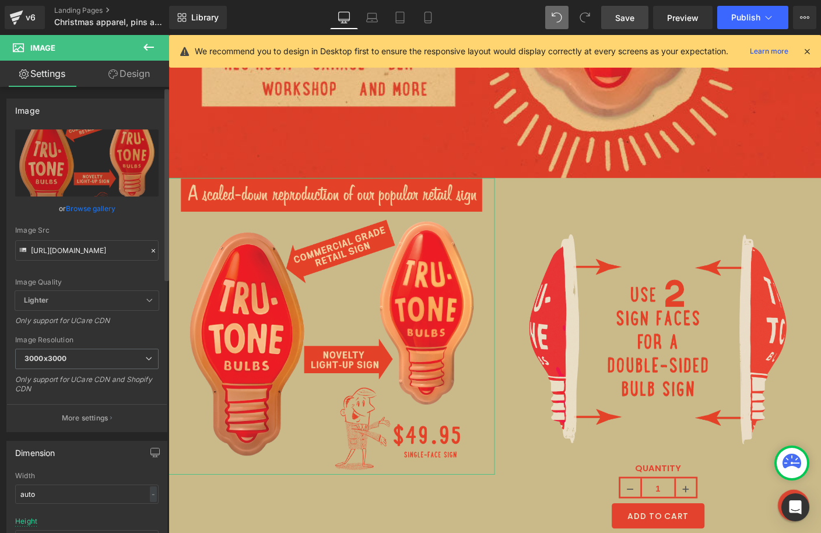
click at [149, 249] on icon at bounding box center [153, 251] width 8 height 8
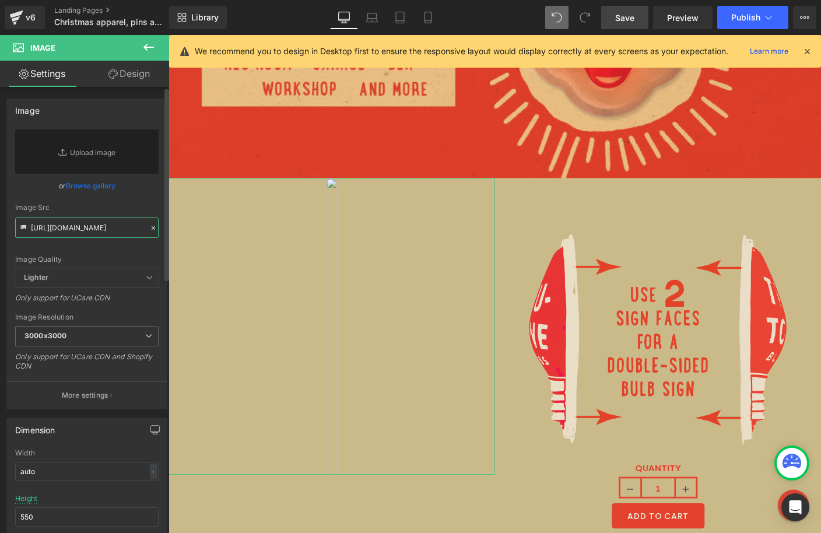
click at [94, 229] on input "[URL][DOMAIN_NAME]" at bounding box center [86, 228] width 143 height 20
paste input "[URL][DOMAIN_NAME]"
type input "[URL][DOMAIN_NAME]"
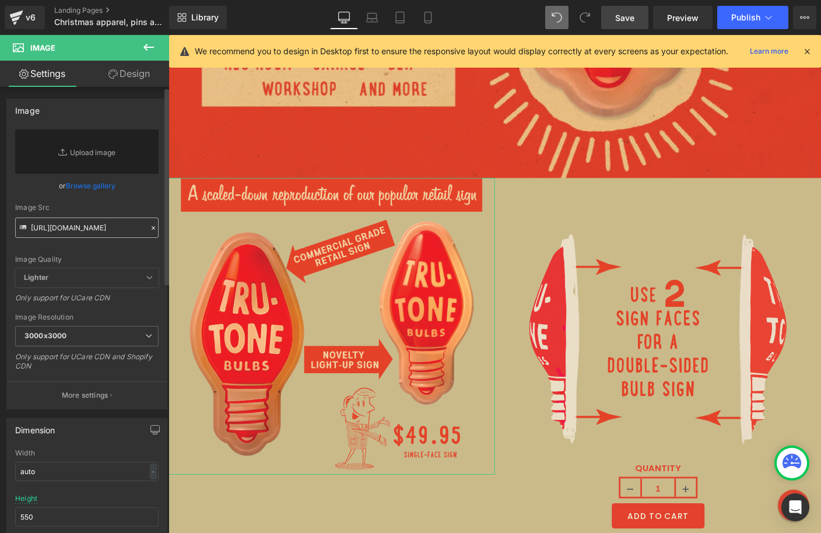
scroll to position [0, 0]
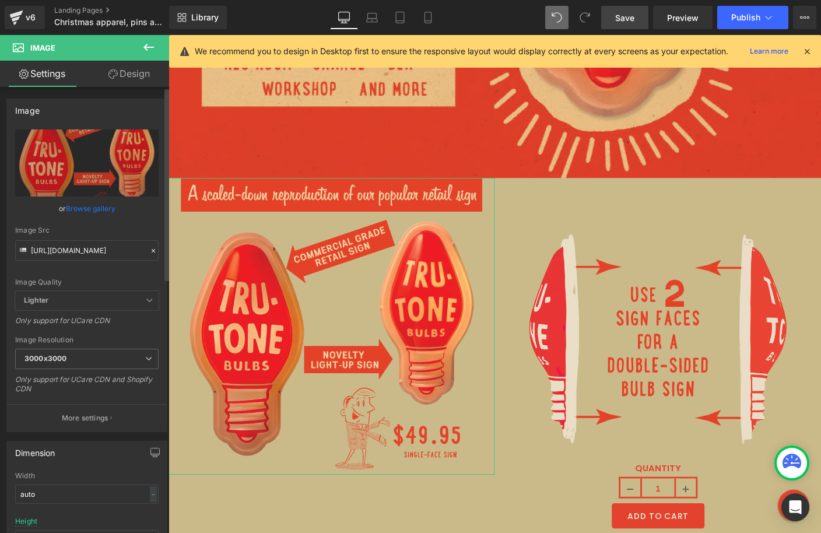
click at [152, 250] on icon at bounding box center [153, 250] width 3 height 3
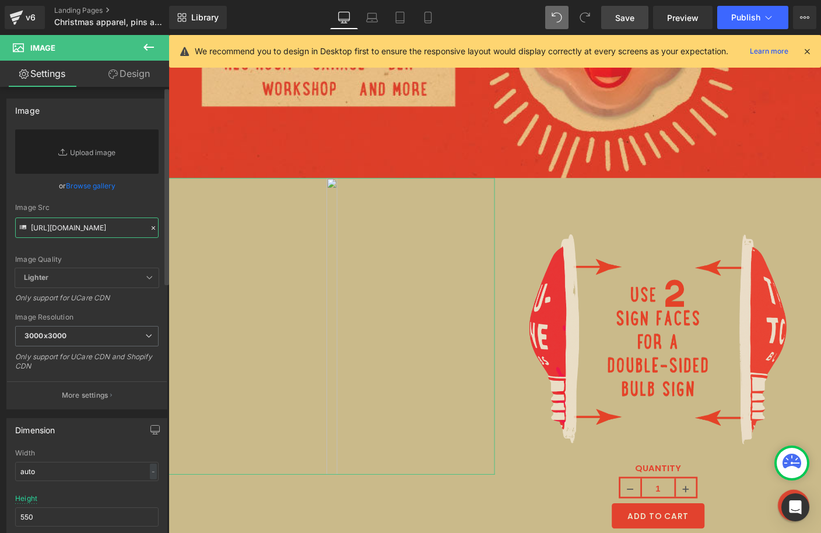
click at [107, 225] on input "[URL][DOMAIN_NAME]" at bounding box center [86, 228] width 143 height 20
paste input "[URL][DOMAIN_NAME]"
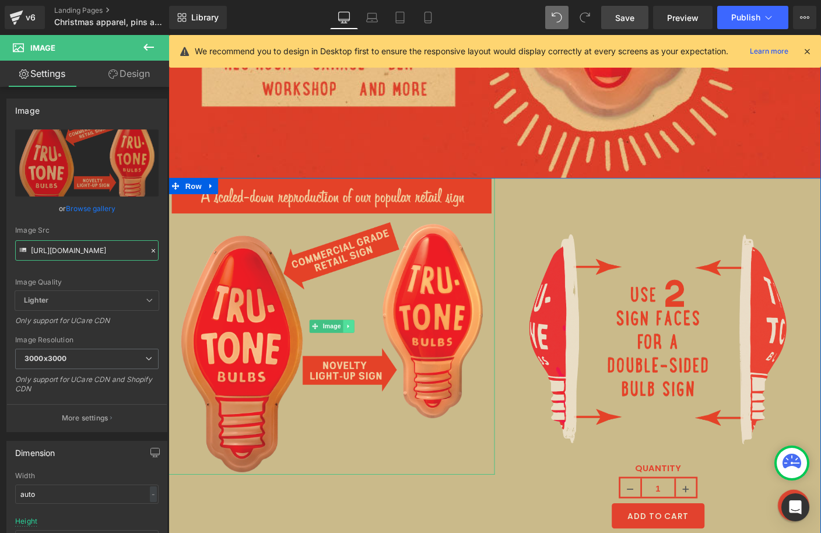
type input "[URL][DOMAIN_NAME]"
click at [364, 346] on icon at bounding box center [363, 349] width 6 height 7
click at [356, 347] on icon at bounding box center [357, 350] width 6 height 6
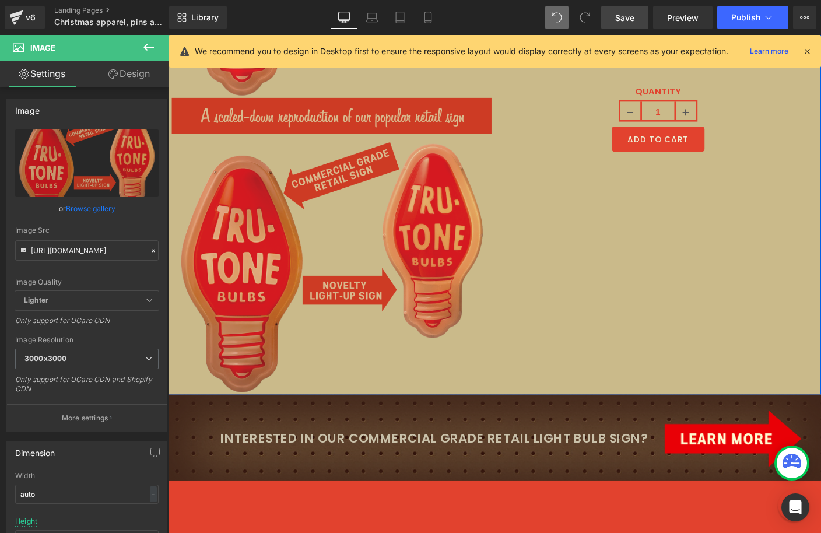
scroll to position [4917, 0]
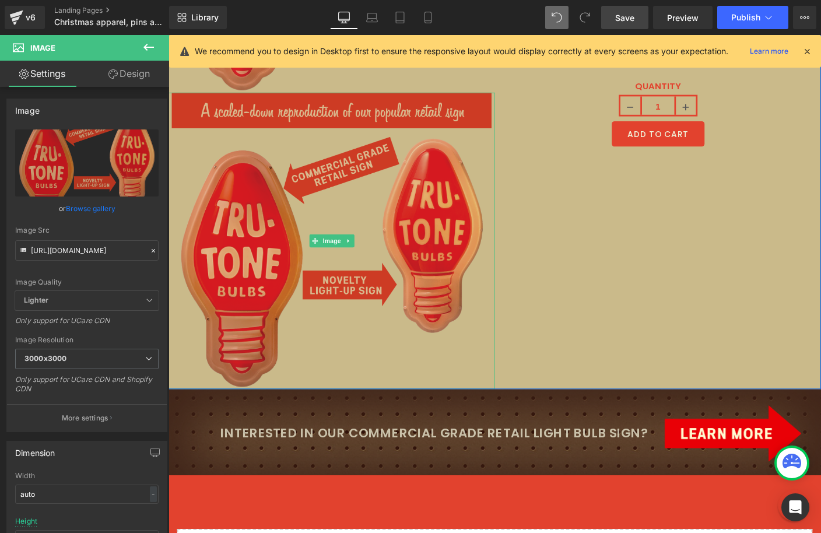
click at [355, 201] on img at bounding box center [344, 257] width 345 height 321
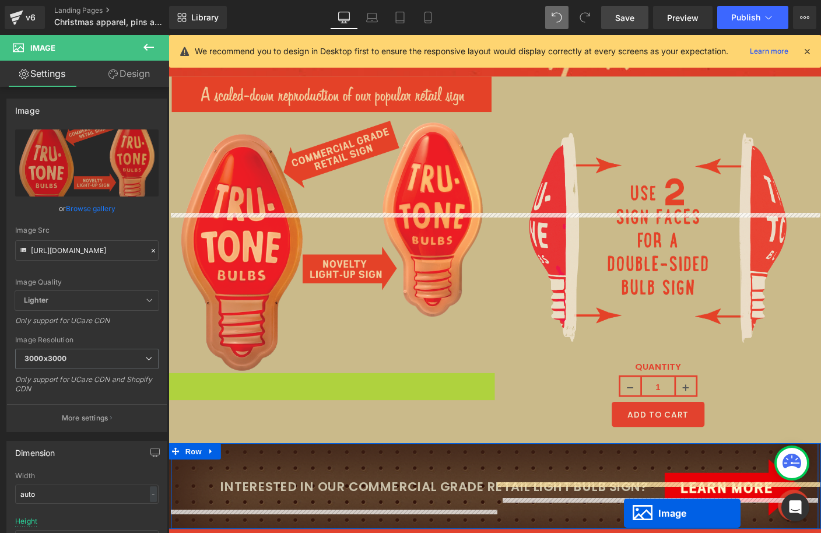
scroll to position [4742, 0]
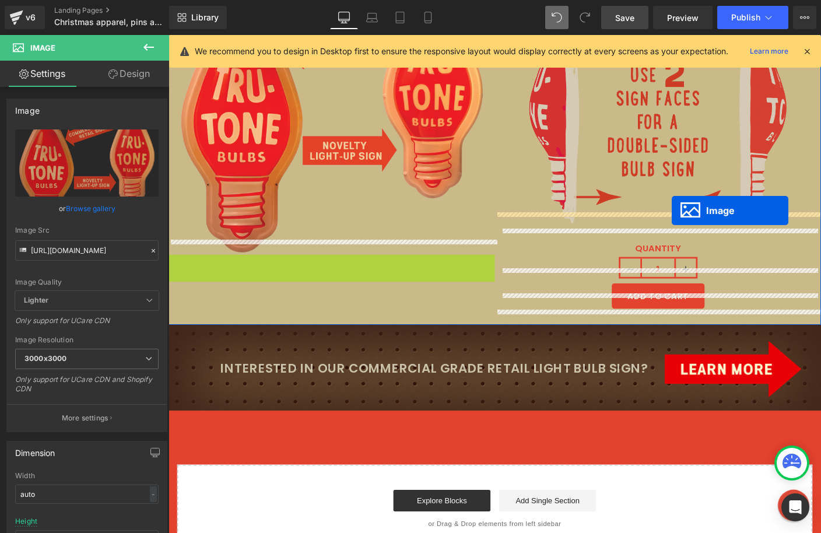
drag, startPoint x: 327, startPoint y: 236, endPoint x: 713, endPoint y: 225, distance: 386.3
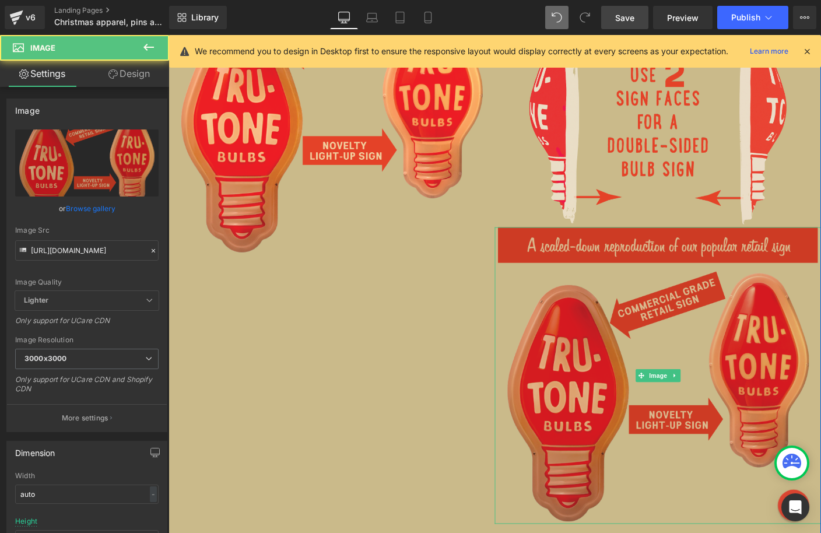
click at [702, 343] on img at bounding box center [697, 403] width 345 height 321
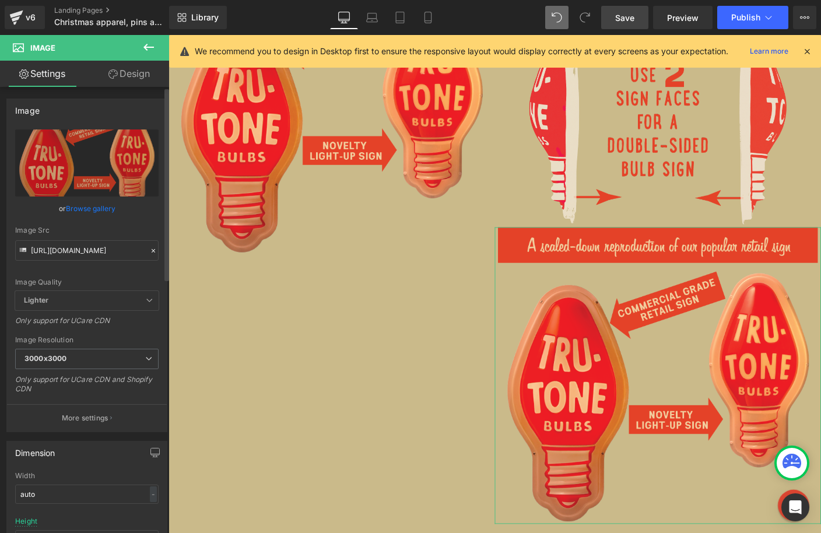
click at [149, 253] on icon at bounding box center [153, 251] width 8 height 8
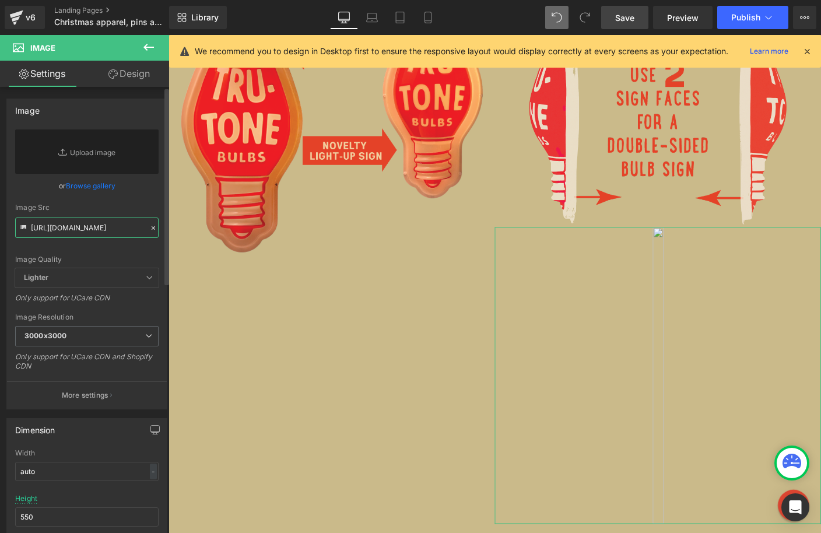
click at [108, 224] on input "[URL][DOMAIN_NAME]" at bounding box center [86, 228] width 143 height 20
paste input "[URL][DOMAIN_NAME]"
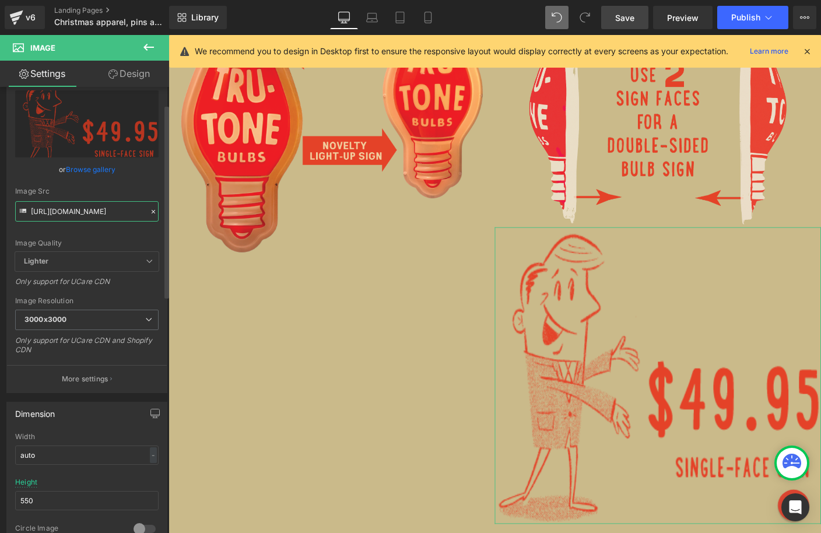
scroll to position [58, 0]
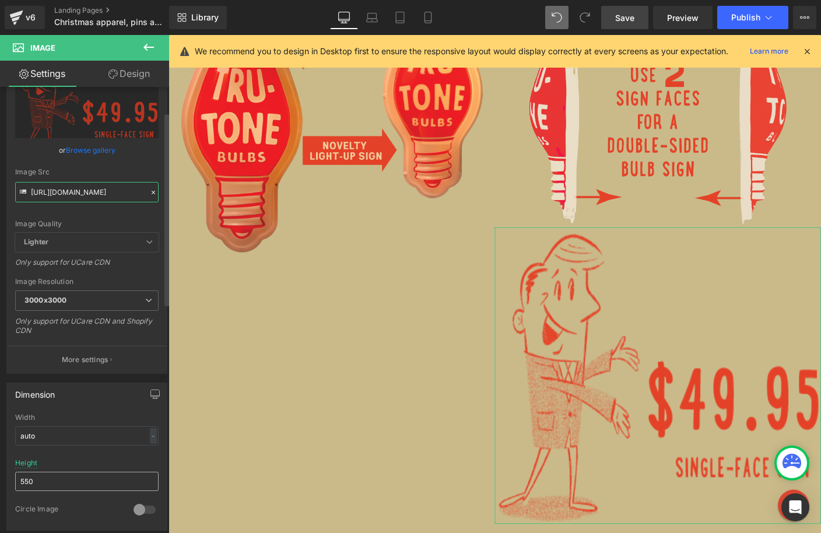
type input "[URL][DOMAIN_NAME]"
drag, startPoint x: 52, startPoint y: 485, endPoint x: 10, endPoint y: 481, distance: 41.6
click at [10, 474] on div "auto Width auto - % px 550px Height 550 0 Circle Image" at bounding box center [87, 472] width 160 height 117
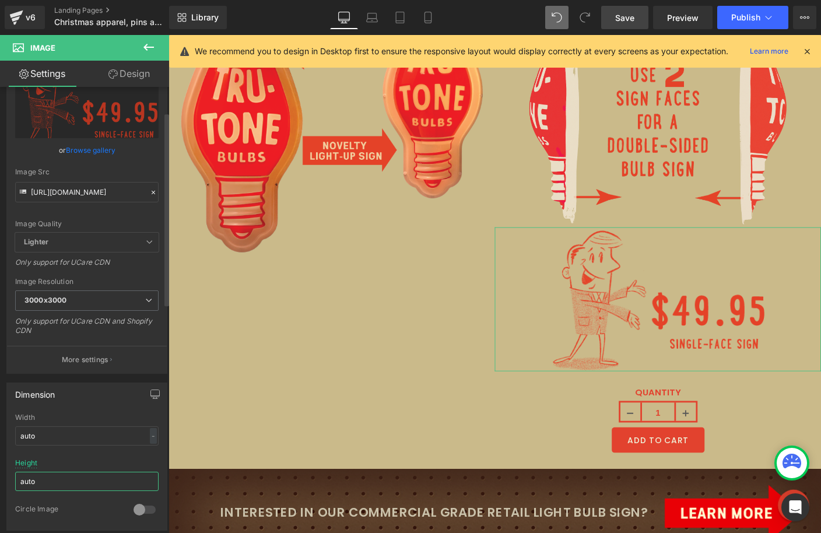
type input "auto"
click at [67, 437] on input "auto" at bounding box center [86, 435] width 143 height 19
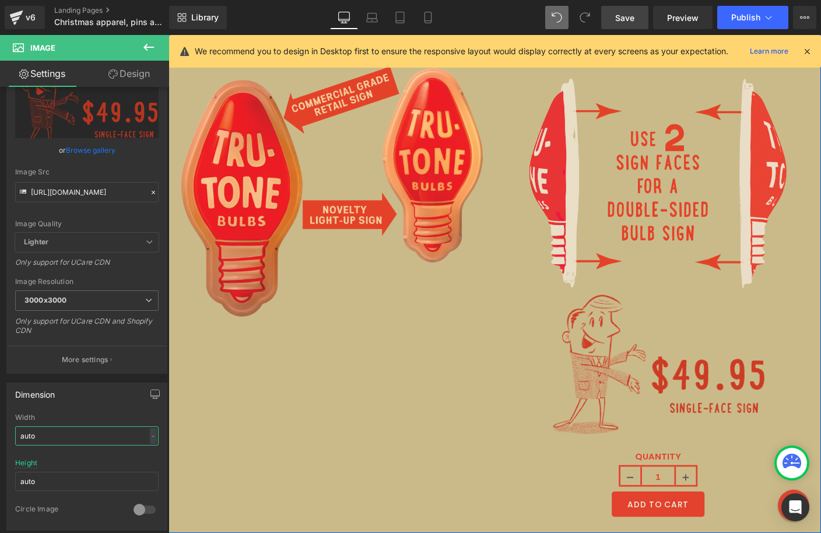
scroll to position [4668, 0]
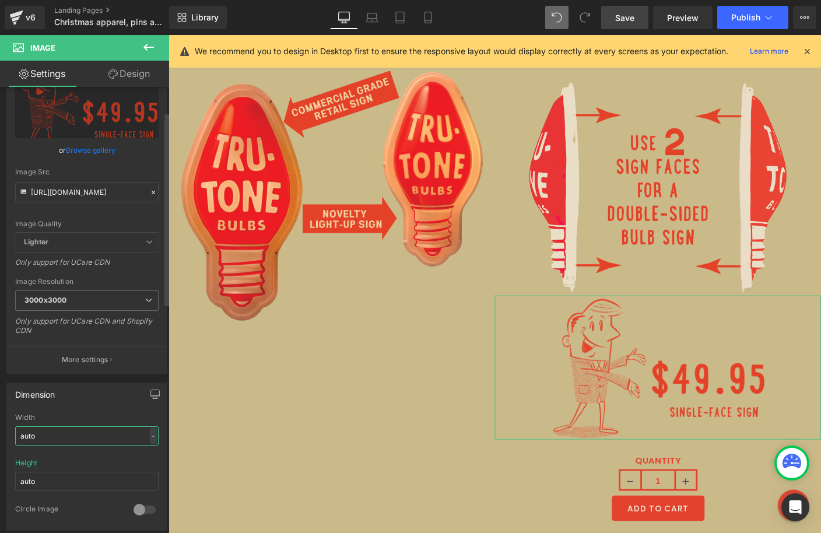
click at [152, 436] on input "auto" at bounding box center [86, 435] width 143 height 19
click at [150, 436] on div "-" at bounding box center [153, 436] width 7 height 16
click at [146, 455] on li "%" at bounding box center [150, 454] width 15 height 17
drag, startPoint x: 86, startPoint y: 434, endPoint x: 2, endPoint y: 434, distance: 83.4
click at [2, 434] on div "Dimension auto Width auto % % px 550px Height auto 0 Circle Image" at bounding box center [87, 452] width 174 height 157
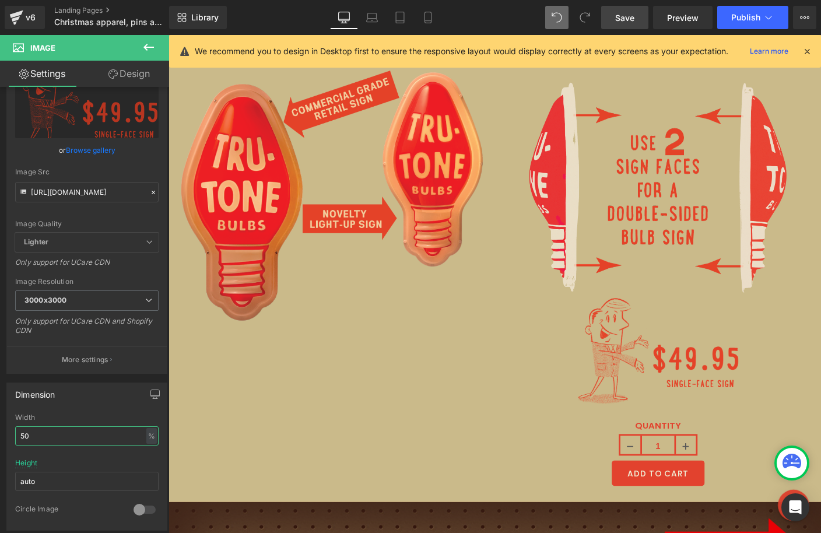
drag, startPoint x: 32, startPoint y: 437, endPoint x: -10, endPoint y: 435, distance: 42.1
click at [0, 435] on html "Image You are previewing how the will restyle your page. You can not edit Eleme…" at bounding box center [410, 266] width 821 height 533
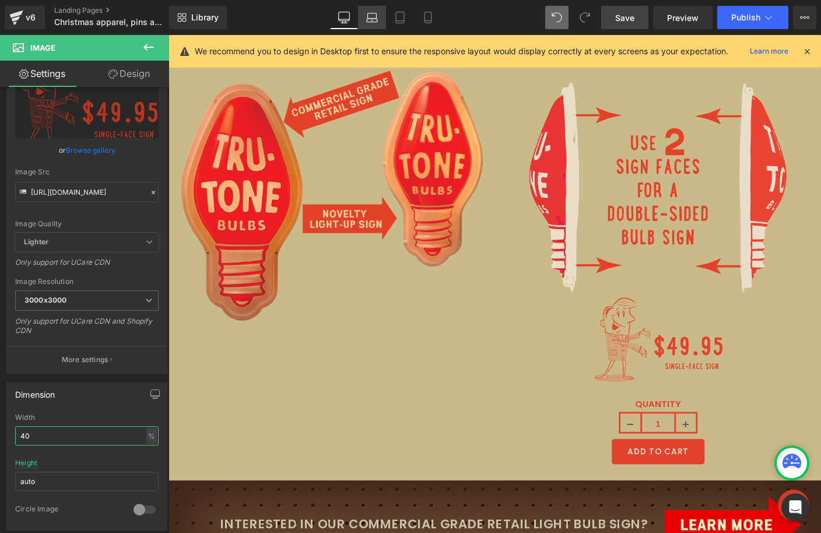
type input "40"
click at [376, 15] on icon at bounding box center [372, 18] width 12 height 12
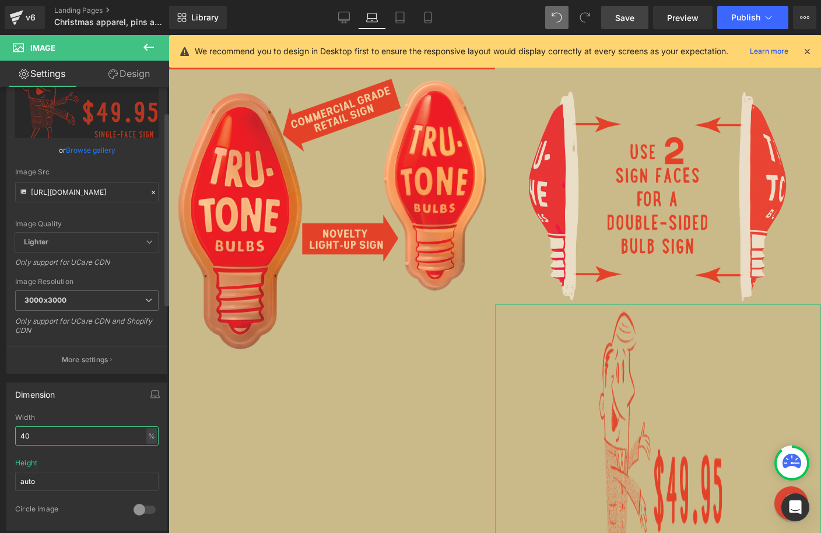
click at [65, 434] on input "40" at bounding box center [86, 435] width 143 height 19
drag, startPoint x: 61, startPoint y: 476, endPoint x: 27, endPoint y: 474, distance: 34.5
click at [20, 474] on input "auto" at bounding box center [86, 481] width 143 height 19
drag, startPoint x: 42, startPoint y: 477, endPoint x: 5, endPoint y: 477, distance: 37.3
click at [5, 474] on div "Dimension auto Width 40 % % px 550px Height auto 0 Circle Image" at bounding box center [87, 452] width 174 height 157
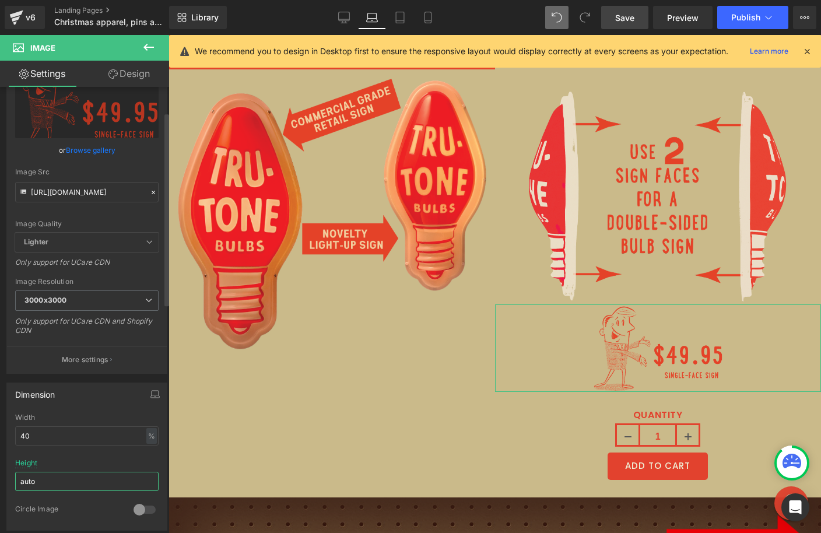
type input "auto"
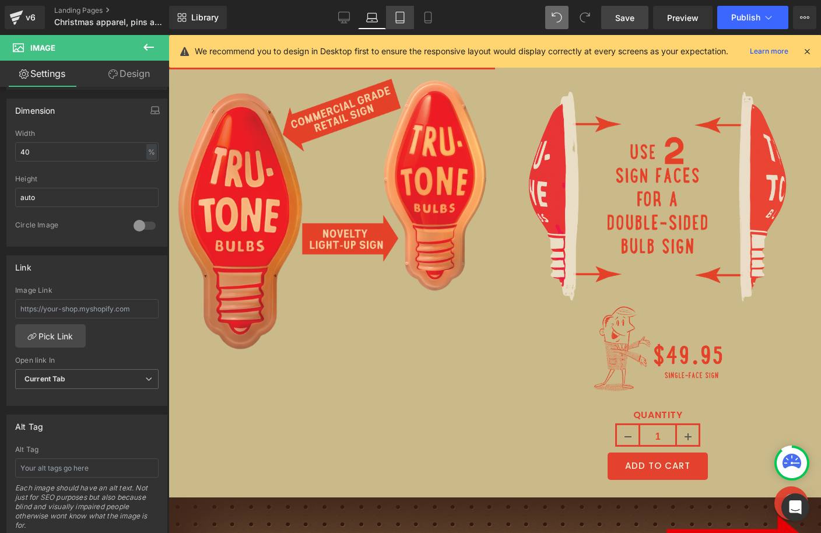
click at [392, 20] on link "Tablet" at bounding box center [400, 17] width 28 height 23
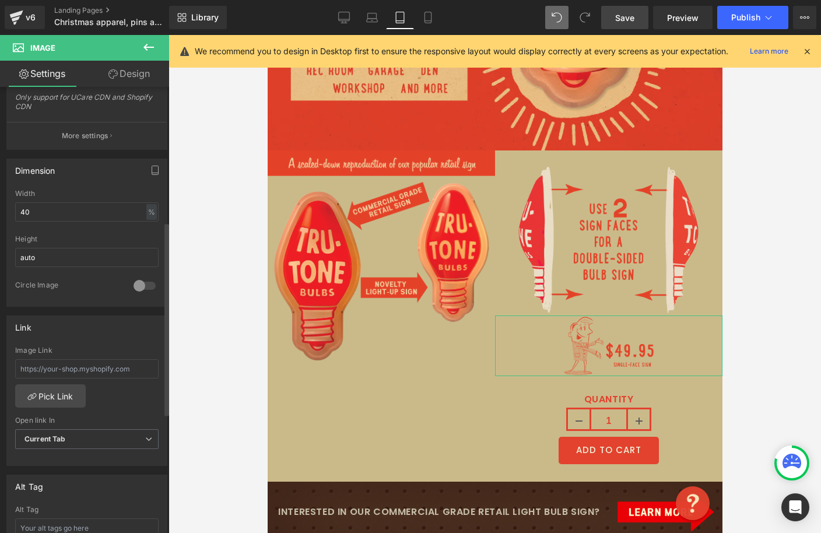
scroll to position [275, 0]
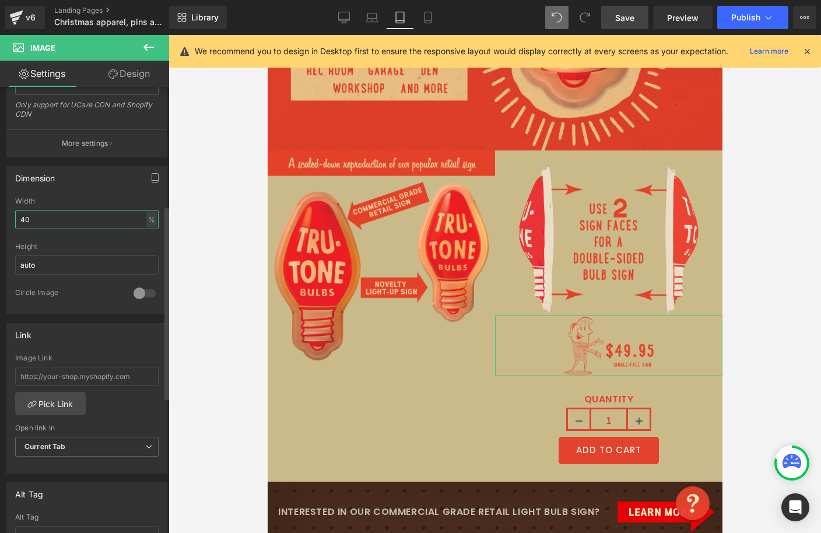
drag, startPoint x: 51, startPoint y: 216, endPoint x: 2, endPoint y: 216, distance: 49.6
click at [2, 216] on div "Dimension auto Width 40 % % px 550px Height auto 0 Circle Image" at bounding box center [87, 235] width 174 height 157
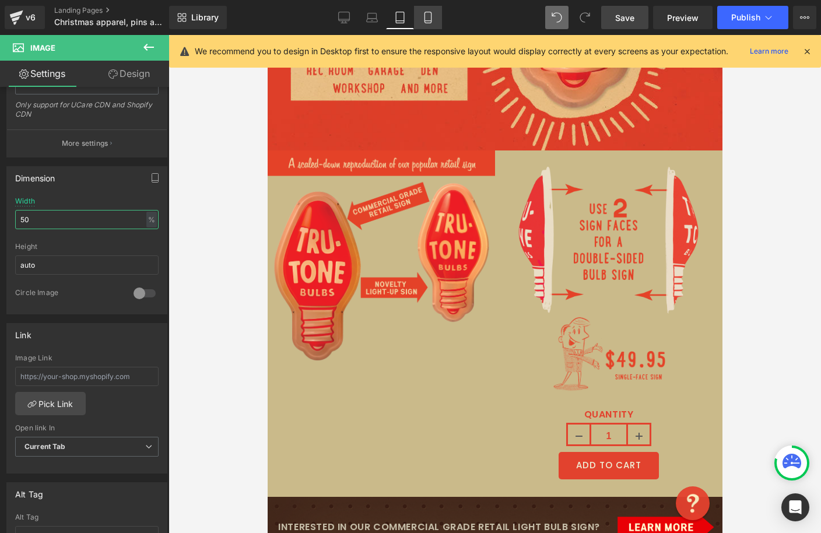
type input "50"
click at [423, 15] on icon at bounding box center [428, 18] width 12 height 12
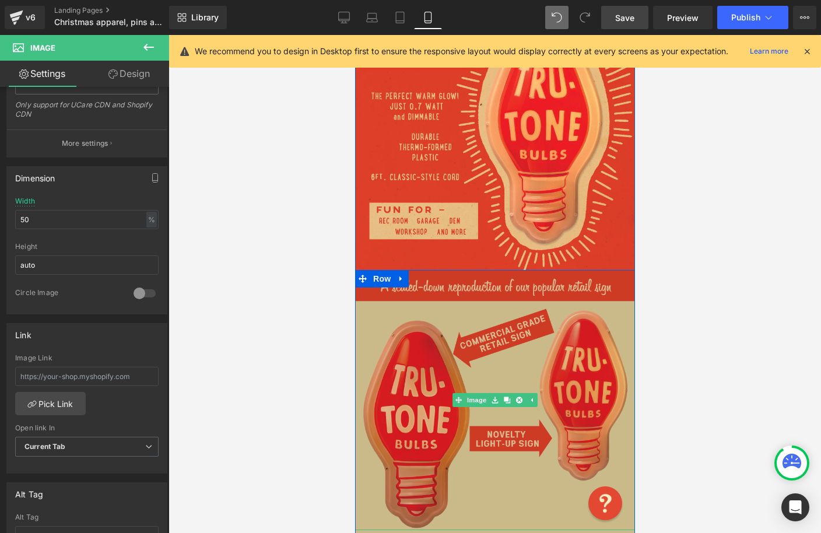
scroll to position [4753, 0]
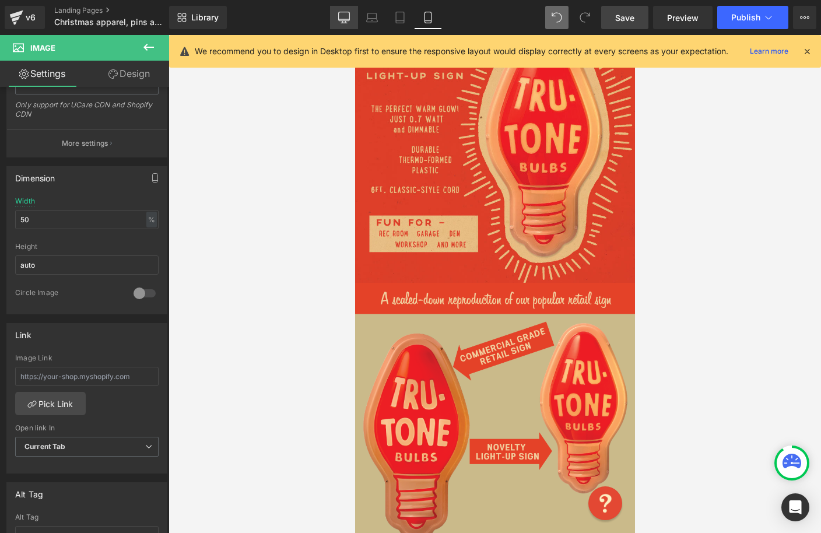
click at [345, 19] on icon at bounding box center [344, 19] width 11 height 0
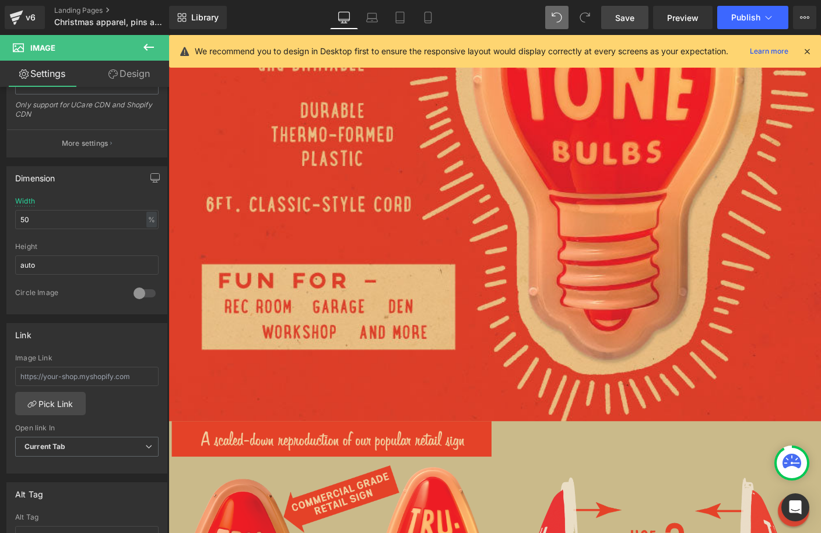
scroll to position [4242, 0]
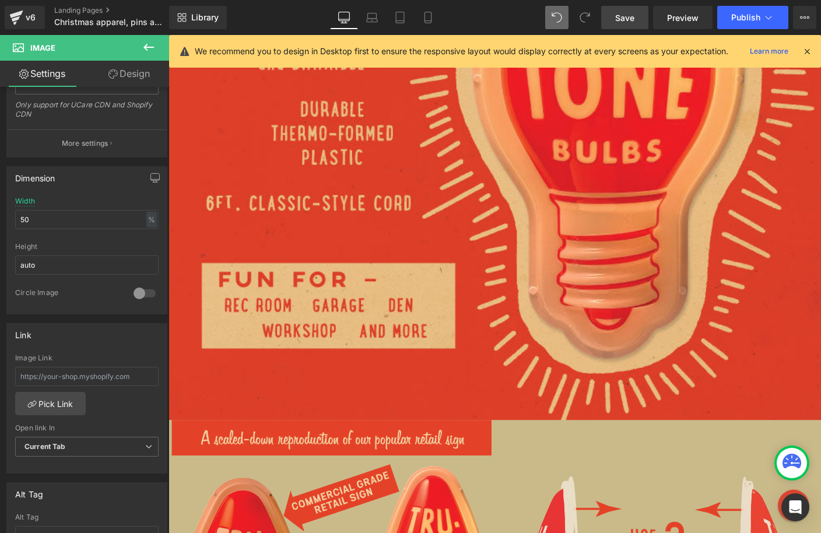
click at [626, 30] on div "Library Desktop Desktop Laptop Tablet Mobile Save Preview Publish Scheduled Vie…" at bounding box center [495, 17] width 652 height 35
click at [626, 23] on link "Save" at bounding box center [624, 17] width 47 height 23
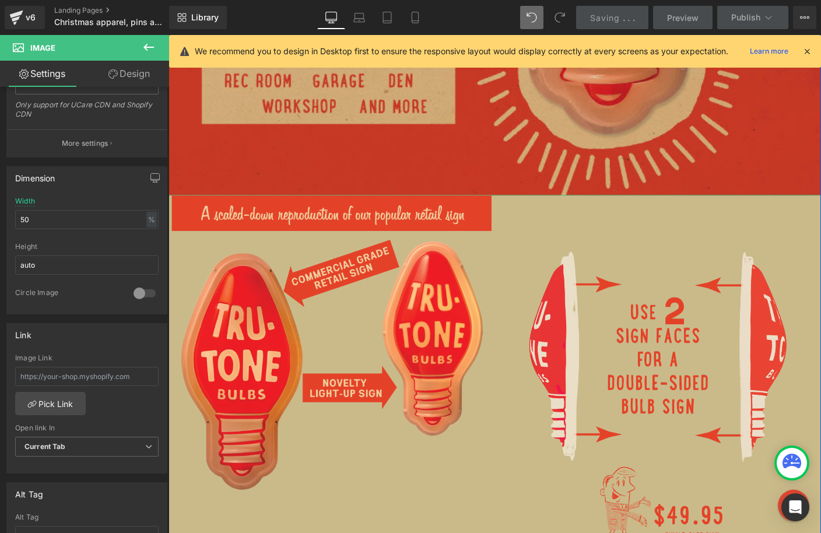
scroll to position [4496, 0]
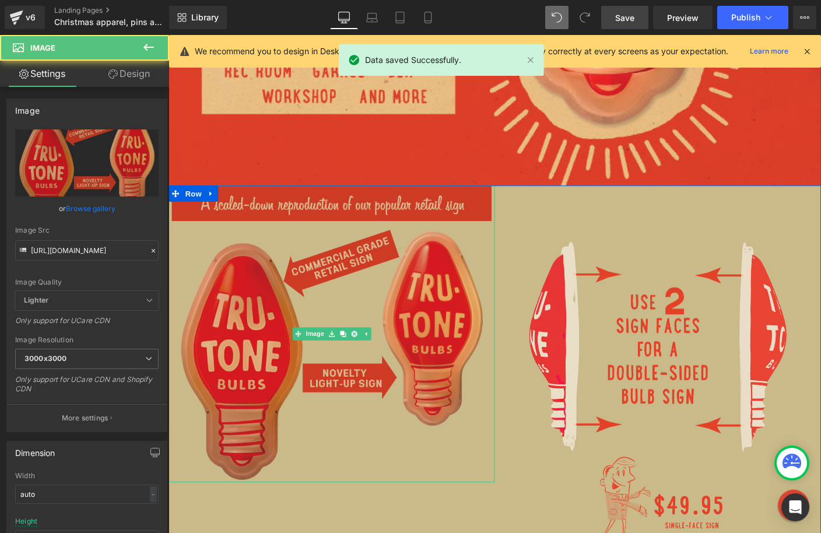
click at [377, 317] on img at bounding box center [344, 358] width 345 height 321
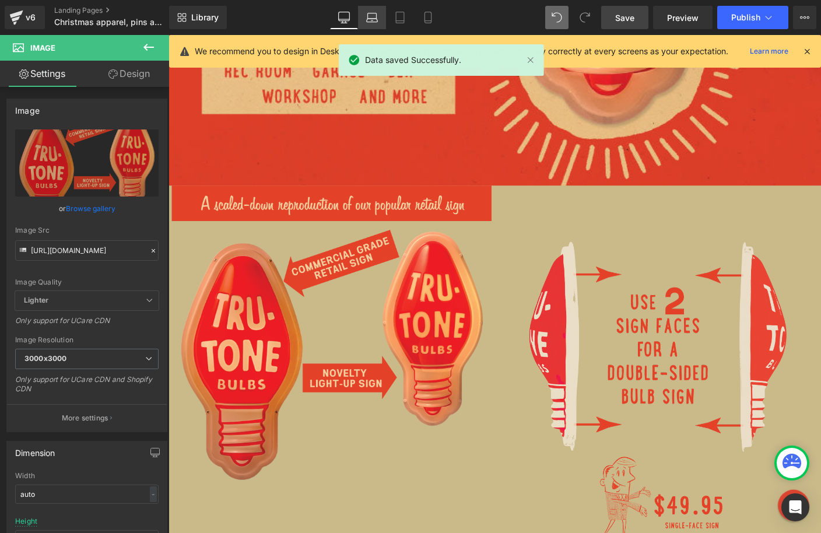
click at [372, 17] on icon at bounding box center [372, 18] width 12 height 12
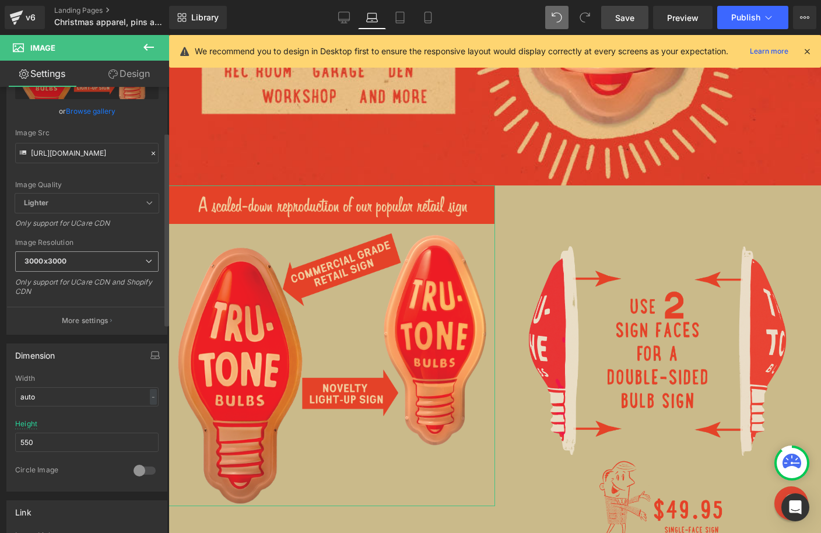
scroll to position [122, 0]
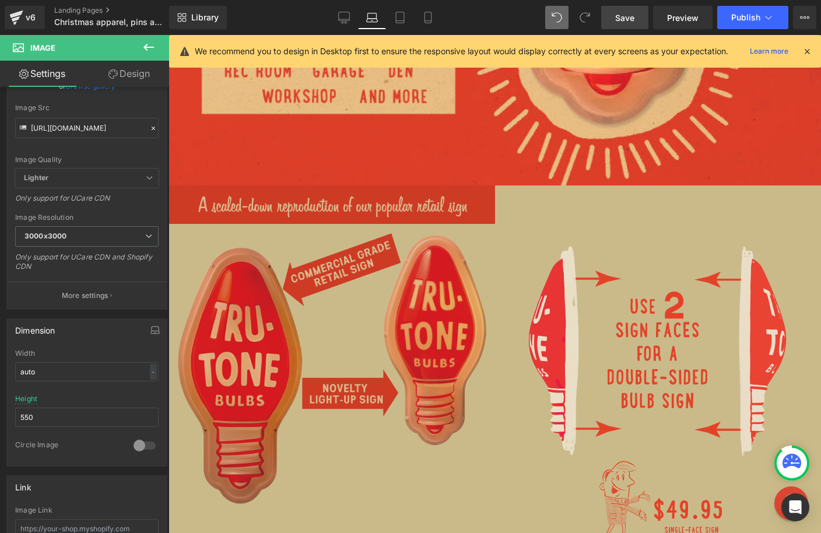
click at [223, 363] on img at bounding box center [332, 345] width 327 height 321
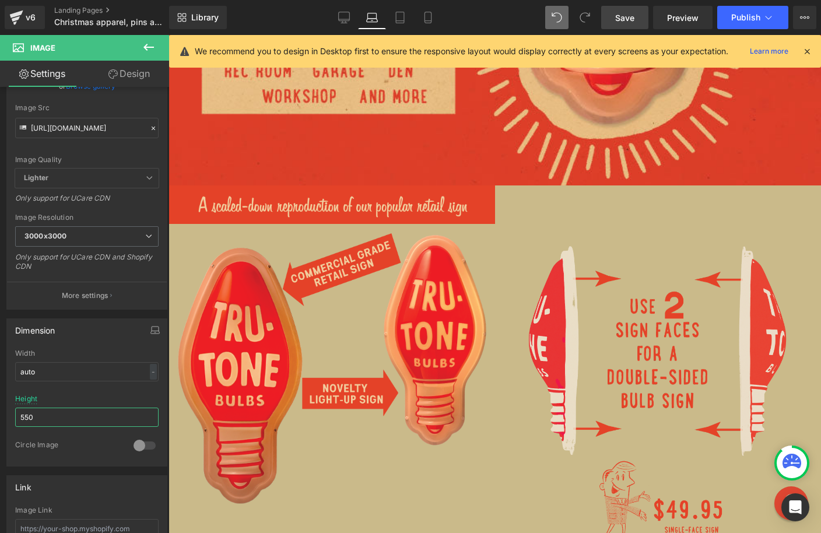
drag, startPoint x: 54, startPoint y: 417, endPoint x: -13, endPoint y: 412, distance: 67.3
click at [0, 412] on html "Image You are previewing how the will restyle your page. You can not edit Eleme…" at bounding box center [410, 266] width 821 height 533
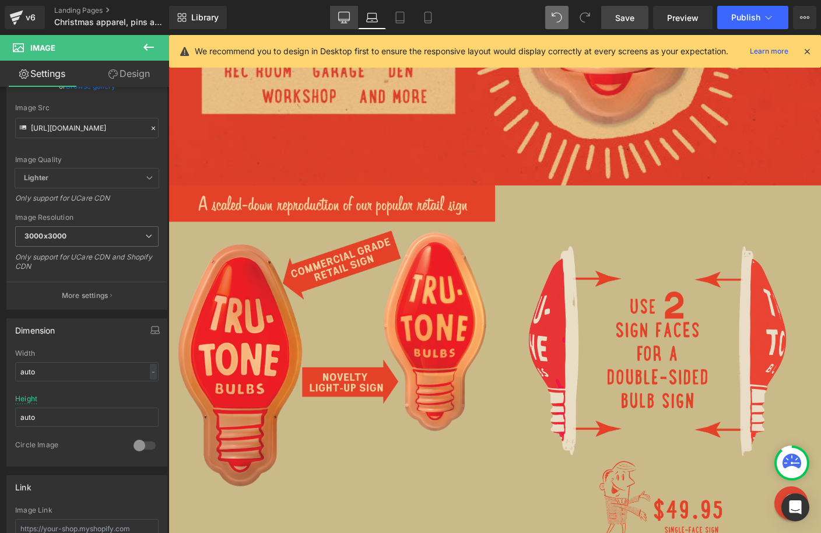
click at [349, 16] on icon at bounding box center [344, 18] width 12 height 12
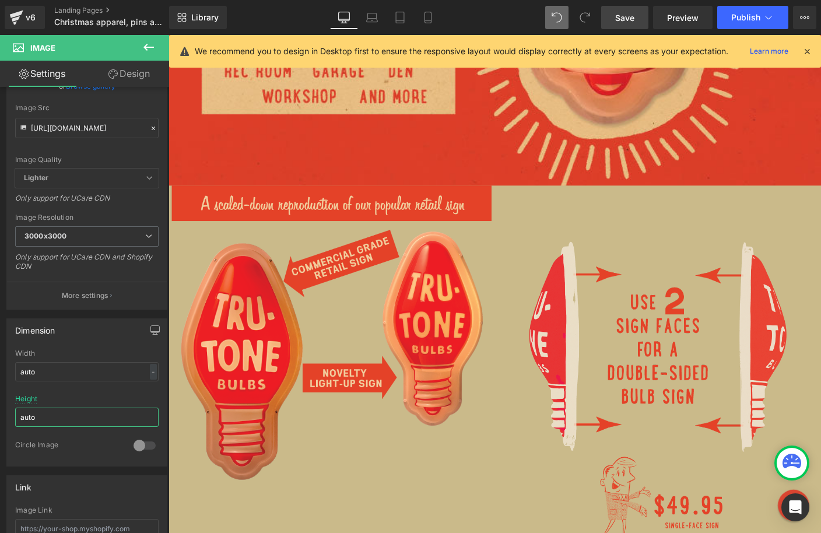
drag, startPoint x: 48, startPoint y: 418, endPoint x: -13, endPoint y: 418, distance: 61.2
click at [0, 418] on html "Image You are previewing how the will restyle your page. You can not edit Eleme…" at bounding box center [410, 266] width 821 height 533
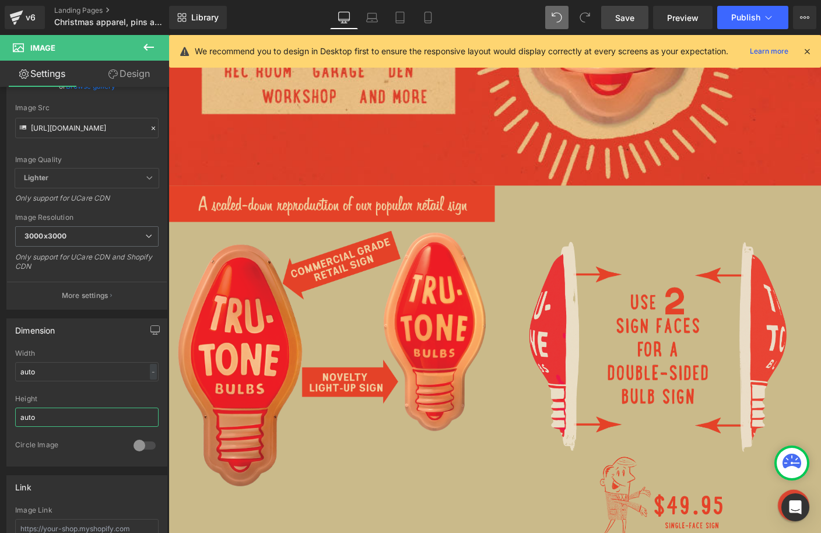
type input "auto"
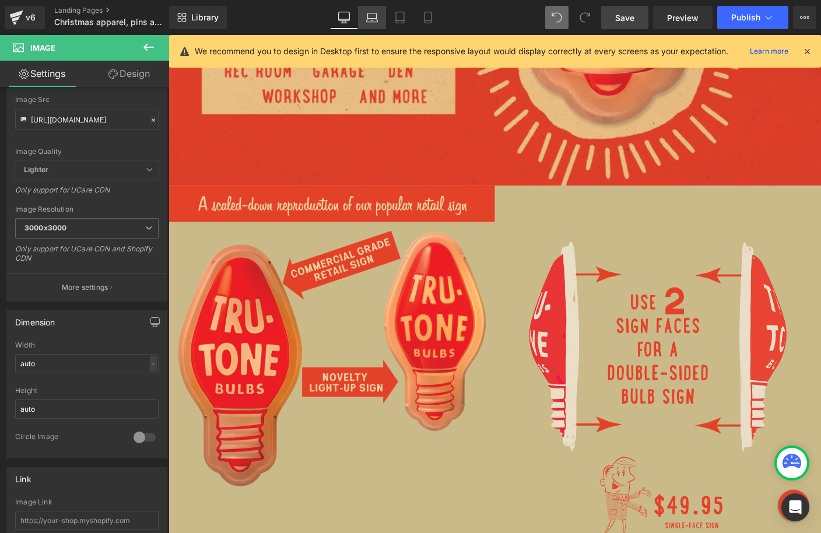
click at [381, 22] on link "Laptop" at bounding box center [372, 17] width 28 height 23
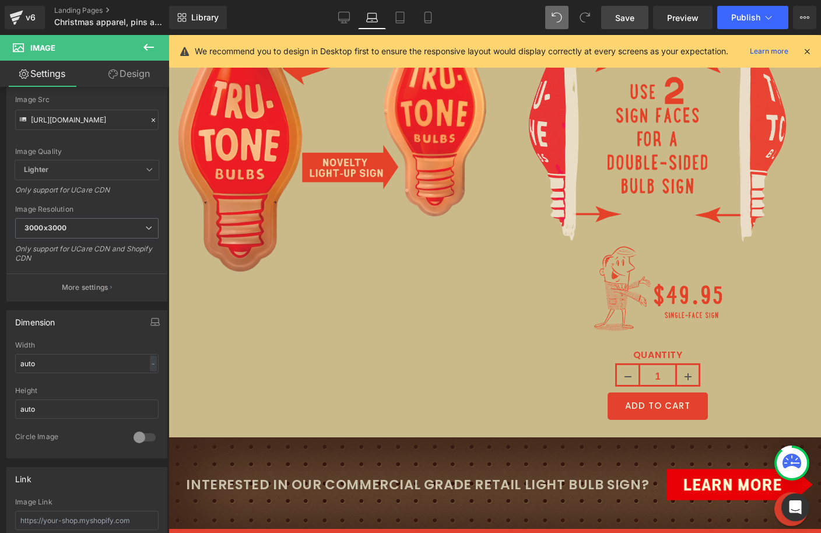
scroll to position [4282, 0]
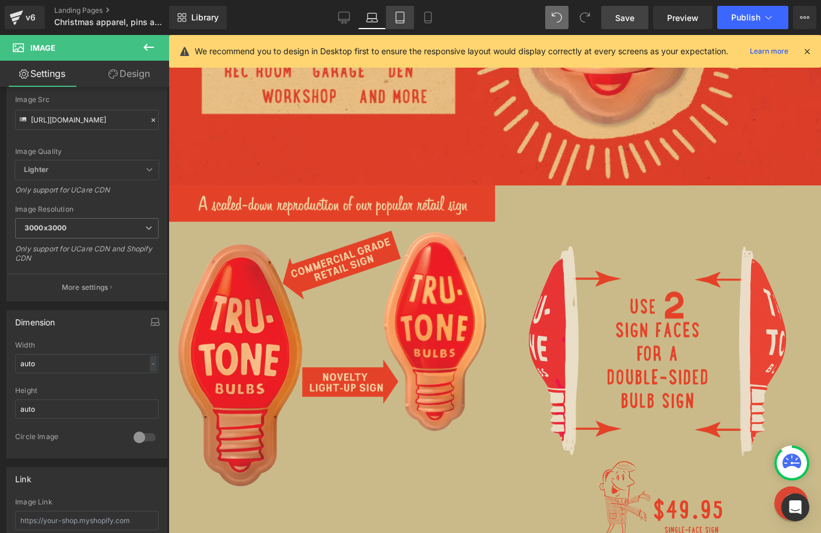
click at [397, 20] on icon at bounding box center [400, 18] width 12 height 12
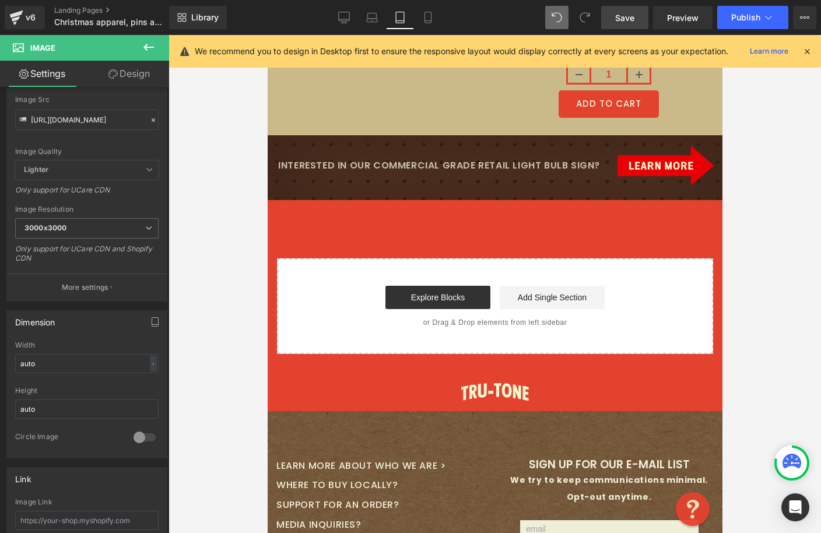
scroll to position [3874, 0]
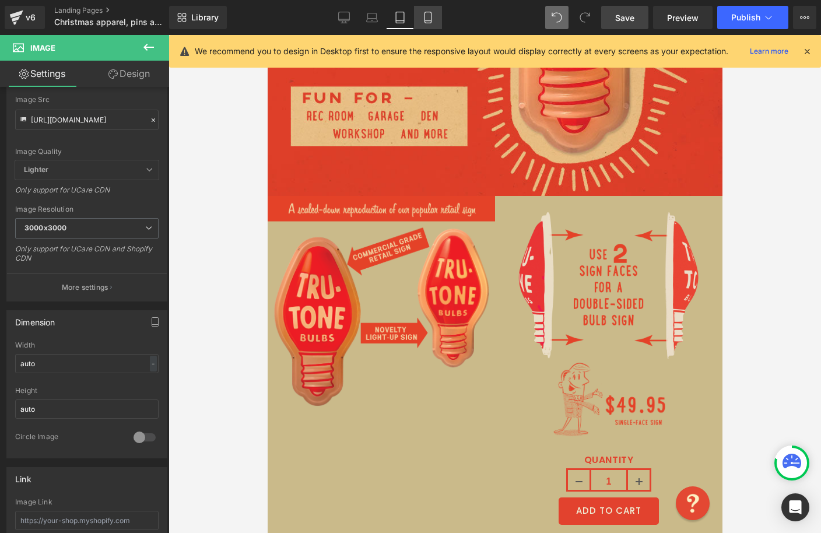
click at [428, 21] on icon at bounding box center [428, 21] width 6 height 0
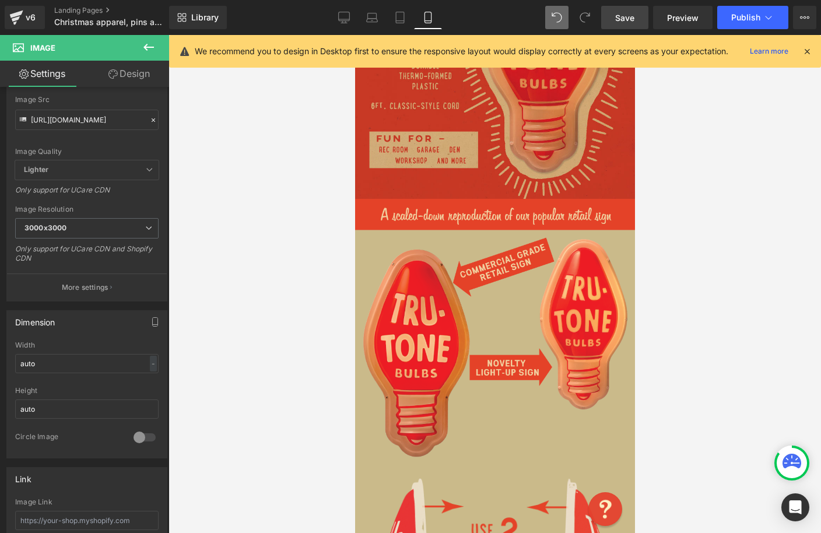
scroll to position [4836, 0]
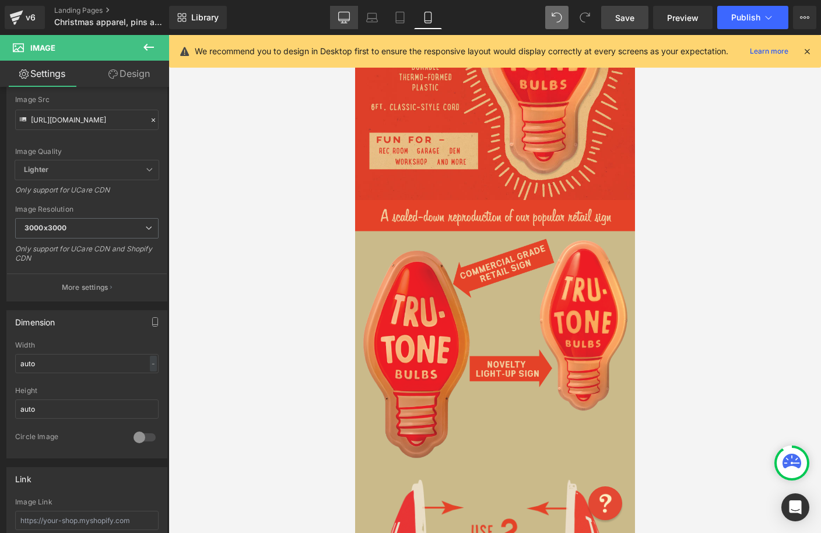
click at [342, 15] on icon at bounding box center [344, 18] width 12 height 12
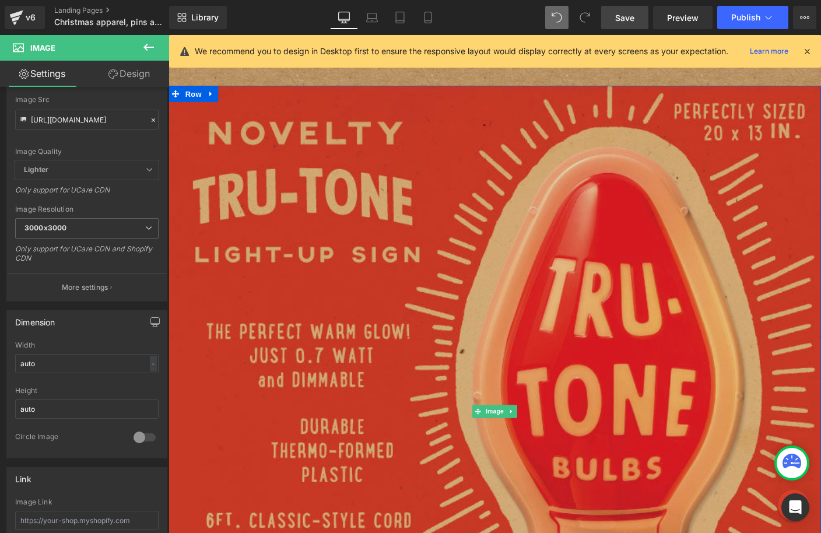
scroll to position [3872, 0]
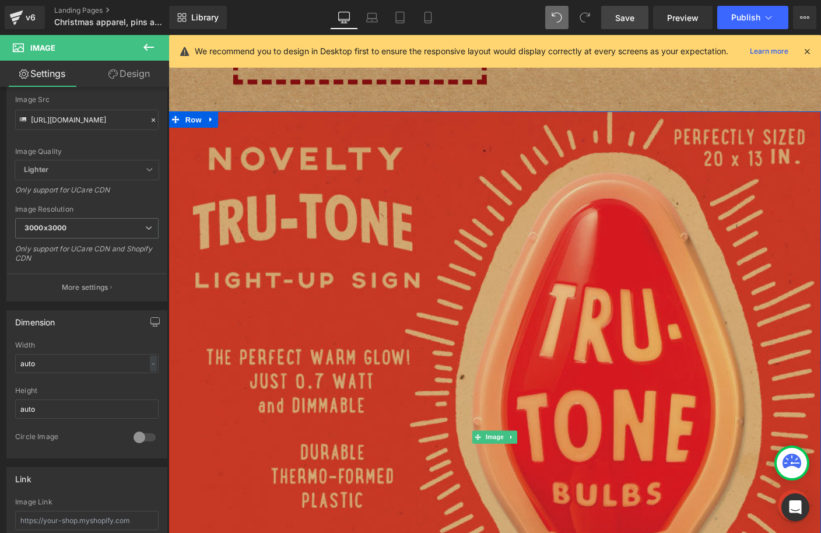
click at [207, 132] on img at bounding box center [522, 470] width 706 height 705
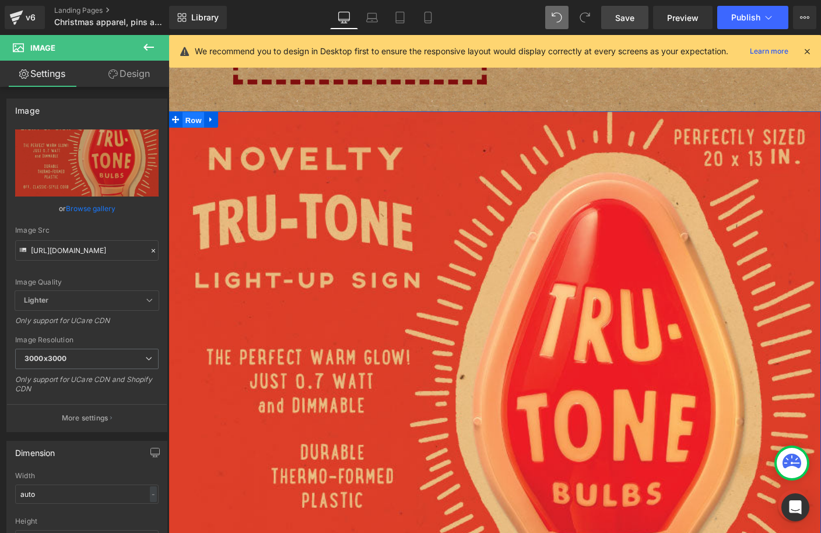
click at [194, 118] on span "Row" at bounding box center [195, 126] width 23 height 17
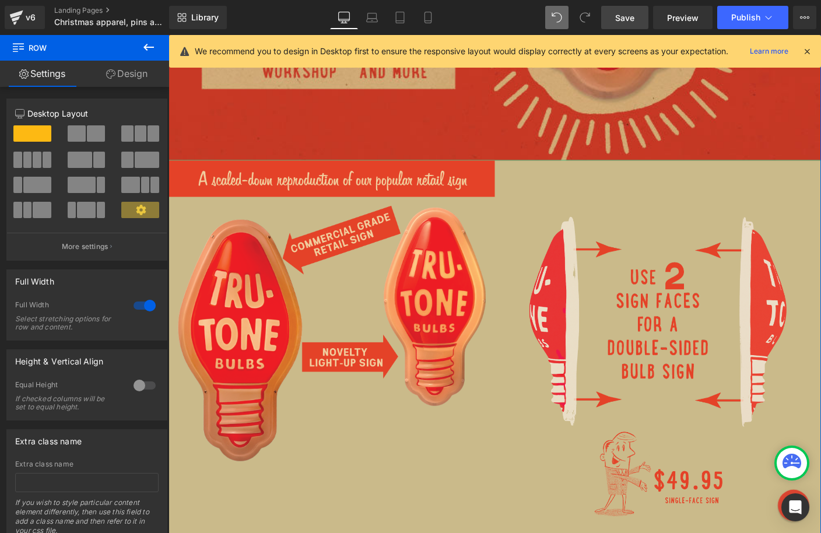
scroll to position [4541, 0]
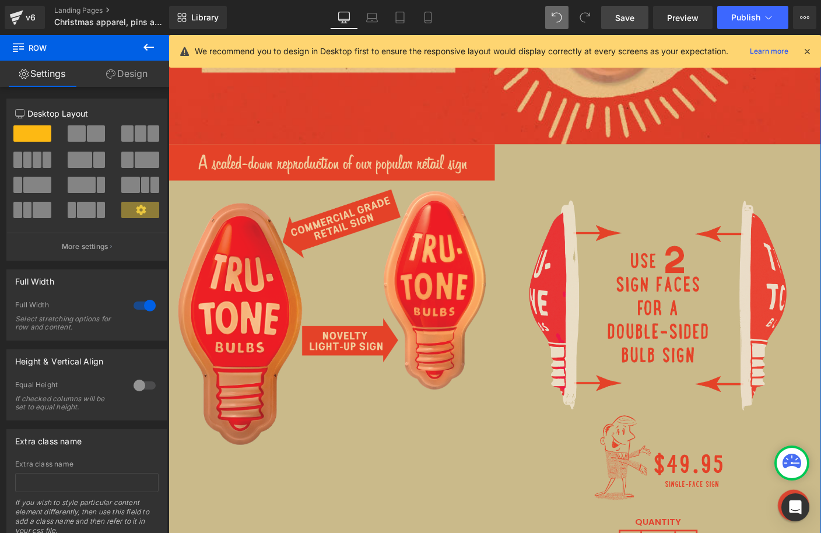
click at [141, 75] on link "Design" at bounding box center [127, 74] width 85 height 26
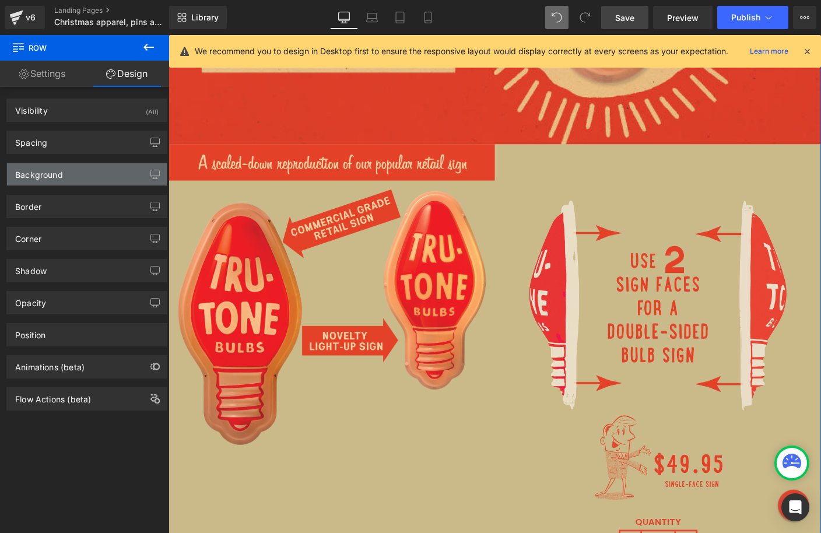
click at [101, 165] on div "Background" at bounding box center [87, 174] width 160 height 22
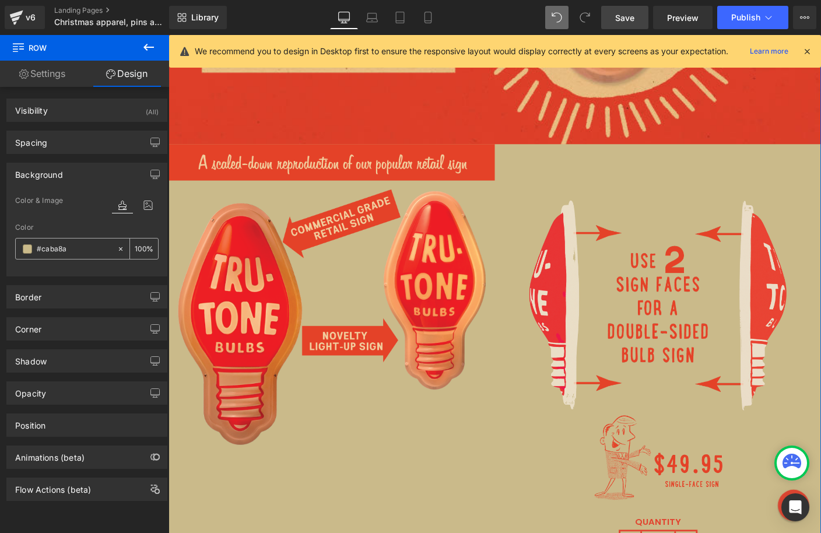
click at [27, 251] on span at bounding box center [27, 248] width 9 height 9
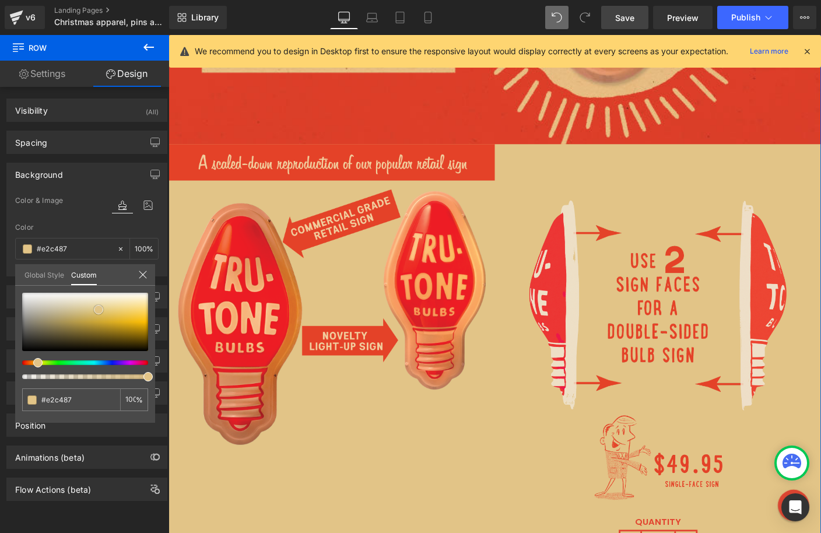
drag, startPoint x: 71, startPoint y: 309, endPoint x: 99, endPoint y: 307, distance: 28.7
click at [99, 307] on span at bounding box center [98, 309] width 9 height 9
click at [624, 19] on span "Save" at bounding box center [624, 18] width 19 height 12
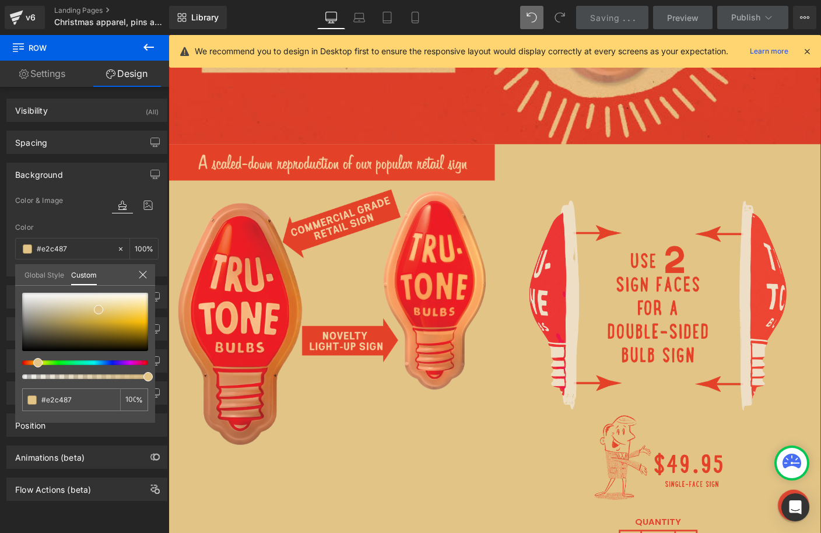
click at [142, 275] on icon at bounding box center [143, 275] width 8 height 8
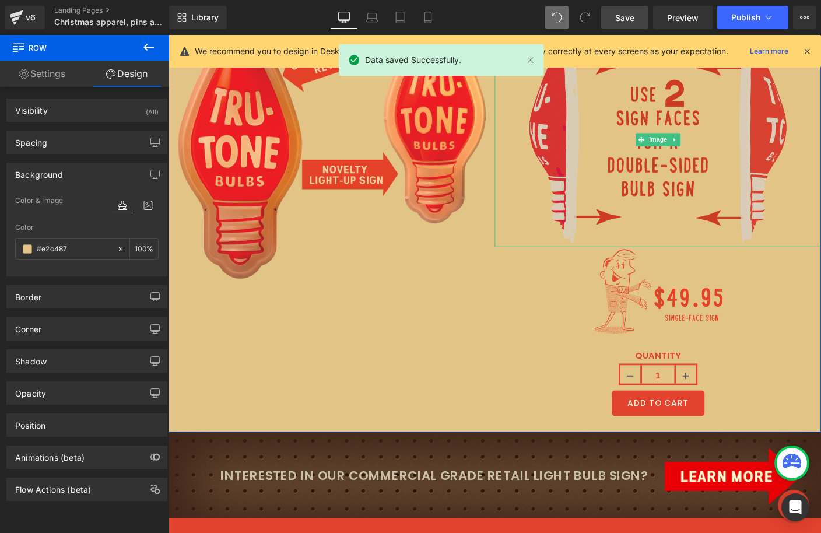
scroll to position [4876, 0]
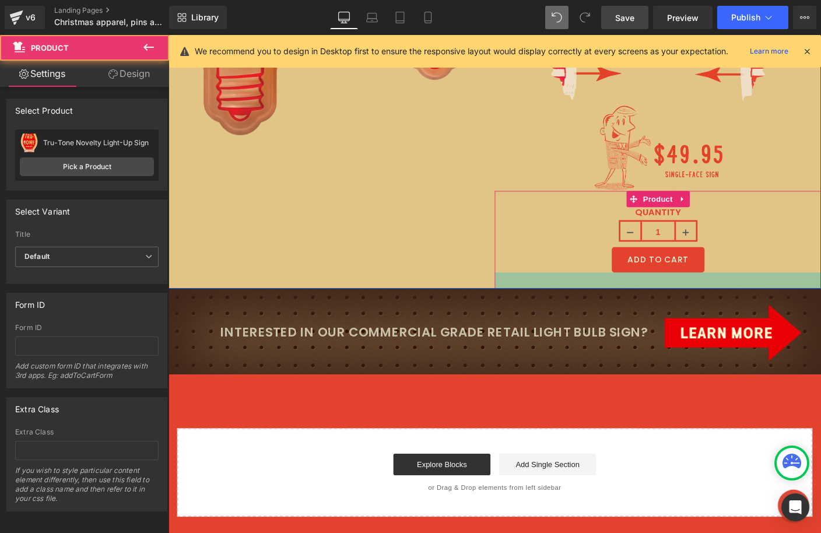
click at [688, 292] on div at bounding box center [697, 300] width 353 height 17
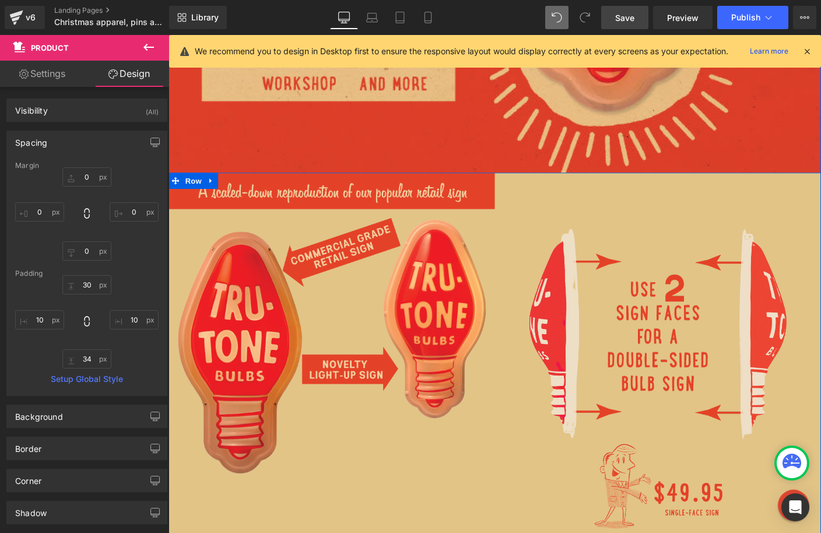
scroll to position [4506, 0]
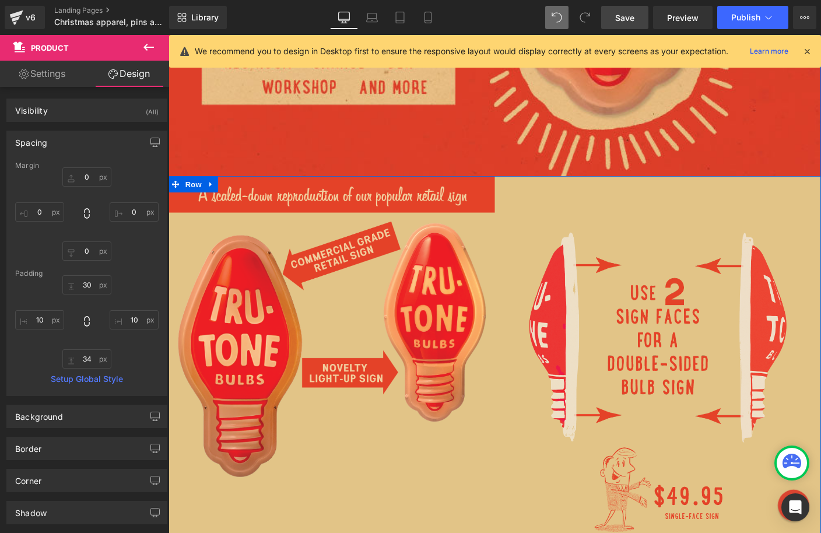
click at [661, 209] on div "Image Image QUANTITY 1 (P) Quantity ADD TO CART (P) Cart Button Product 34px" at bounding box center [697, 434] width 353 height 493
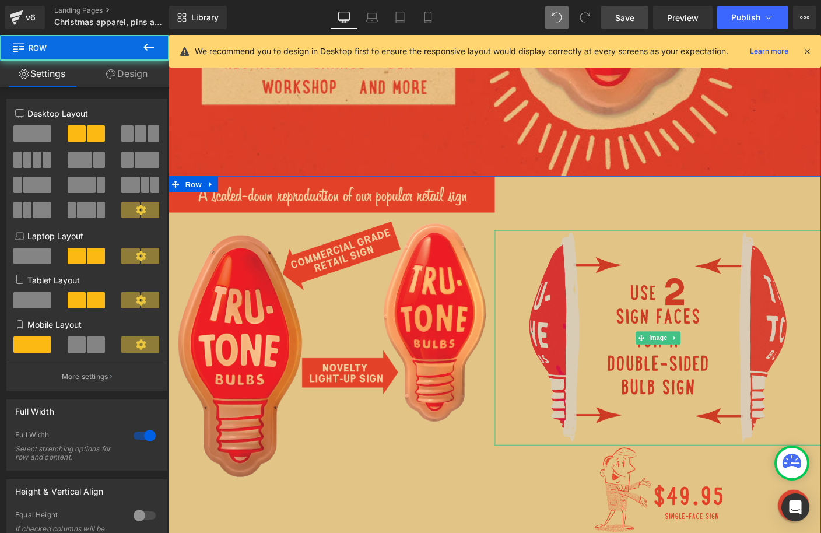
click at [640, 272] on img at bounding box center [698, 362] width 282 height 233
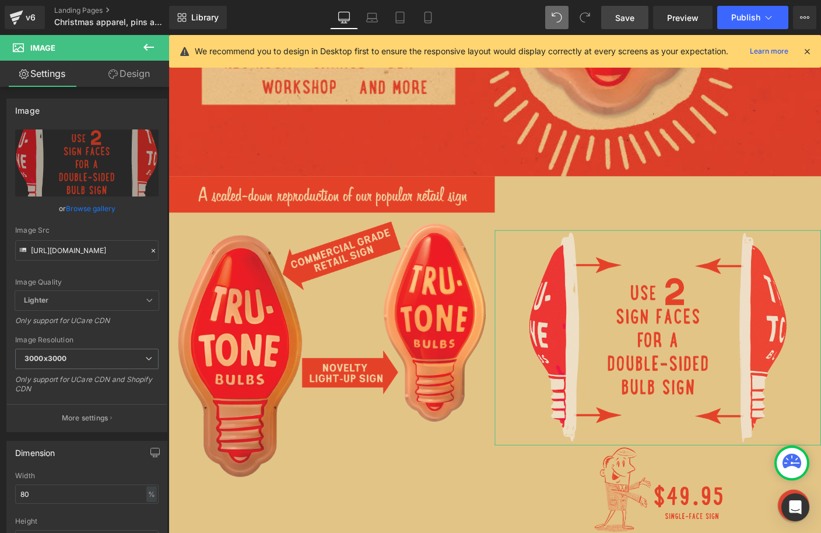
click at [127, 76] on link "Design" at bounding box center [129, 74] width 85 height 26
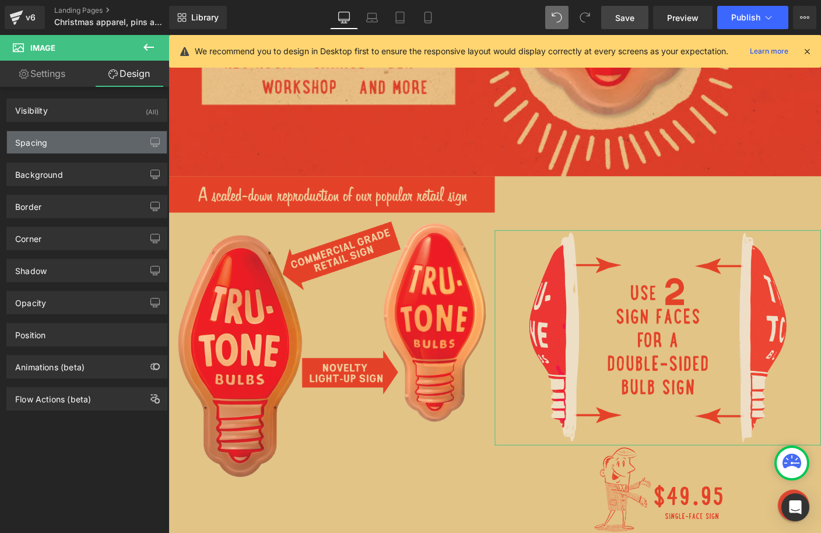
click at [69, 150] on div "Spacing" at bounding box center [87, 142] width 160 height 22
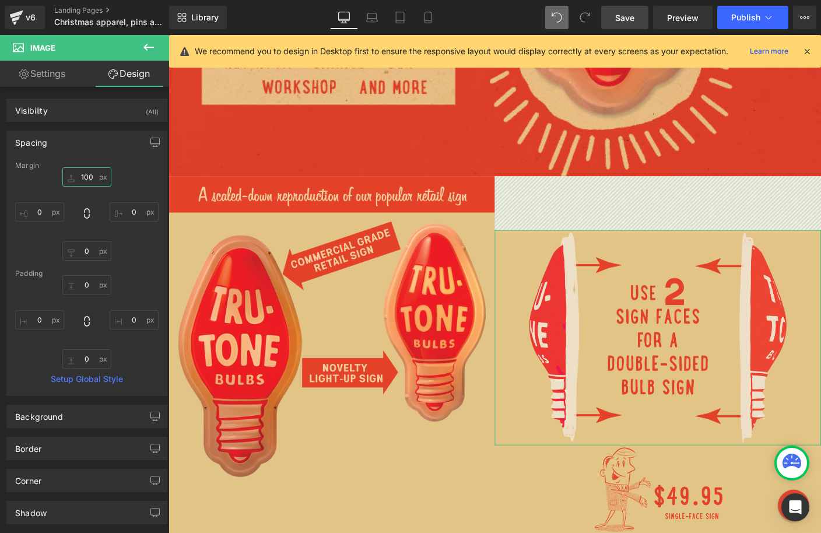
click at [89, 177] on input "text" at bounding box center [86, 176] width 49 height 19
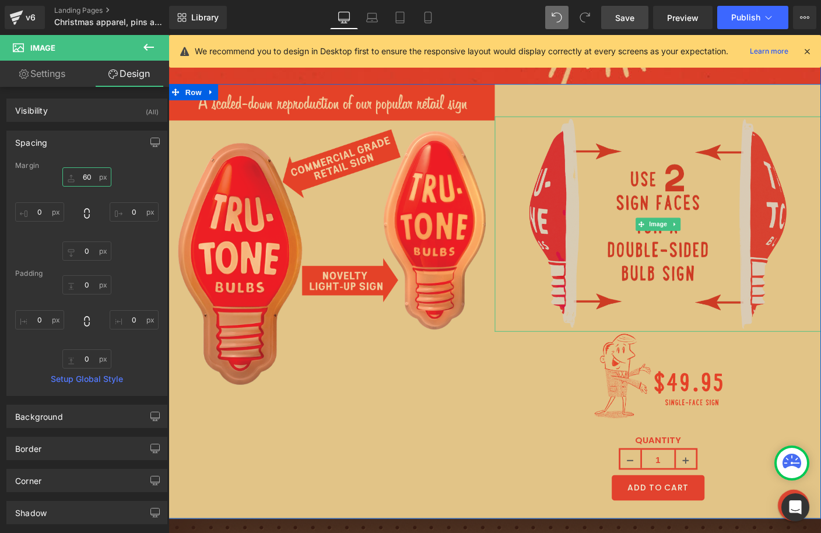
scroll to position [4651, 0]
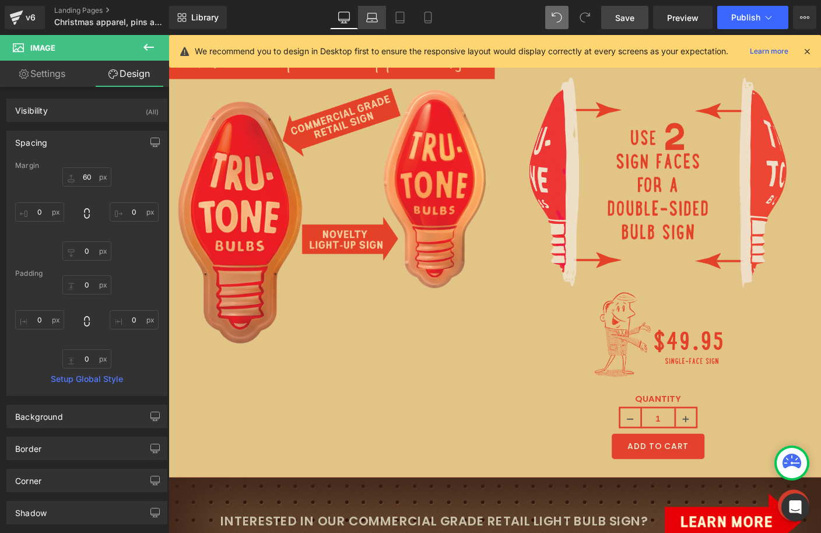
click at [366, 17] on link "Laptop" at bounding box center [372, 17] width 28 height 23
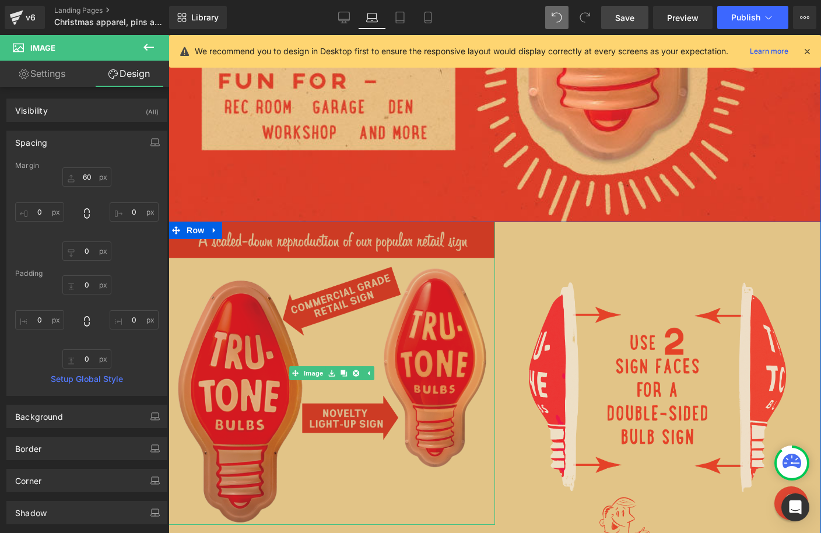
scroll to position [4217, 0]
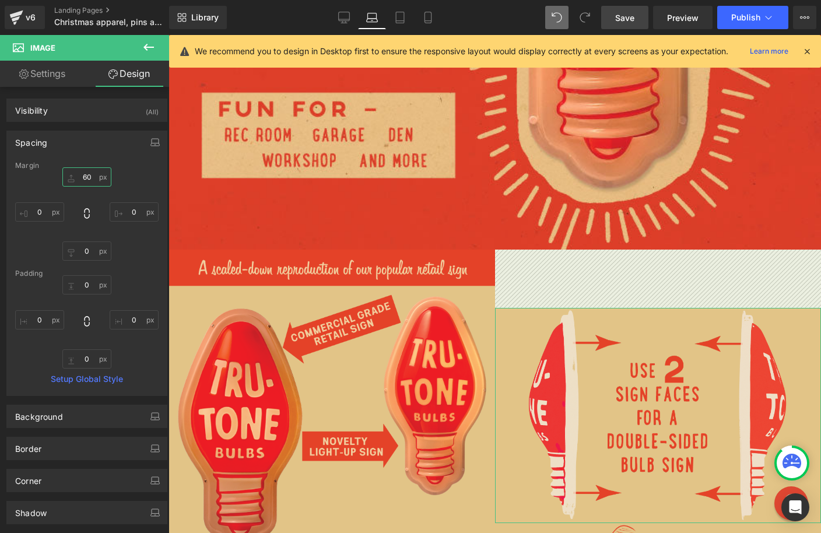
click at [93, 178] on input "60" at bounding box center [86, 176] width 49 height 19
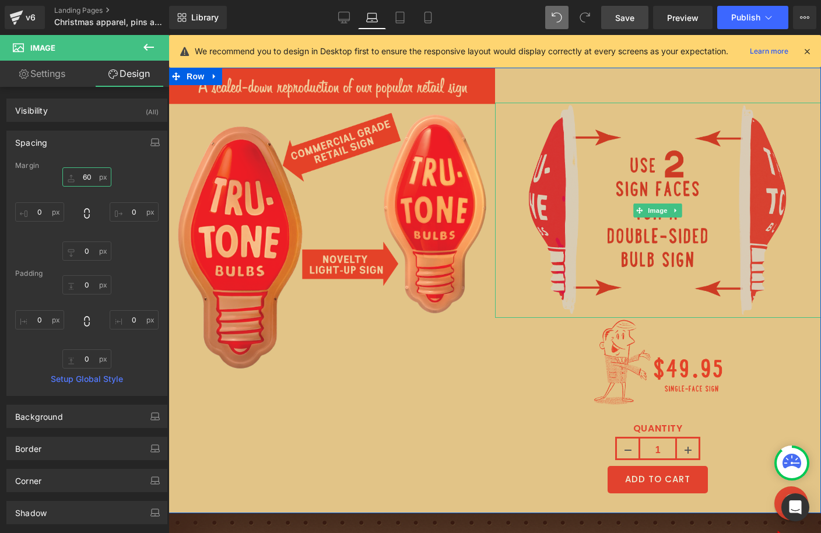
scroll to position [4372, 0]
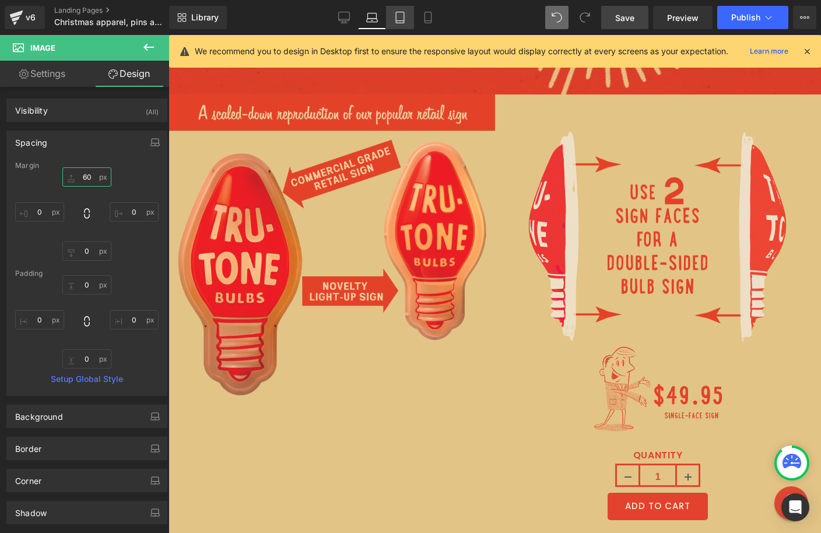
type input "60"
click at [401, 9] on link "Tablet" at bounding box center [400, 17] width 28 height 23
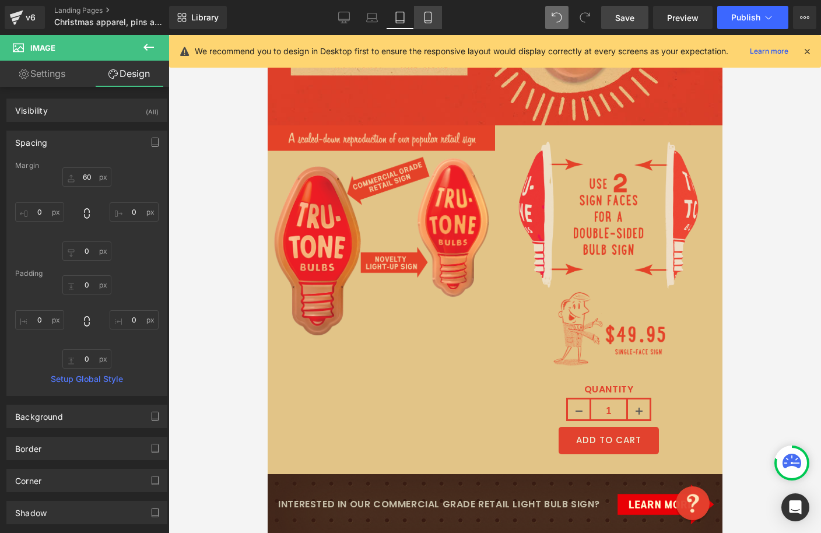
click at [437, 26] on link "Mobile" at bounding box center [428, 17] width 28 height 23
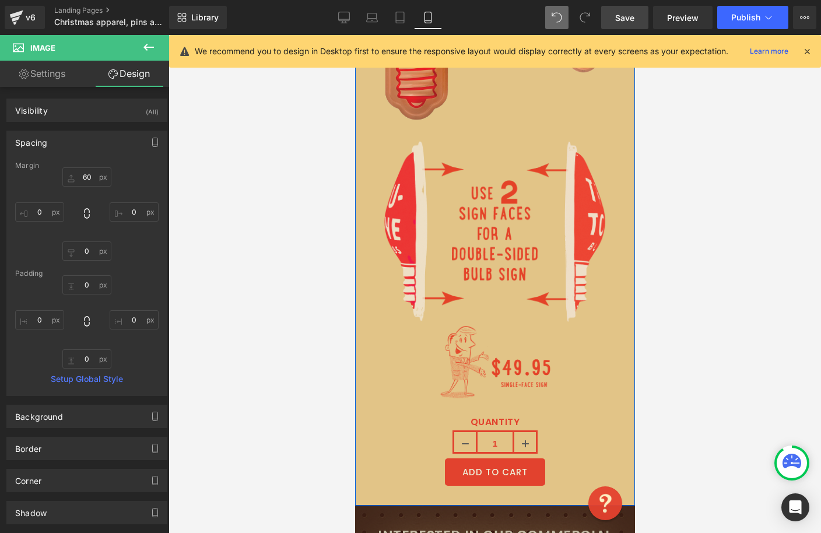
scroll to position [5186, 0]
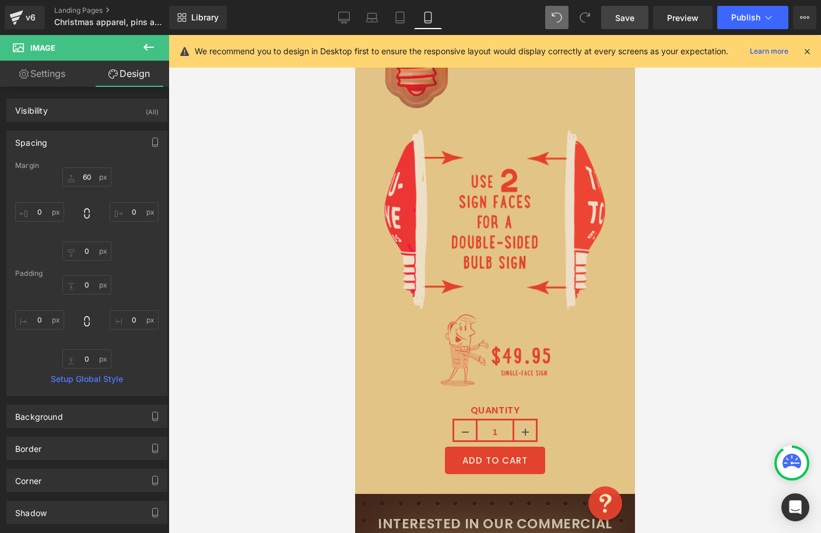
click at [633, 15] on span "Save" at bounding box center [624, 18] width 19 height 12
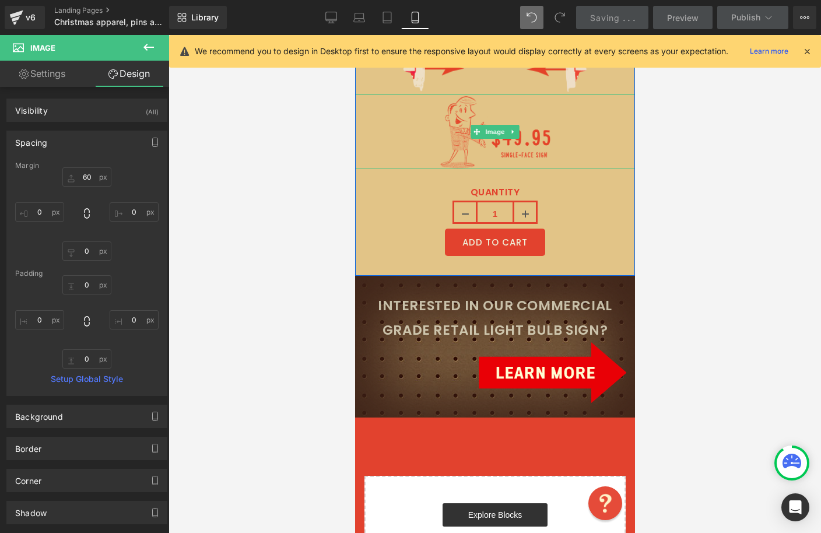
scroll to position [5416, 0]
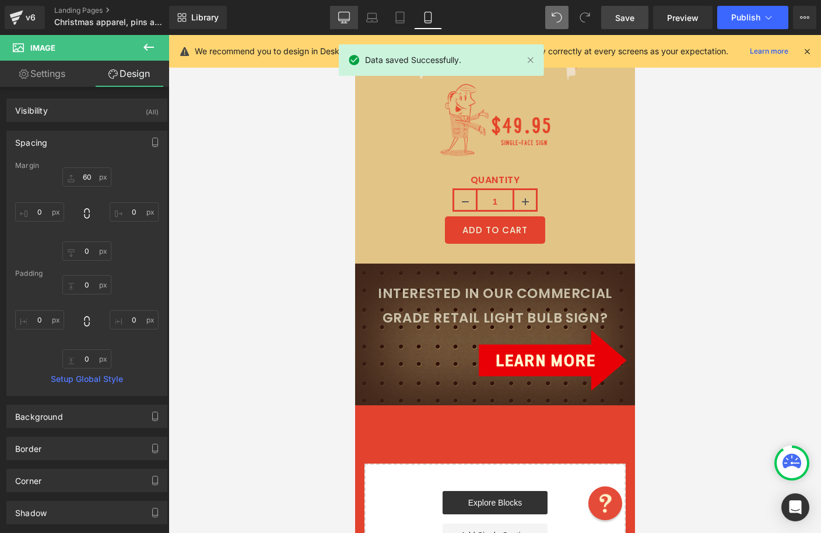
click at [341, 16] on icon at bounding box center [344, 18] width 12 height 12
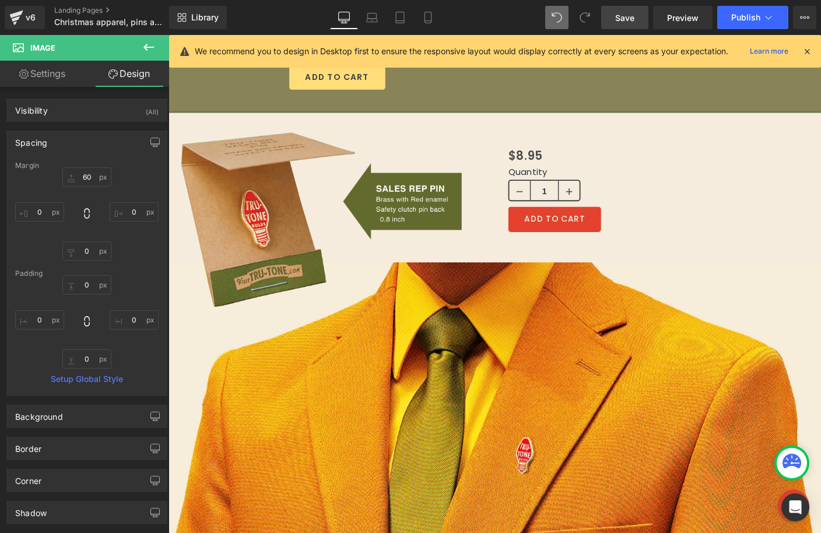
scroll to position [2027, 0]
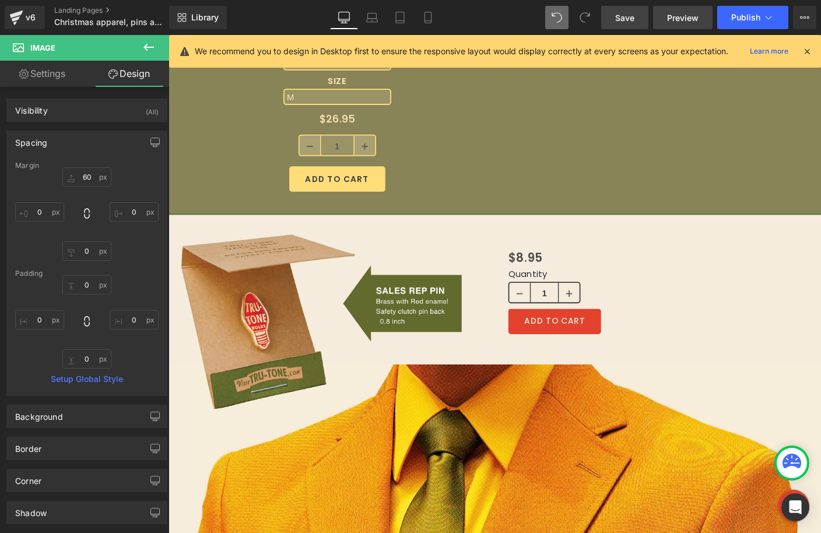
click at [689, 23] on span "Preview" at bounding box center [682, 18] width 31 height 12
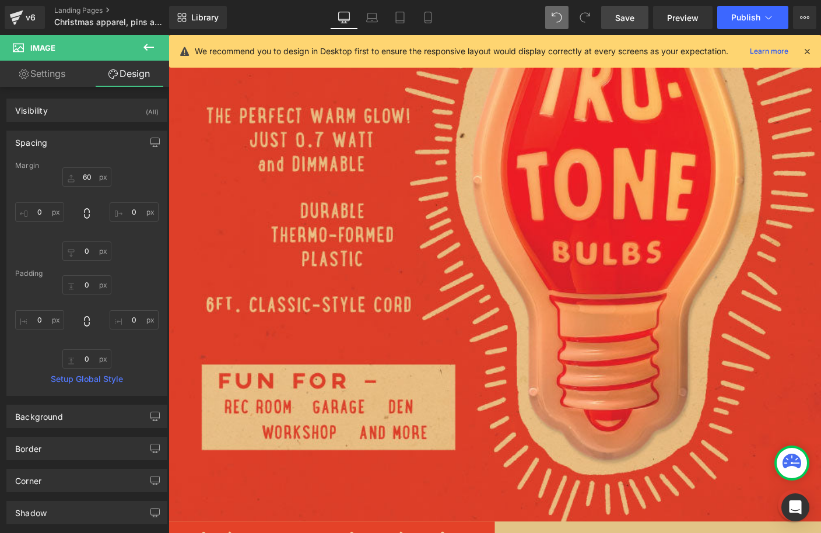
scroll to position [4041, 0]
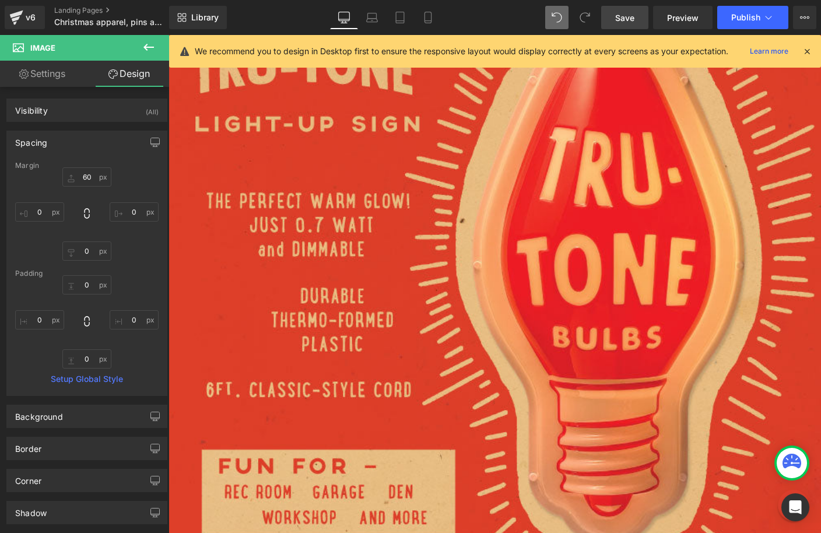
click at [479, 375] on img at bounding box center [522, 301] width 706 height 705
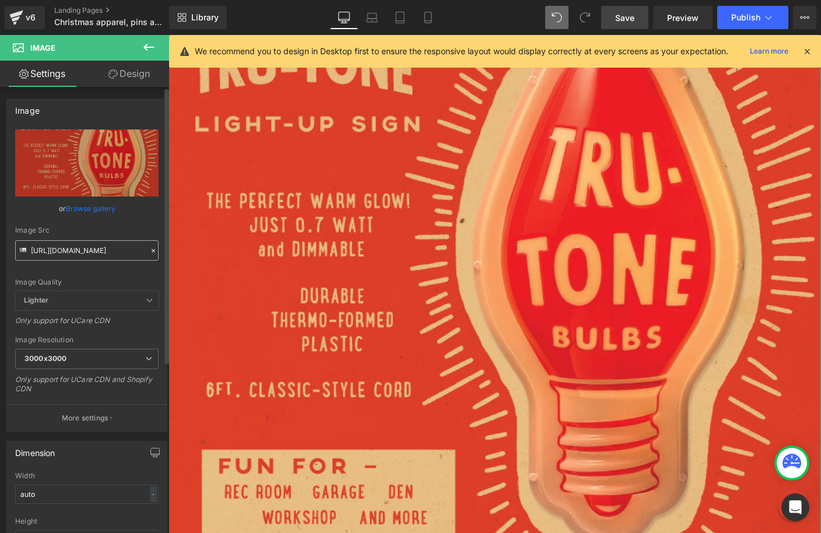
click at [136, 256] on input "[URL][DOMAIN_NAME]" at bounding box center [86, 250] width 143 height 20
click at [142, 248] on input "[URL][DOMAIN_NAME]" at bounding box center [86, 250] width 143 height 20
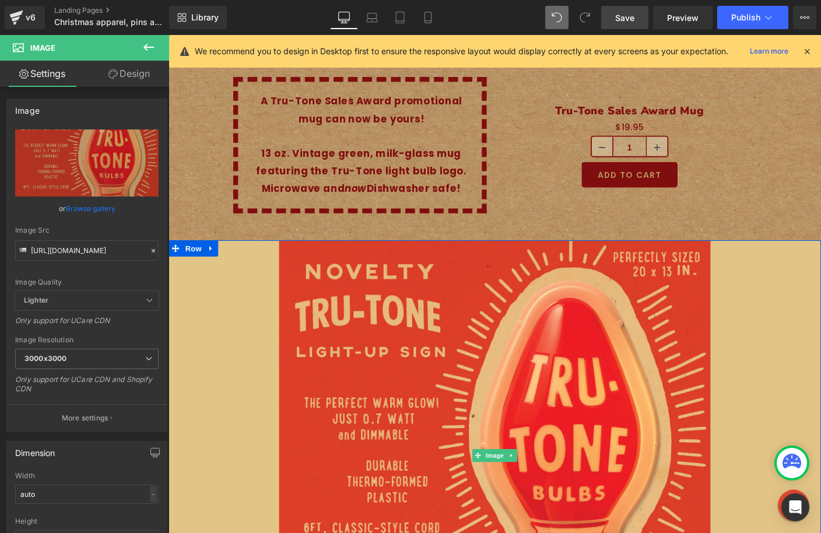
scroll to position [3659, 0]
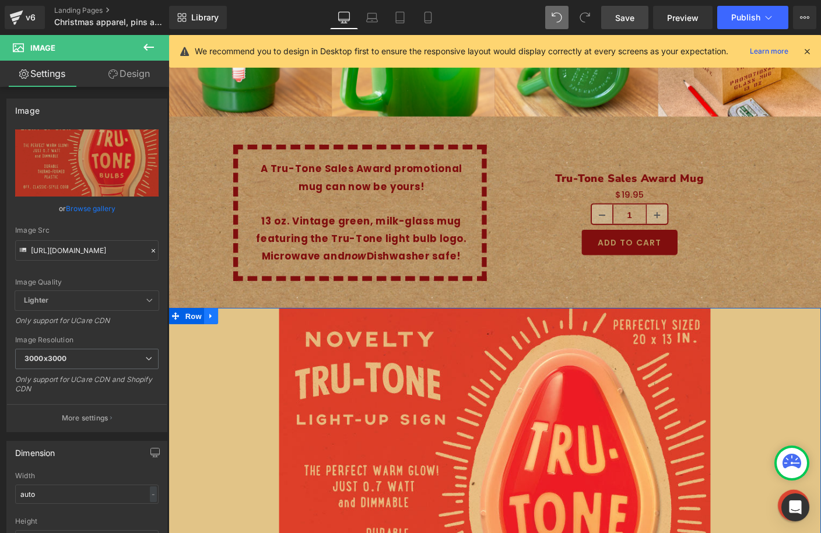
type input "[URL][DOMAIN_NAME]"
click at [213, 336] on icon at bounding box center [214, 338] width 2 height 5
click at [230, 335] on icon at bounding box center [230, 339] width 8 height 8
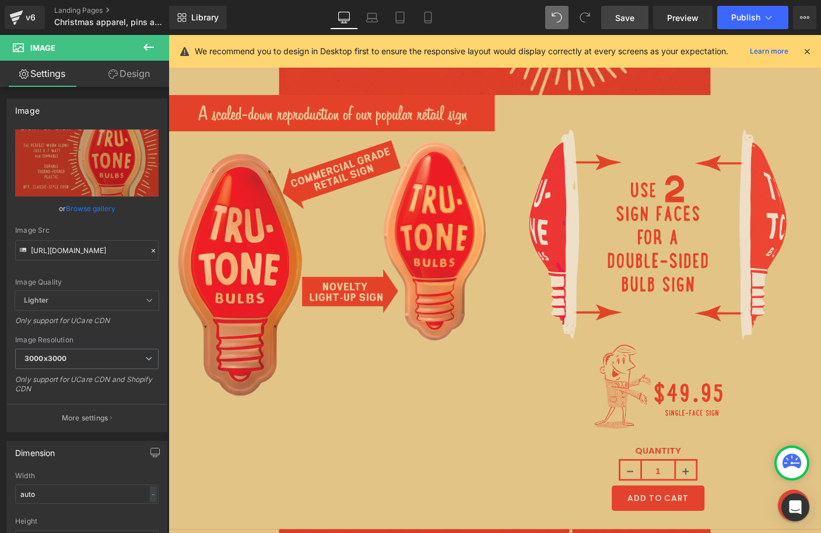
scroll to position [4295, 0]
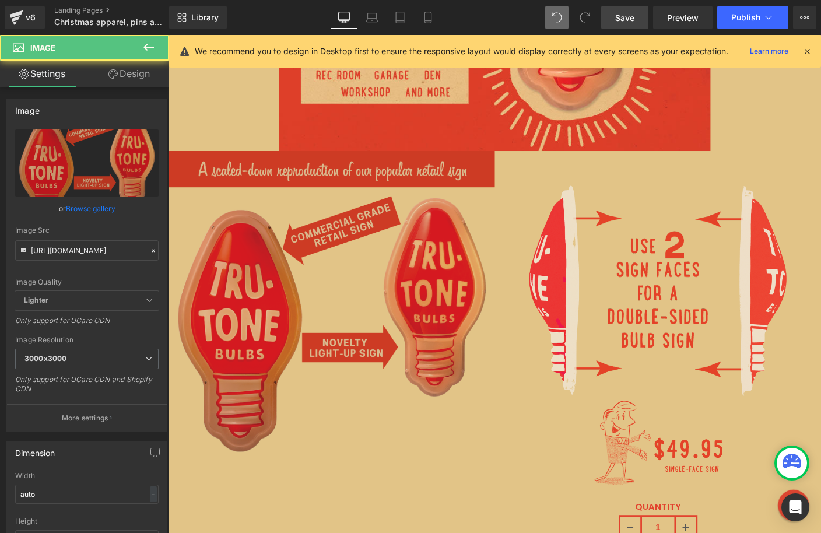
click at [227, 163] on img at bounding box center [345, 324] width 353 height 328
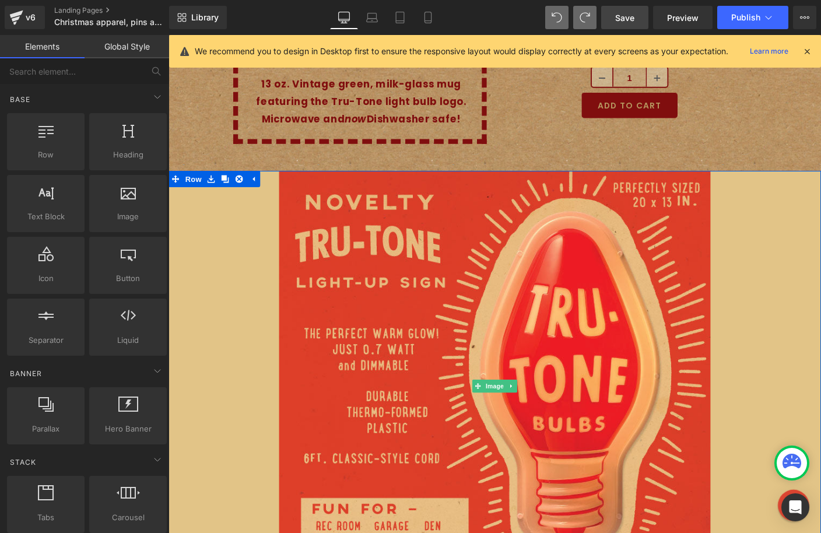
scroll to position [3797, 0]
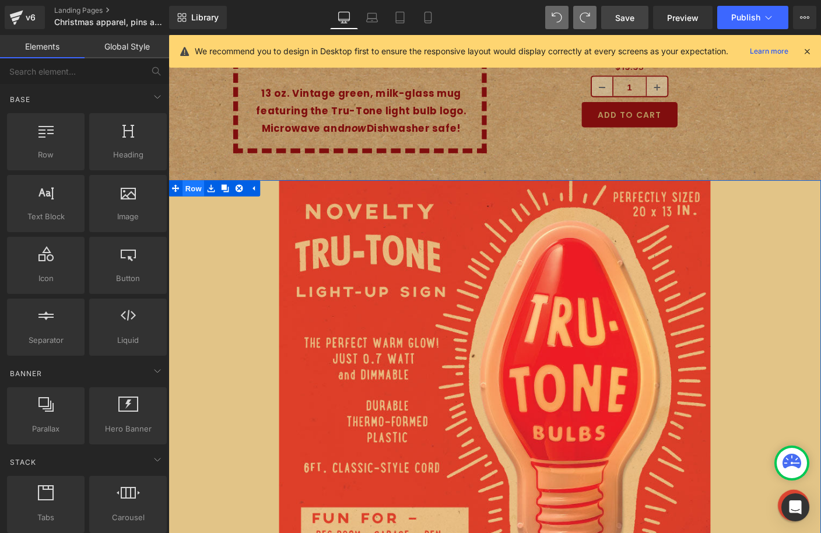
click at [188, 192] on span "Row" at bounding box center [195, 200] width 23 height 17
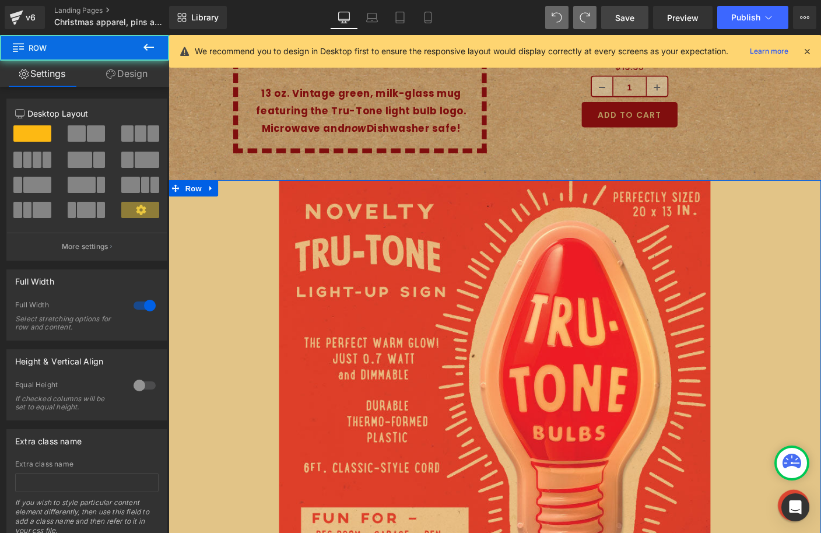
click at [132, 75] on link "Design" at bounding box center [127, 74] width 85 height 26
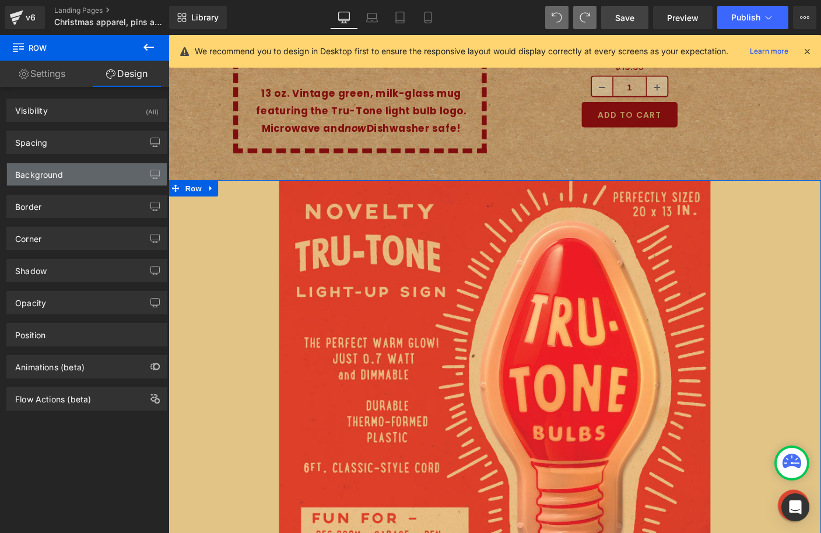
click at [94, 169] on div "Background" at bounding box center [87, 174] width 160 height 22
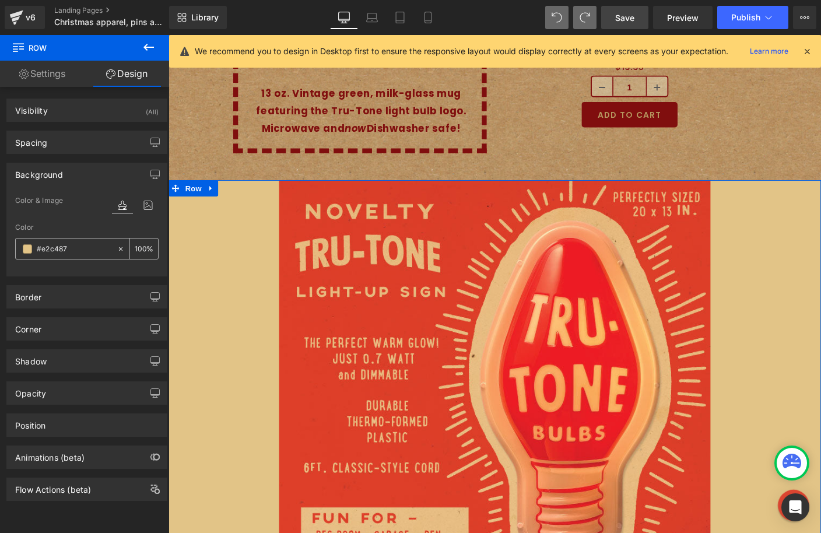
click at [117, 249] on icon at bounding box center [121, 249] width 8 height 8
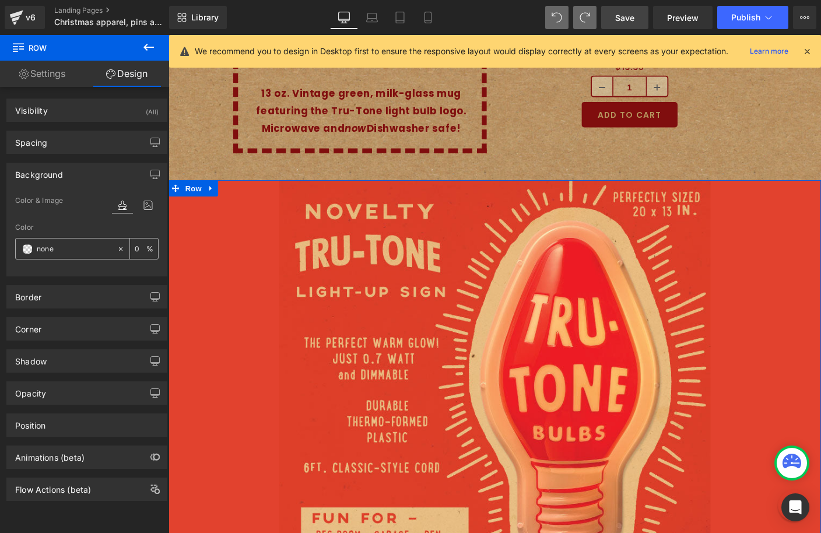
click at [83, 246] on input "#e2c487" at bounding box center [74, 249] width 75 height 13
paste input "[URL][DOMAIN_NAME]"
type input "[URL][DOMAIN_NAME]"
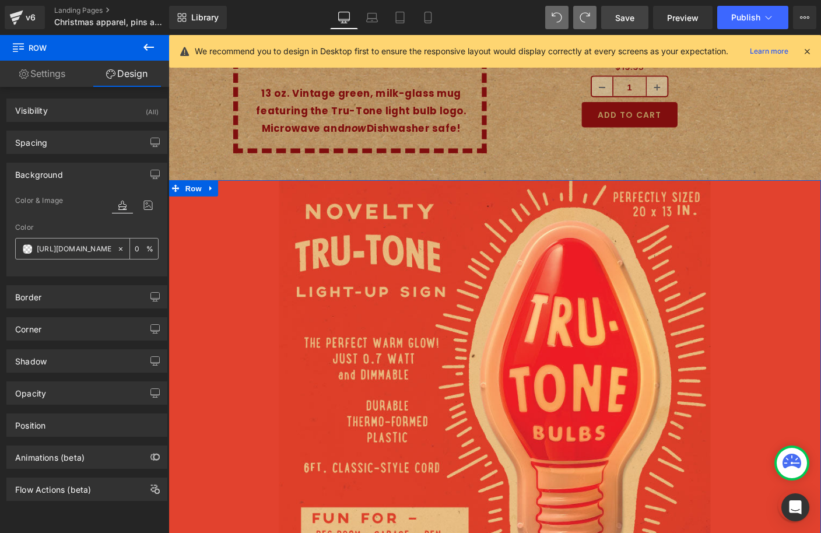
type input "0"
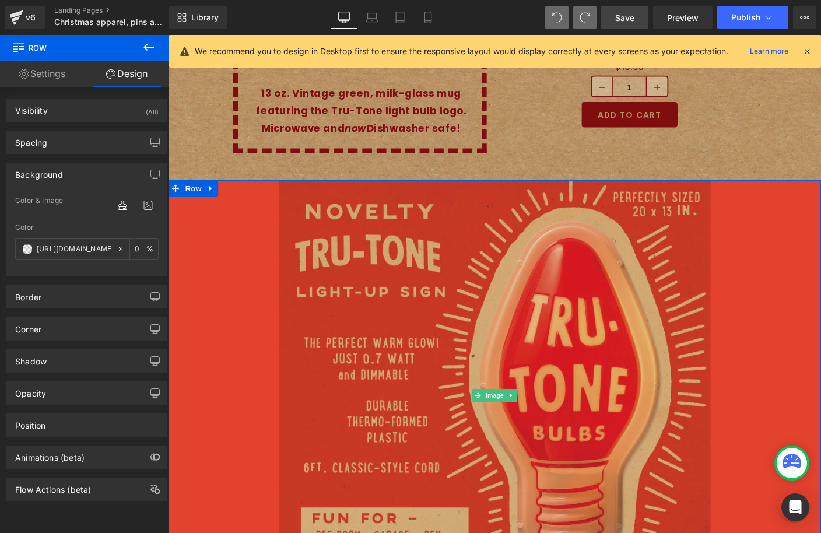
click at [643, 322] on img at bounding box center [521, 425] width 467 height 466
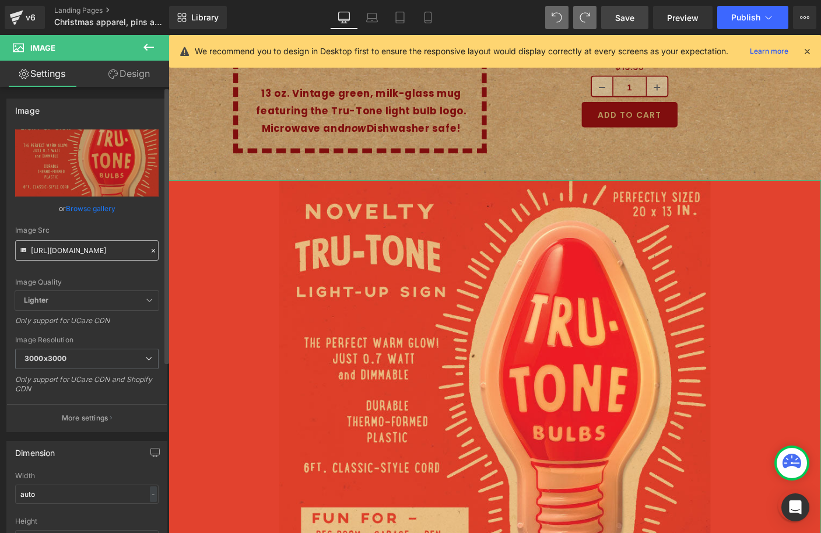
scroll to position [3, 0]
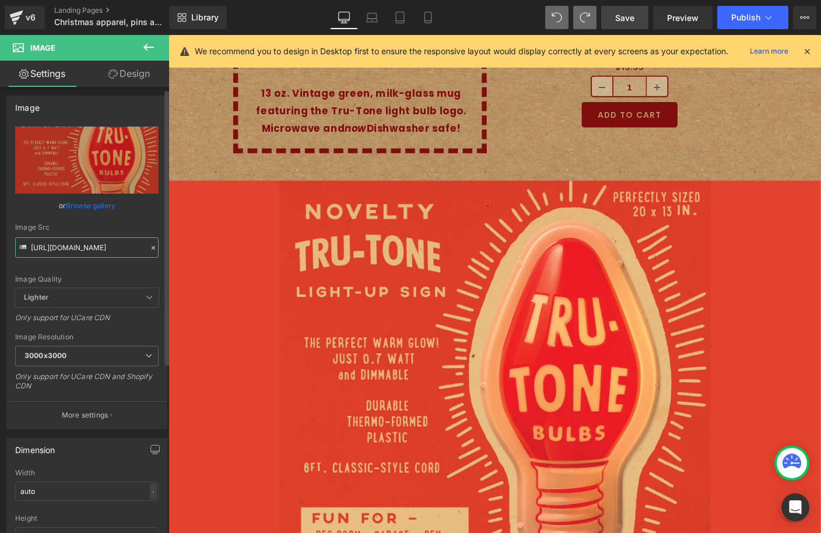
click at [107, 253] on input "[URL][DOMAIN_NAME]" at bounding box center [86, 247] width 143 height 20
click at [152, 248] on icon at bounding box center [153, 247] width 3 height 3
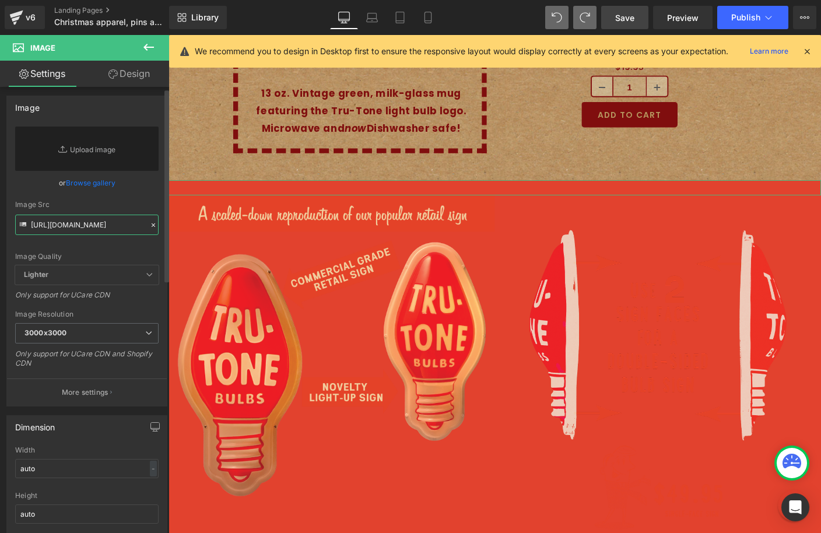
click at [112, 220] on input "[URL][DOMAIN_NAME]" at bounding box center [86, 225] width 143 height 20
paste input "[URL][DOMAIN_NAME]"
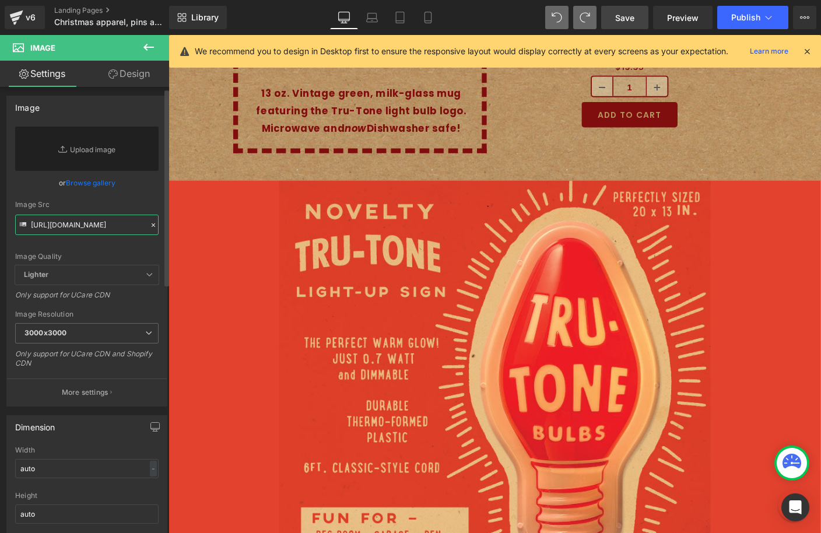
type input "[URL][DOMAIN_NAME]"
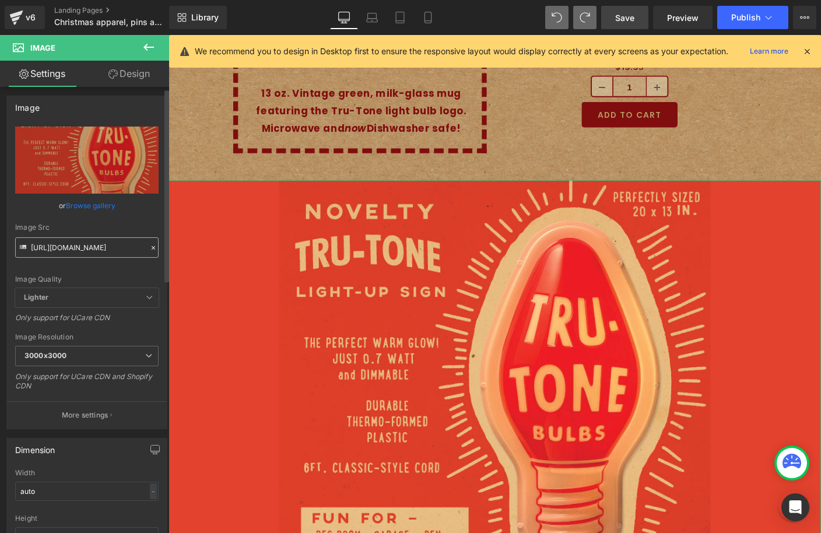
scroll to position [0, 0]
click at [137, 76] on link "Design" at bounding box center [129, 74] width 85 height 26
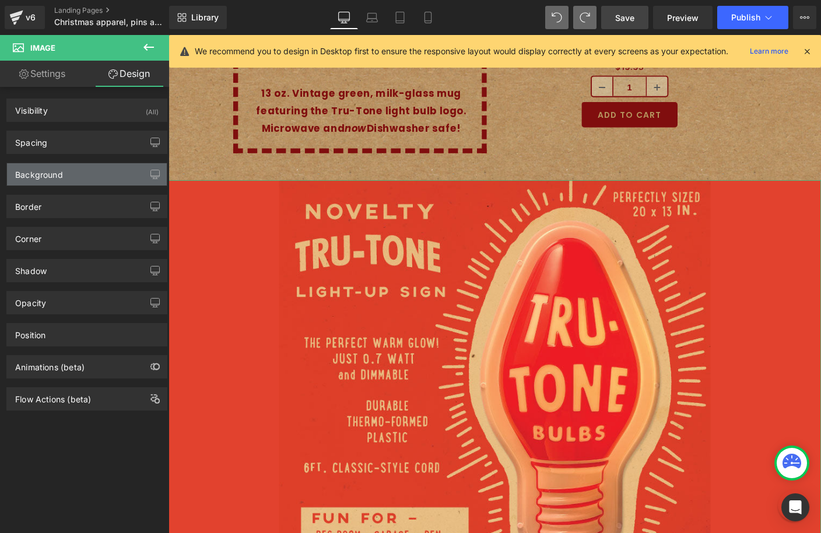
click at [59, 181] on div "Background" at bounding box center [87, 174] width 160 height 22
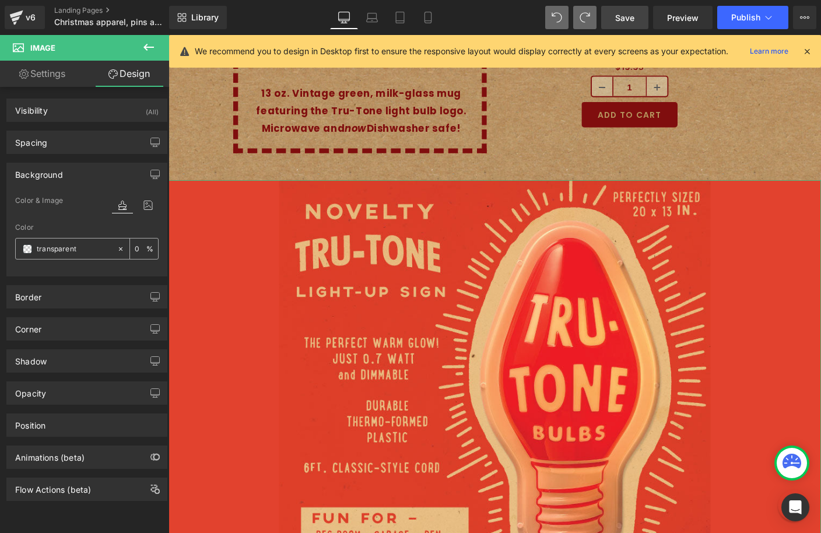
click at [117, 246] on icon at bounding box center [121, 249] width 8 height 8
click at [95, 244] on input "transparent" at bounding box center [74, 249] width 75 height 13
paste input "e24228"
type input "e24228"
type input "100"
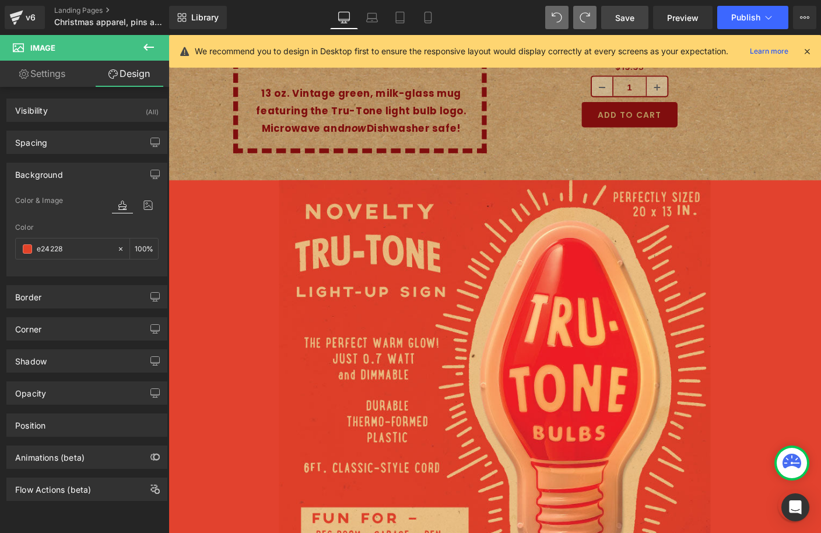
click at [628, 19] on span "Save" at bounding box center [624, 18] width 19 height 12
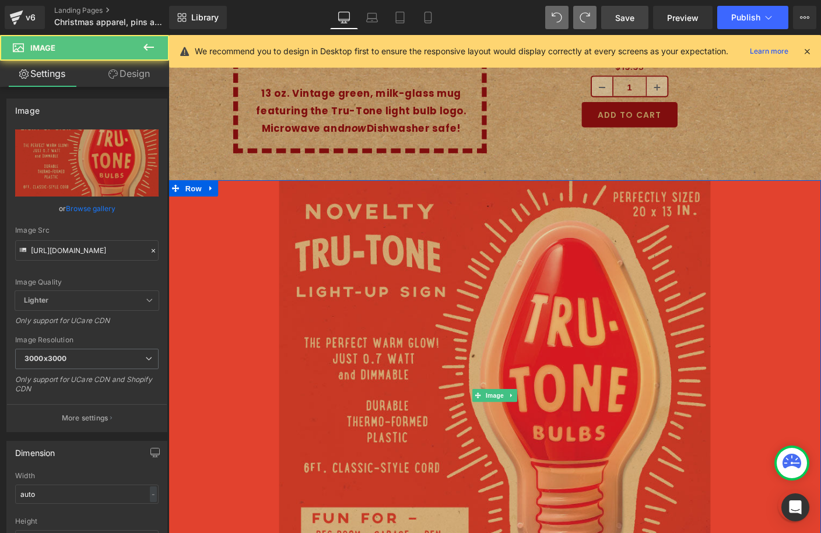
click at [365, 223] on img at bounding box center [521, 425] width 467 height 466
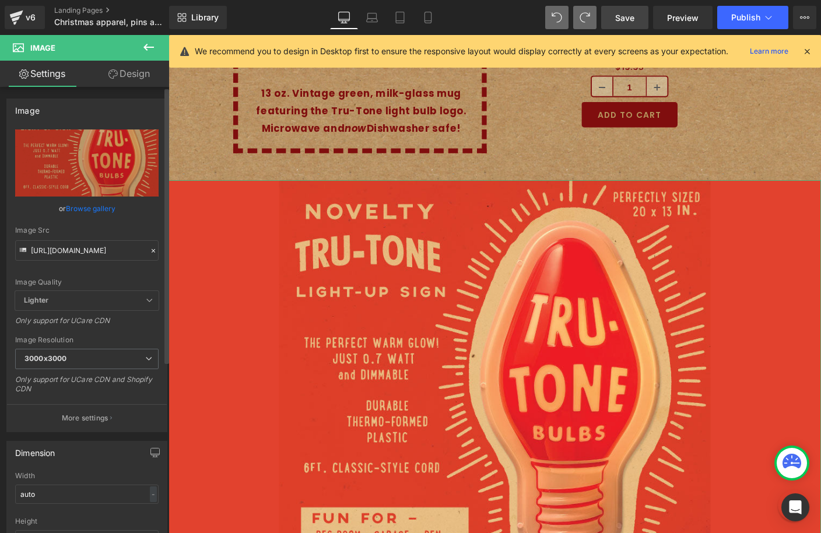
click at [152, 250] on icon at bounding box center [153, 250] width 3 height 3
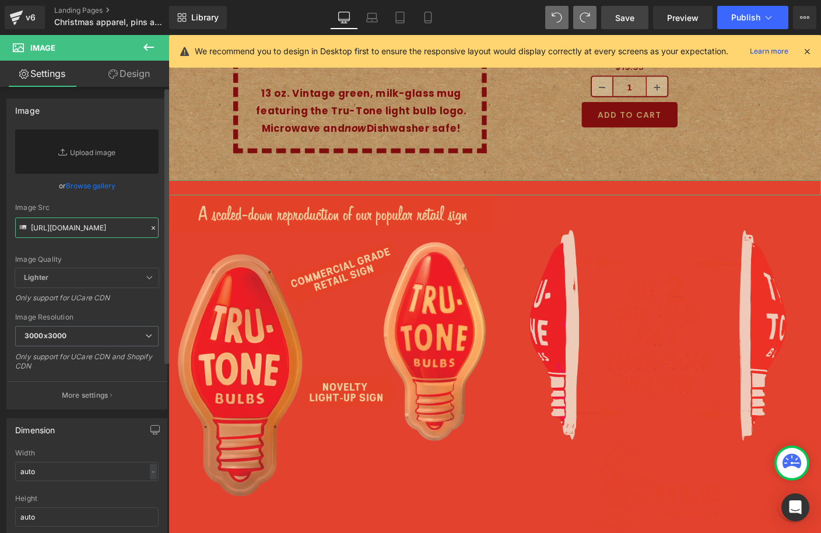
click at [115, 228] on input "[URL][DOMAIN_NAME]" at bounding box center [86, 228] width 143 height 20
paste input "[URL][DOMAIN_NAME]"
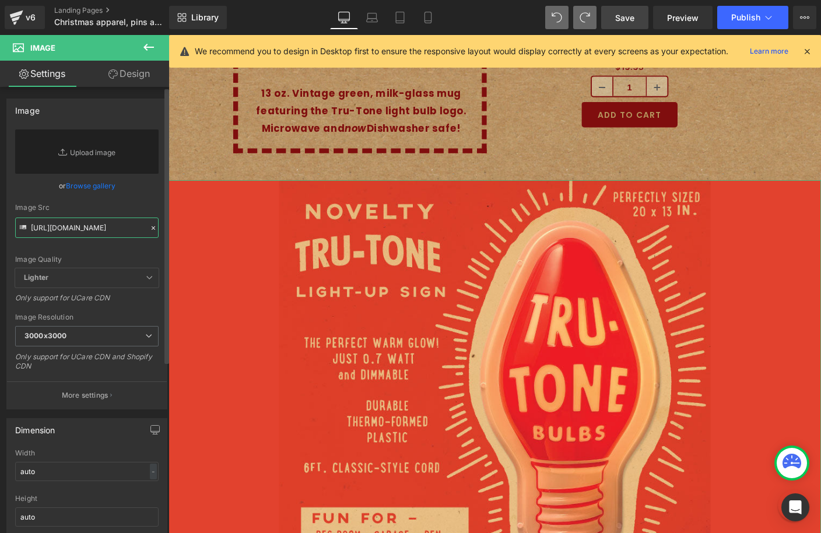
type input "[URL][DOMAIN_NAME]"
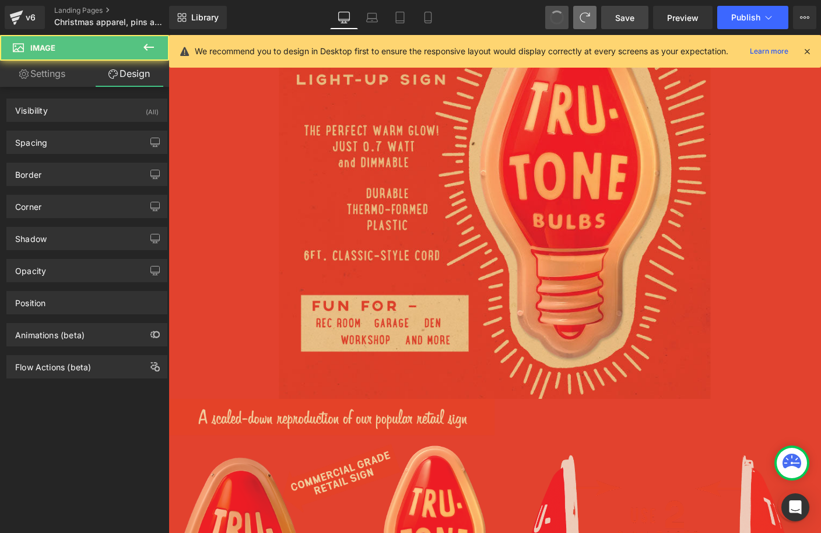
scroll to position [4133, 0]
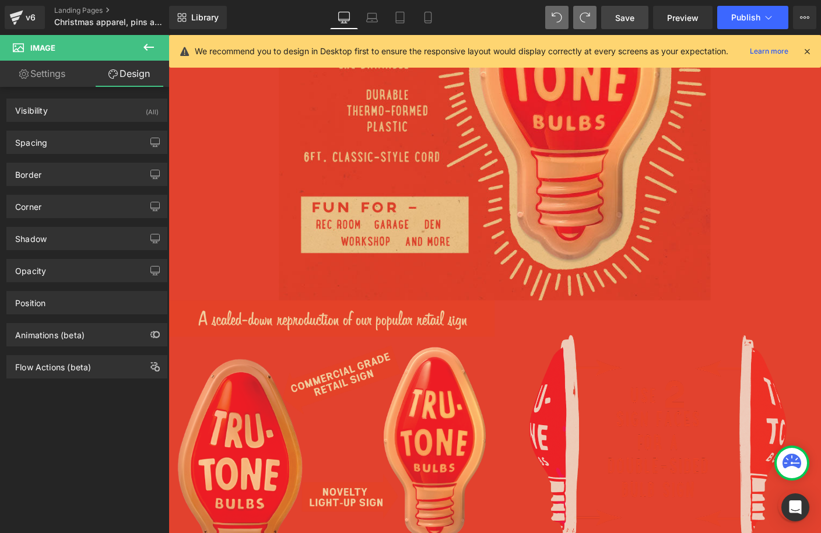
click at [577, 22] on button at bounding box center [584, 17] width 23 height 23
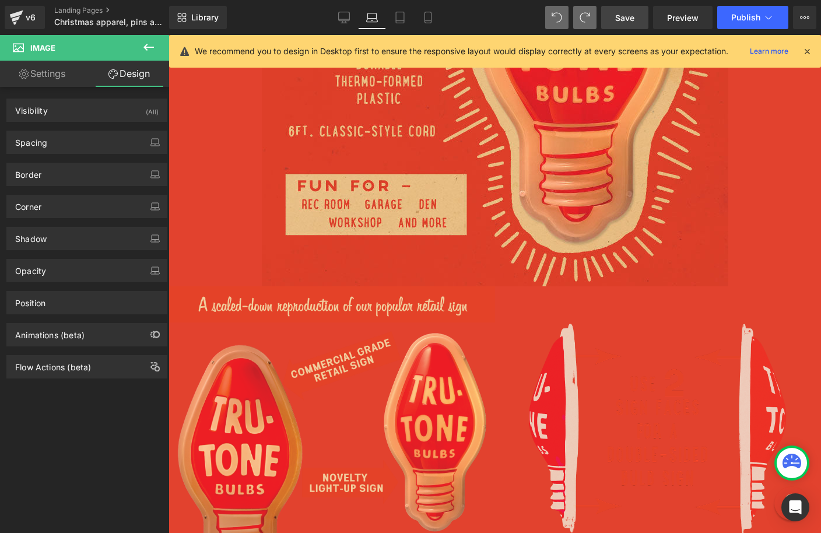
scroll to position [3770, 0]
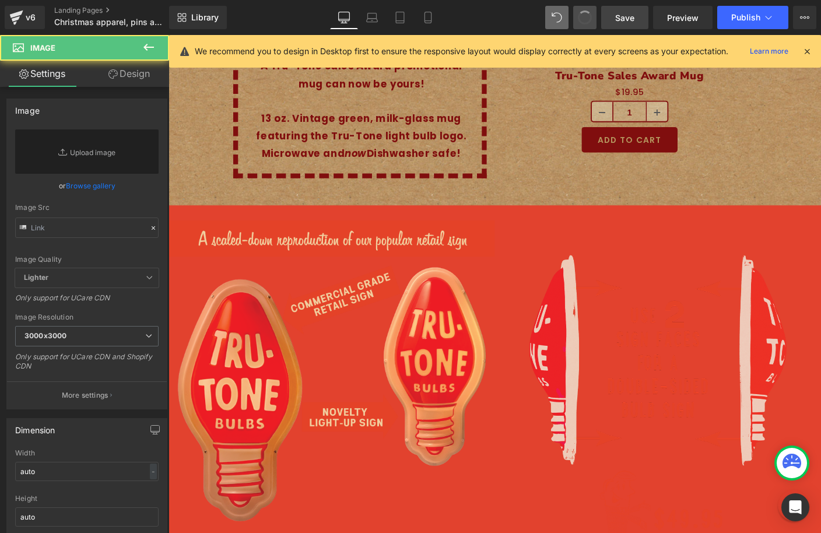
click at [577, 22] on button at bounding box center [584, 17] width 23 height 23
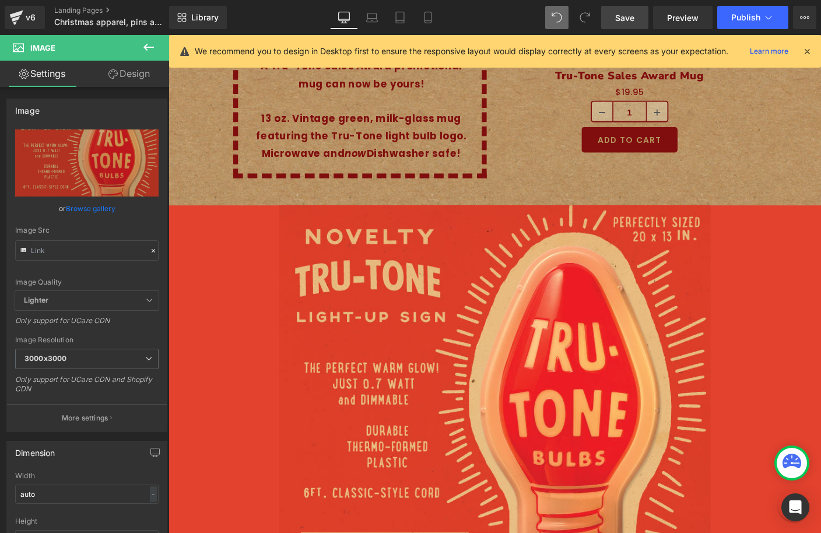
click at [577, 22] on span at bounding box center [584, 17] width 23 height 23
click at [584, 15] on icon at bounding box center [585, 17] width 10 height 10
click at [213, 225] on icon at bounding box center [214, 227] width 2 height 5
click at [228, 224] on icon at bounding box center [230, 228] width 8 height 8
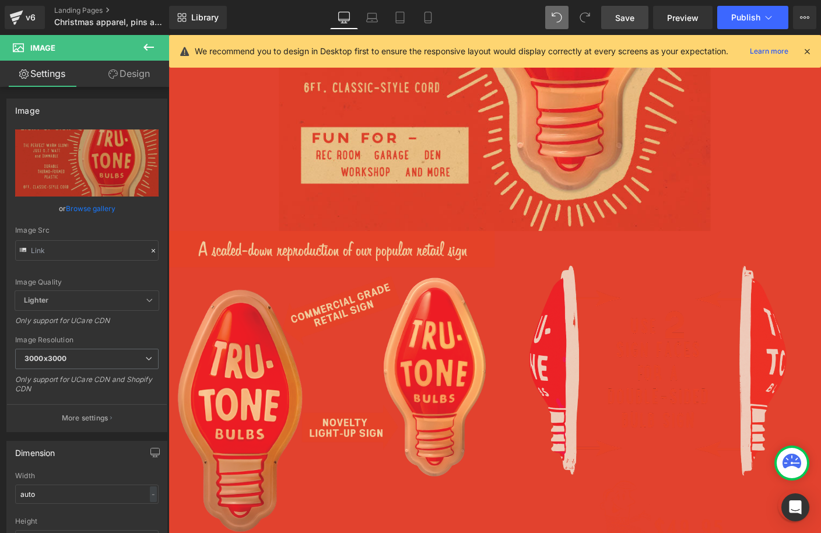
scroll to position [4207, 0]
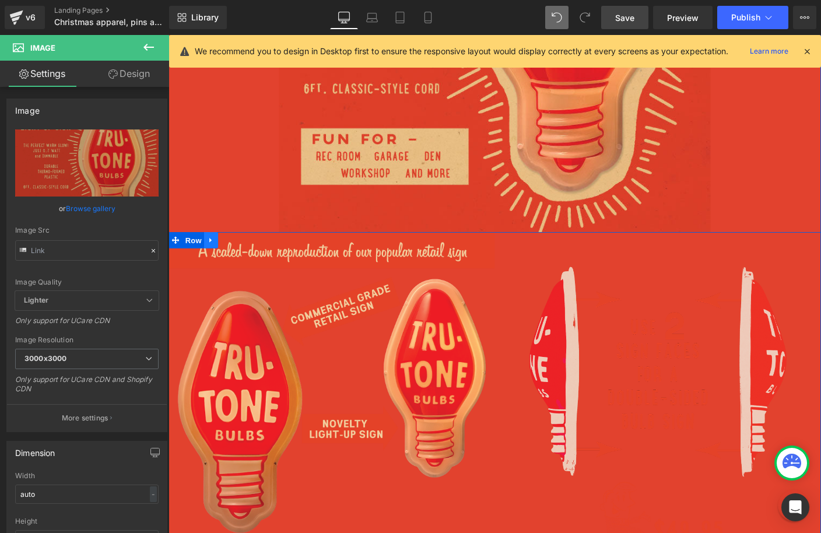
click at [216, 252] on icon at bounding box center [215, 256] width 8 height 9
click at [247, 253] on icon at bounding box center [245, 257] width 8 height 8
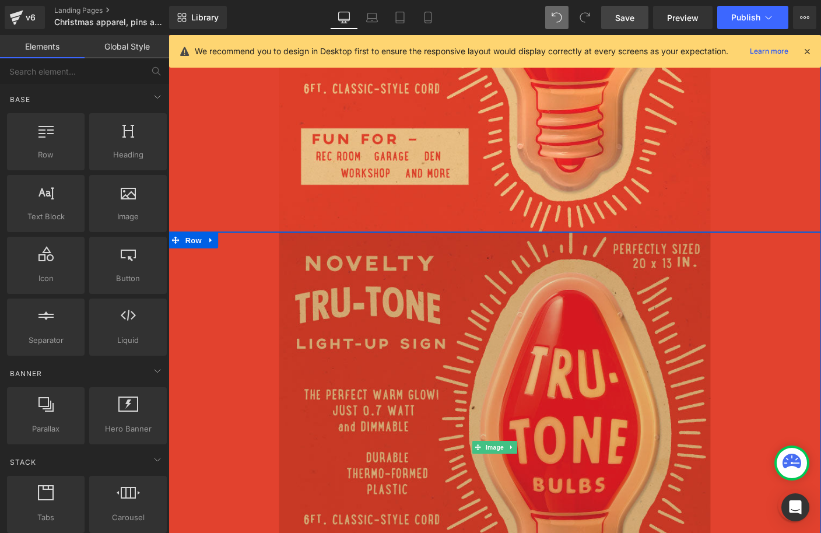
scroll to position [4221, 0]
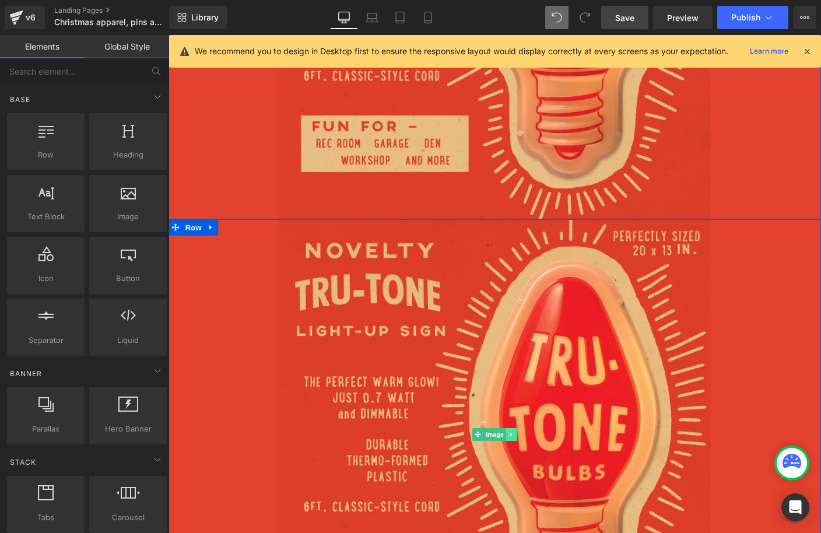
click at [544, 460] on link at bounding box center [540, 467] width 12 height 14
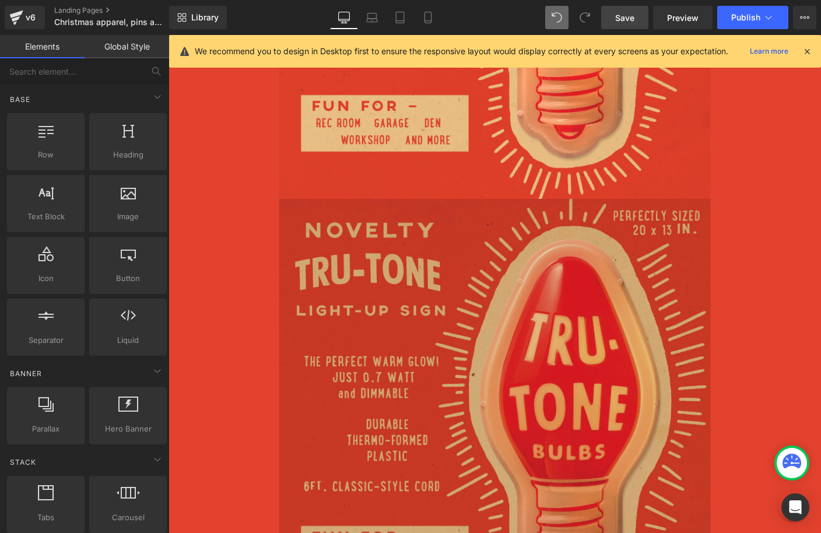
scroll to position [4212, 0]
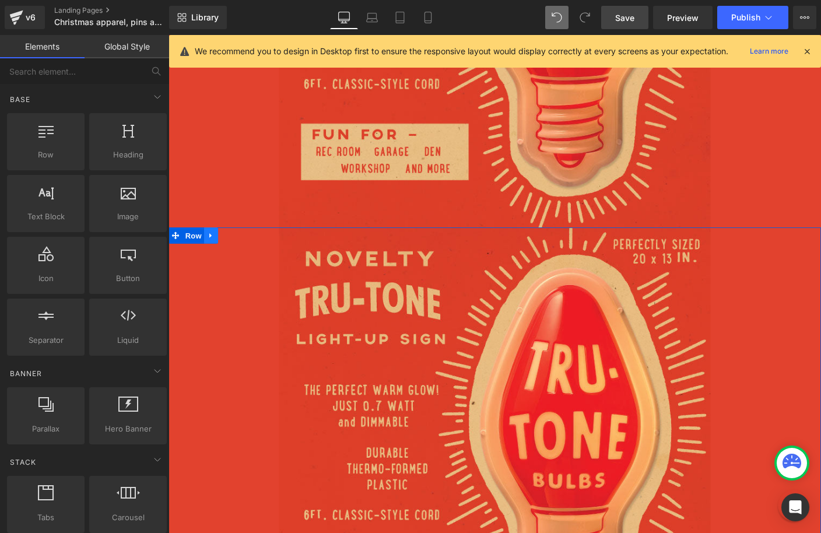
click at [212, 247] on icon at bounding box center [215, 251] width 8 height 9
click at [244, 248] on icon at bounding box center [245, 252] width 8 height 8
click at [538, 472] on icon at bounding box center [540, 475] width 6 height 7
click at [544, 473] on icon at bounding box center [545, 476] width 6 height 6
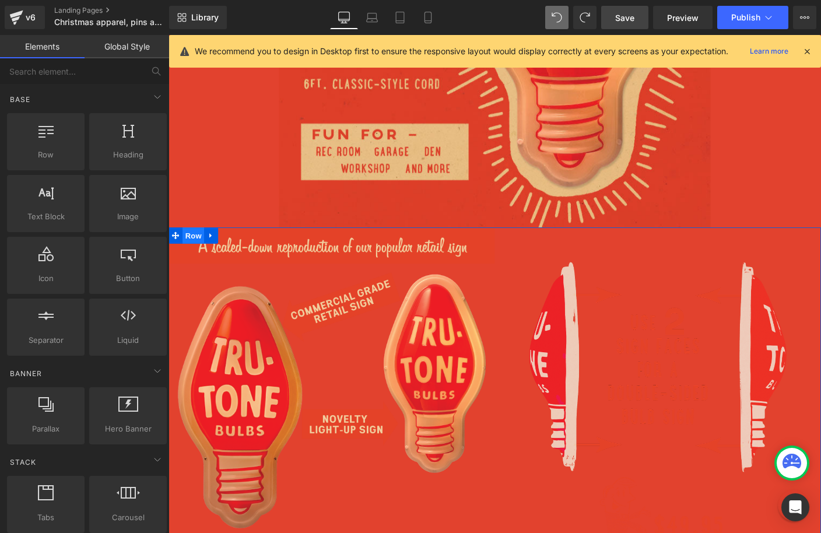
click at [192, 243] on span "Row" at bounding box center [195, 251] width 23 height 17
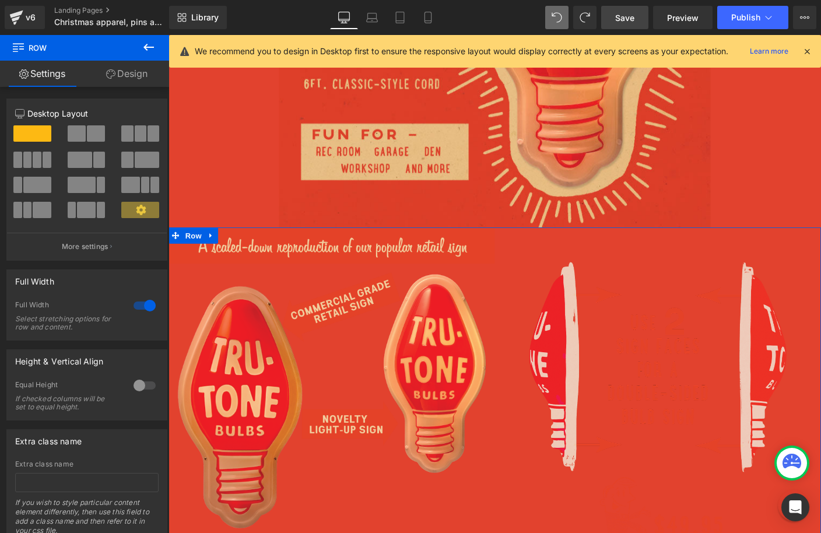
click at [132, 78] on link "Design" at bounding box center [127, 74] width 85 height 26
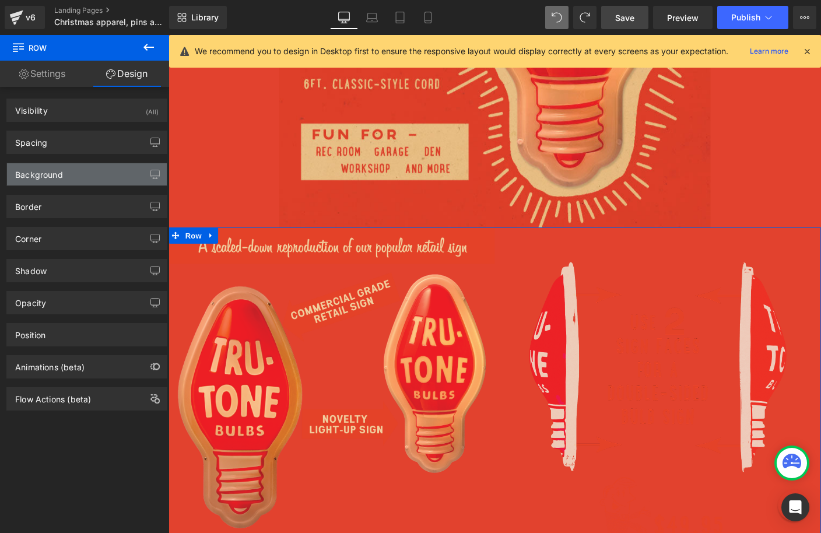
click at [72, 176] on div "Background" at bounding box center [87, 174] width 160 height 22
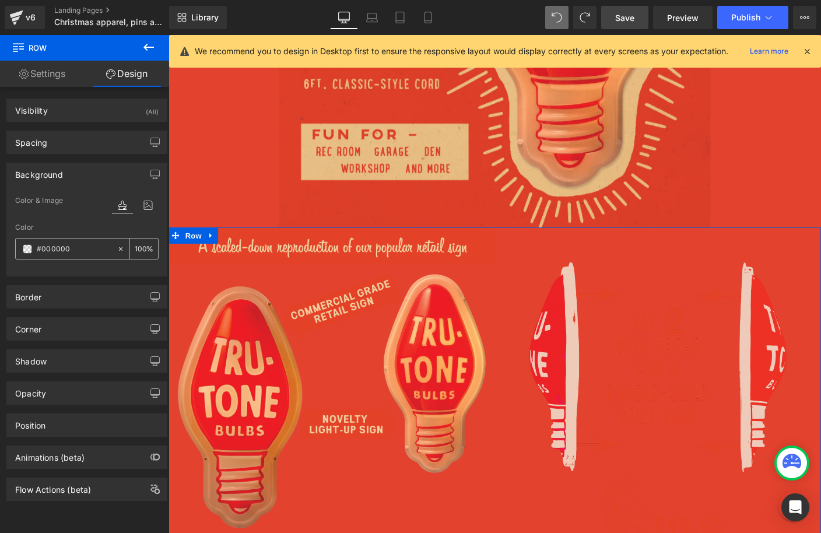
click at [27, 251] on span at bounding box center [27, 248] width 9 height 9
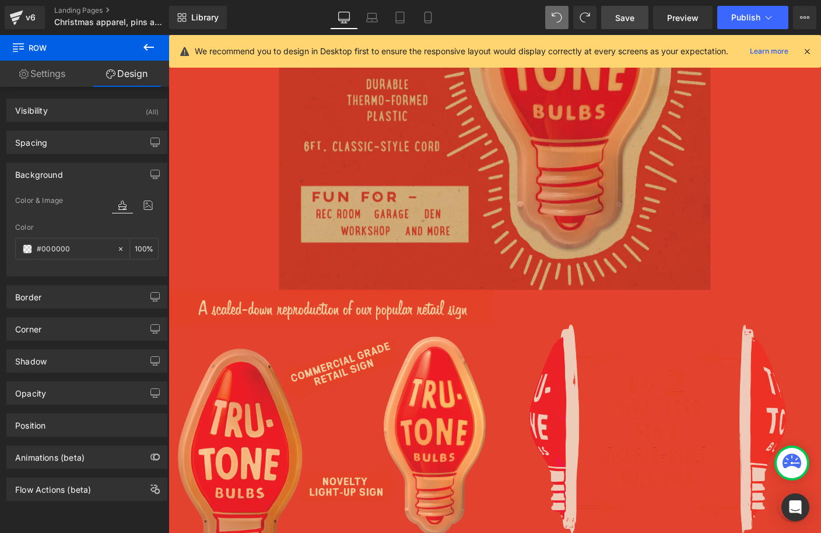
scroll to position [4148, 0]
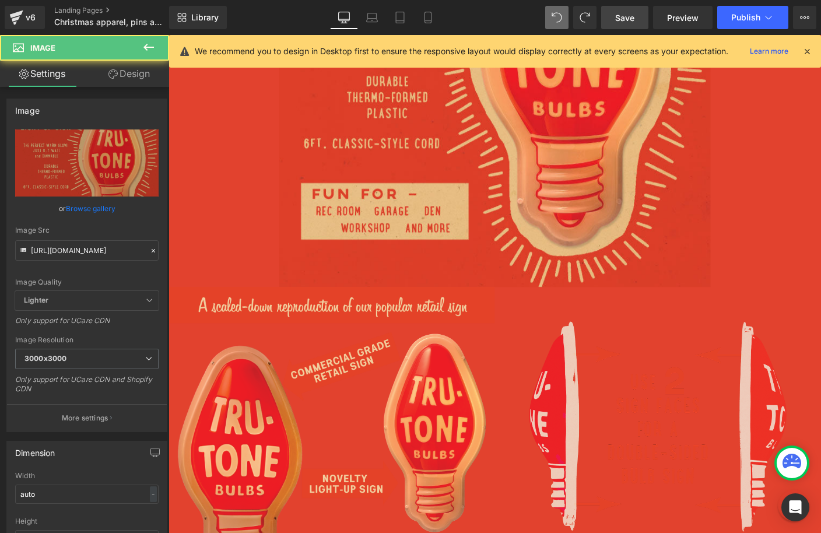
click at [255, 289] on div "Image Row Row" at bounding box center [522, 74] width 706 height 466
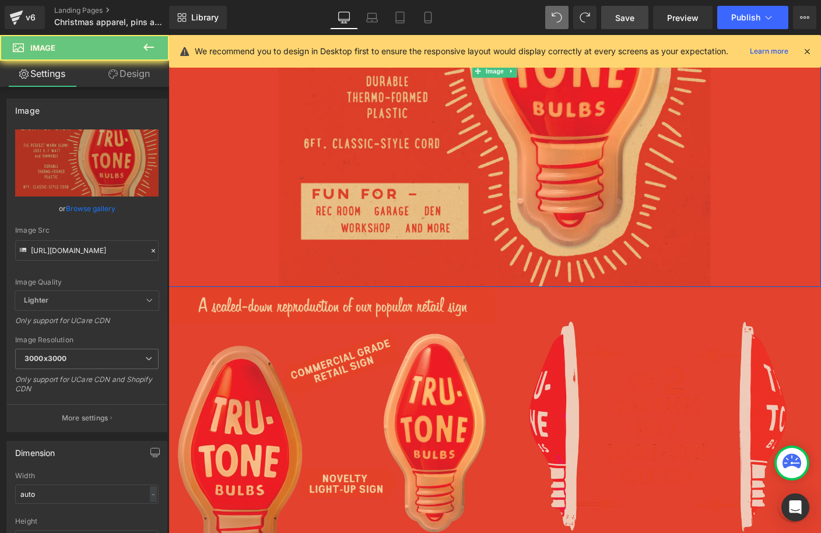
click at [226, 199] on div at bounding box center [522, 74] width 706 height 466
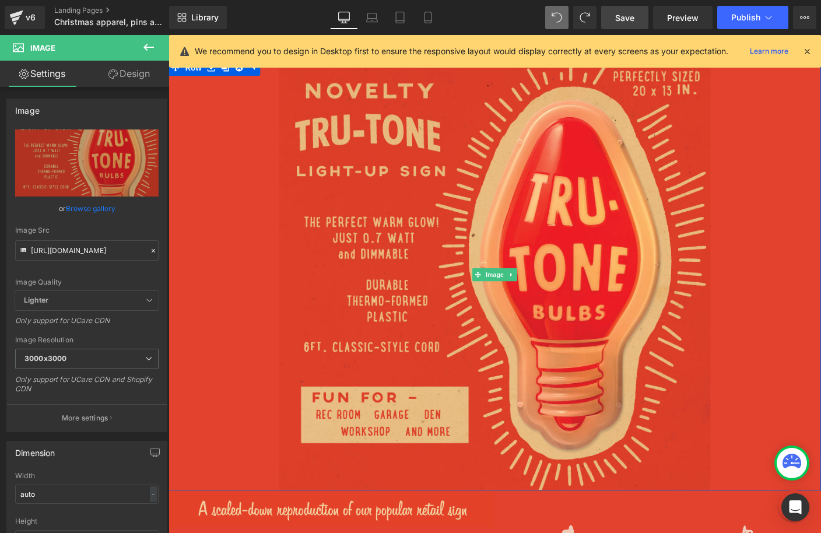
scroll to position [3775, 0]
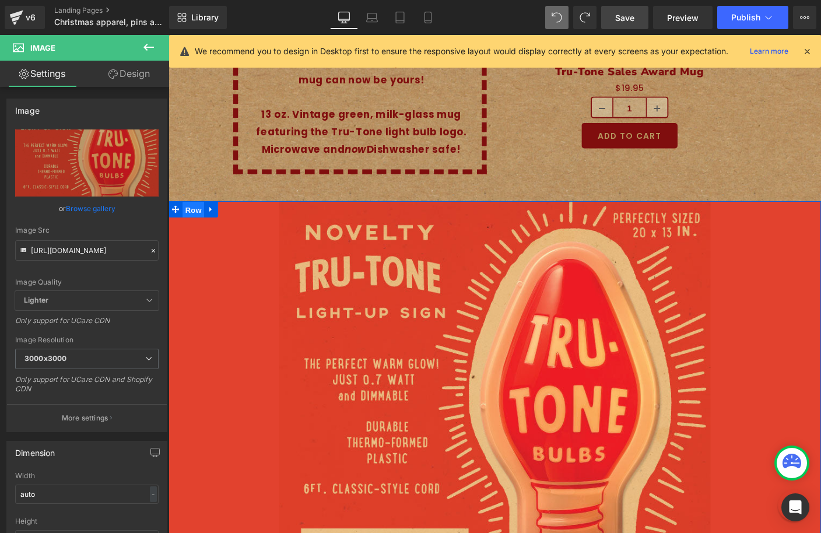
click at [195, 215] on span "Row" at bounding box center [195, 223] width 23 height 17
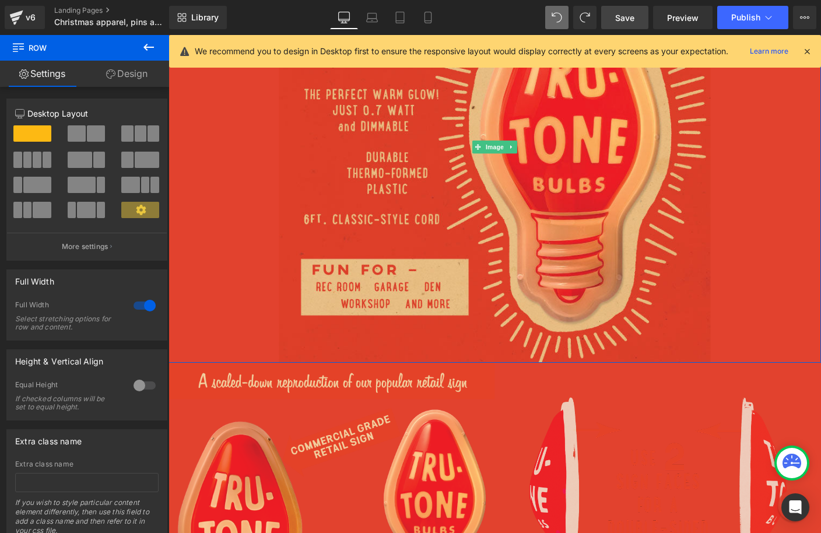
scroll to position [4082, 0]
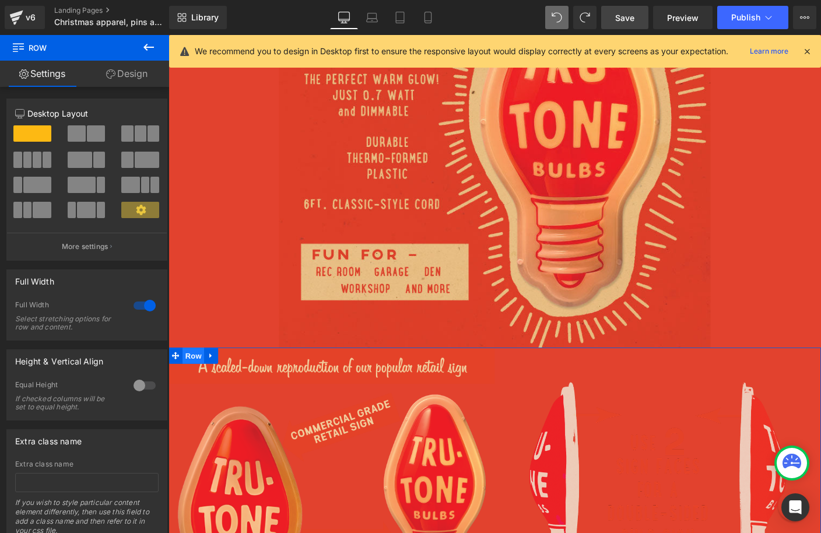
click at [188, 373] on span "Row" at bounding box center [195, 381] width 23 height 17
click at [139, 76] on link "Design" at bounding box center [127, 74] width 85 height 26
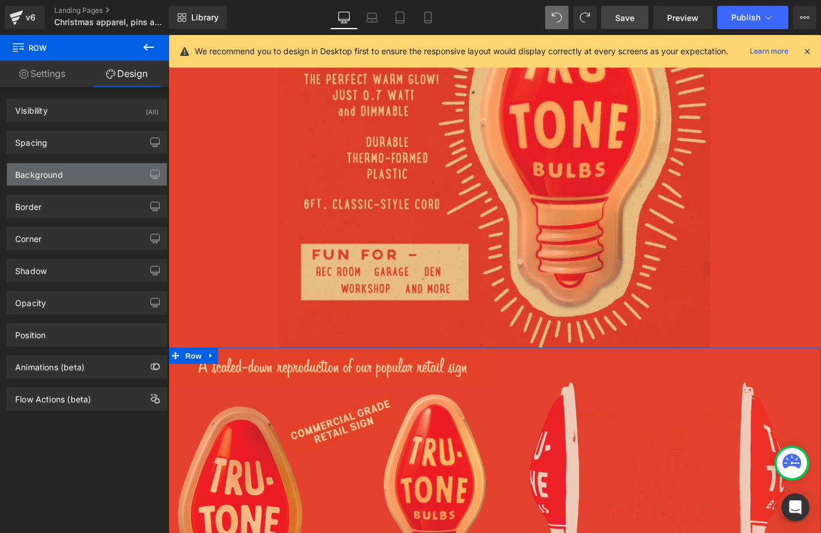
click at [100, 172] on div "Background" at bounding box center [87, 174] width 160 height 22
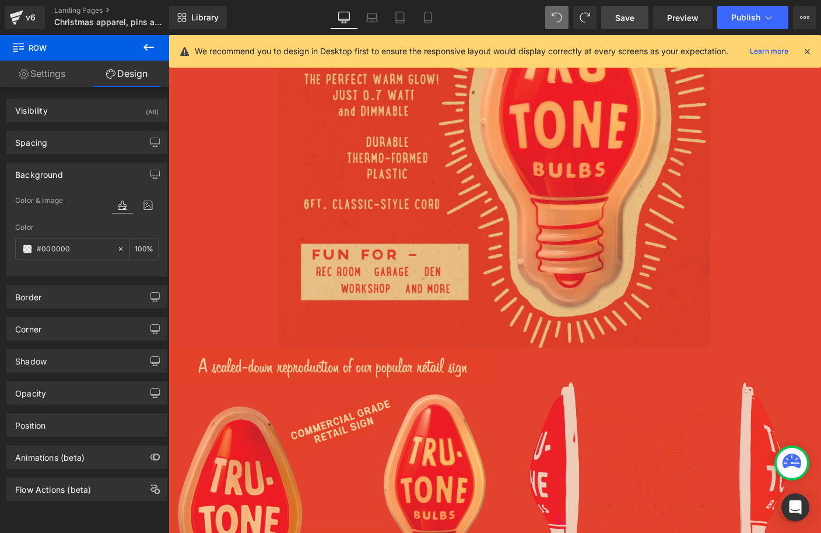
click at [284, 226] on div at bounding box center [522, 140] width 706 height 466
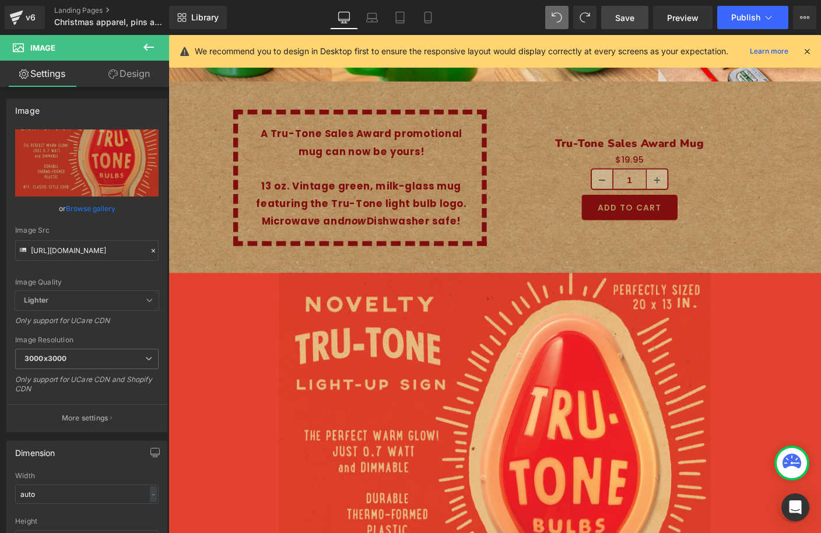
scroll to position [3728, 0]
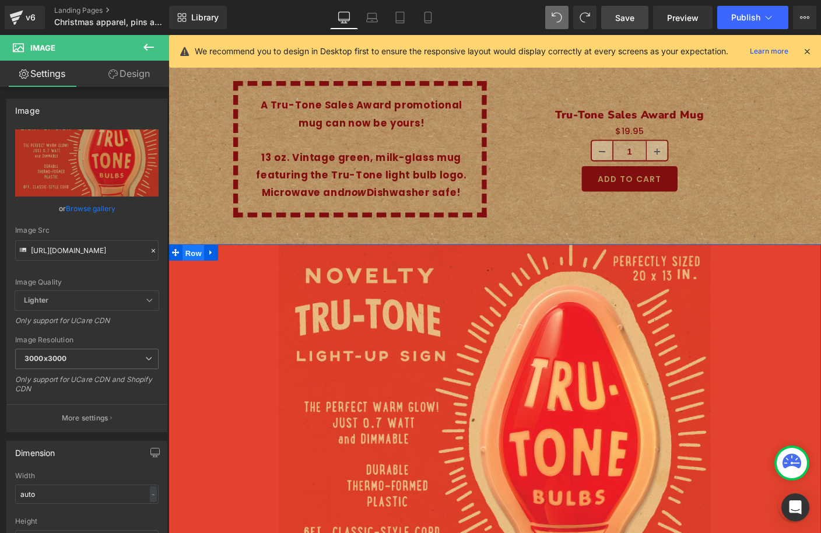
click at [196, 262] on span "Row" at bounding box center [195, 270] width 23 height 17
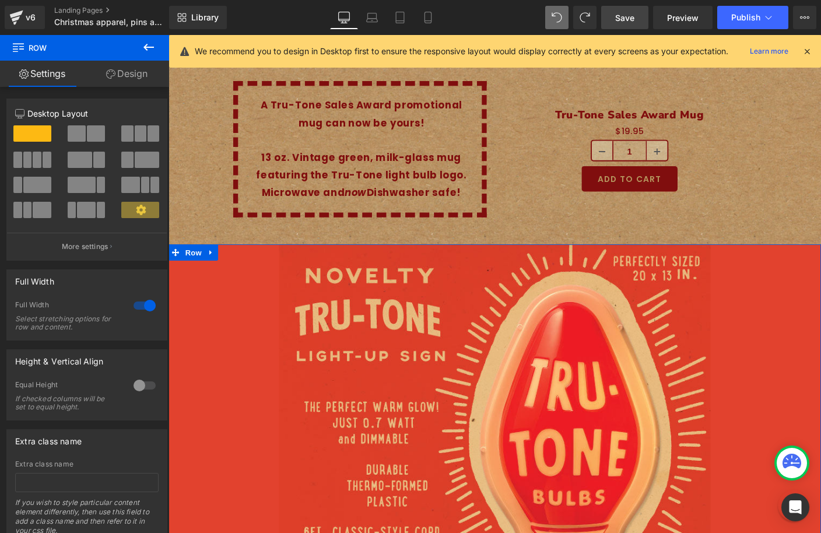
click at [138, 80] on link "Design" at bounding box center [127, 74] width 85 height 26
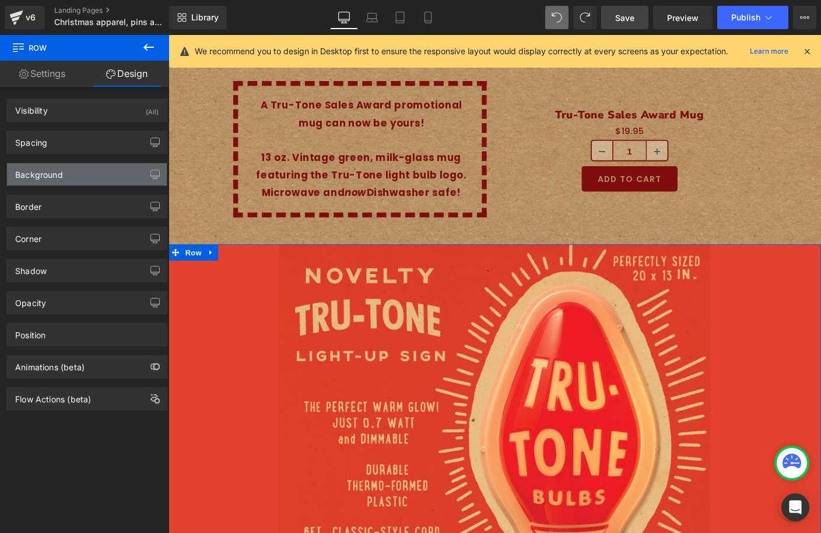
click at [83, 177] on div "Background" at bounding box center [87, 174] width 160 height 22
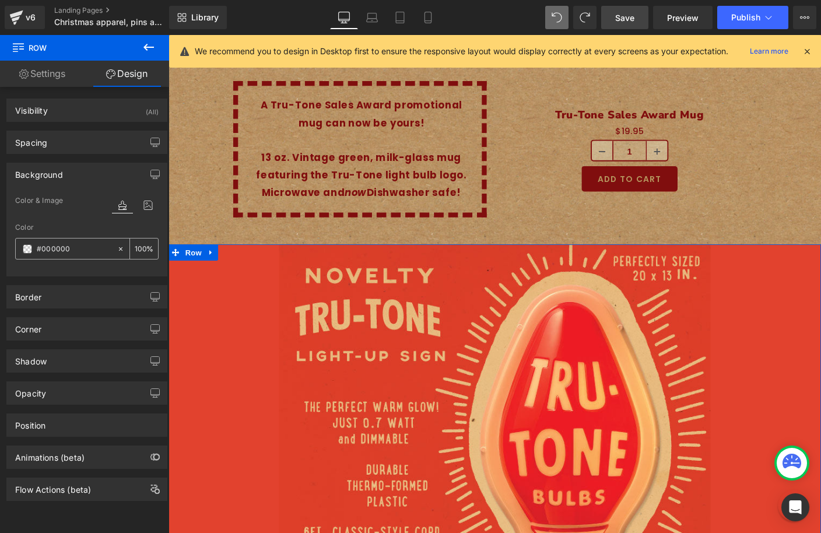
paste input "[URL][DOMAIN_NAME]"
type input "[URL][DOMAIN_NAME]"
click at [66, 251] on input "[URL][DOMAIN_NAME]" at bounding box center [74, 249] width 75 height 13
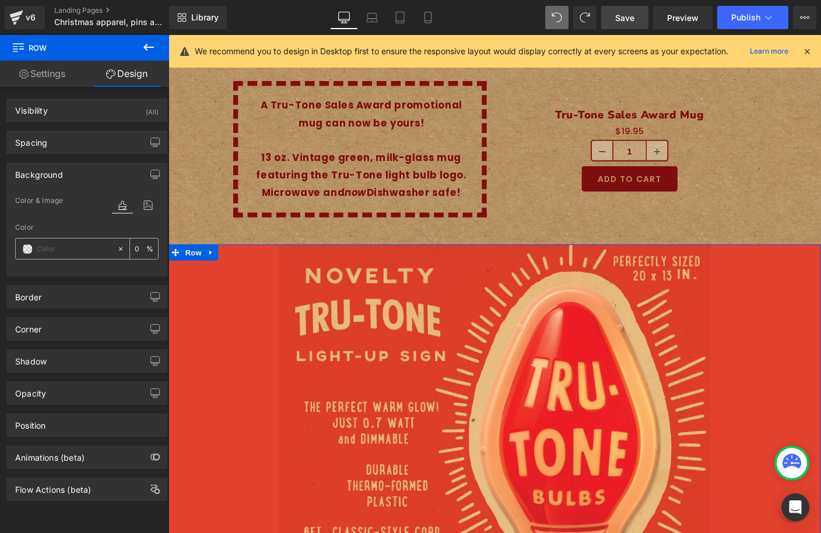
paste input "e24228"
type input "e24228"
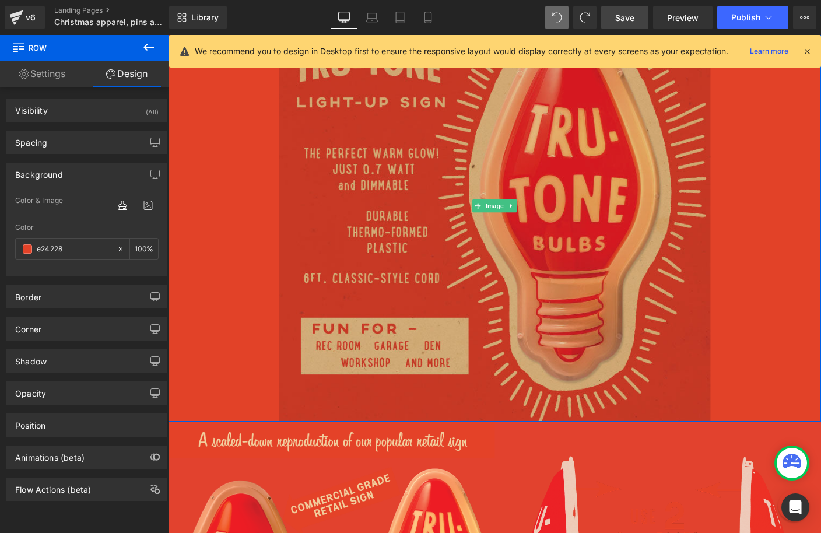
scroll to position [4005, 0]
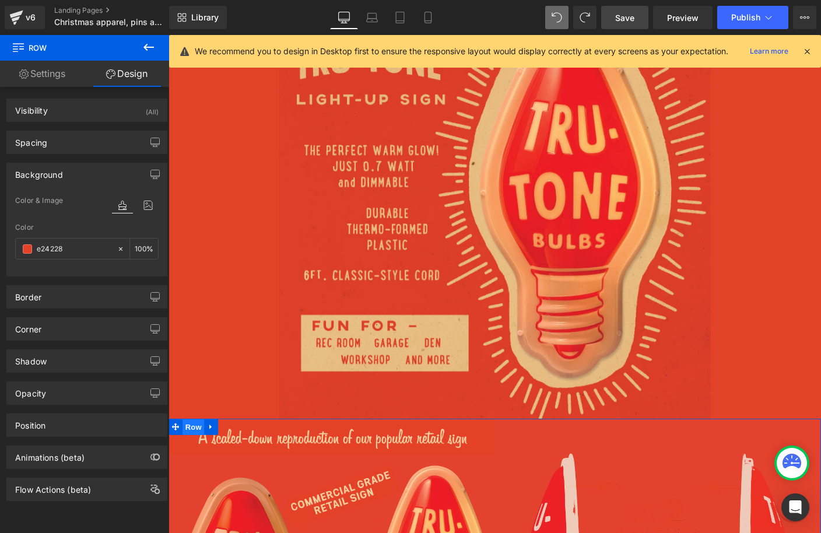
click at [197, 451] on span "Row" at bounding box center [195, 459] width 23 height 17
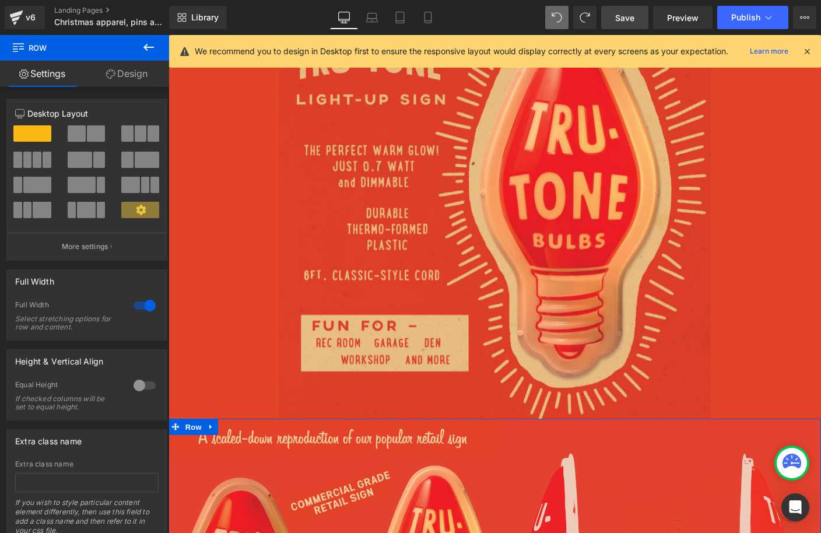
click at [142, 72] on link "Design" at bounding box center [127, 74] width 85 height 26
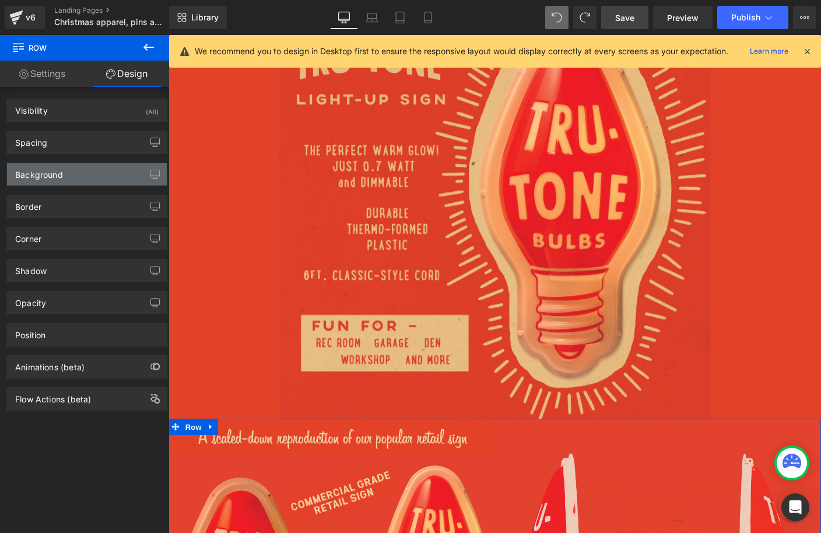
click at [66, 180] on div "Background" at bounding box center [87, 174] width 160 height 22
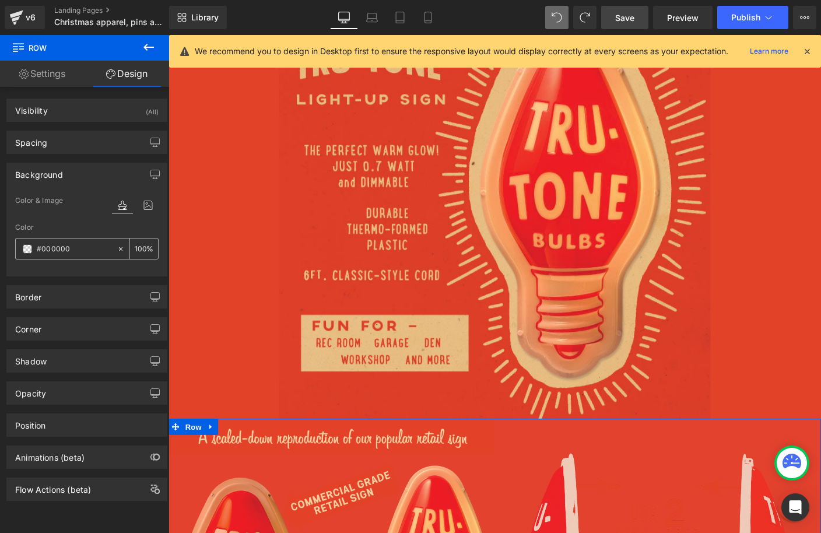
click at [26, 251] on span at bounding box center [27, 248] width 9 height 9
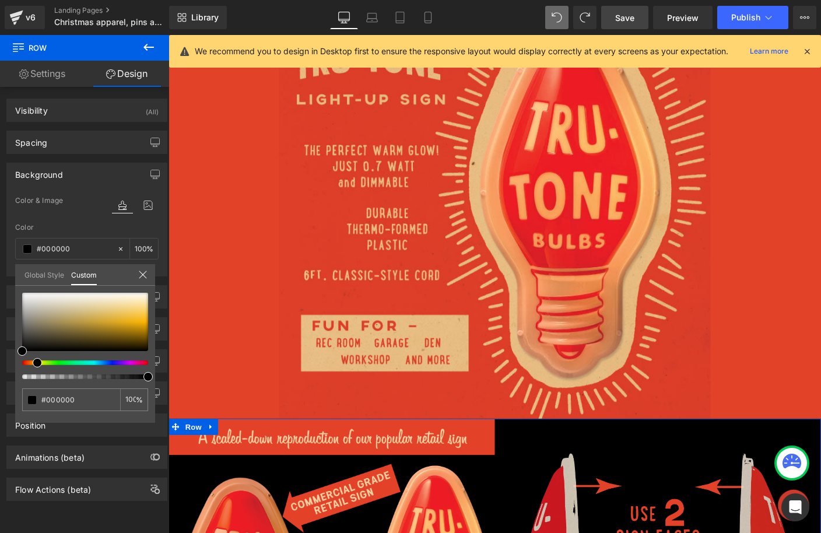
drag, startPoint x: 26, startPoint y: 363, endPoint x: 36, endPoint y: 365, distance: 10.8
click at [36, 365] on span at bounding box center [37, 362] width 9 height 9
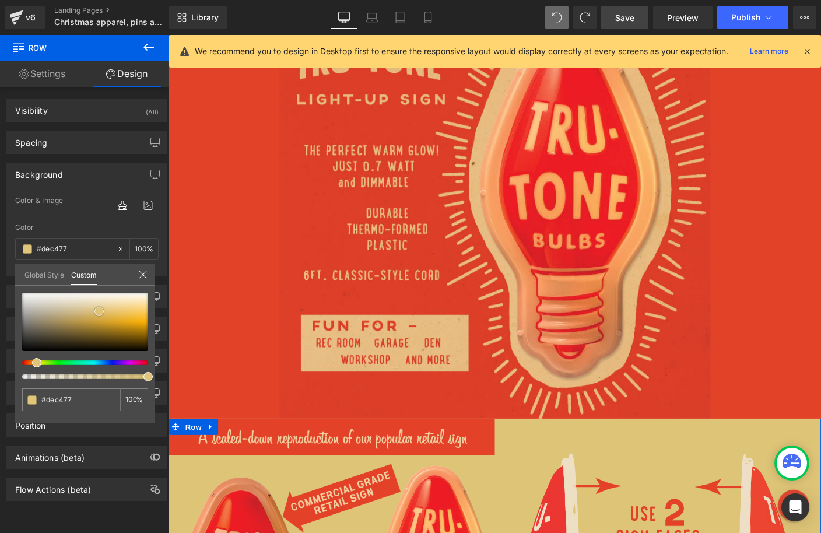
drag, startPoint x: 45, startPoint y: 307, endPoint x: 99, endPoint y: 311, distance: 53.9
click at [99, 311] on div at bounding box center [85, 322] width 126 height 58
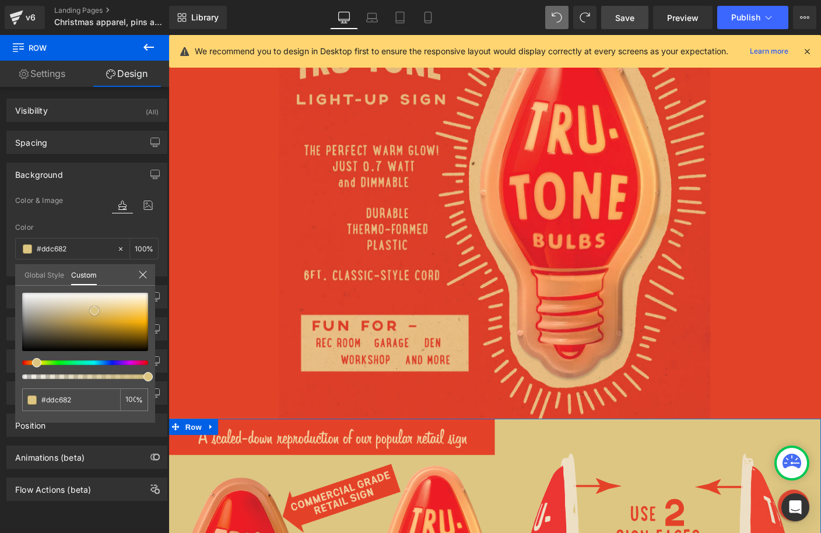
click at [94, 311] on span at bounding box center [94, 310] width 9 height 9
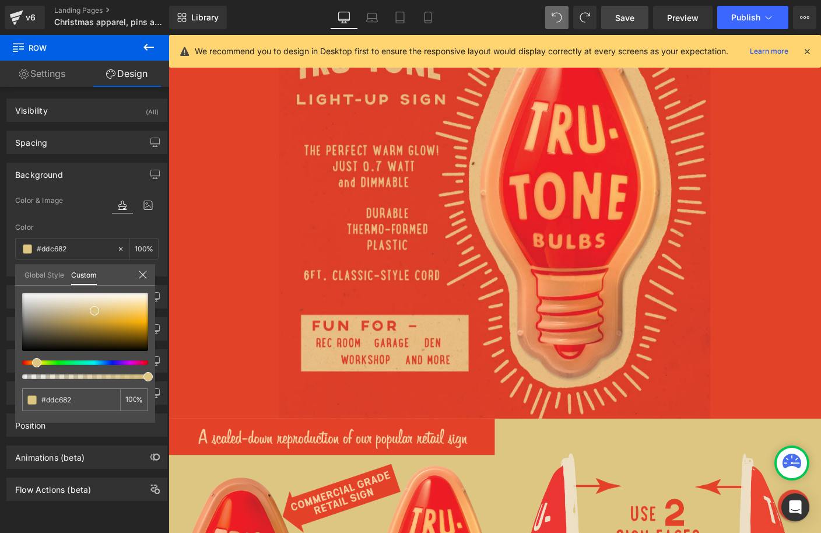
click at [625, 26] on link "Save" at bounding box center [624, 17] width 47 height 23
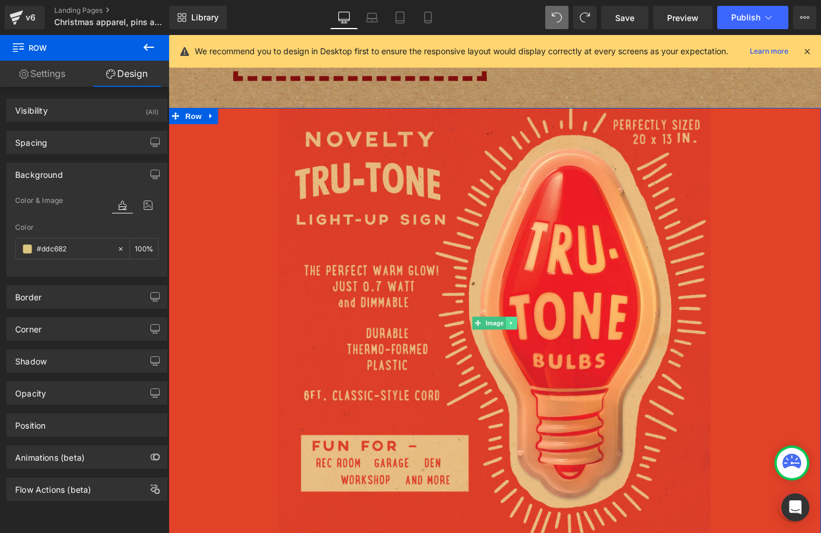
scroll to position [3872, 0]
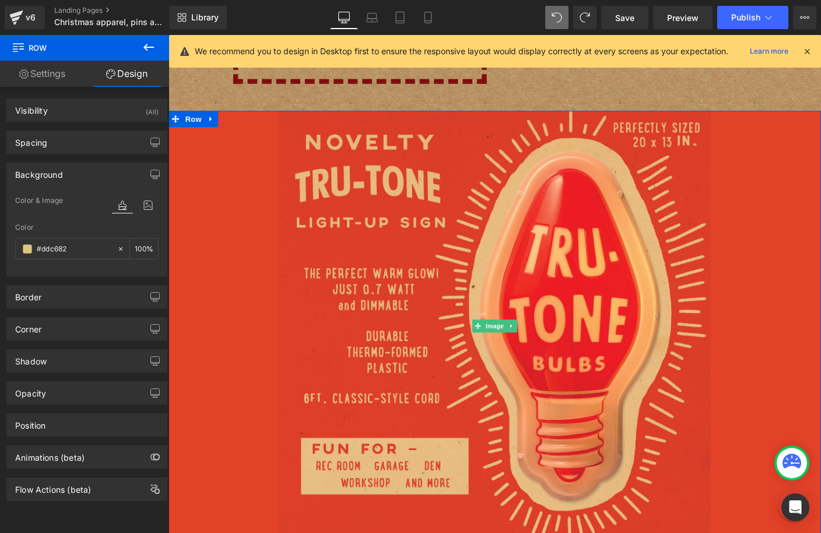
click at [251, 206] on div at bounding box center [522, 350] width 706 height 466
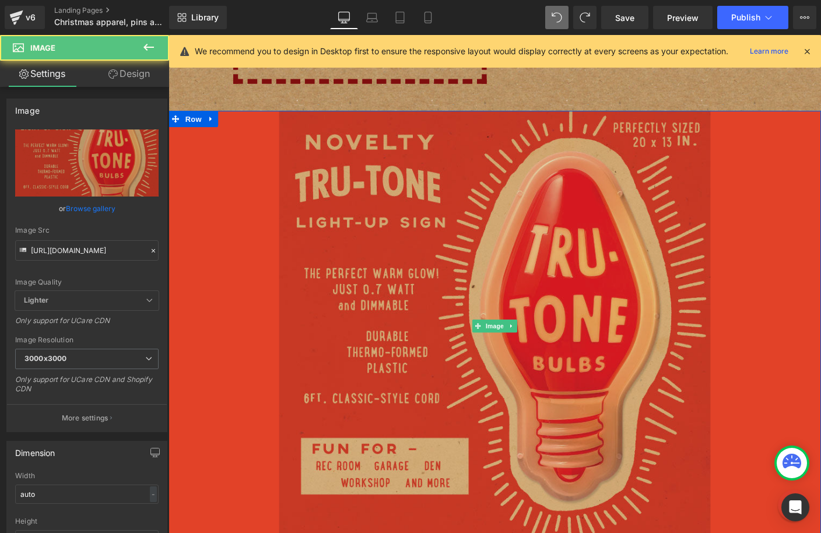
click at [335, 223] on img at bounding box center [521, 350] width 467 height 466
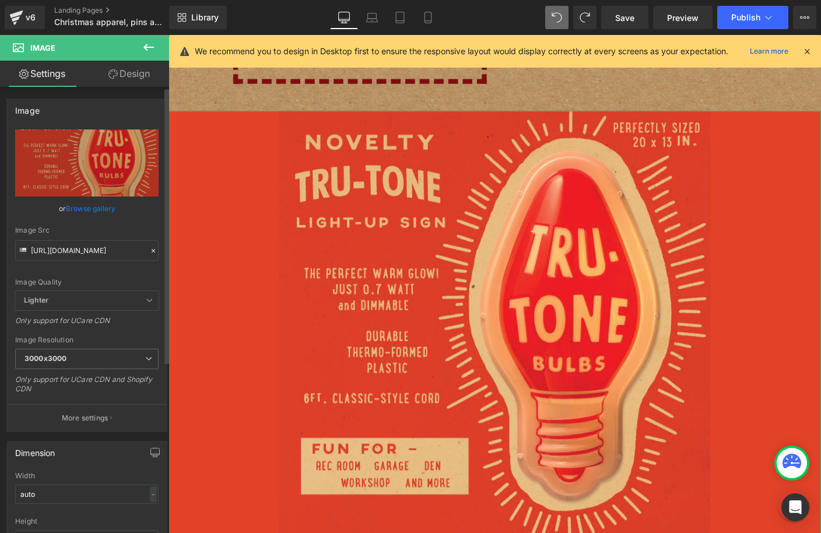
click at [152, 249] on icon at bounding box center [153, 250] width 3 height 3
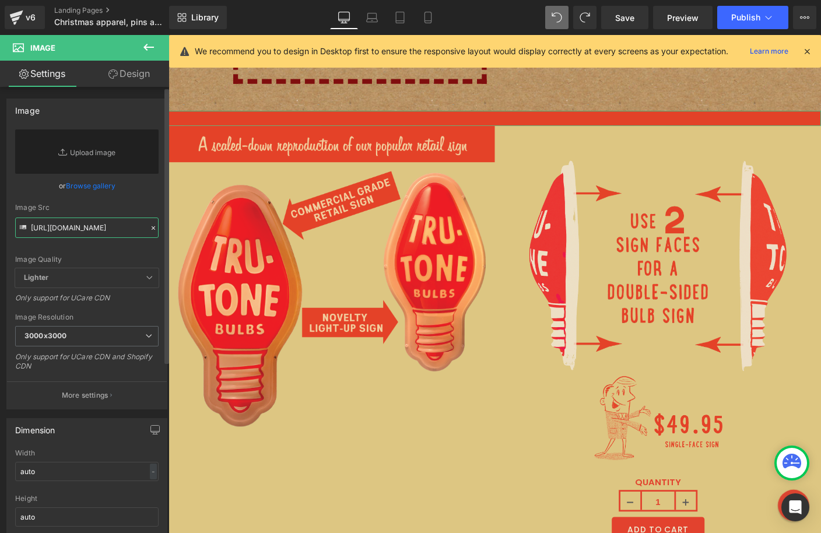
click at [81, 223] on input "[URL][DOMAIN_NAME]" at bounding box center [86, 228] width 143 height 20
paste input "[URL][DOMAIN_NAME]"
type input "[URL][DOMAIN_NAME]"
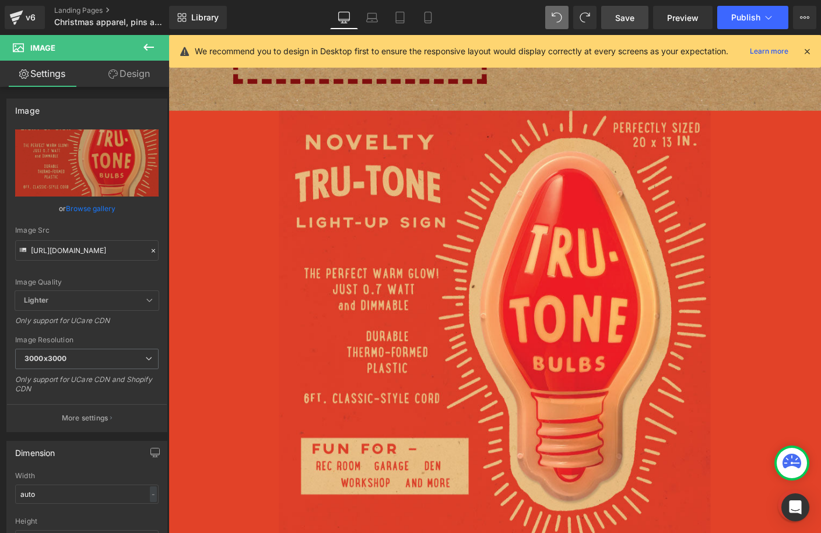
click at [625, 15] on span "Save" at bounding box center [624, 18] width 19 height 12
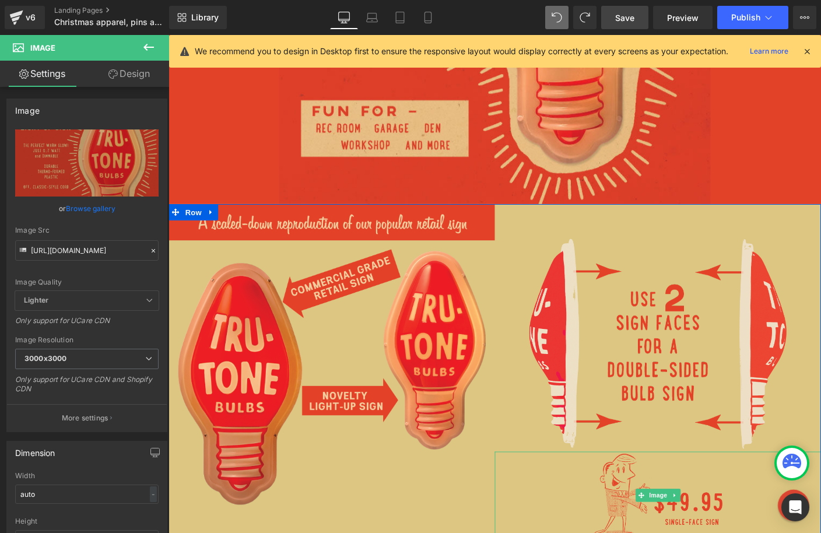
scroll to position [4228, 0]
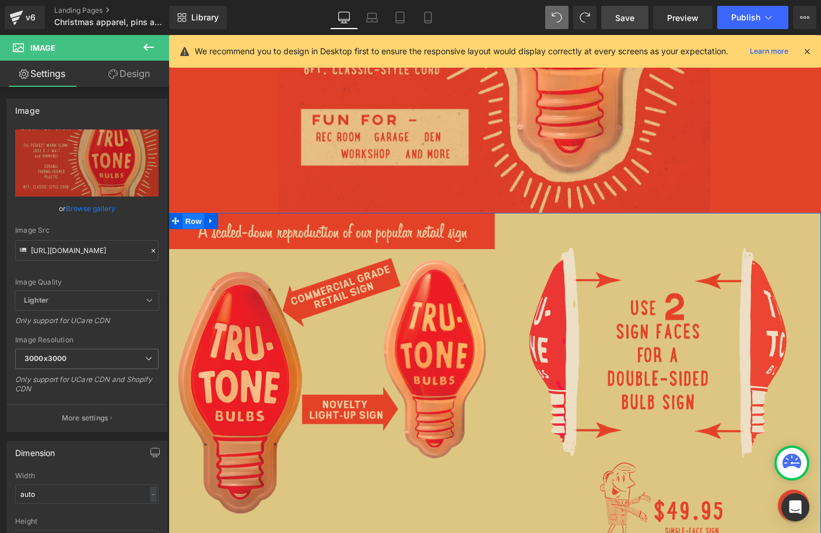
click at [194, 228] on span "Row" at bounding box center [195, 236] width 23 height 17
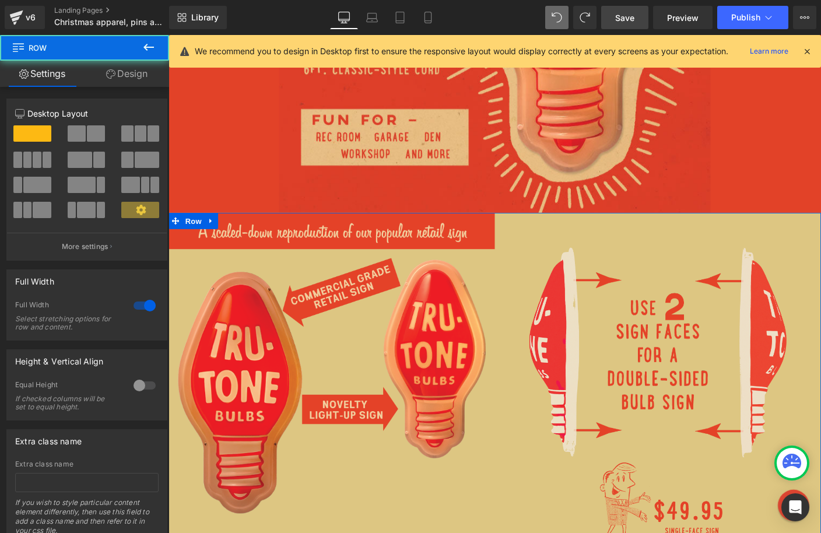
click at [134, 73] on link "Design" at bounding box center [127, 74] width 85 height 26
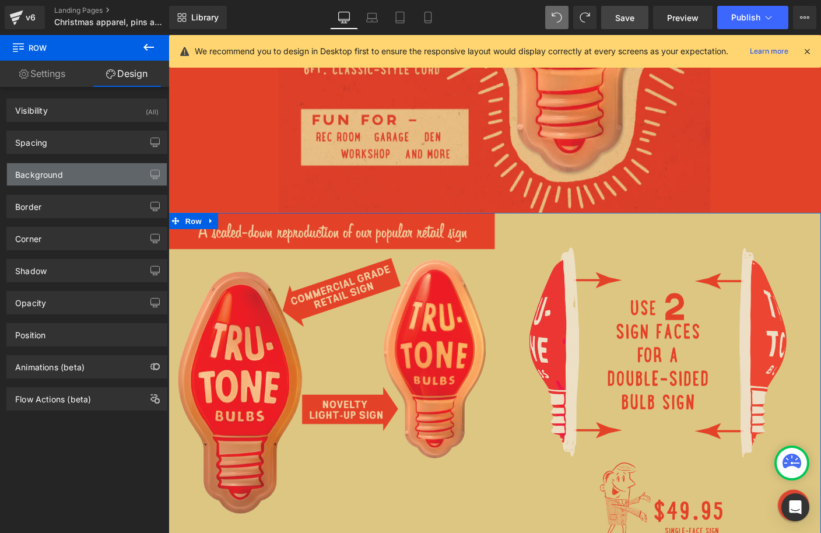
click at [50, 178] on div "Background" at bounding box center [39, 171] width 48 height 16
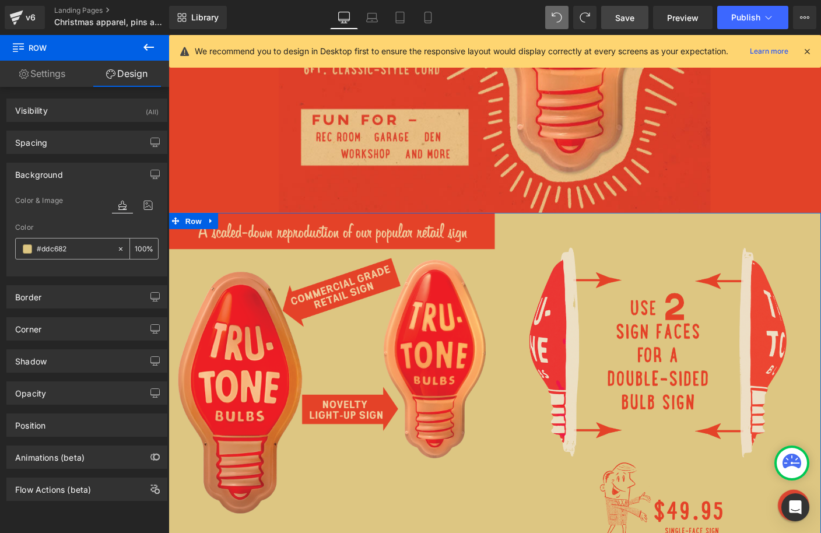
click at [28, 248] on span at bounding box center [27, 248] width 9 height 9
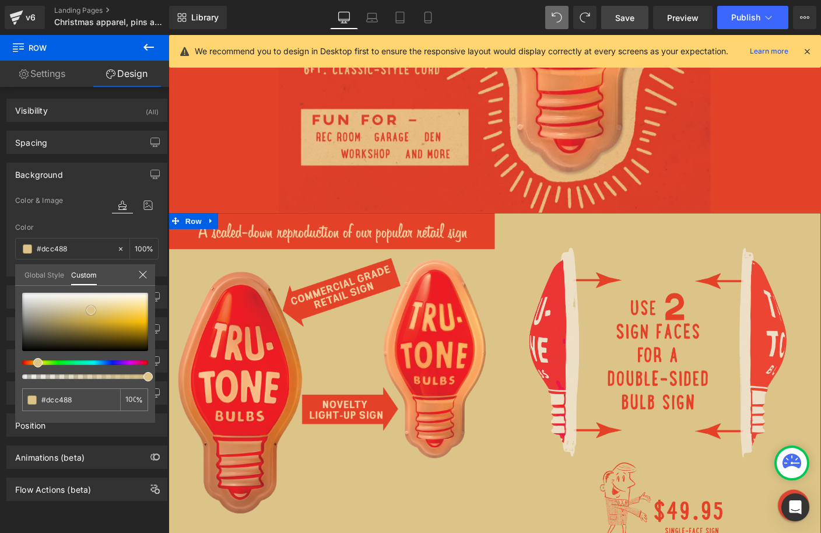
click at [92, 310] on span at bounding box center [90, 310] width 9 height 9
drag, startPoint x: 36, startPoint y: 362, endPoint x: 30, endPoint y: 359, distance: 6.3
click at [30, 359] on div at bounding box center [85, 336] width 126 height 86
click at [612, 21] on link "Save" at bounding box center [624, 17] width 47 height 23
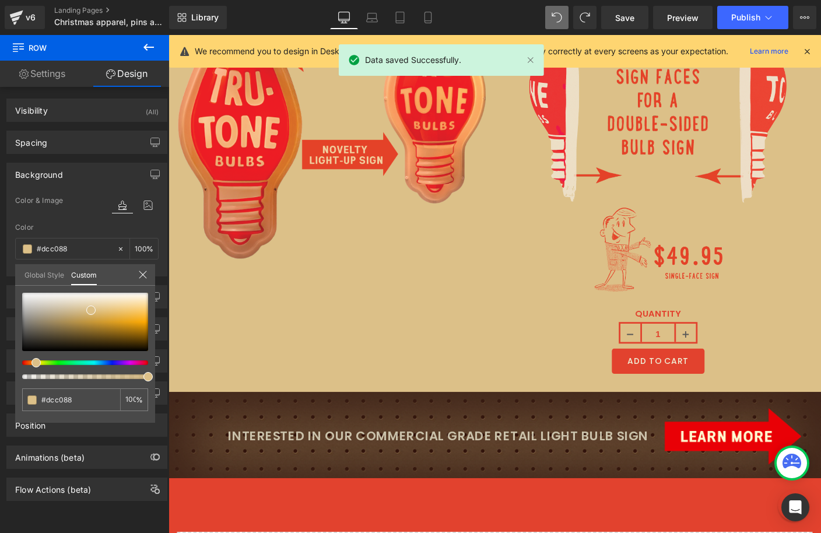
scroll to position [4515, 0]
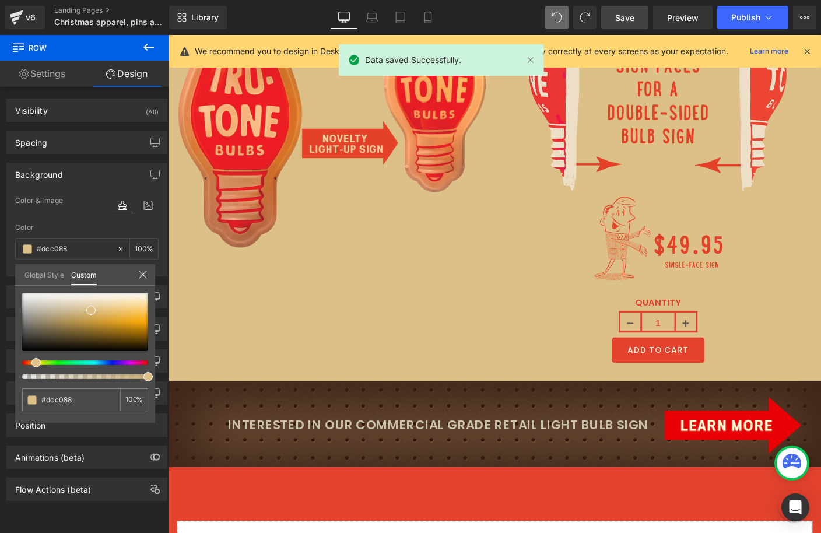
click at [622, 16] on span "Save" at bounding box center [624, 18] width 19 height 12
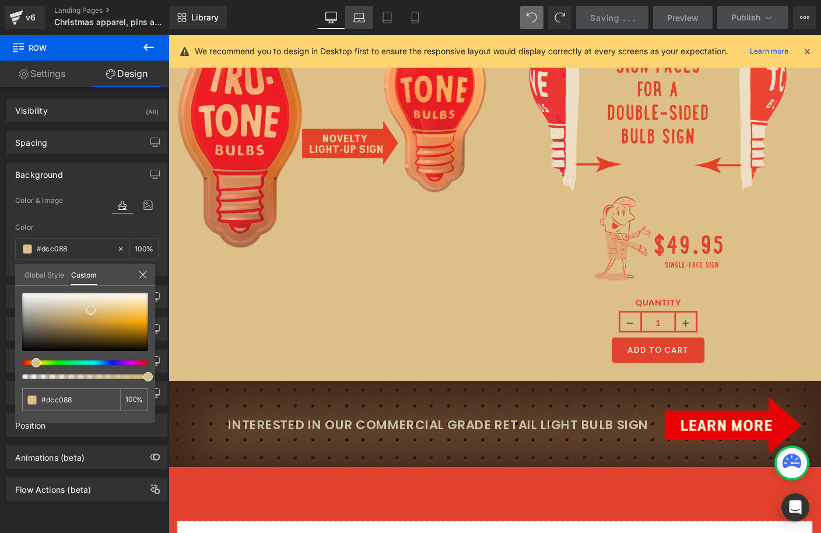
click at [361, 22] on icon at bounding box center [359, 18] width 12 height 12
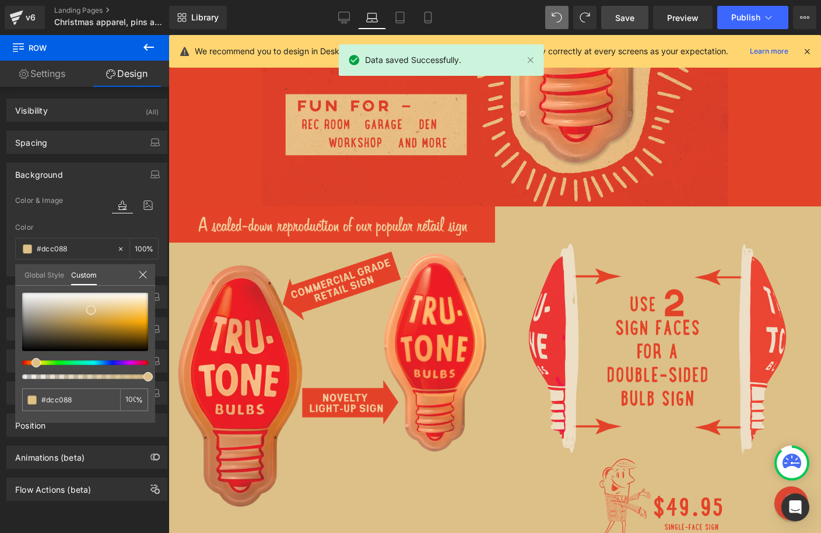
click at [384, 15] on link "Laptop" at bounding box center [372, 17] width 28 height 23
click at [403, 19] on icon at bounding box center [400, 18] width 12 height 12
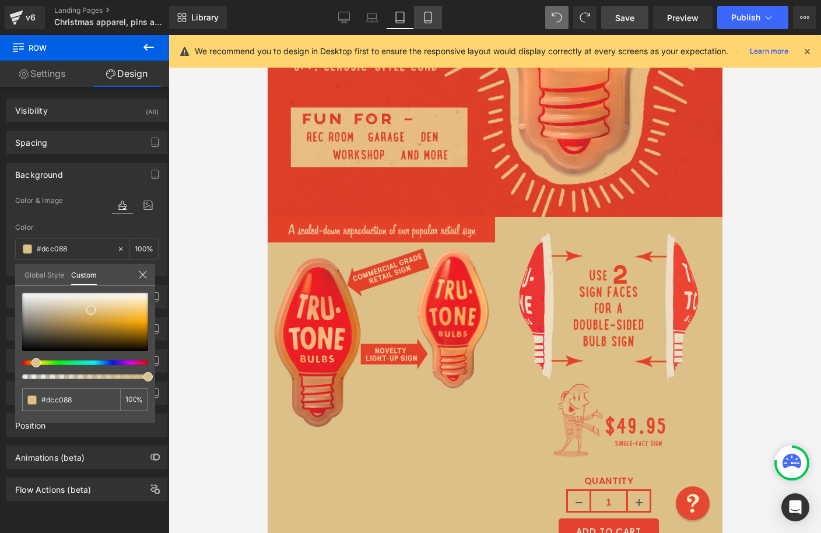
click at [430, 22] on icon at bounding box center [428, 18] width 12 height 12
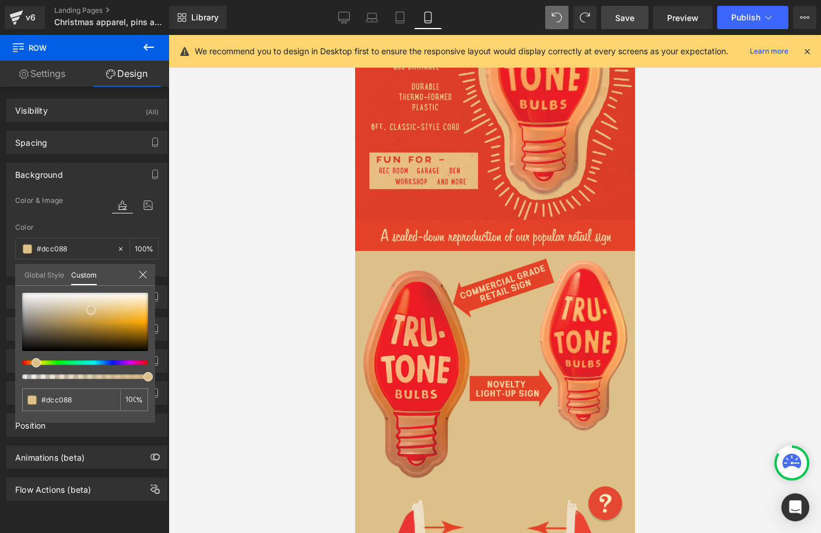
scroll to position [4815, 0]
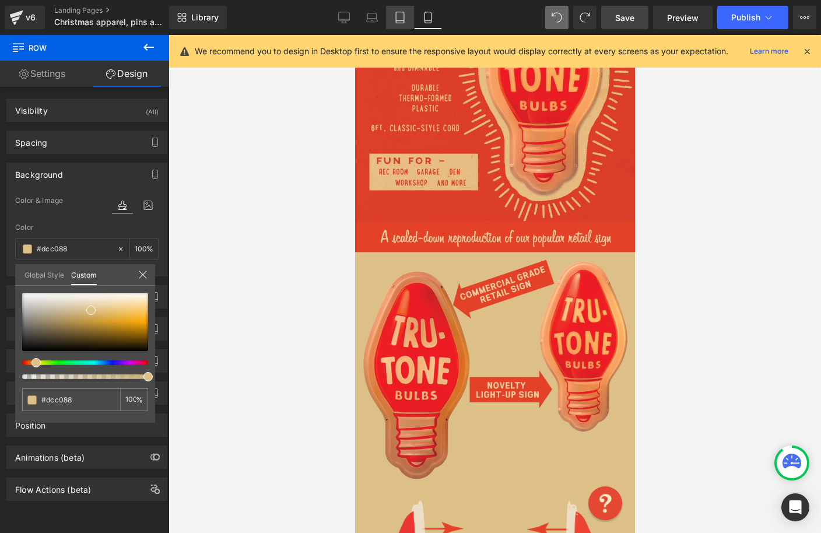
click at [400, 23] on link "Tablet" at bounding box center [400, 17] width 28 height 23
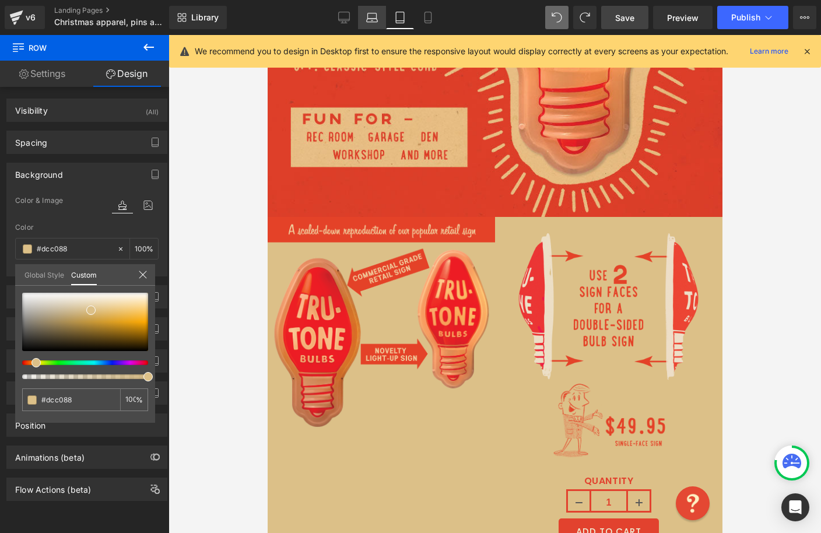
click at [378, 22] on icon at bounding box center [372, 18] width 12 height 12
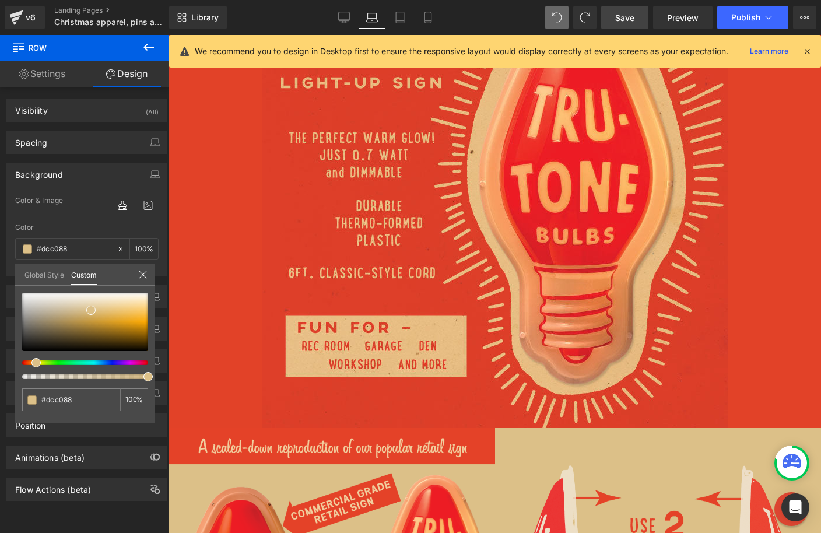
scroll to position [4075, 0]
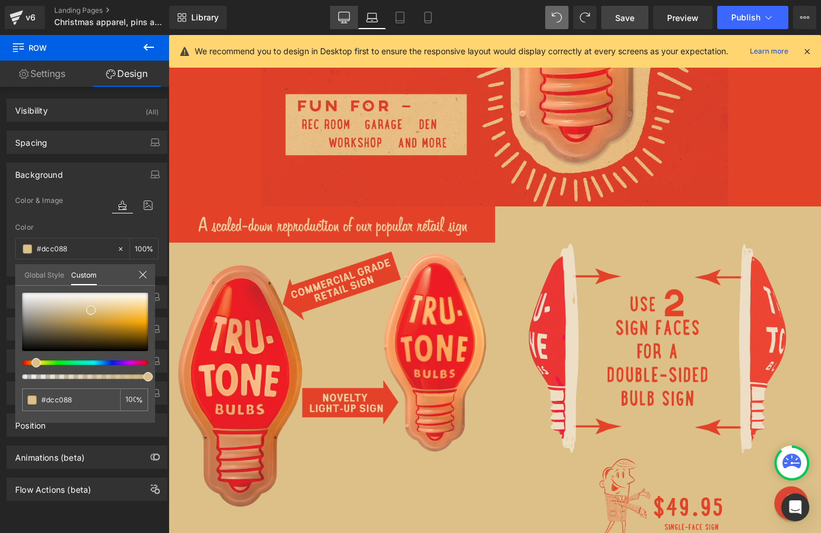
click at [345, 22] on icon at bounding box center [344, 18] width 12 height 12
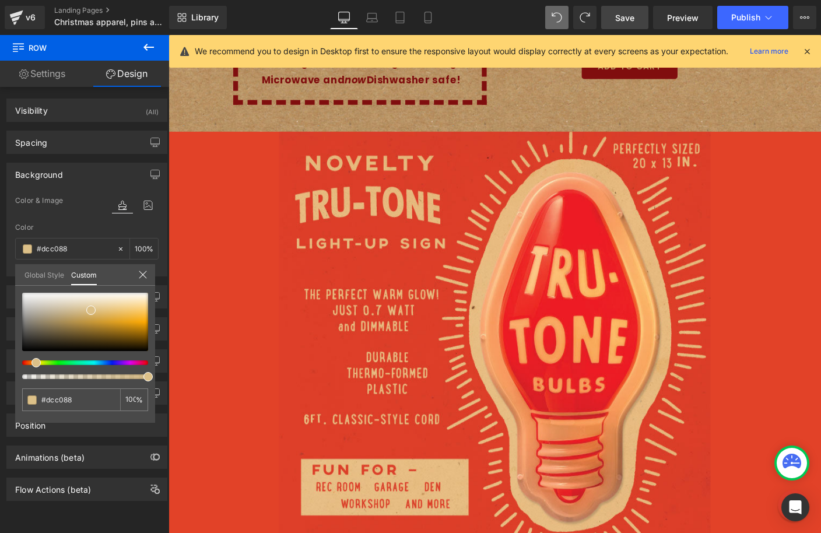
scroll to position [3780, 0]
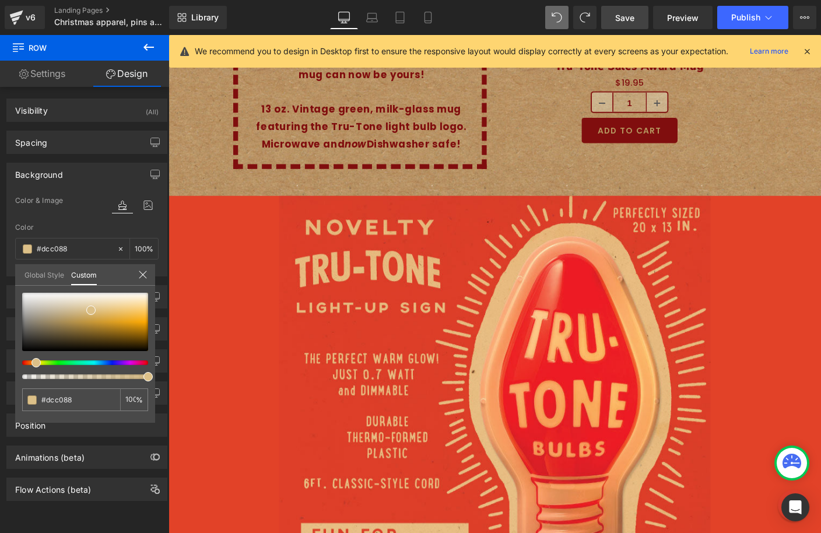
click at [628, 18] on span "Save" at bounding box center [624, 18] width 19 height 12
click at [98, 9] on link "Landing Pages" at bounding box center [121, 10] width 134 height 9
